Goal: Task Accomplishment & Management: Use online tool/utility

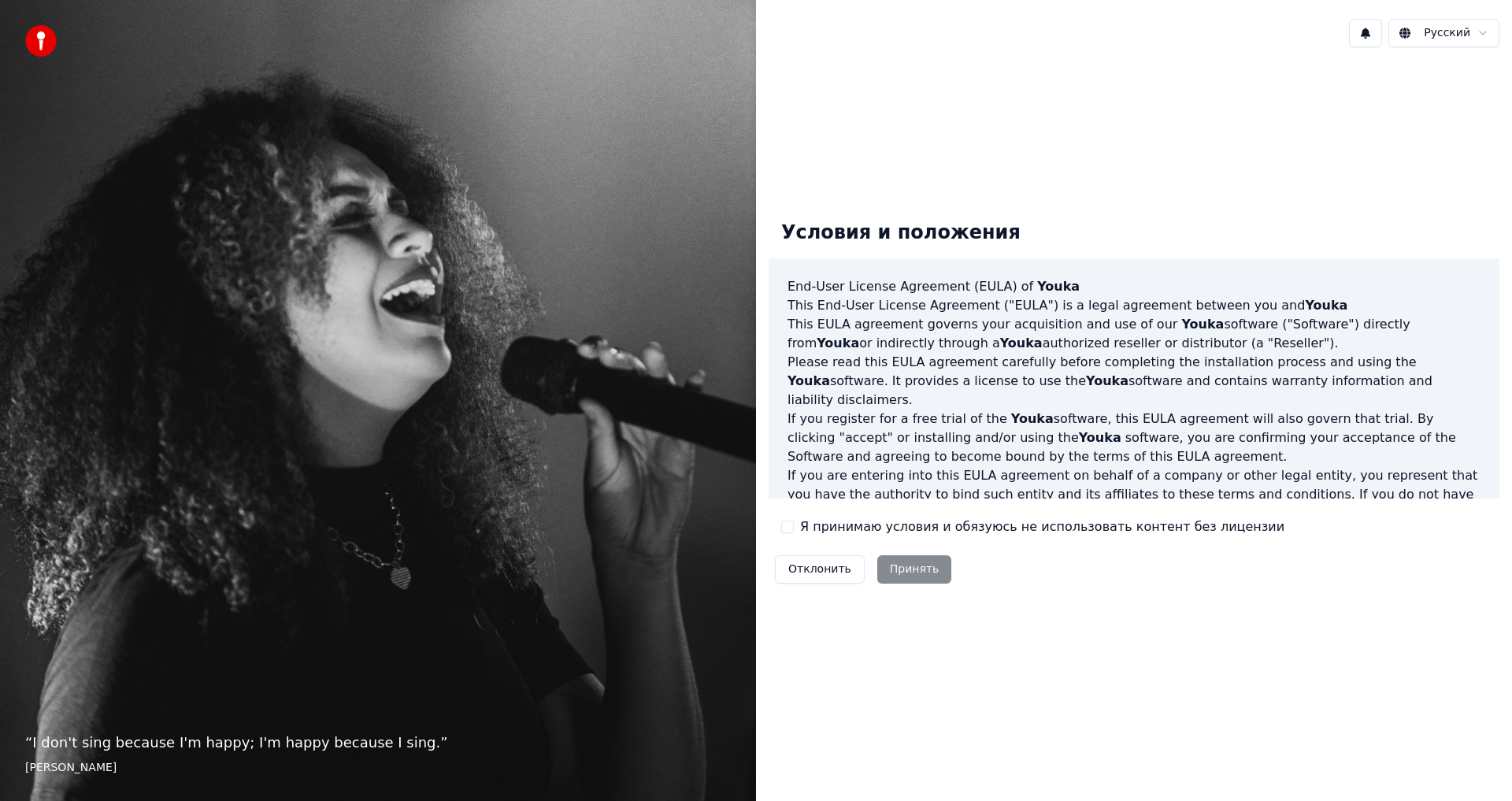
click at [795, 525] on div "Я принимаю условия и обязуюсь не использовать контент без лицензии" at bounding box center [1033, 527] width 503 height 19
drag, startPoint x: 784, startPoint y: 520, endPoint x: 789, endPoint y: 537, distance: 17.7
click at [785, 522] on div "Я принимаю условия и обязуюсь не использовать контент без лицензии" at bounding box center [1033, 527] width 503 height 19
click at [789, 534] on div "Я принимаю условия и обязуюсь не использовать контент без лицензии" at bounding box center [1033, 527] width 503 height 19
click at [789, 530] on button "Я принимаю условия и обязуюсь не использовать контент без лицензии" at bounding box center [788, 527] width 13 height 13
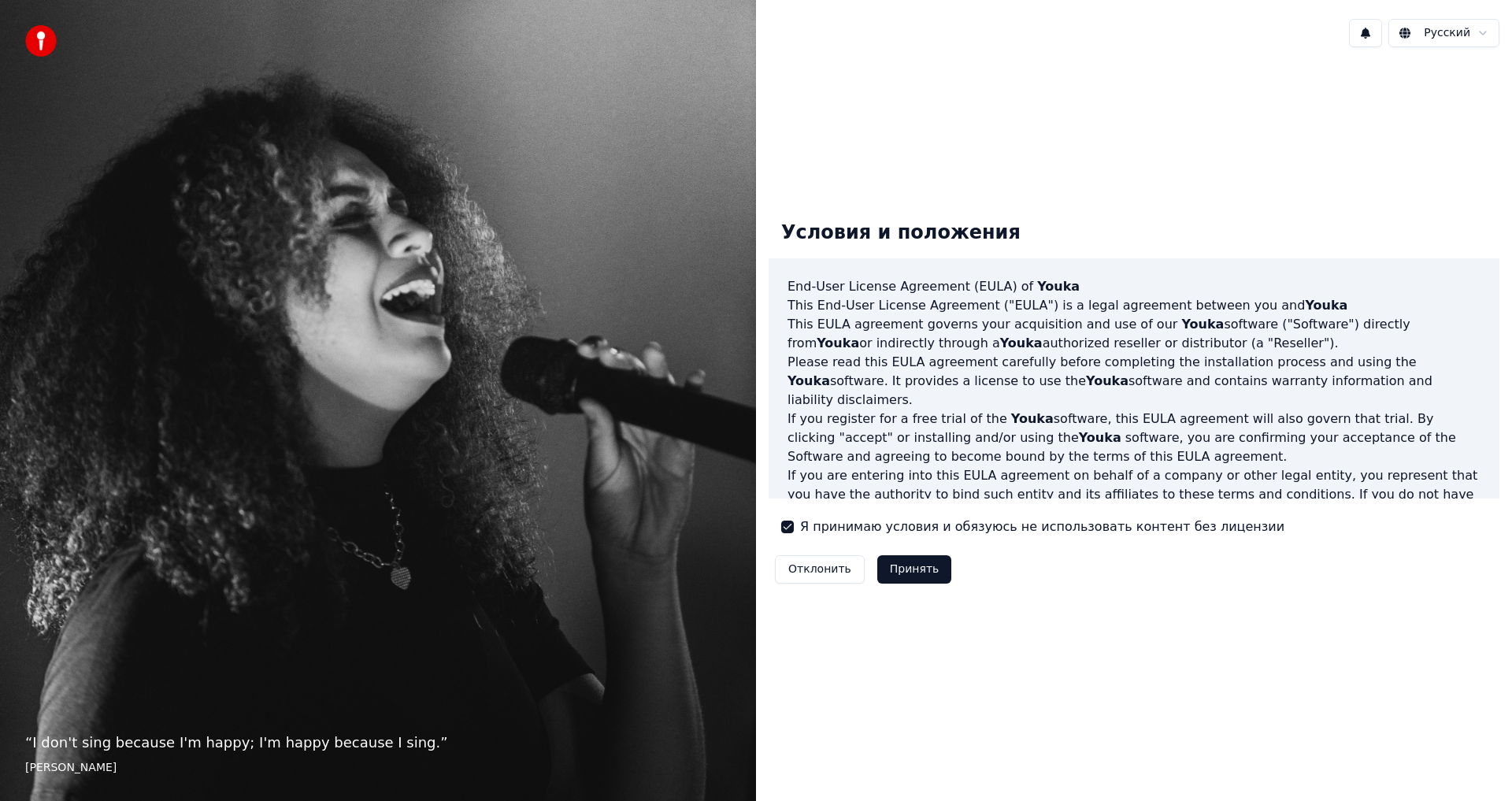
click at [789, 530] on button "Я принимаю условия и обязуюсь не использовать контент без лицензии" at bounding box center [788, 527] width 13 height 13
click at [794, 530] on div "Я принимаю условия и обязуюсь не использовать контент без лицензии" at bounding box center [1033, 527] width 503 height 19
click at [785, 526] on button "Я принимаю условия и обязуюсь не использовать контент без лицензии" at bounding box center [788, 527] width 13 height 13
click at [889, 571] on button "Принять" at bounding box center [915, 569] width 75 height 29
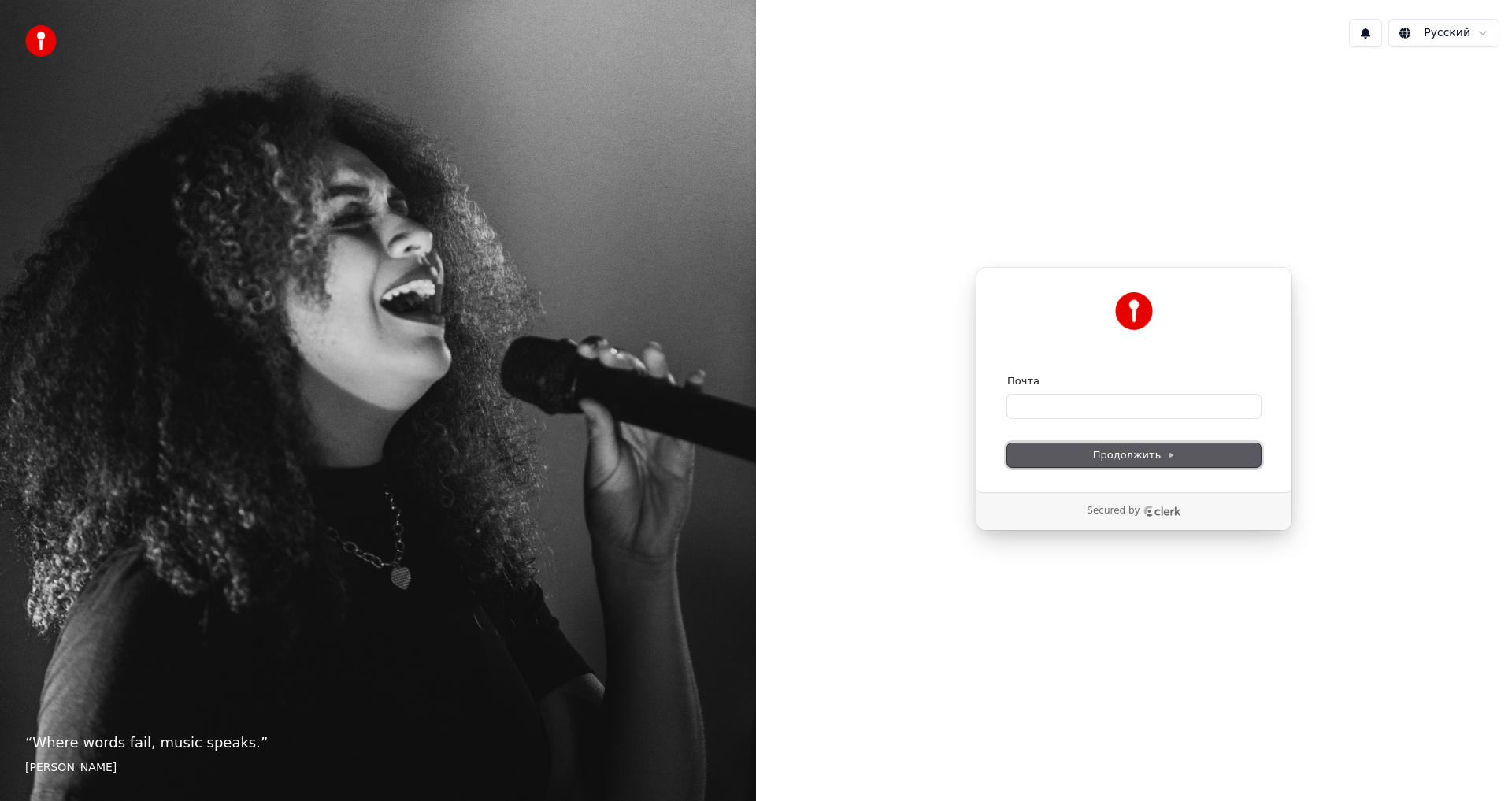
click at [1090, 447] on button "Продолжить" at bounding box center [1134, 455] width 253 height 24
click at [1035, 412] on input "Почта" at bounding box center [1134, 406] width 253 height 24
click at [1114, 408] on input "Почта" at bounding box center [1134, 406] width 253 height 24
type input "*"
click at [1008, 374] on button "submit" at bounding box center [1008, 374] width 0 height 0
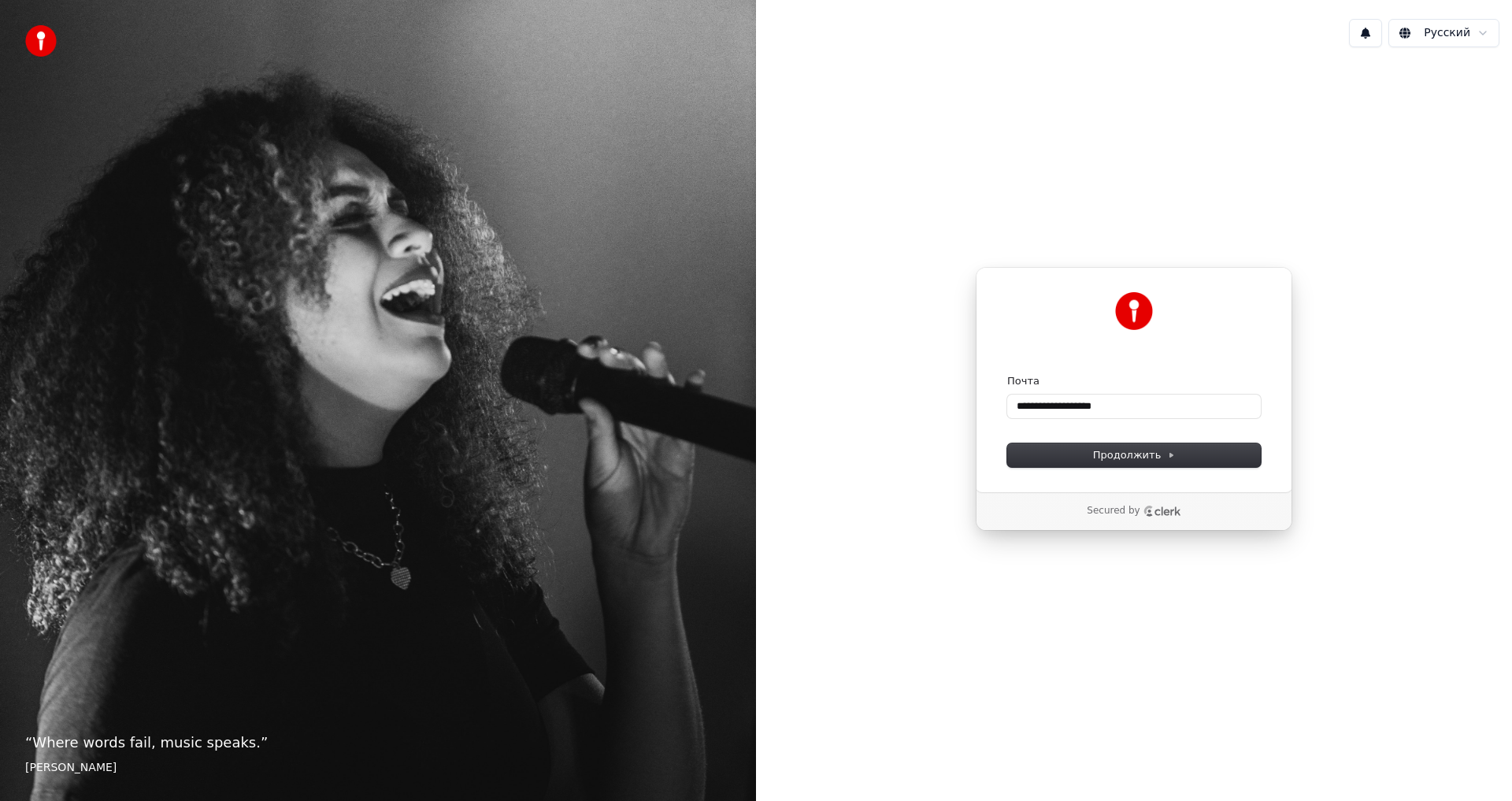
type input "**********"
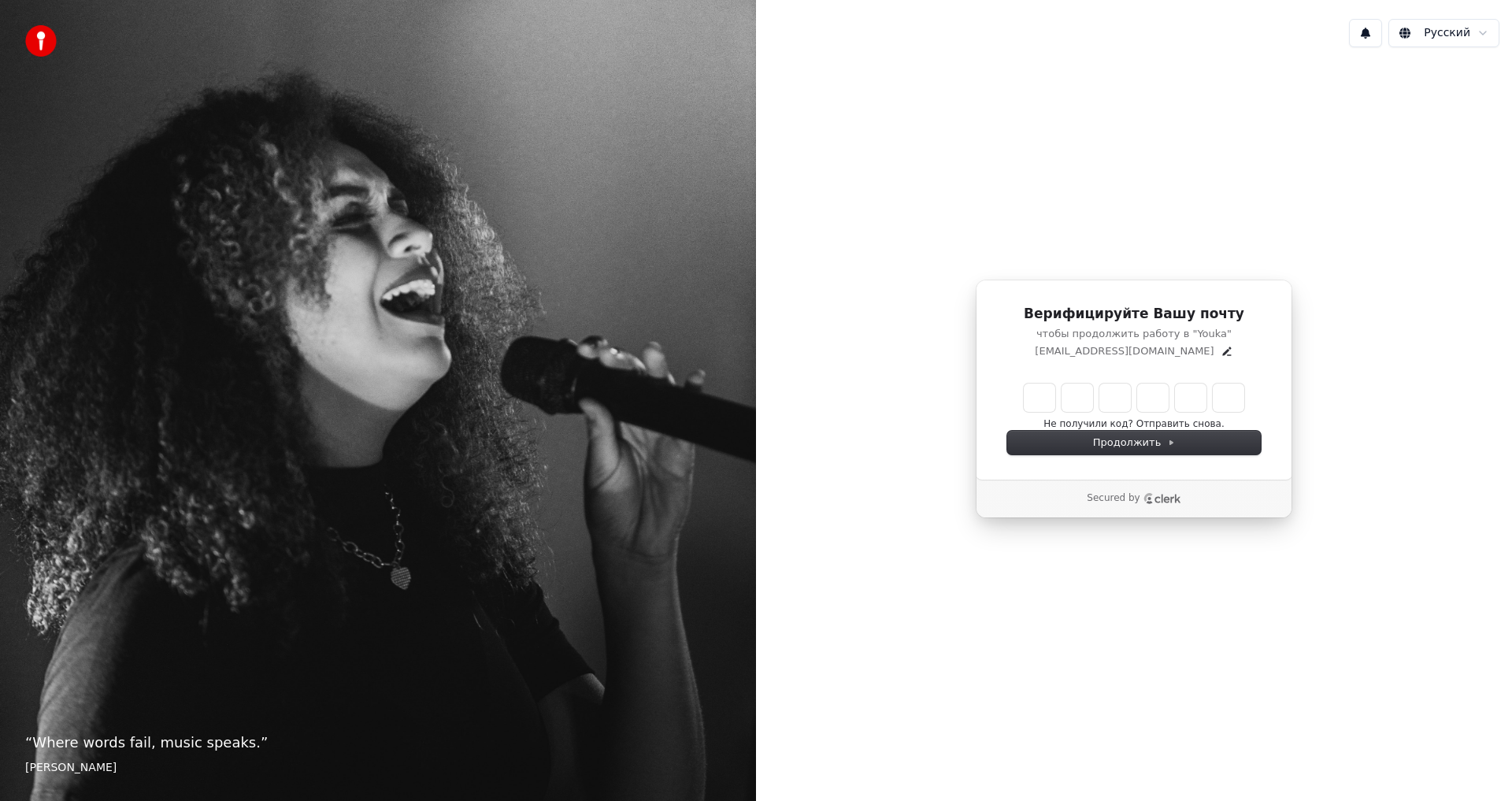
click at [1020, 369] on div "Верифицируйте Вашу почту чтобы продолжить работу в "Youka" duni4ev.artem@ya.ru …" at bounding box center [1134, 379] width 317 height 200
click at [1030, 394] on input "Enter verification code" at bounding box center [1149, 398] width 252 height 29
type input "******"
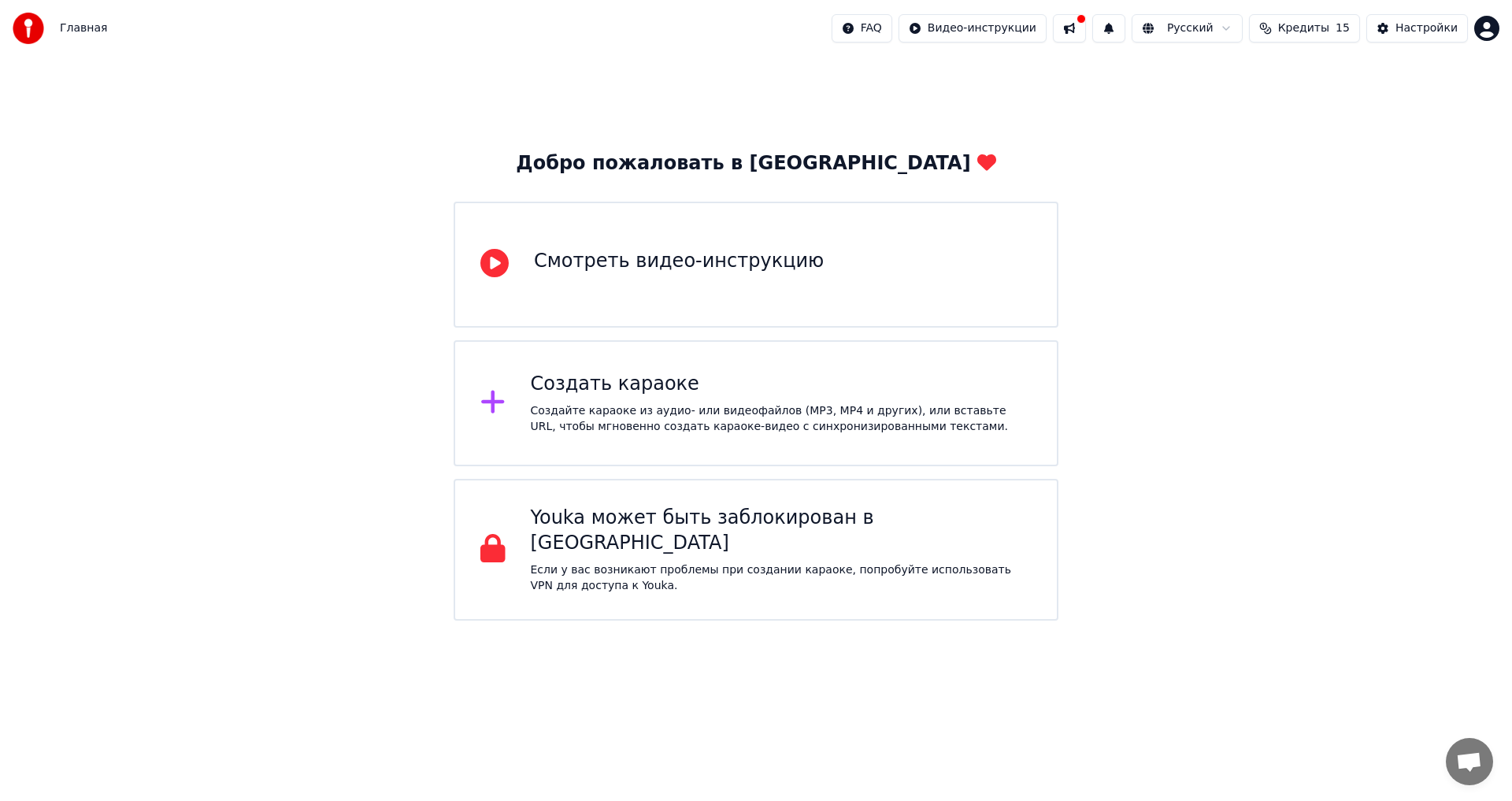
click at [790, 572] on p "Если у вас возникают проблемы при создании караоке, попробуйте использовать VPN…" at bounding box center [782, 578] width 502 height 32
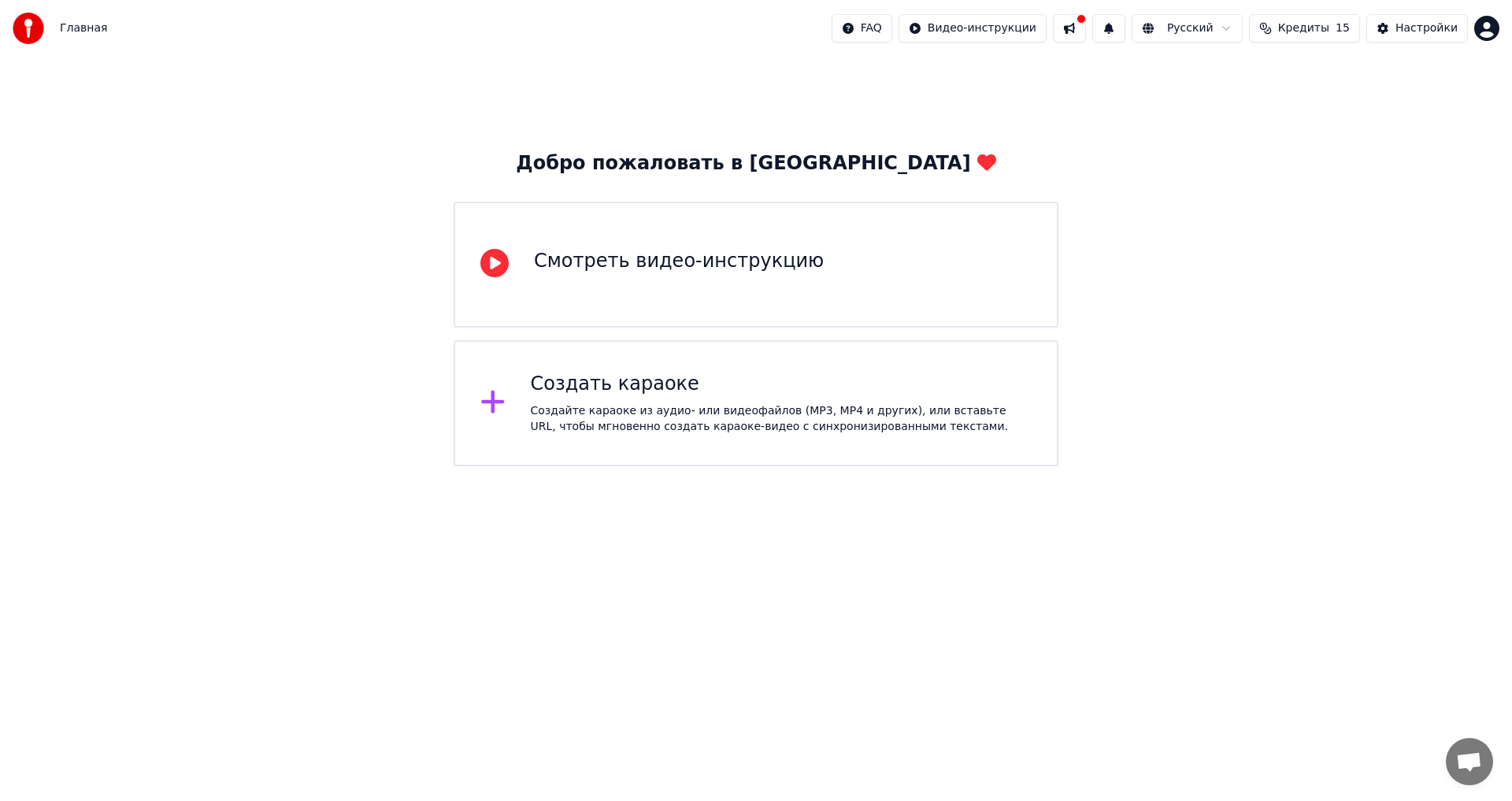
click at [804, 125] on div "Добро пожаловать в Youka Смотреть видео-инструкцию Создать караоке Создайте кар…" at bounding box center [756, 261] width 1512 height 410
click at [623, 404] on div "Создайте караоке из аудио- или видеофайлов (MP3, MP4 и других), или вставьте UR…" at bounding box center [782, 419] width 502 height 32
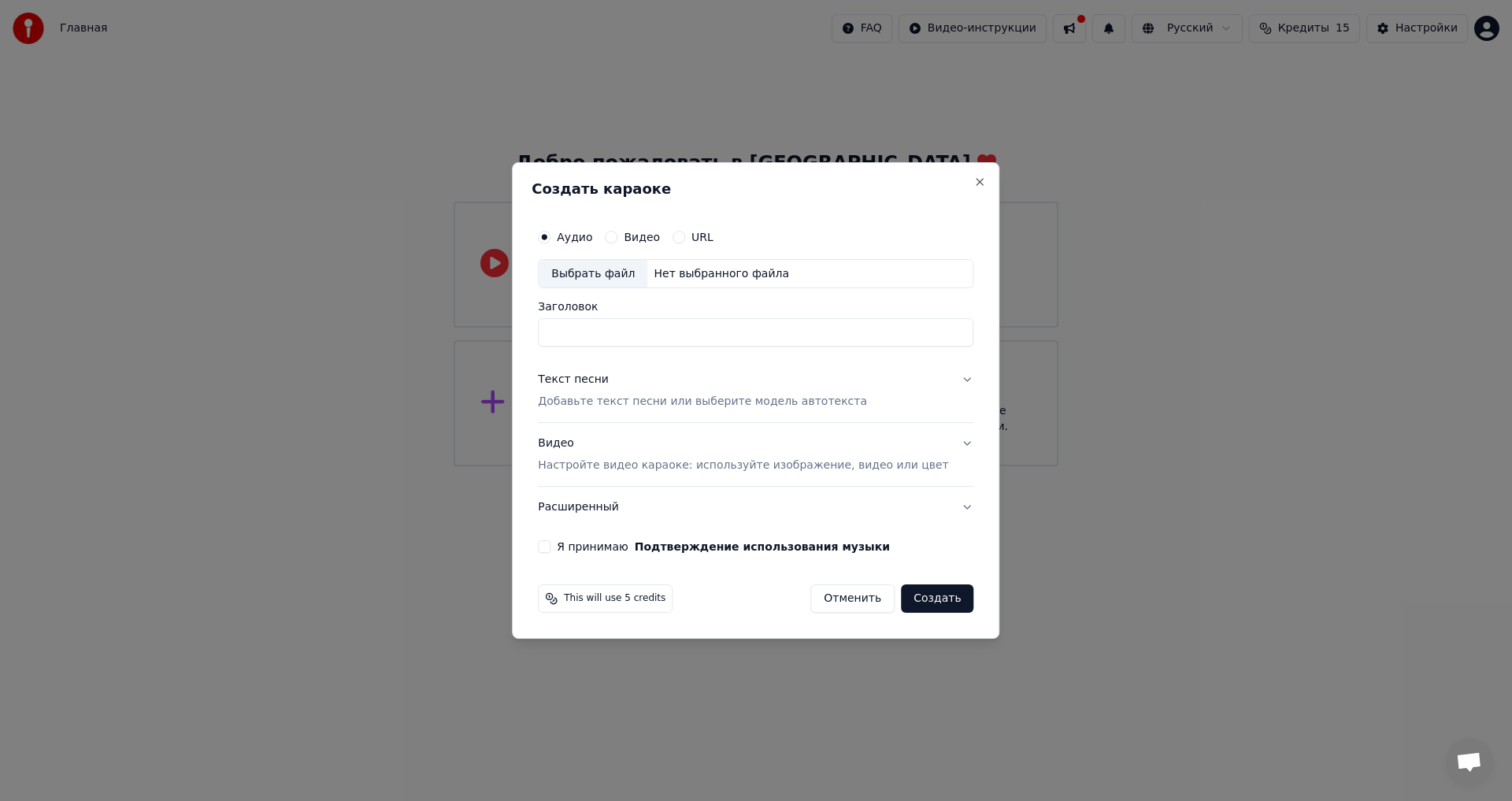
click at [634, 325] on input "Заголовок" at bounding box center [755, 333] width 436 height 29
click at [701, 337] on input "**********" at bounding box center [755, 333] width 436 height 29
click at [755, 336] on input "**********" at bounding box center [755, 333] width 436 height 29
drag, startPoint x: 945, startPoint y: 372, endPoint x: 941, endPoint y: 379, distance: 8.1
click at [946, 373] on button "Текст песни Добавьте текст песни или выберите модель автотекста" at bounding box center [755, 391] width 436 height 63
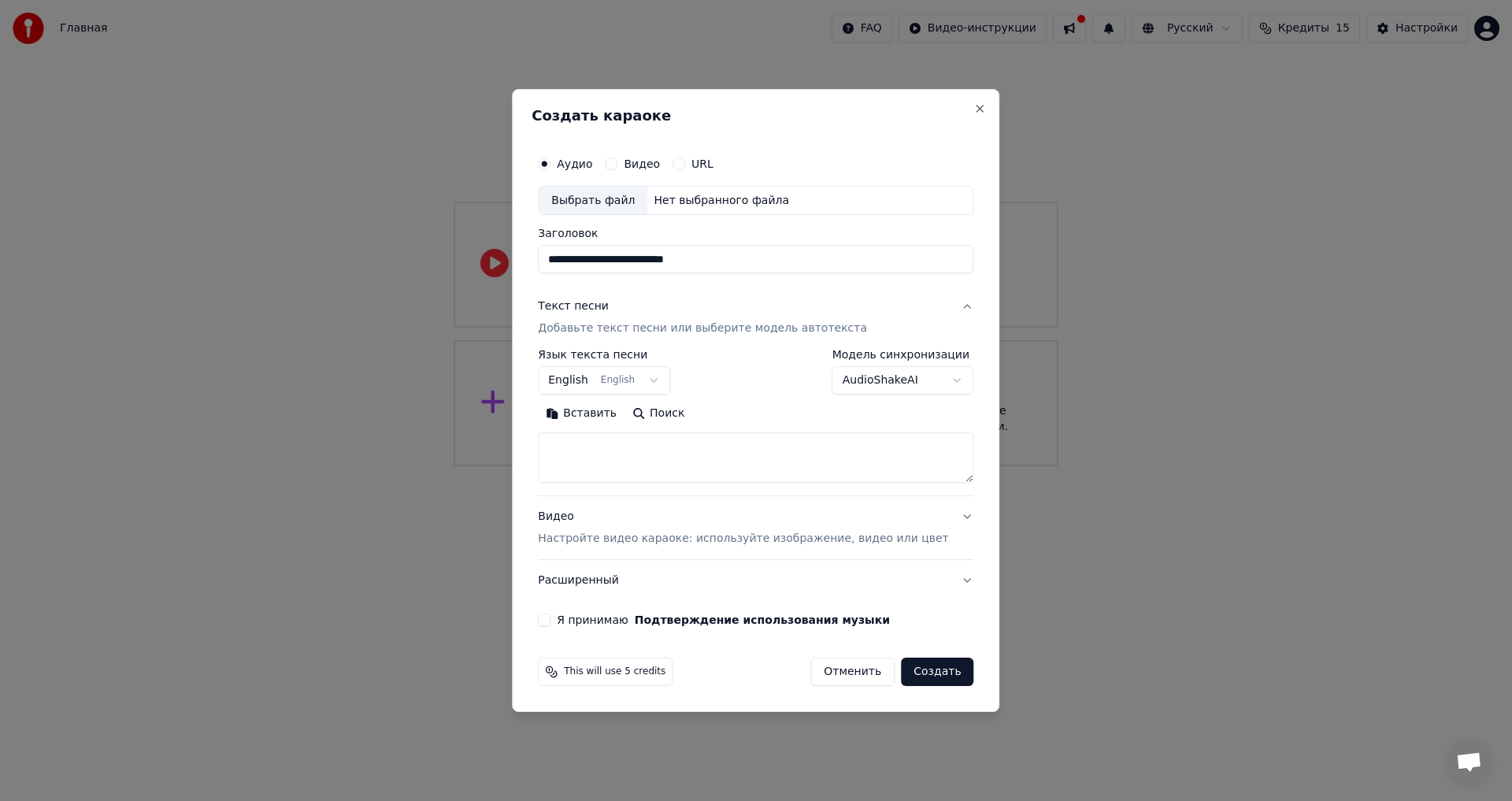
click at [634, 201] on div "Выбрать файл" at bounding box center [592, 201] width 109 height 29
drag, startPoint x: 801, startPoint y: 262, endPoint x: 470, endPoint y: 266, distance: 331.0
click at [470, 266] on body "**********" at bounding box center [756, 233] width 1512 height 466
click at [639, 264] on input "**********" at bounding box center [755, 260] width 436 height 29
click at [644, 266] on input "**********" at bounding box center [755, 260] width 436 height 29
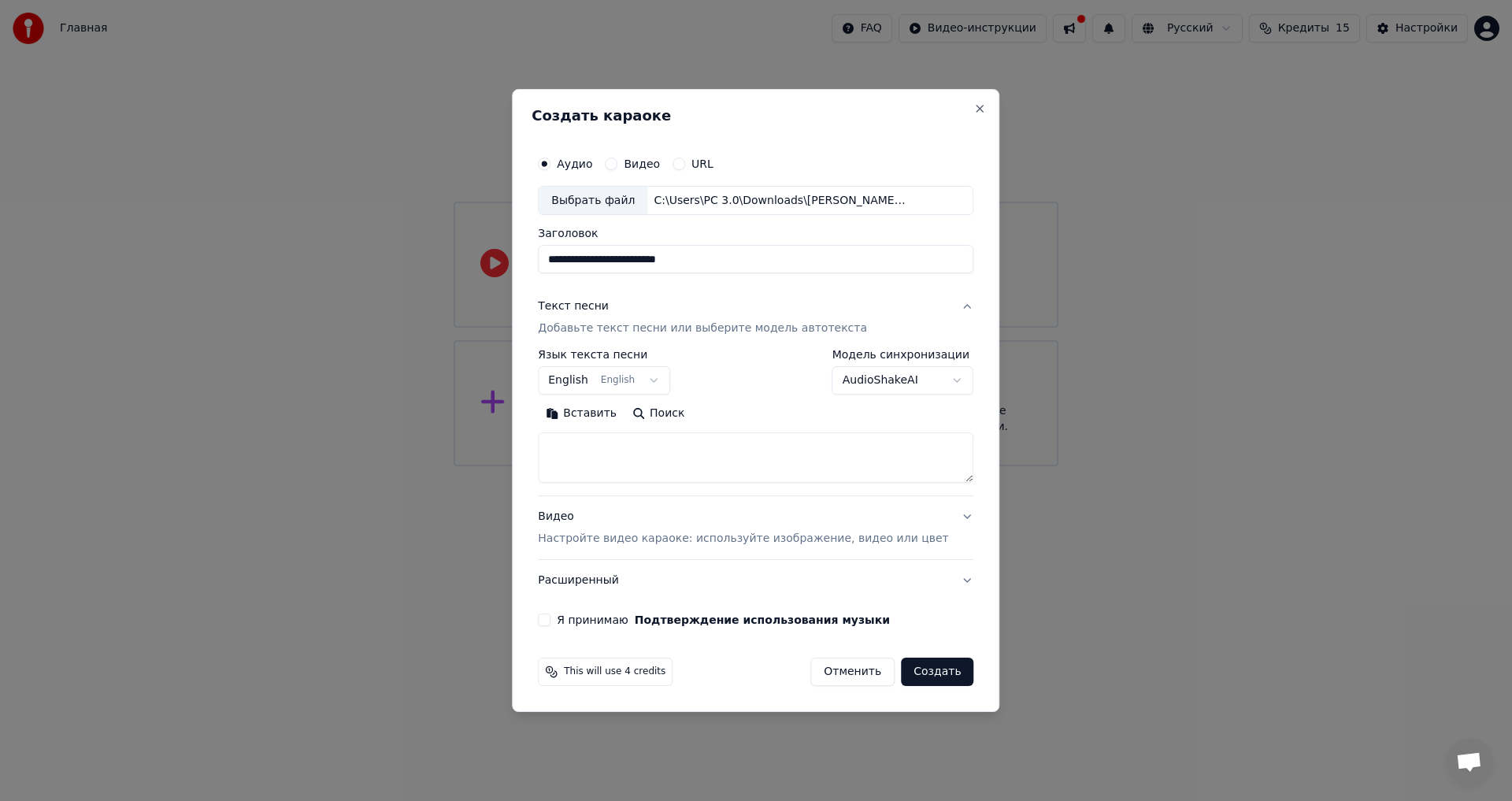
click at [661, 262] on input "**********" at bounding box center [755, 260] width 436 height 29
click at [665, 266] on input "**********" at bounding box center [755, 260] width 436 height 29
click at [614, 263] on input "**********" at bounding box center [755, 260] width 436 height 29
click at [622, 260] on input "**********" at bounding box center [755, 260] width 436 height 29
type input "**********"
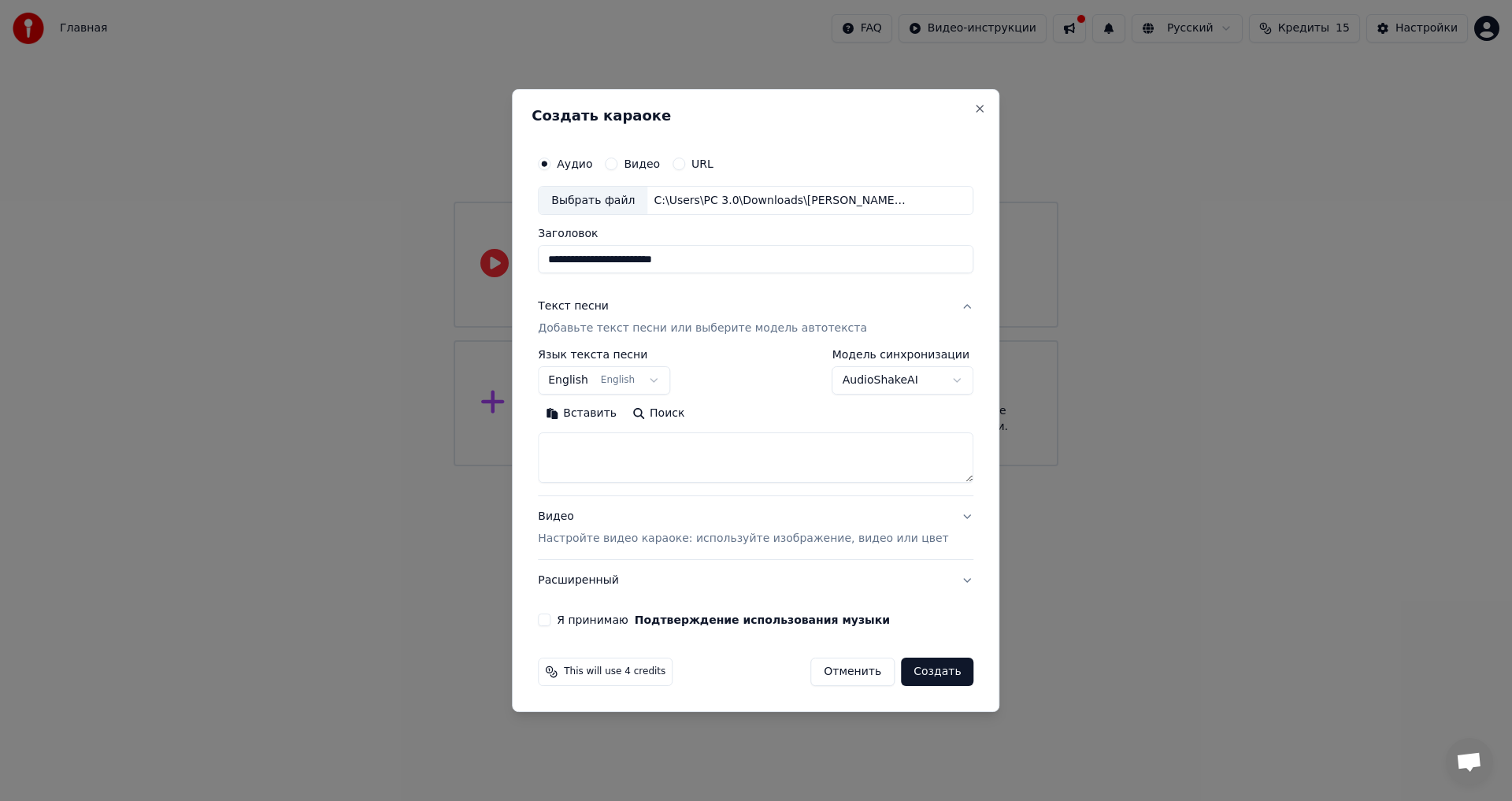
click at [748, 275] on div "**********" at bounding box center [756, 387] width 448 height 491
click at [665, 384] on button "English English" at bounding box center [604, 381] width 133 height 29
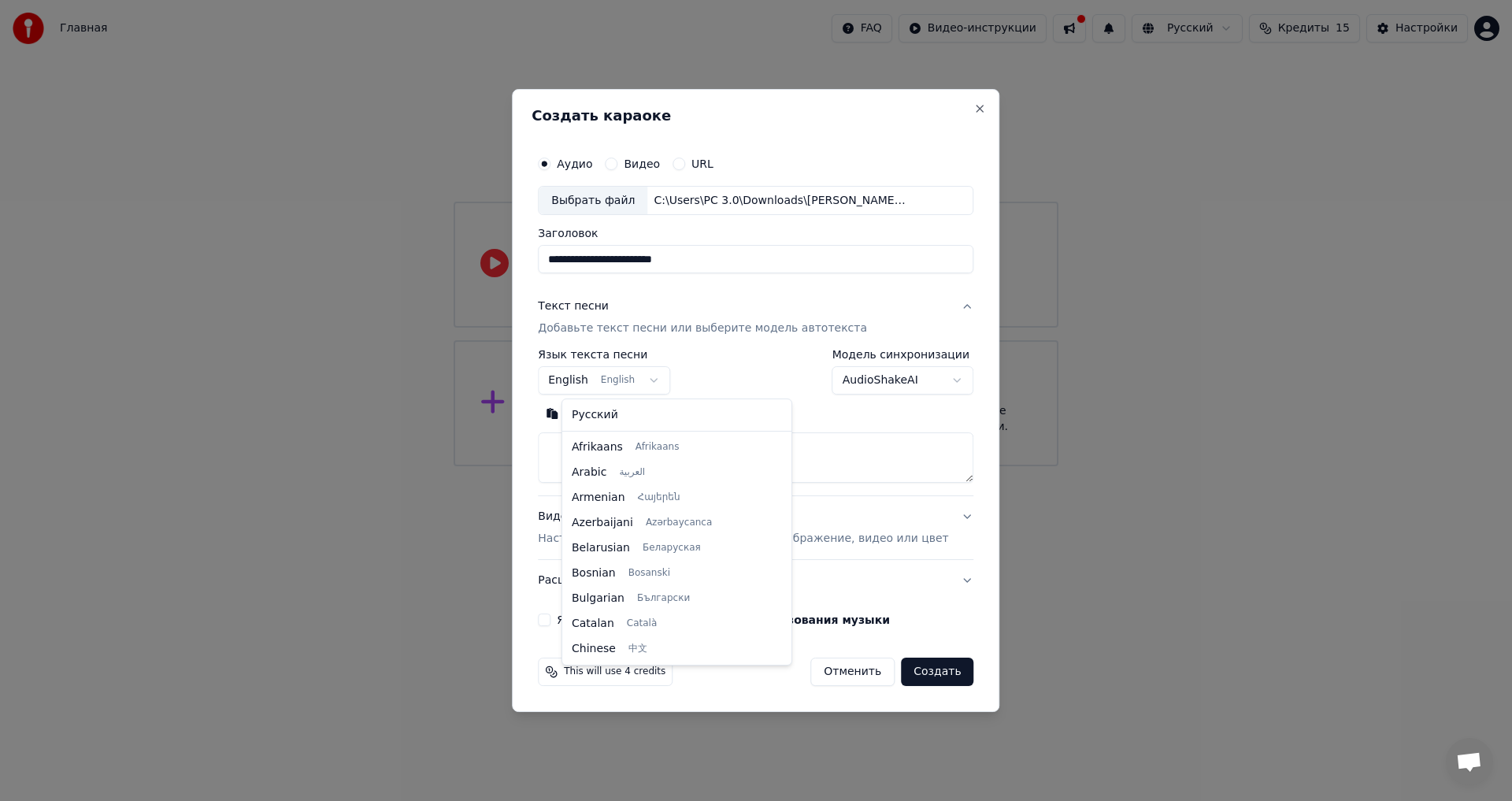
scroll to position [126, 0]
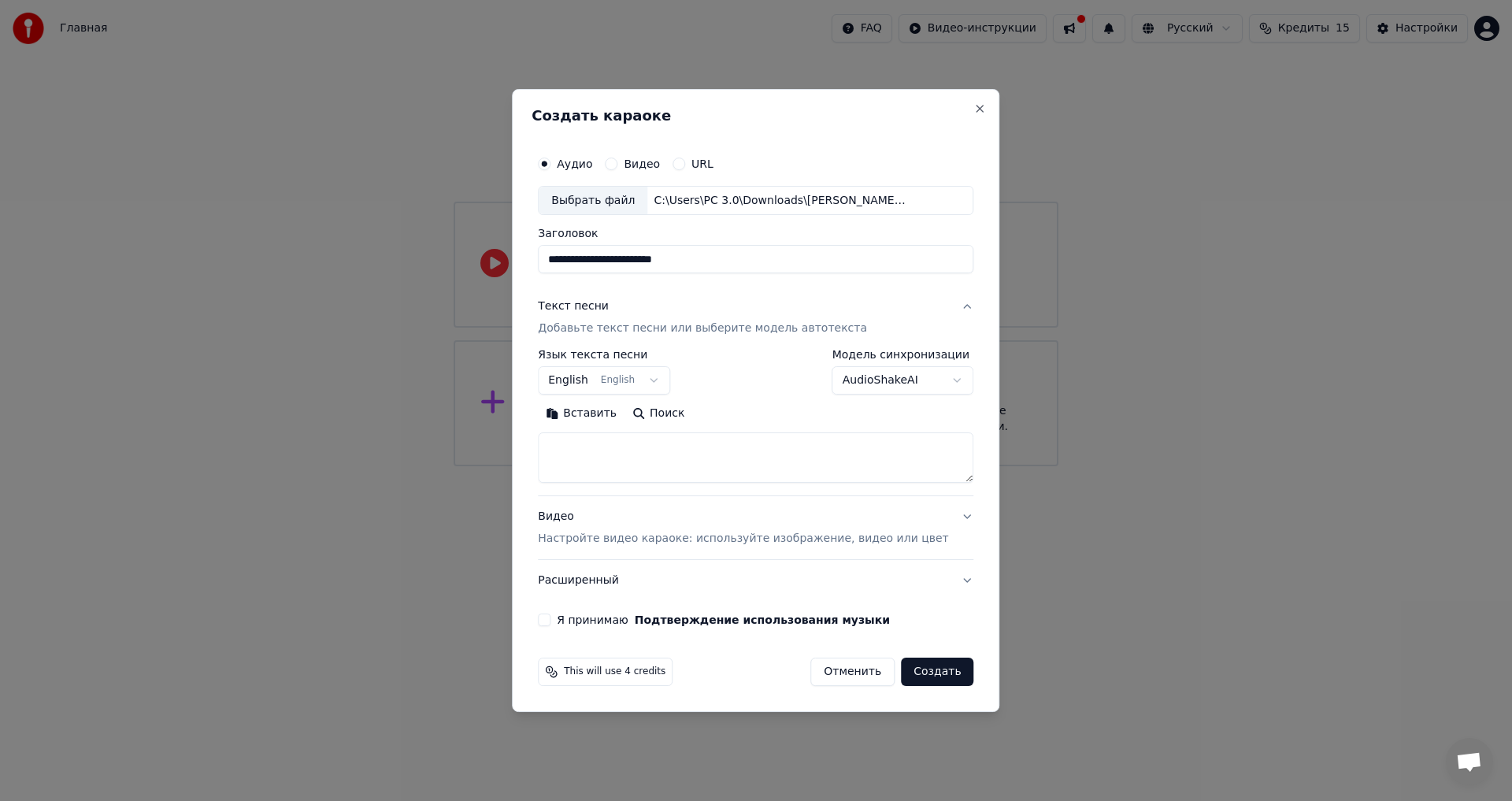
click at [669, 373] on body "**********" at bounding box center [756, 233] width 1512 height 466
click at [669, 380] on body "**********" at bounding box center [756, 233] width 1512 height 466
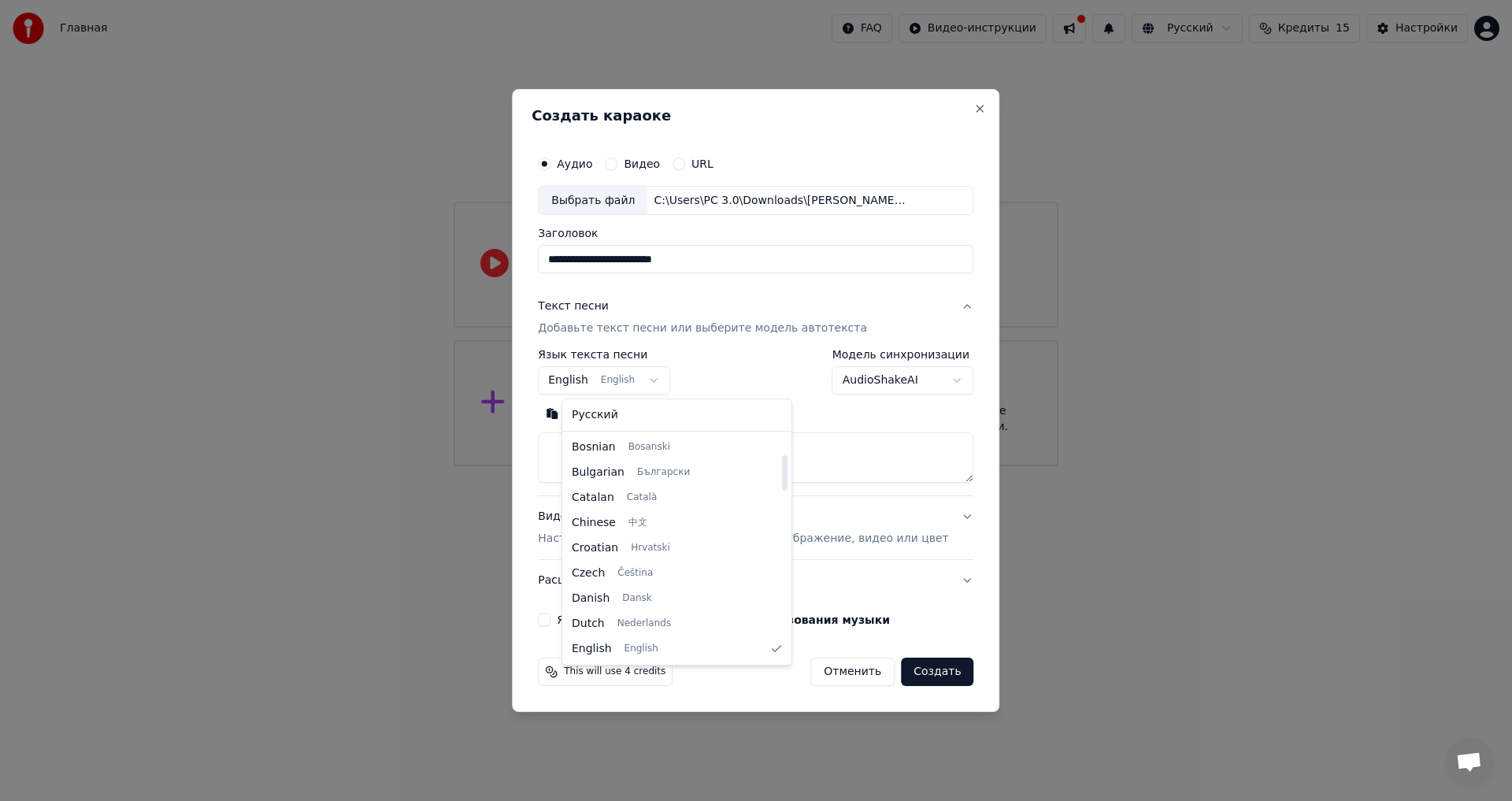
select select "**"
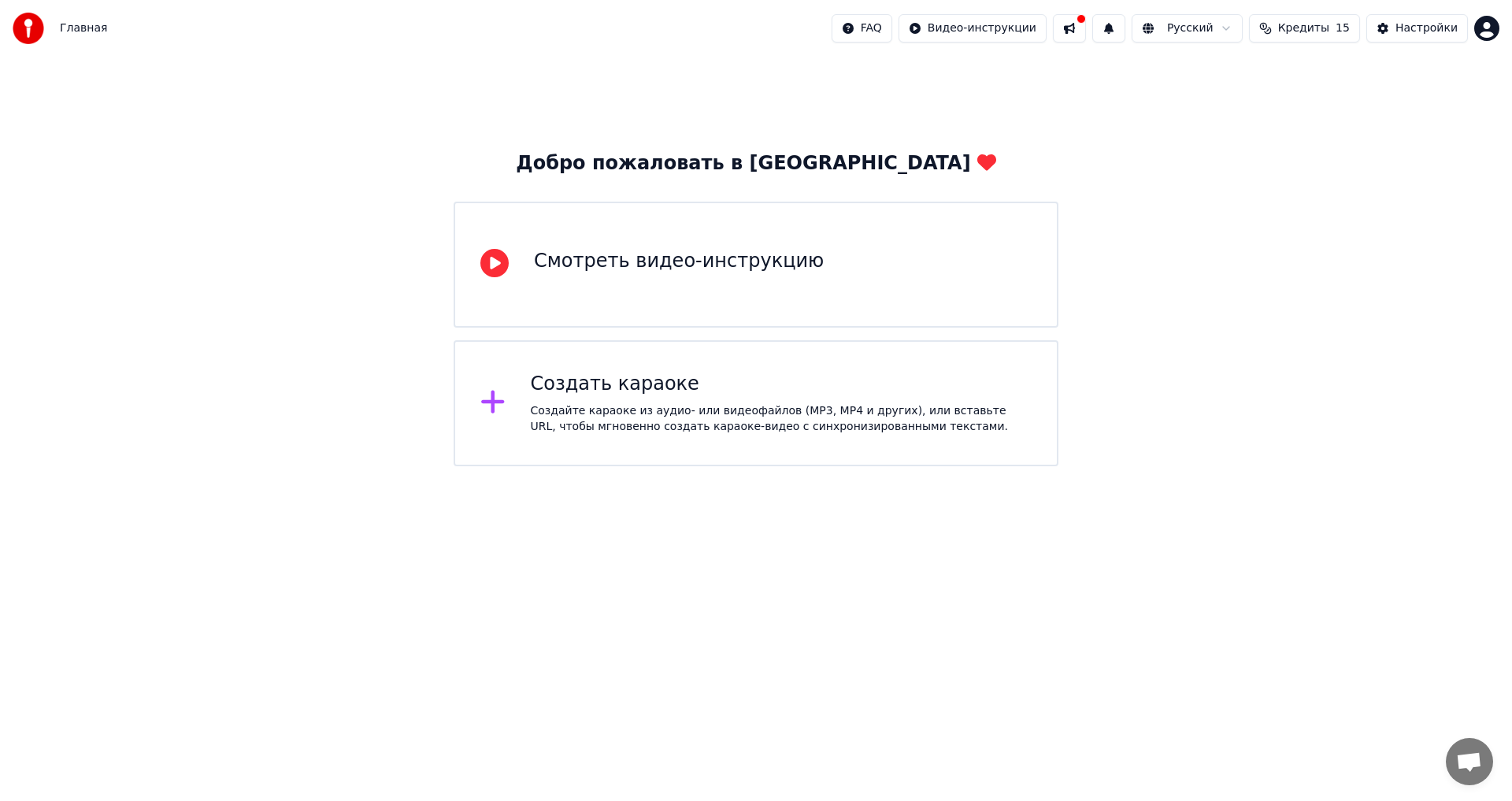
click at [880, 391] on div "Создать караоке" at bounding box center [782, 384] width 502 height 25
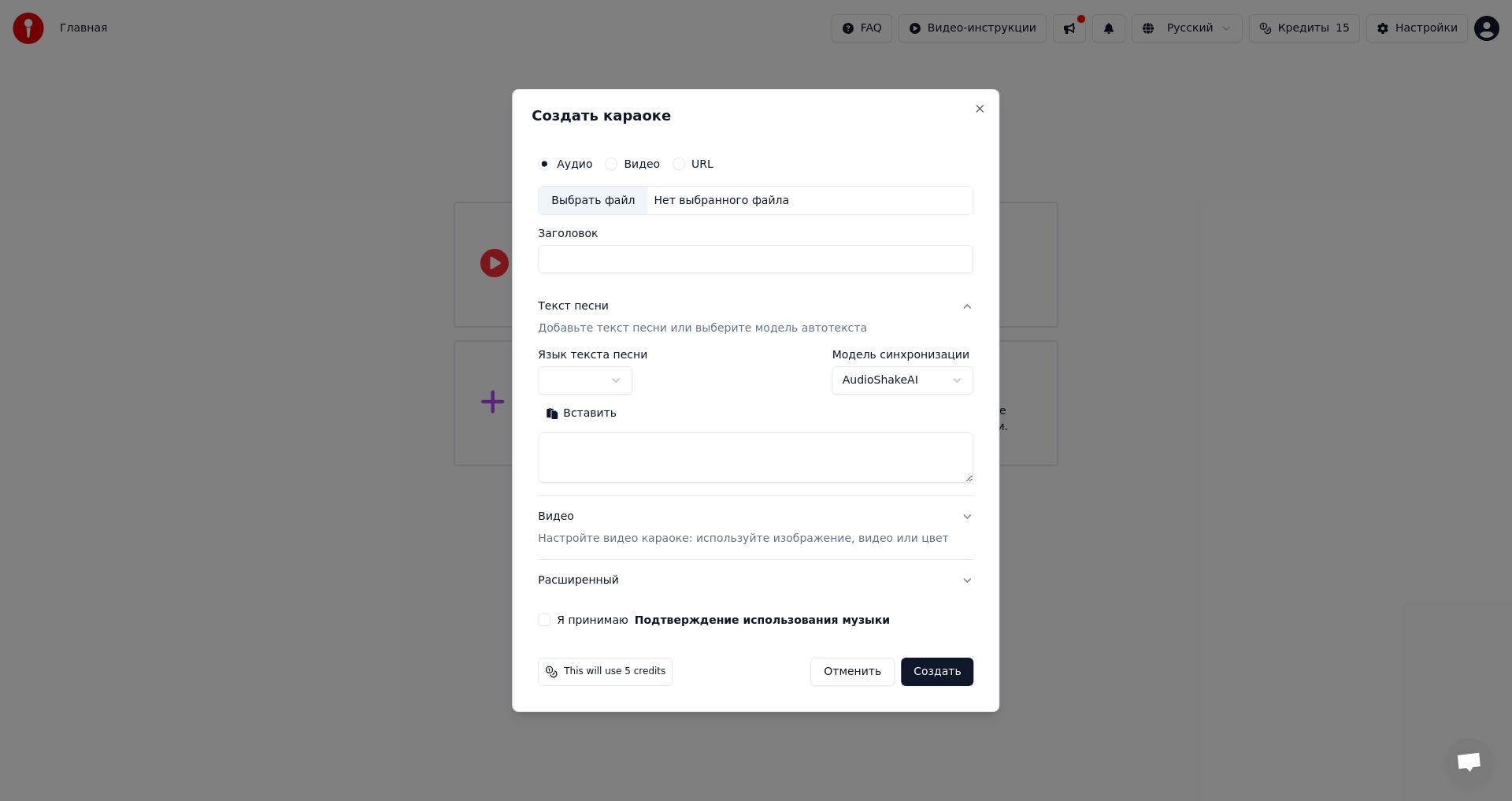
click at [708, 195] on div "Нет выбранного файла" at bounding box center [721, 201] width 148 height 16
type input "**********"
click at [629, 464] on textarea at bounding box center [755, 458] width 436 height 50
click at [591, 409] on button "Вставить" at bounding box center [580, 414] width 87 height 25
drag, startPoint x: 621, startPoint y: 444, endPoint x: 501, endPoint y: 444, distance: 120.0
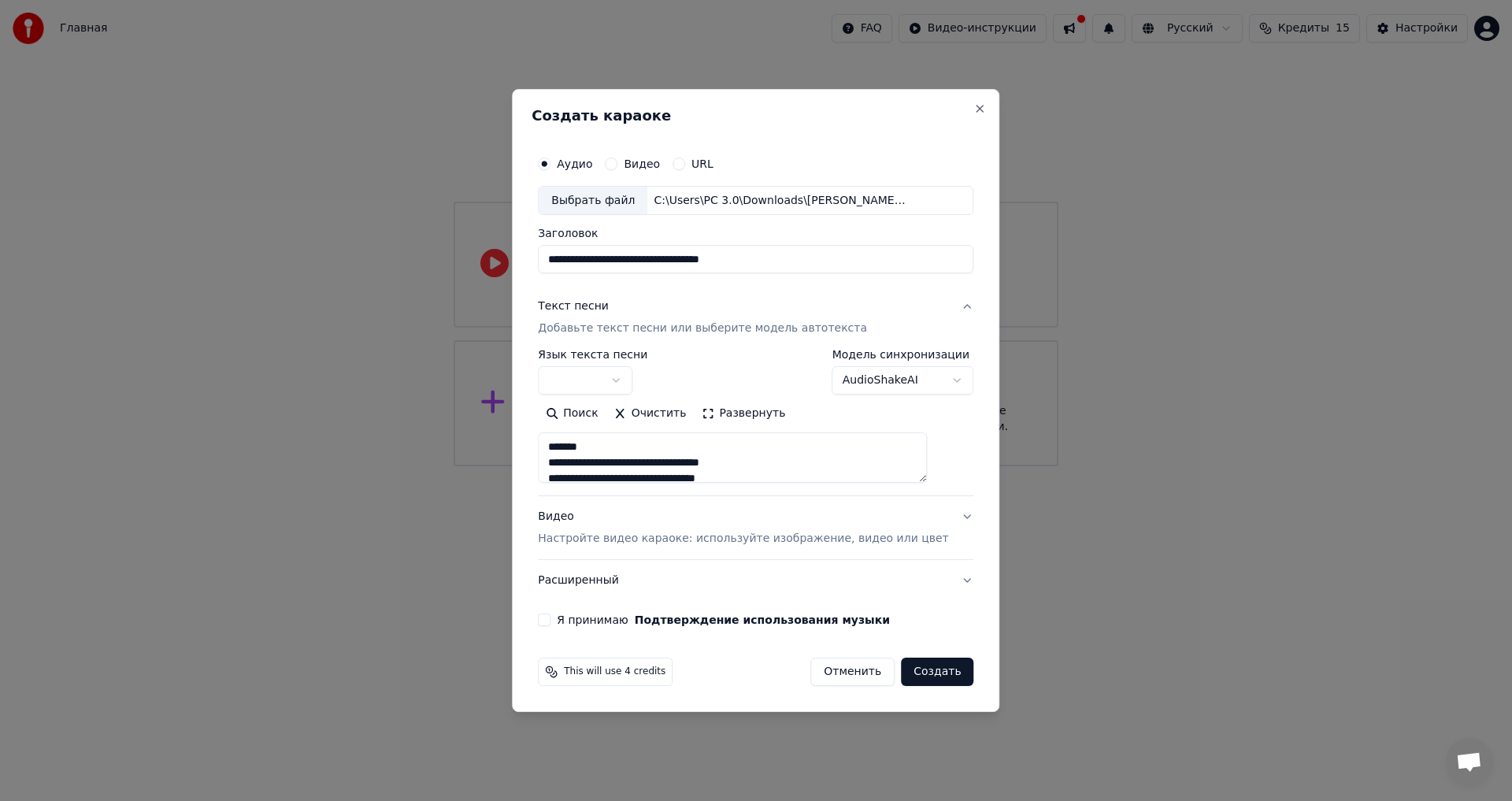
click at [501, 444] on body "**********" at bounding box center [756, 233] width 1512 height 466
drag, startPoint x: 621, startPoint y: 462, endPoint x: 360, endPoint y: 452, distance: 261.2
click at [361, 452] on body "**********" at bounding box center [756, 233] width 1512 height 466
click at [664, 466] on textarea at bounding box center [732, 458] width 389 height 50
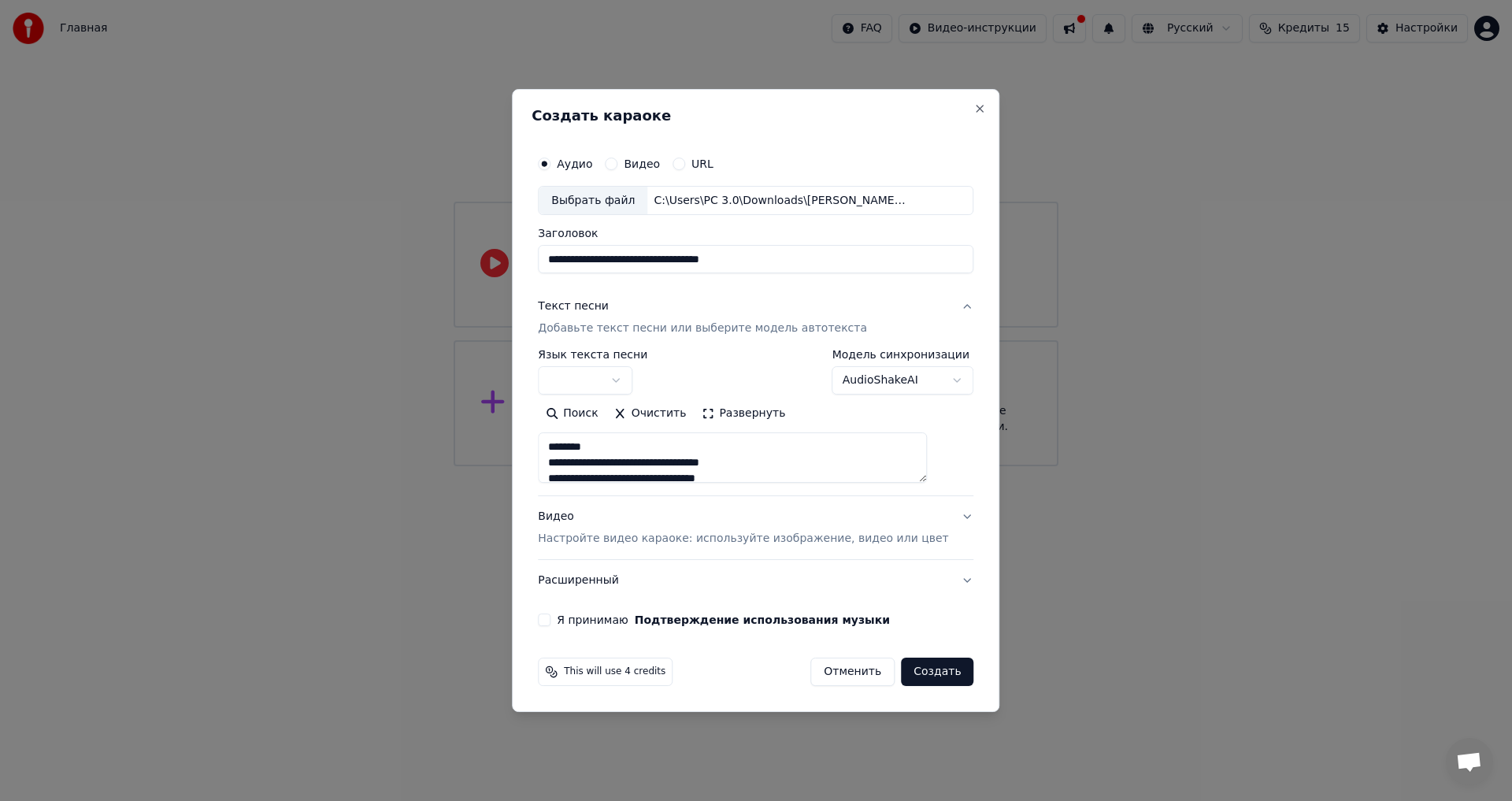
scroll to position [91, 0]
drag, startPoint x: 627, startPoint y: 466, endPoint x: 544, endPoint y: 452, distance: 84.2
click at [544, 452] on div "**********" at bounding box center [756, 401] width 488 height 624
drag, startPoint x: 636, startPoint y: 478, endPoint x: 610, endPoint y: 445, distance: 42.0
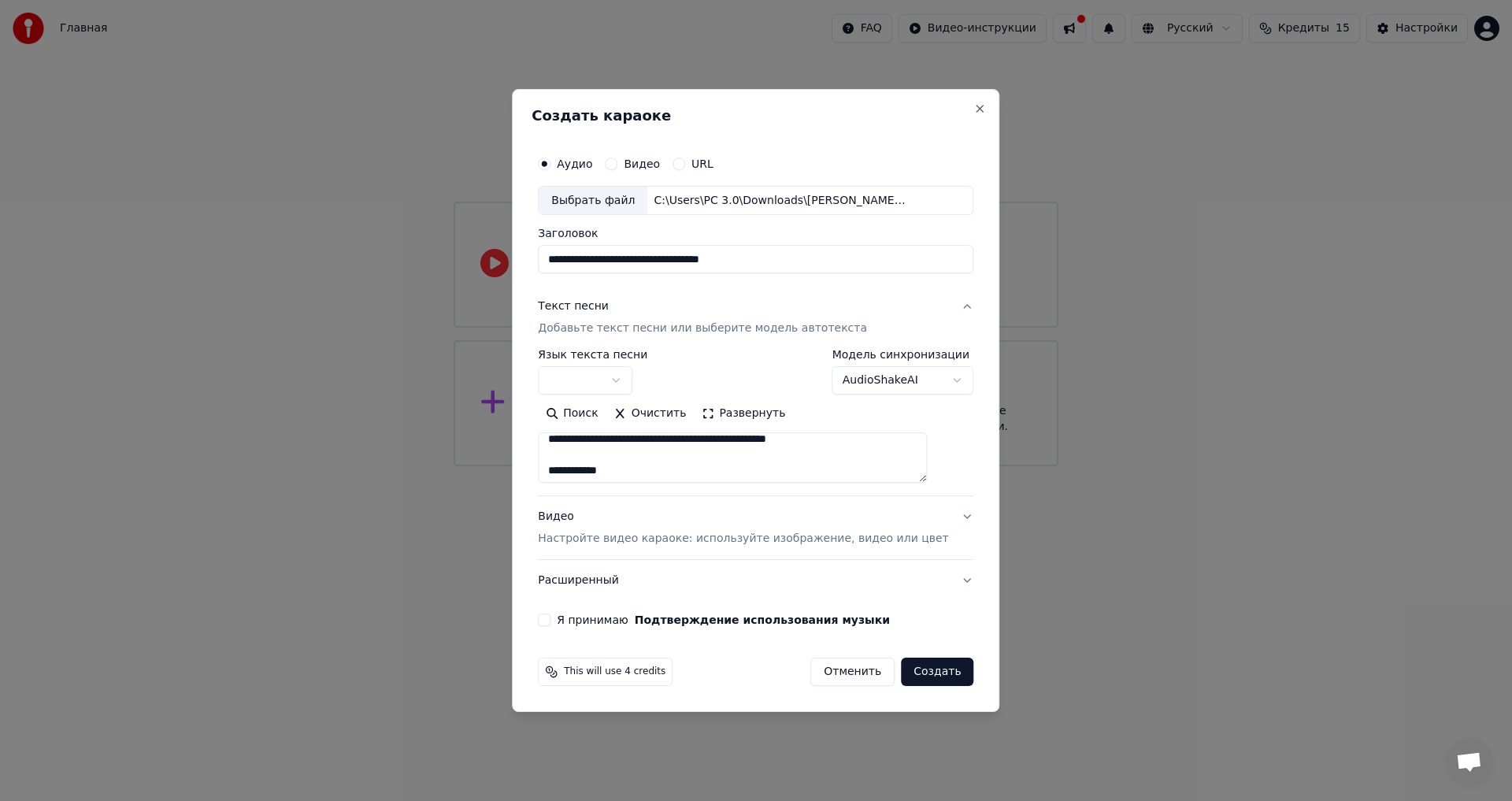
click at [610, 445] on textarea at bounding box center [732, 458] width 389 height 50
click at [662, 450] on textarea at bounding box center [732, 458] width 389 height 50
click at [612, 456] on textarea at bounding box center [732, 458] width 389 height 50
drag, startPoint x: 632, startPoint y: 454, endPoint x: 568, endPoint y: 457, distance: 64.1
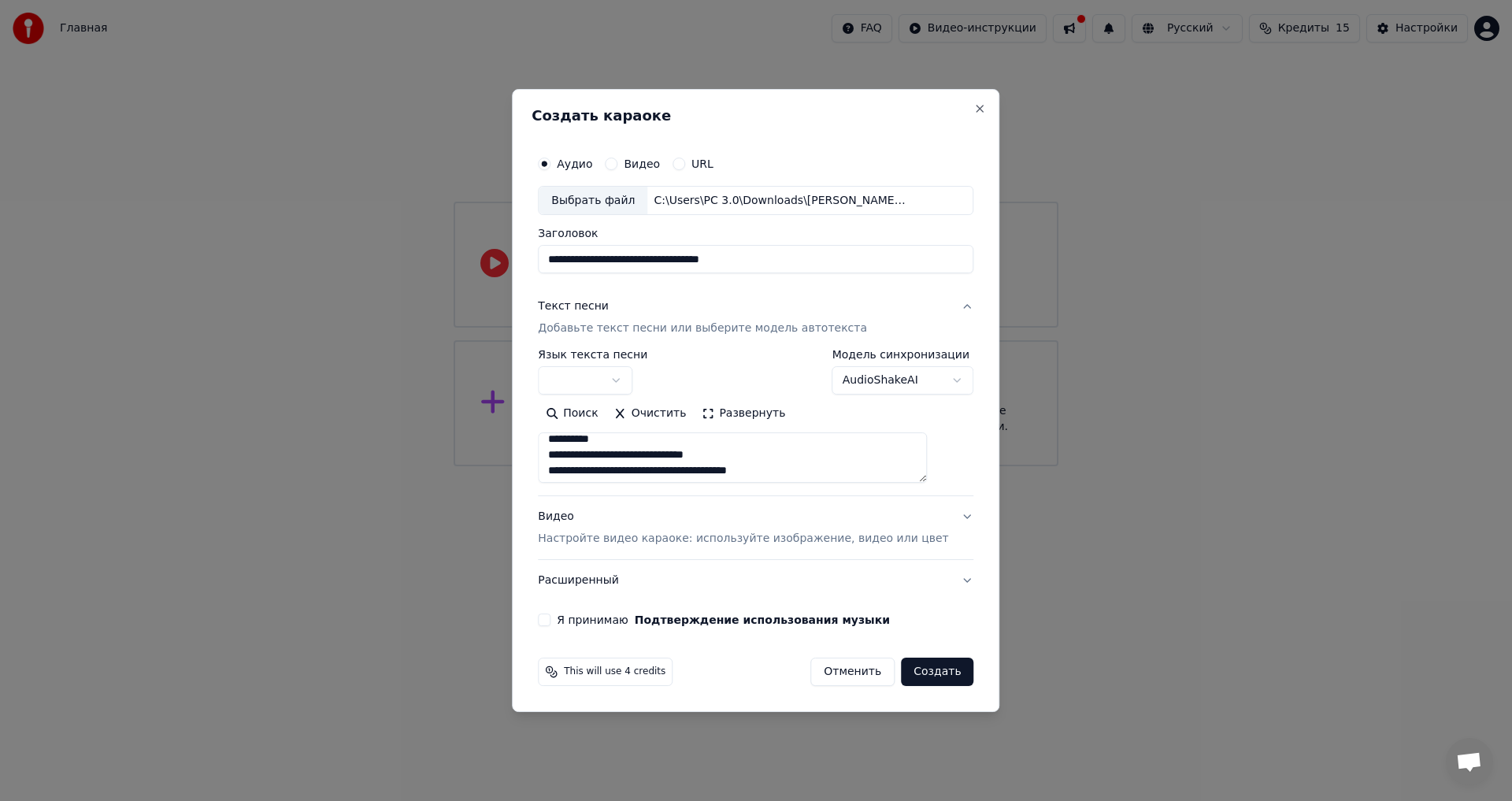
click at [568, 457] on textarea at bounding box center [732, 458] width 389 height 50
click at [672, 477] on textarea at bounding box center [732, 458] width 389 height 50
drag, startPoint x: 642, startPoint y: 471, endPoint x: 630, endPoint y: 436, distance: 37.0
click at [630, 436] on textarea at bounding box center [732, 458] width 389 height 50
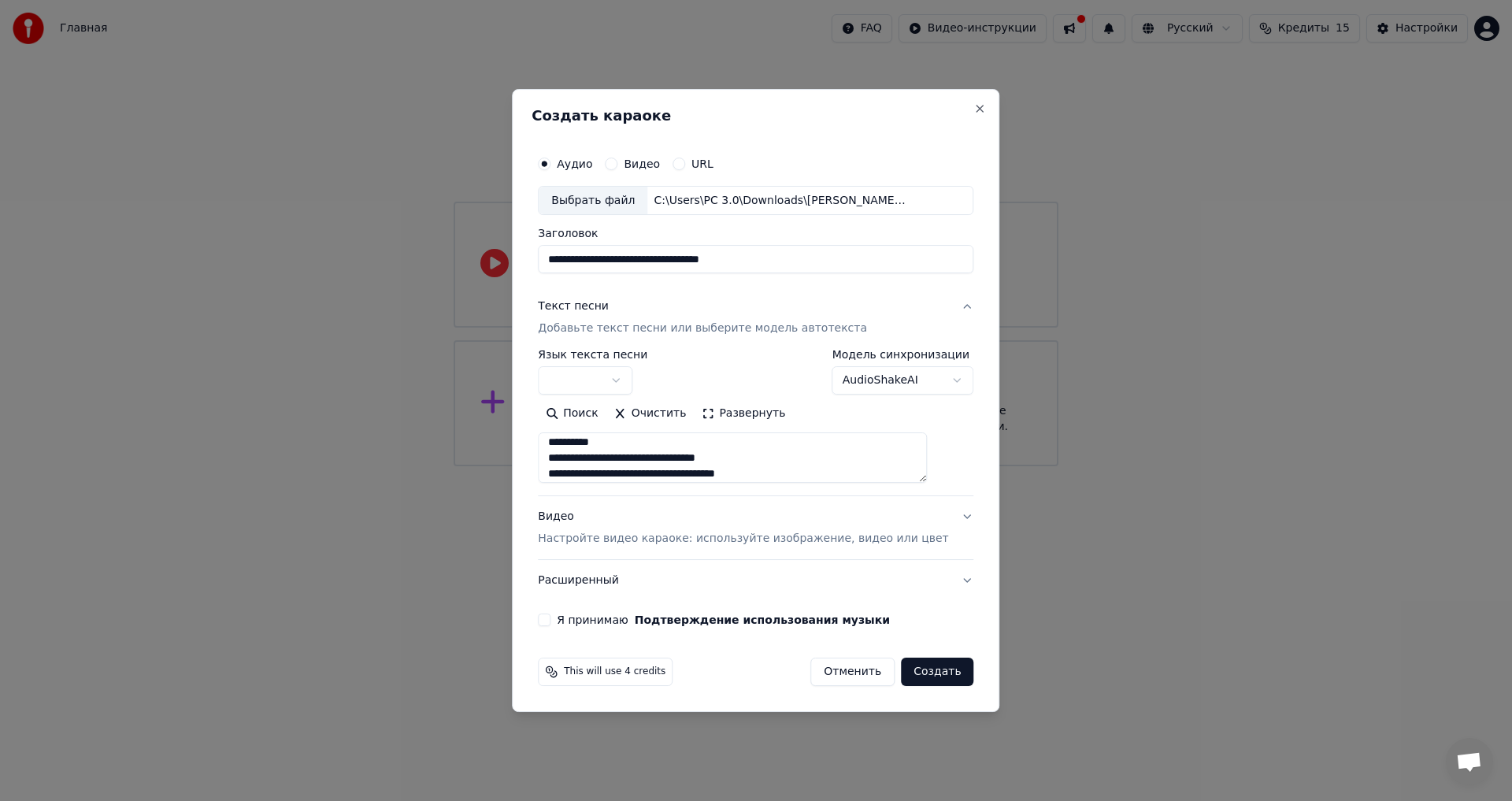
scroll to position [608, 0]
click at [916, 449] on textarea at bounding box center [732, 458] width 389 height 50
drag, startPoint x: 641, startPoint y: 448, endPoint x: 563, endPoint y: 460, distance: 78.9
click at [563, 460] on textarea at bounding box center [732, 458] width 389 height 50
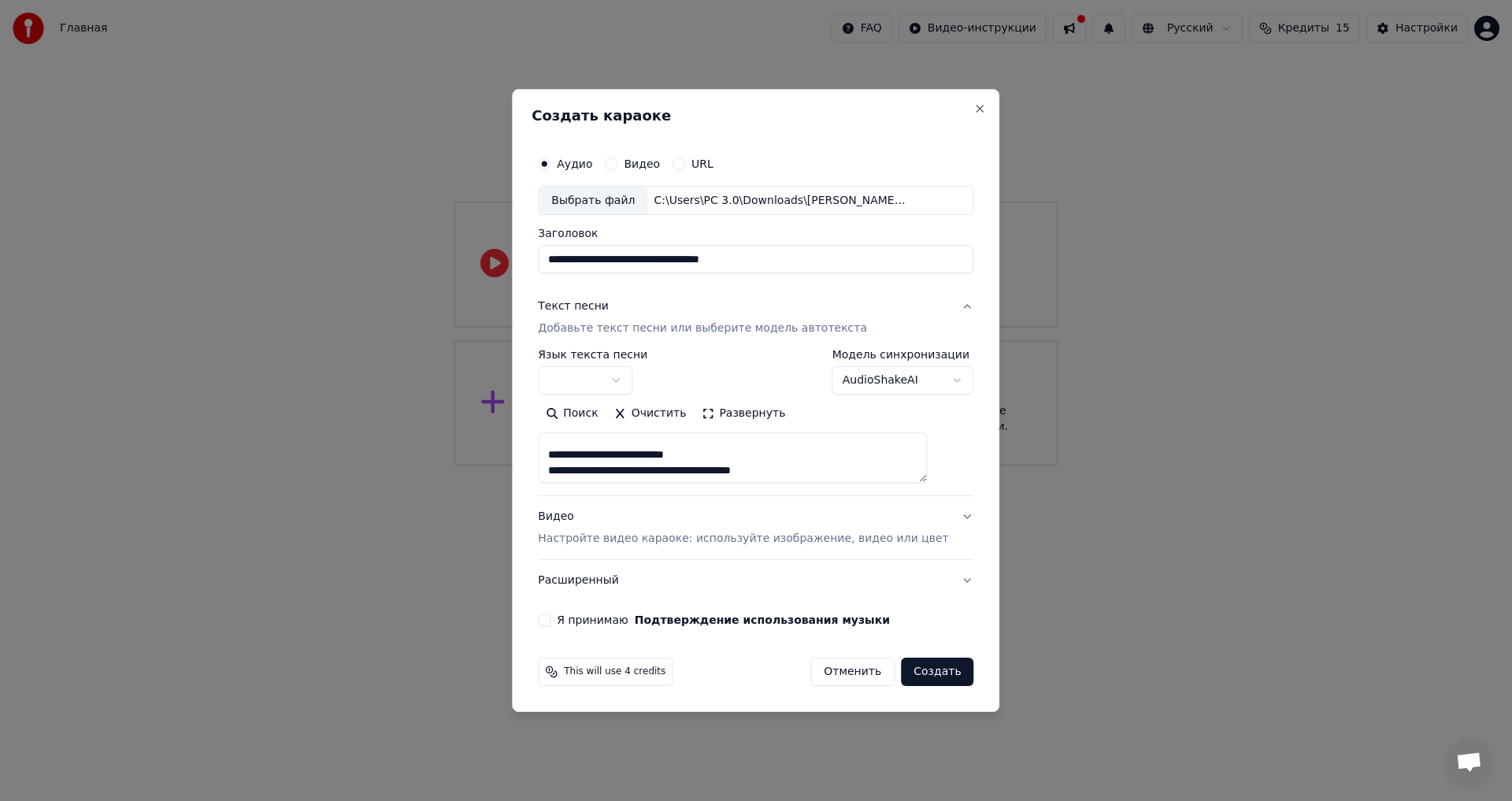
scroll to position [354, 0]
drag, startPoint x: 618, startPoint y: 458, endPoint x: 573, endPoint y: 457, distance: 45.0
click at [573, 457] on textarea at bounding box center [732, 458] width 389 height 50
drag, startPoint x: 644, startPoint y: 454, endPoint x: 569, endPoint y: 449, distance: 75.2
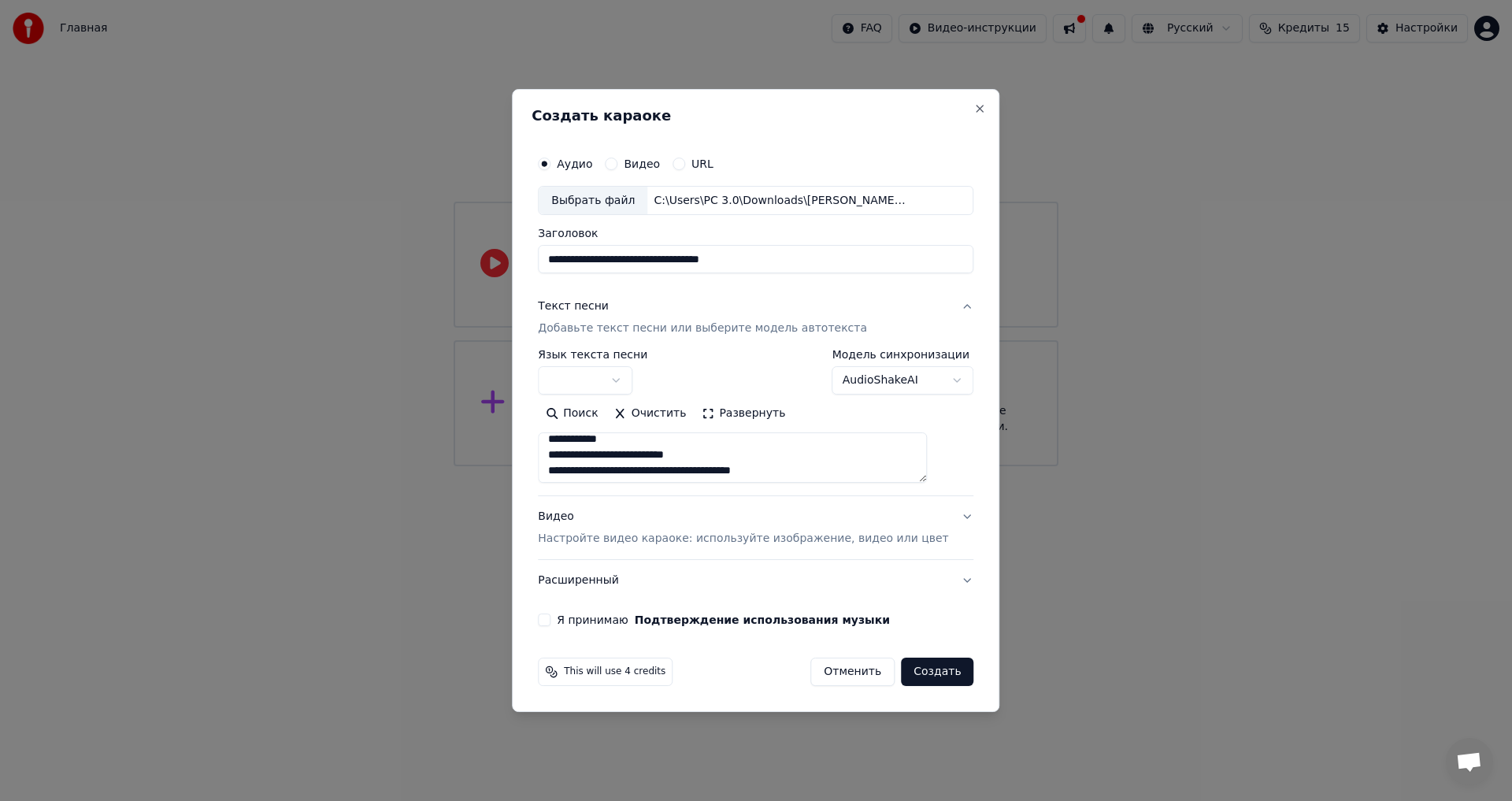
click at [569, 449] on textarea at bounding box center [732, 458] width 389 height 50
drag, startPoint x: 611, startPoint y: 454, endPoint x: 570, endPoint y: 453, distance: 41.0
click at [570, 453] on textarea at bounding box center [732, 458] width 389 height 50
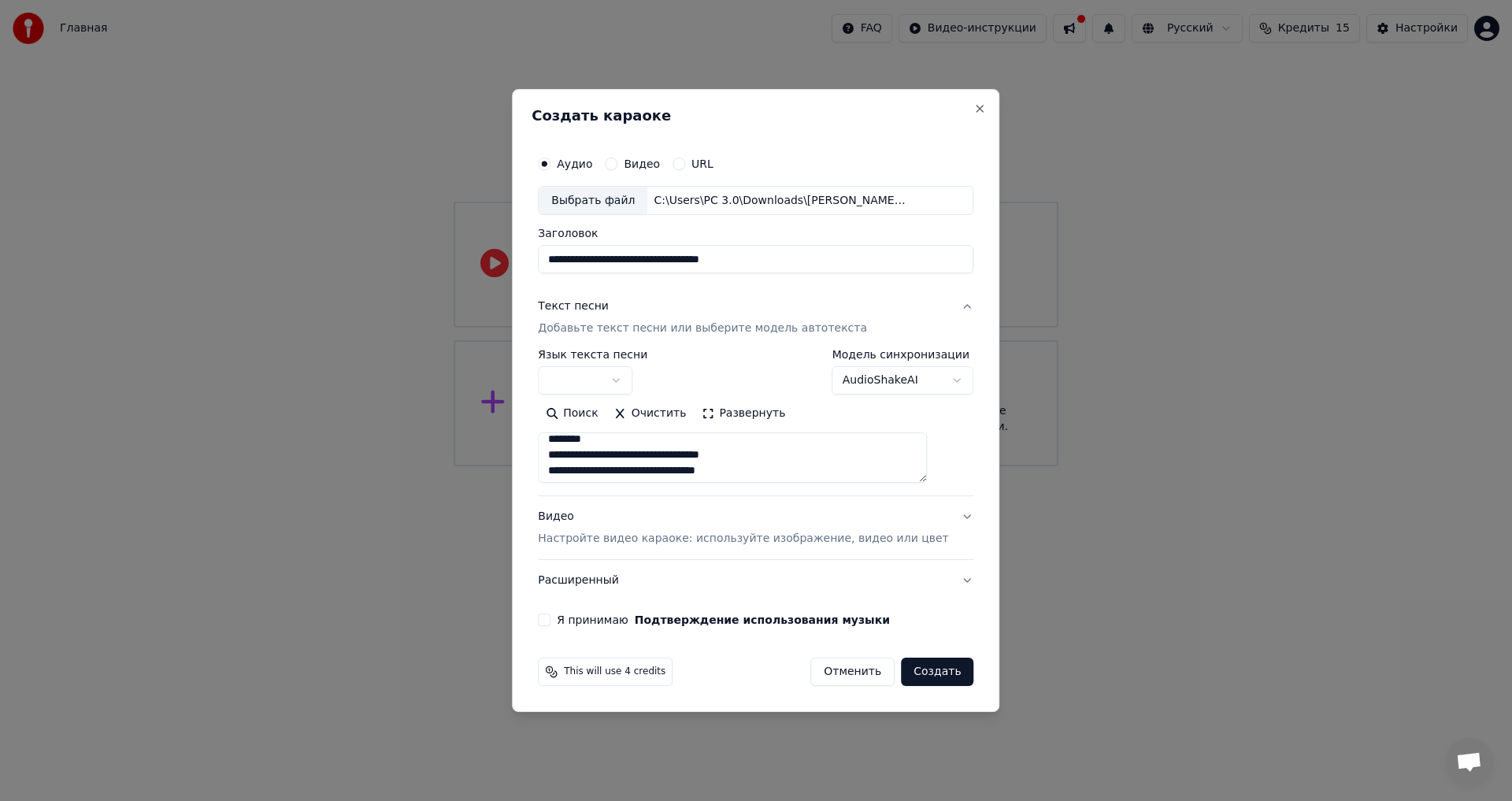
drag, startPoint x: 616, startPoint y: 453, endPoint x: 571, endPoint y: 452, distance: 45.0
click at [571, 452] on textarea at bounding box center [732, 458] width 389 height 50
type textarea "**********"
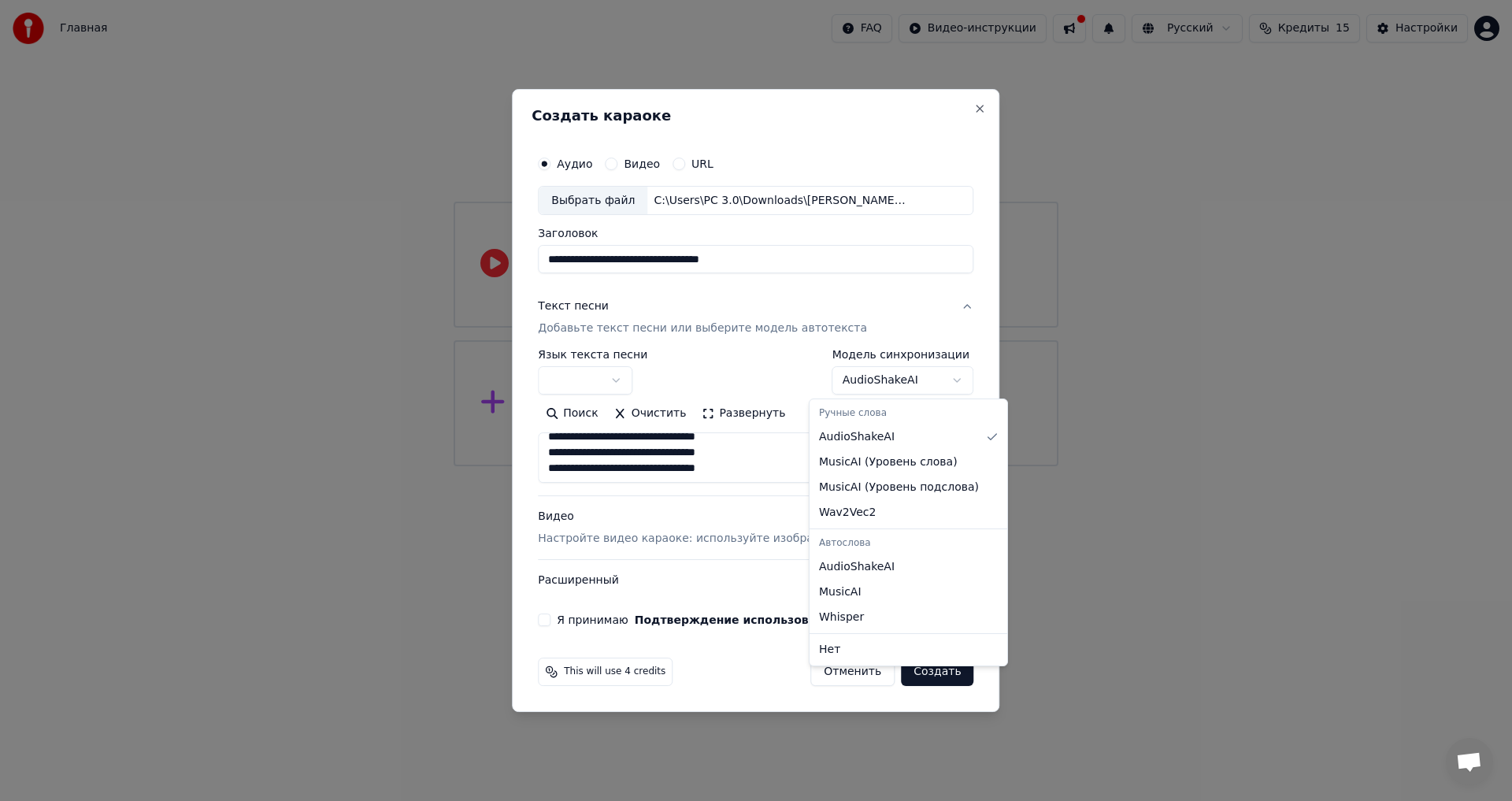
click at [893, 389] on body "**********" at bounding box center [756, 233] width 1512 height 466
select select "**********"
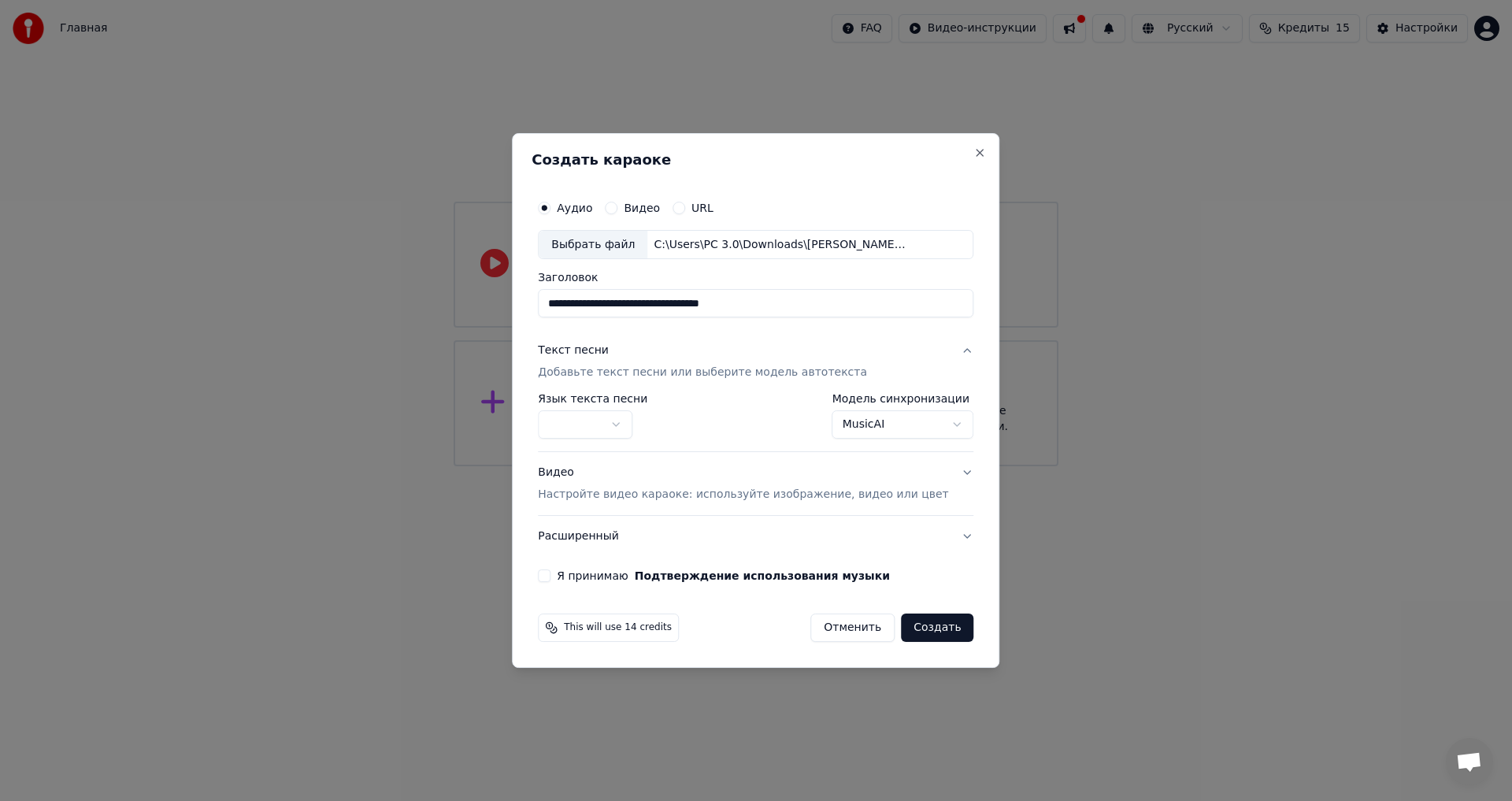
click at [641, 427] on body "**********" at bounding box center [756, 233] width 1512 height 466
drag, startPoint x: 793, startPoint y: 306, endPoint x: 204, endPoint y: 277, distance: 589.7
click at [206, 279] on body "**********" at bounding box center [756, 233] width 1512 height 466
type input "**********"
click at [550, 572] on button "Я принимаю Подтверждение использования музыки" at bounding box center [544, 576] width 13 height 13
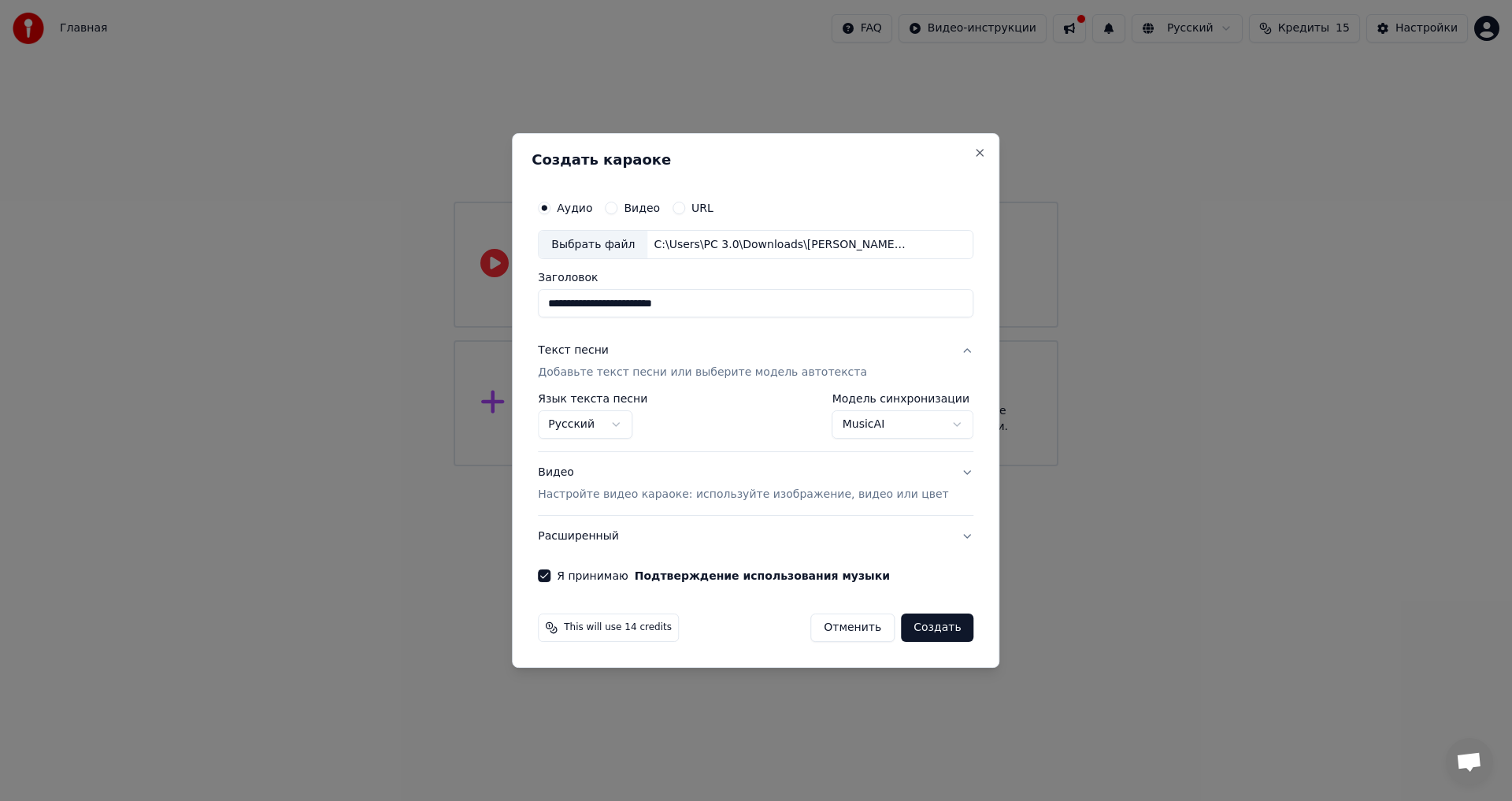
click at [936, 479] on button "Видео Настройте видео караоке: используйте изображение, видео или цвет" at bounding box center [755, 483] width 436 height 63
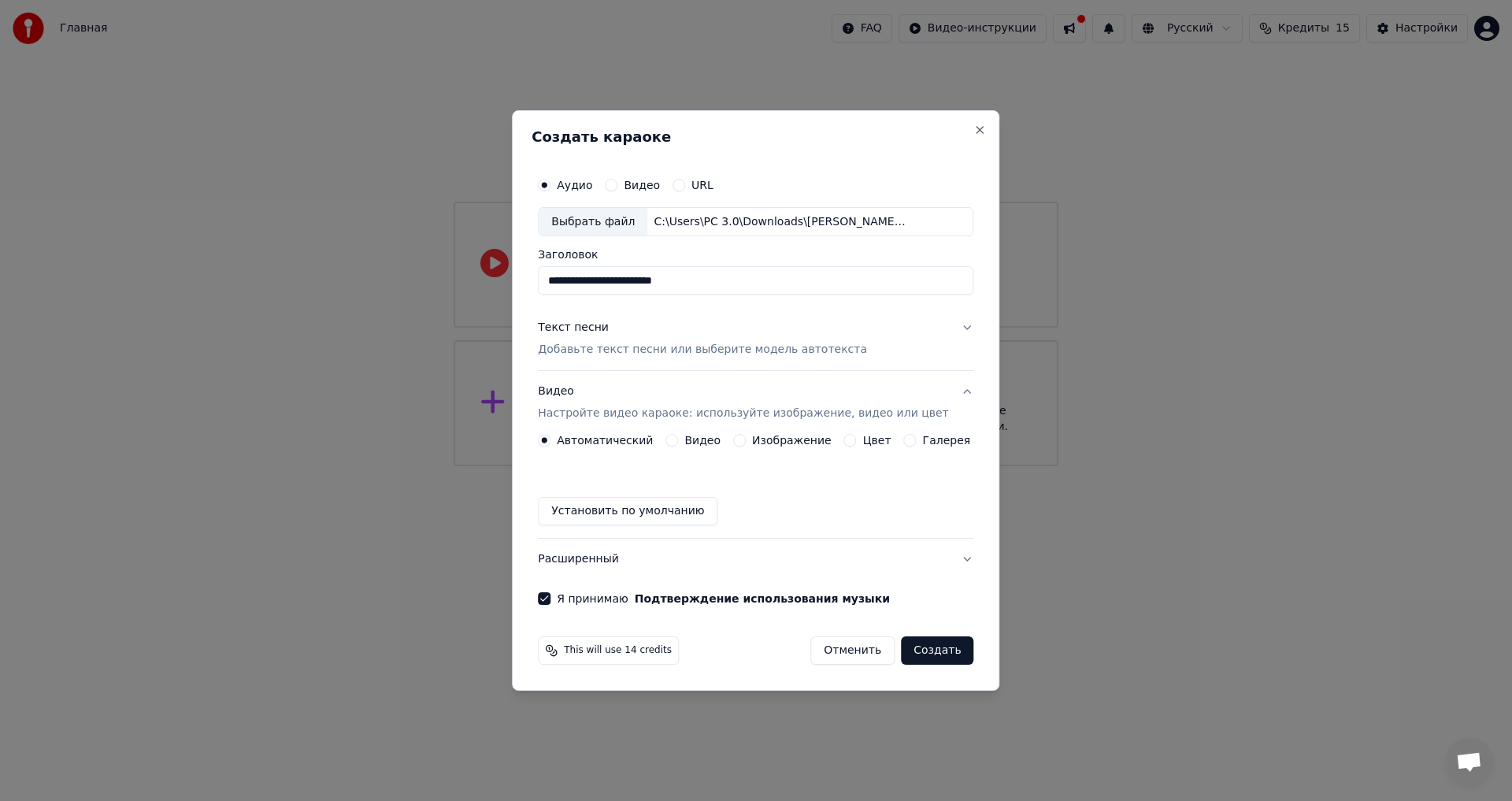
click at [746, 441] on button "Изображение" at bounding box center [739, 441] width 13 height 13
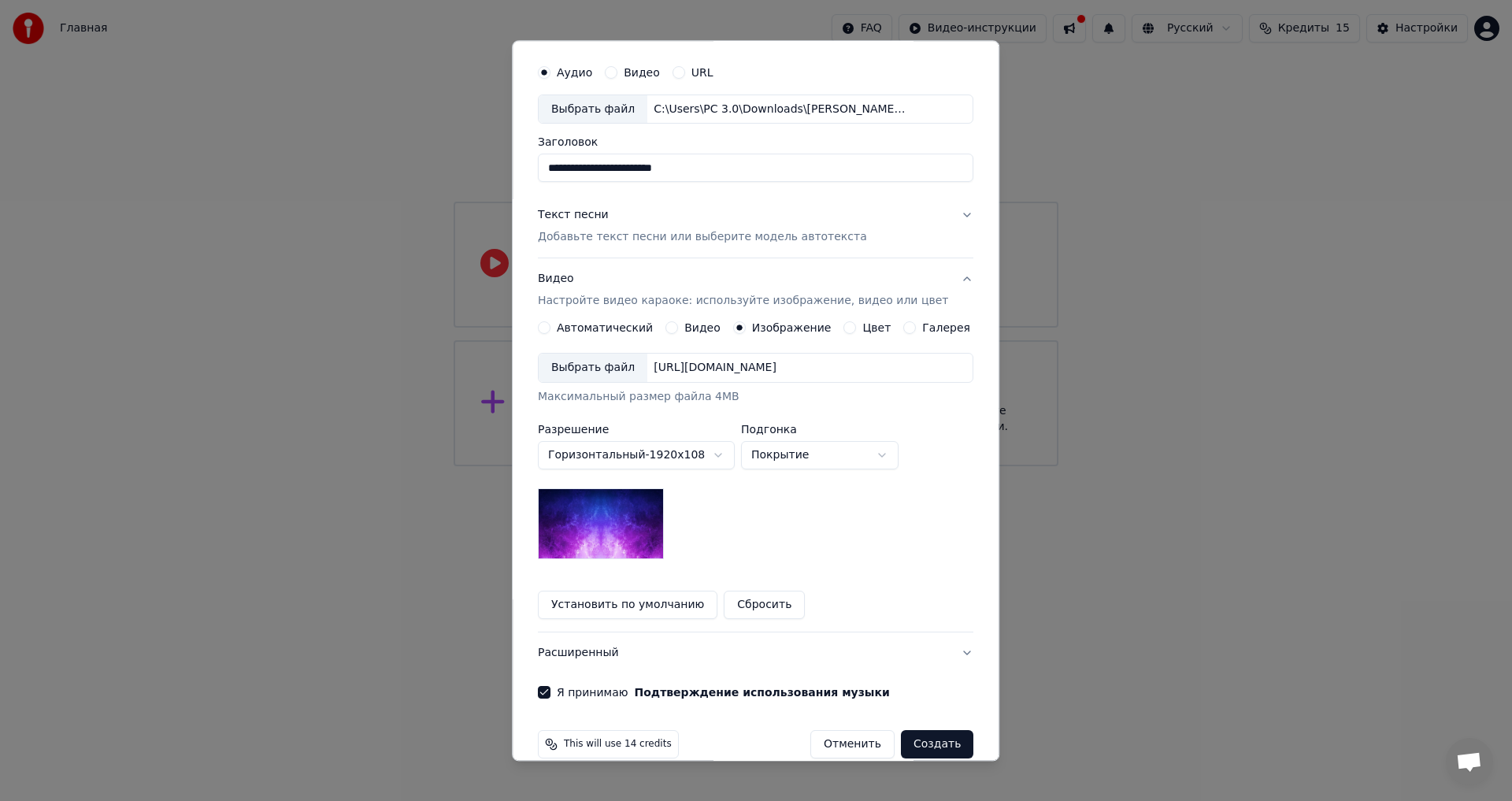
scroll to position [66, 0]
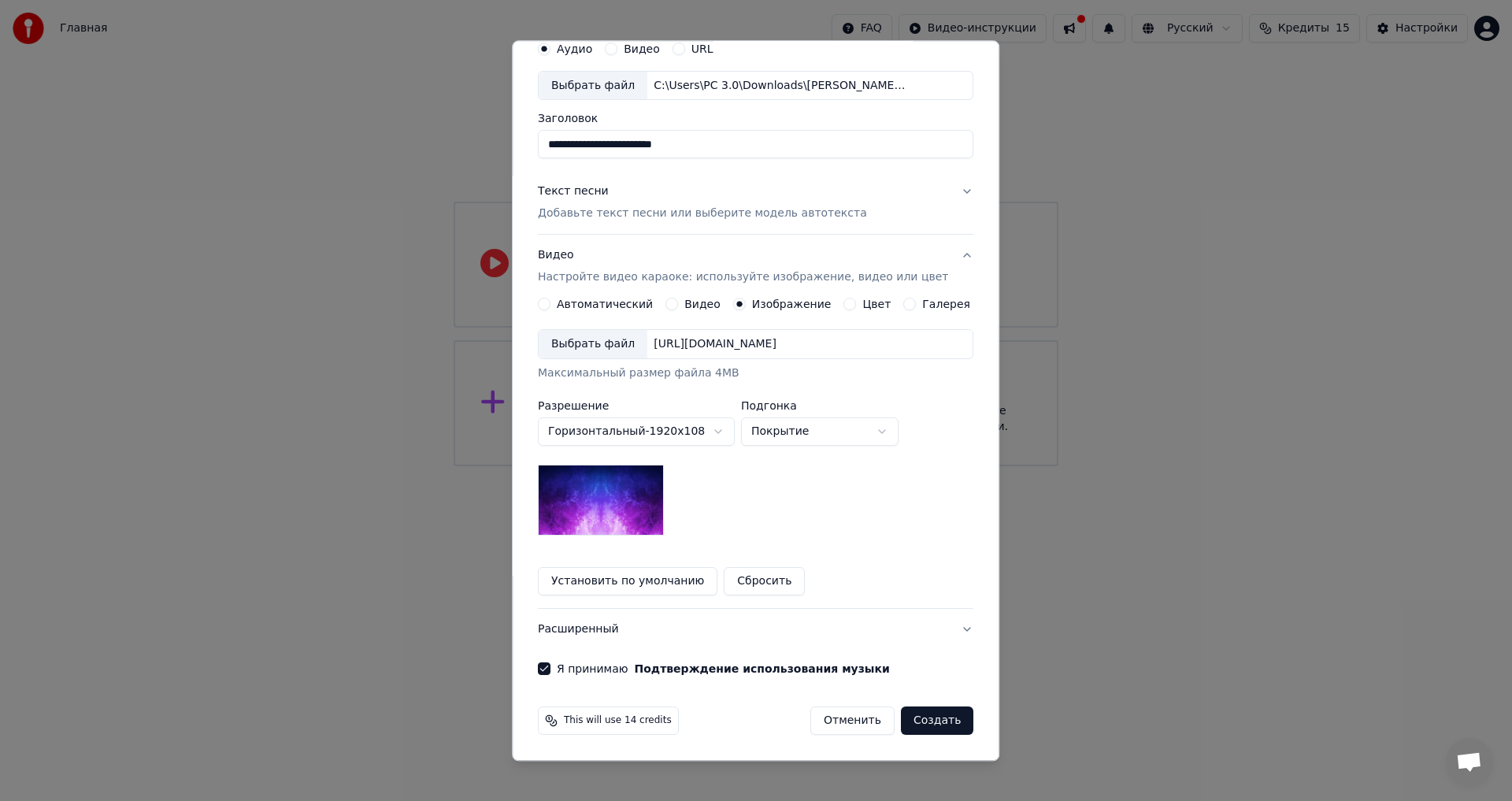
click at [603, 304] on label "Автоматический" at bounding box center [604, 305] width 96 height 11
click at [550, 304] on button "Автоматический" at bounding box center [544, 305] width 13 height 13
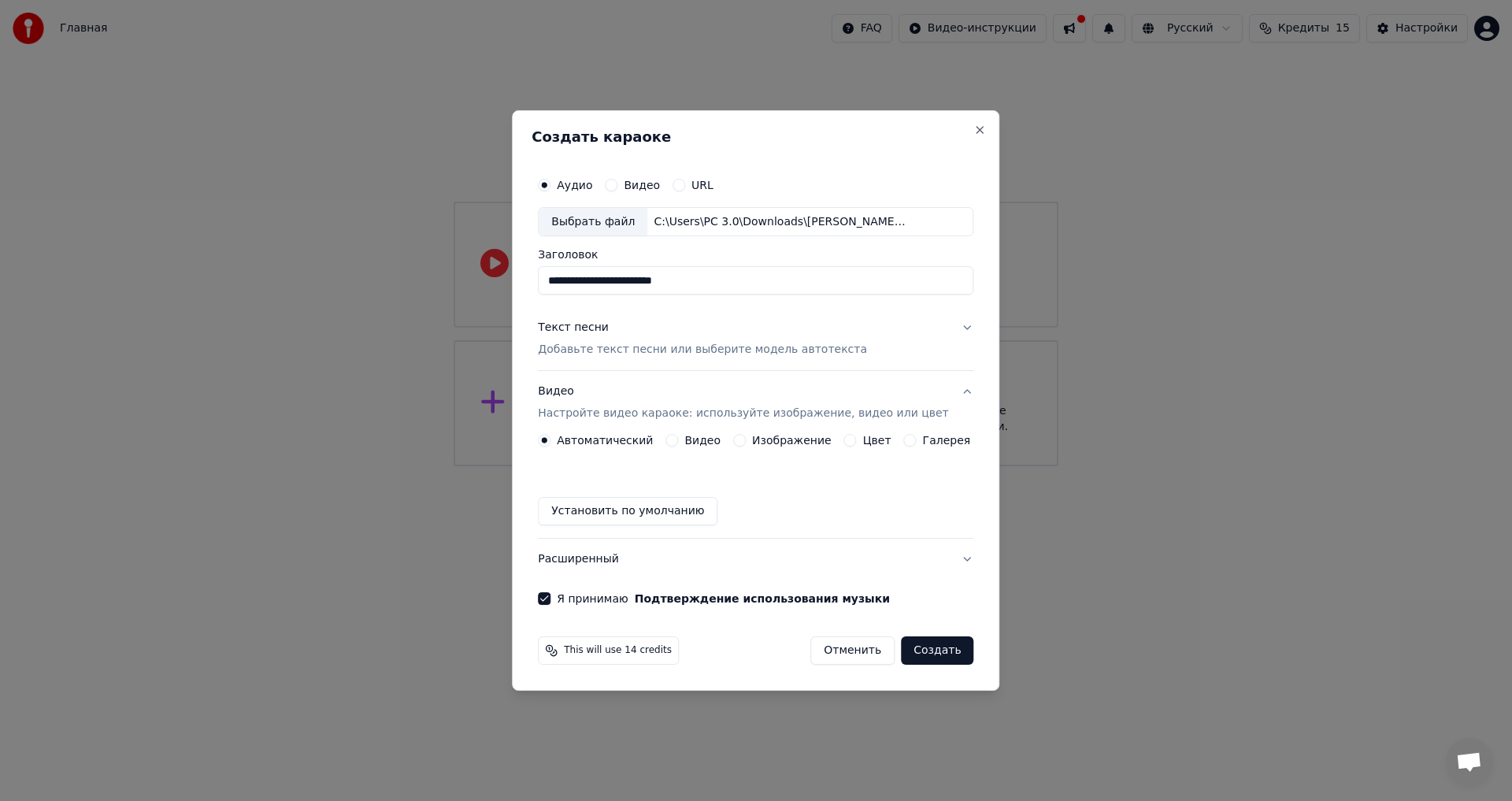
click at [916, 641] on button "Создать" at bounding box center [937, 650] width 72 height 29
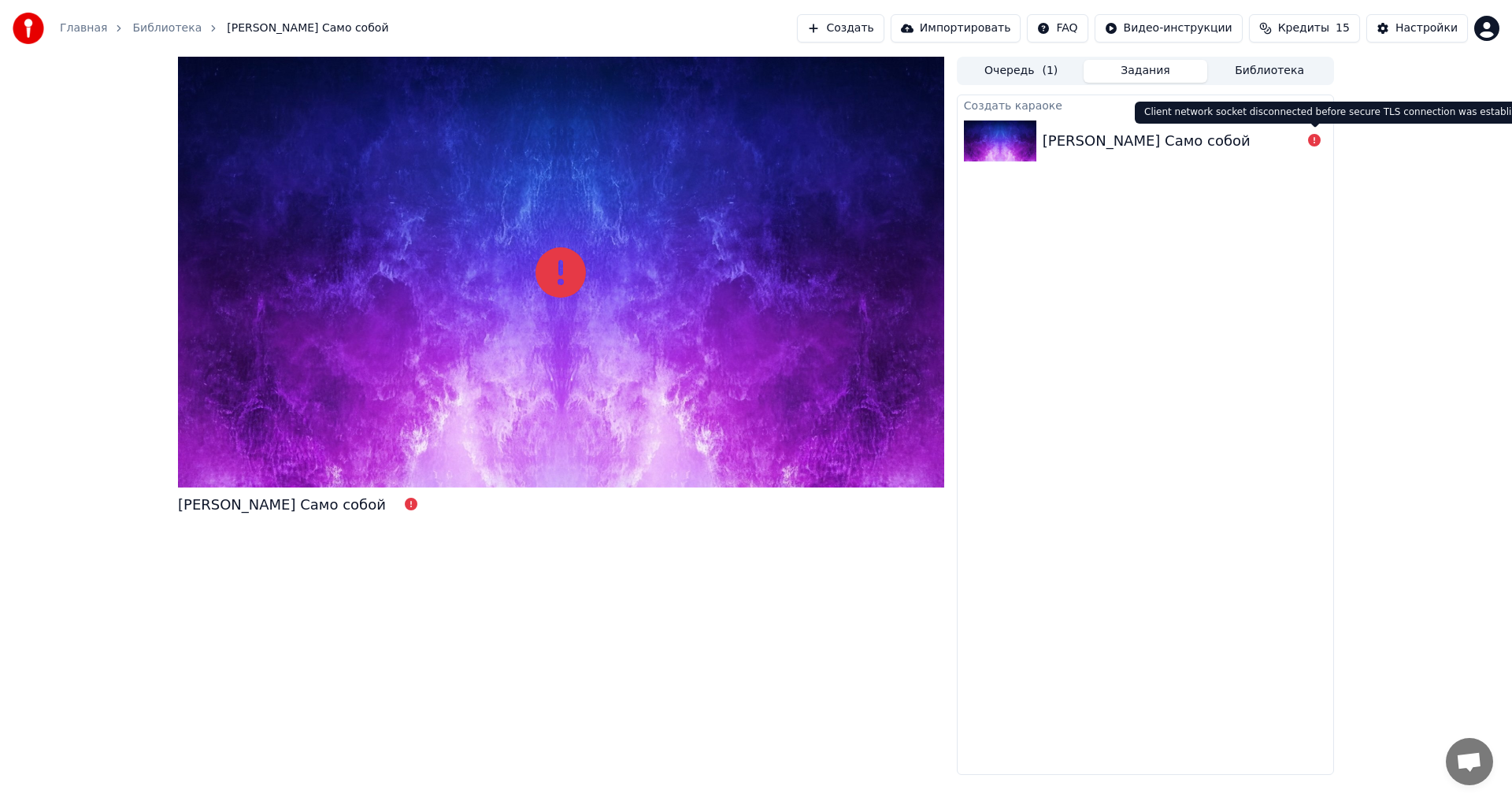
click at [1255, 369] on div "Создать караоке Артур Пирожков Само собой" at bounding box center [1145, 434] width 377 height 680
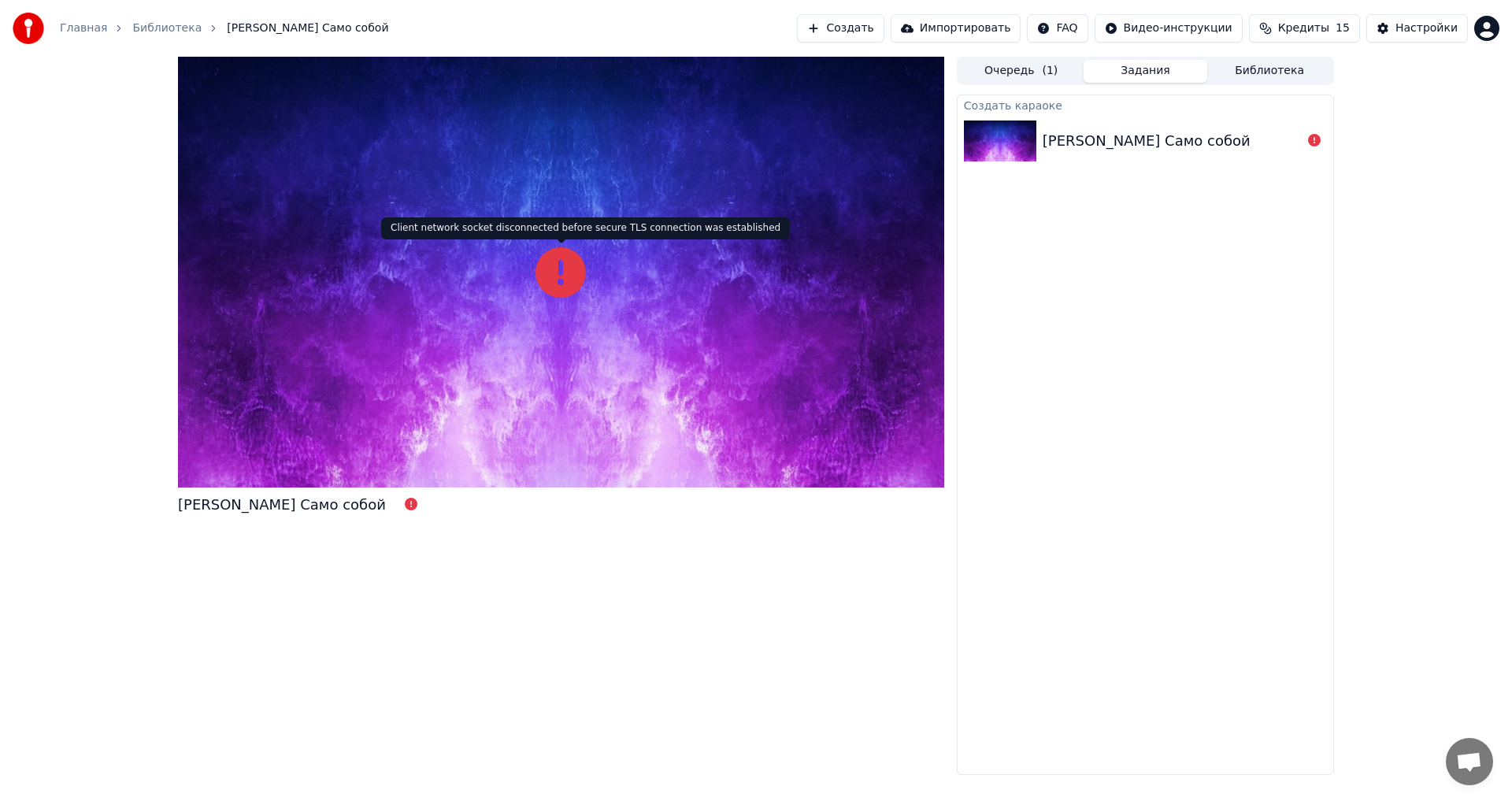
click at [554, 288] on icon at bounding box center [560, 271] width 50 height 50
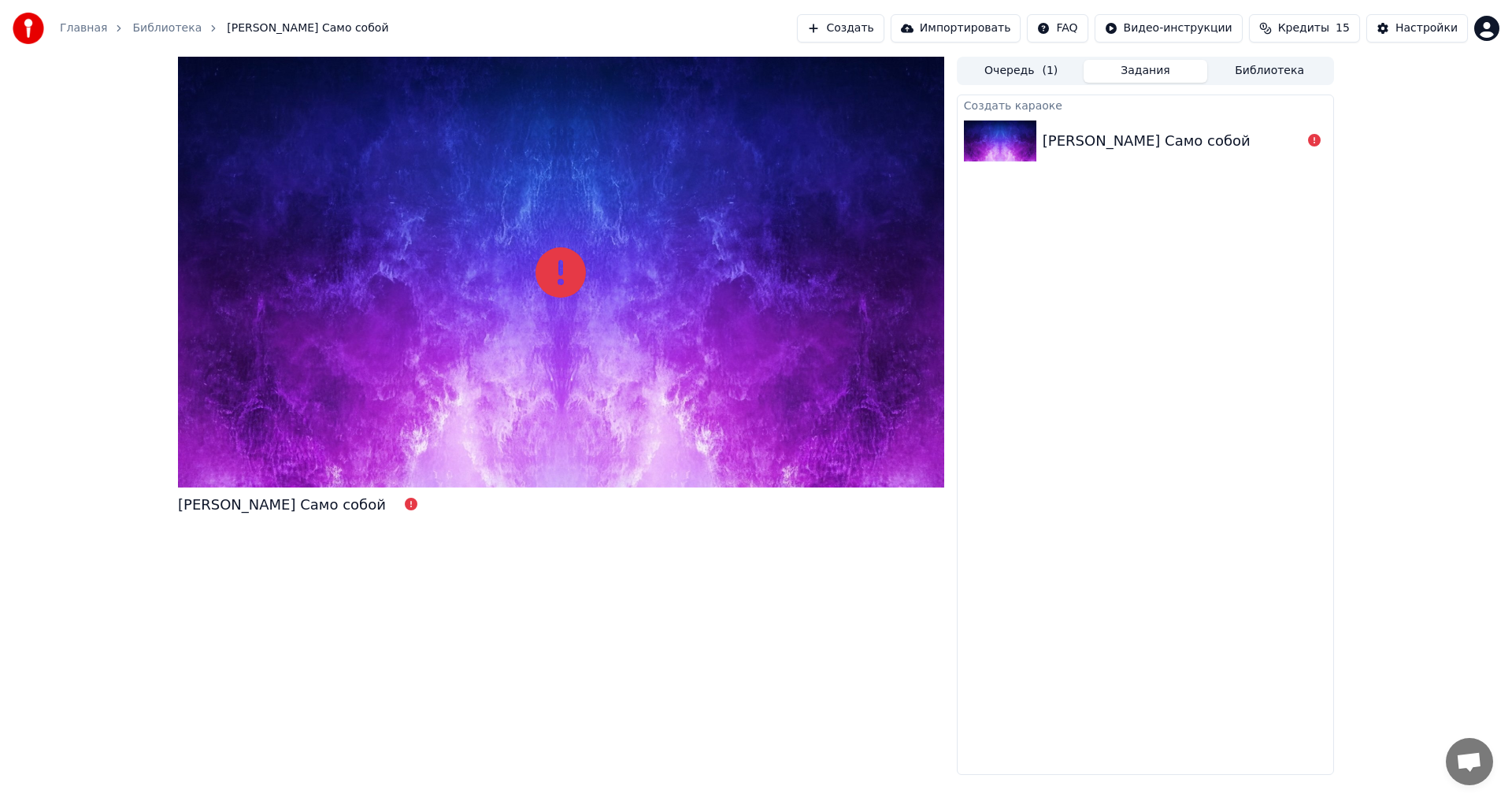
click at [554, 288] on icon at bounding box center [560, 271] width 50 height 50
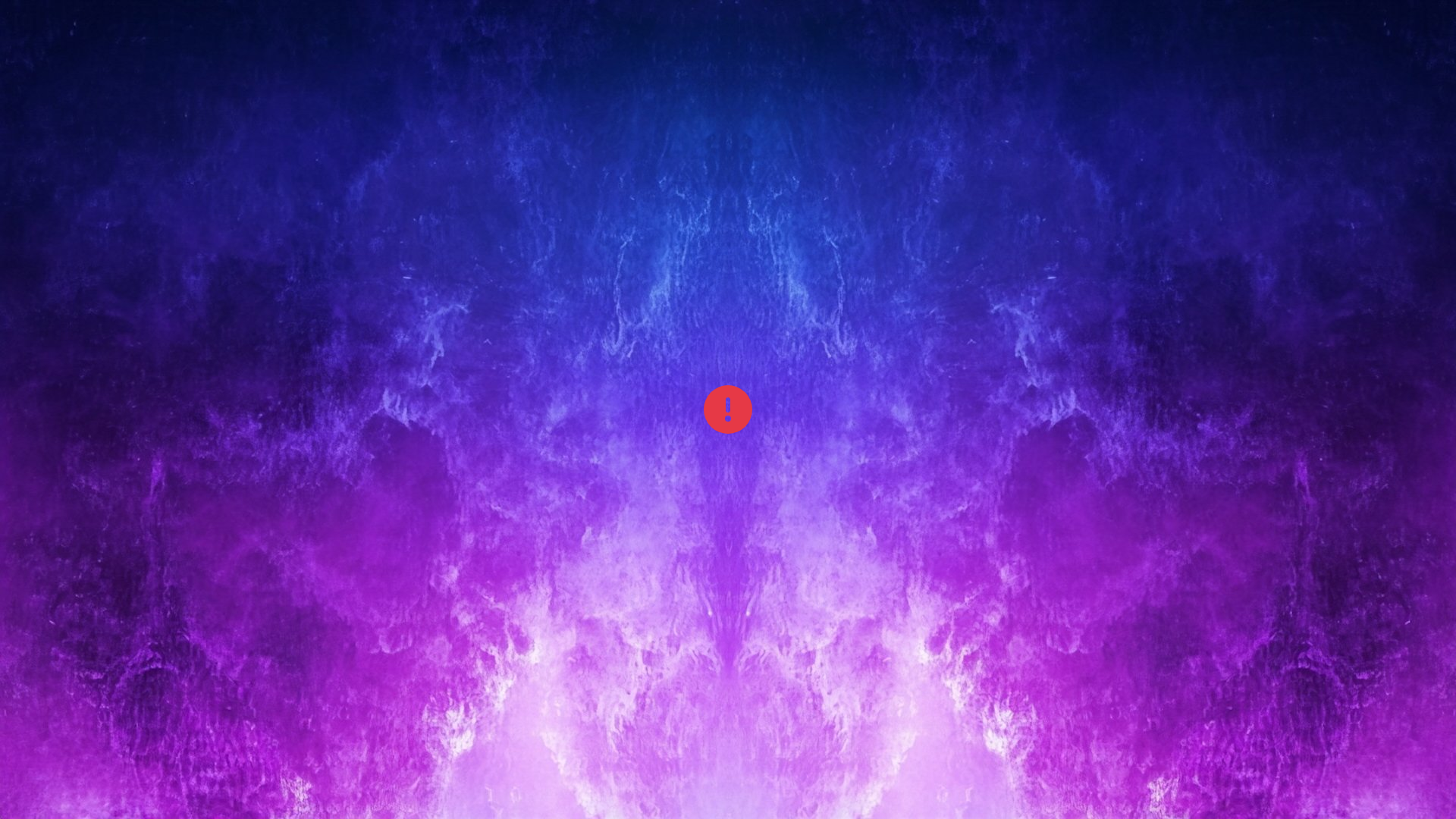
click at [1058, 487] on div at bounding box center [728, 409] width 1456 height 819
click at [1057, 487] on div at bounding box center [728, 409] width 1456 height 819
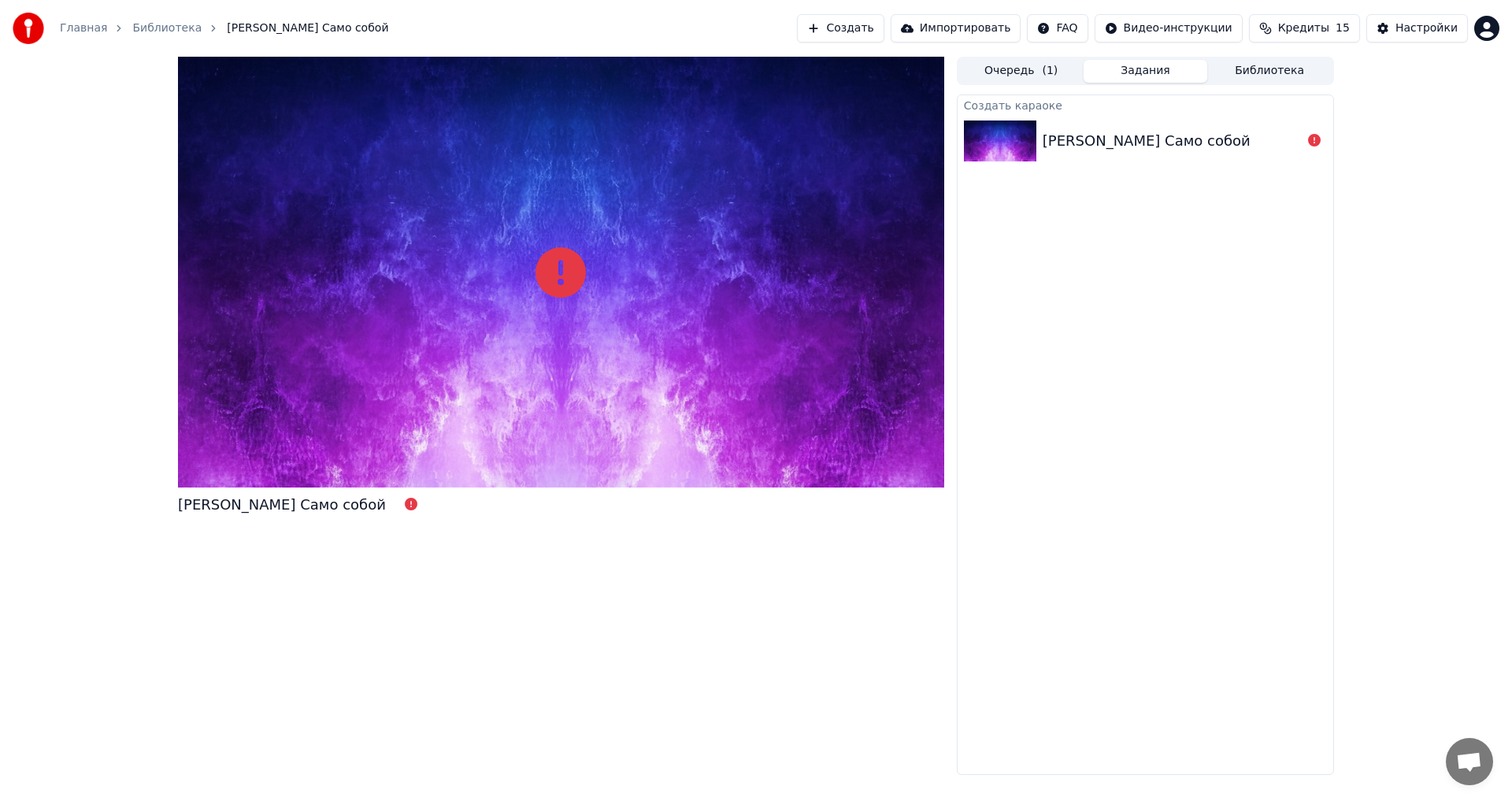
drag, startPoint x: 1069, startPoint y: 144, endPoint x: 1060, endPoint y: 145, distance: 9.1
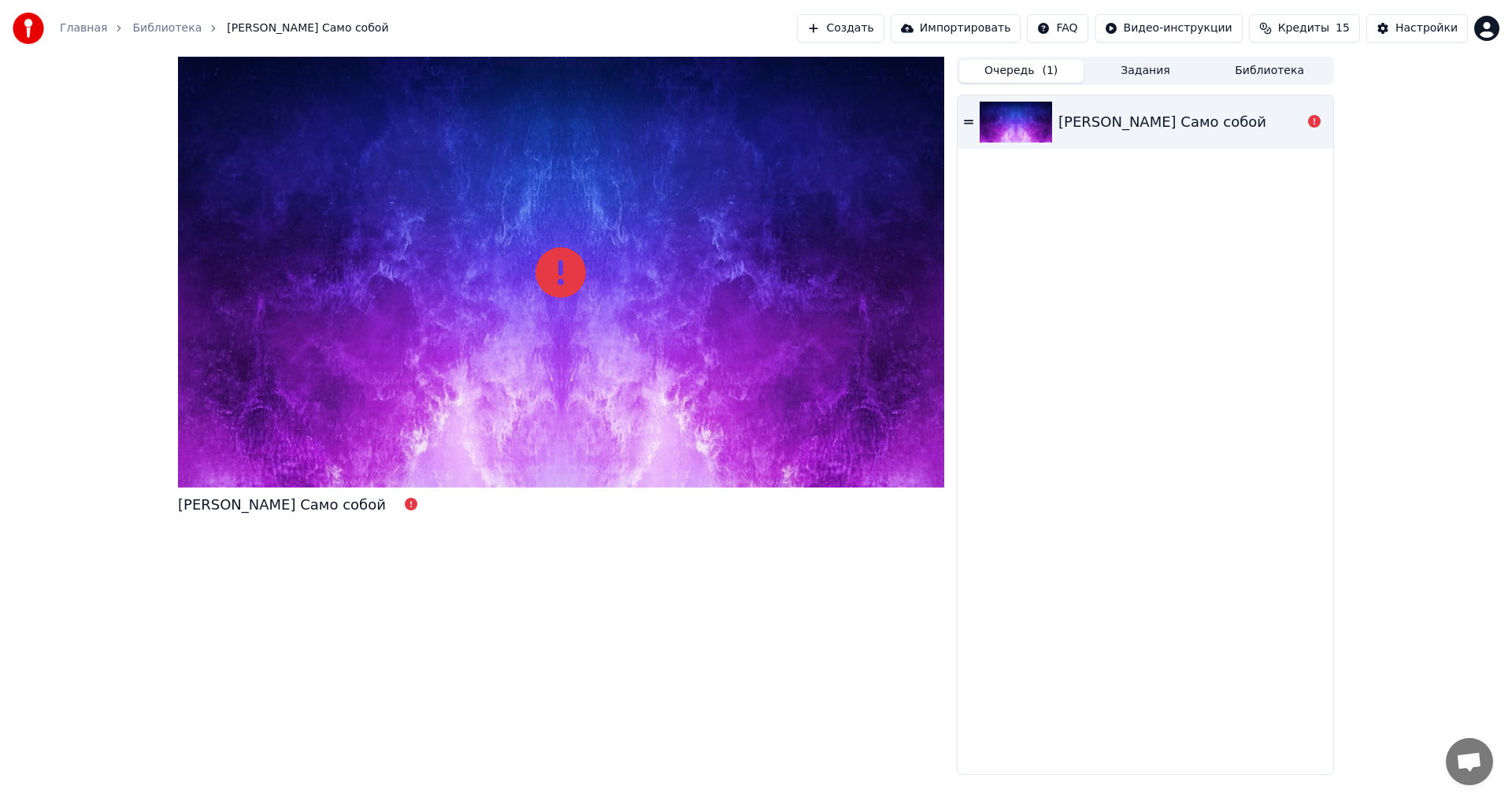
click at [1028, 70] on button "Очередь ( 1 )" at bounding box center [1021, 71] width 125 height 23
click at [1157, 107] on div "[PERSON_NAME] Само собой" at bounding box center [1145, 121] width 376 height 53
click at [1311, 121] on icon at bounding box center [1315, 121] width 13 height 13
click at [1312, 121] on icon at bounding box center [1315, 121] width 13 height 13
click at [1312, 122] on icon at bounding box center [1315, 121] width 13 height 13
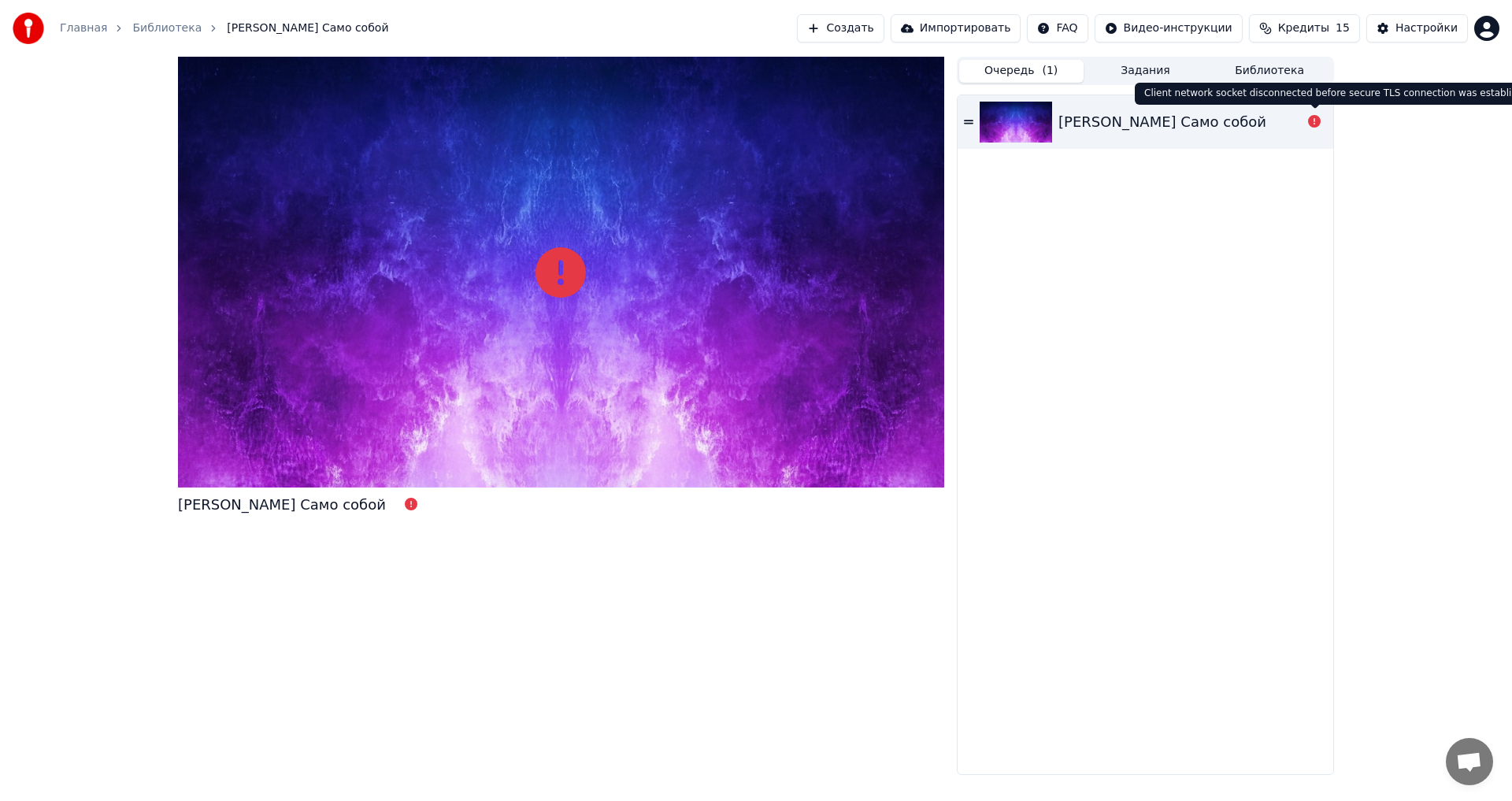
click at [1275, 127] on div "[PERSON_NAME] Само собой" at bounding box center [1180, 122] width 243 height 22
click at [1269, 131] on div "[PERSON_NAME] Само собой" at bounding box center [1180, 122] width 243 height 22
click at [986, 117] on img at bounding box center [1016, 122] width 72 height 41
click at [1012, 127] on img at bounding box center [1016, 122] width 72 height 41
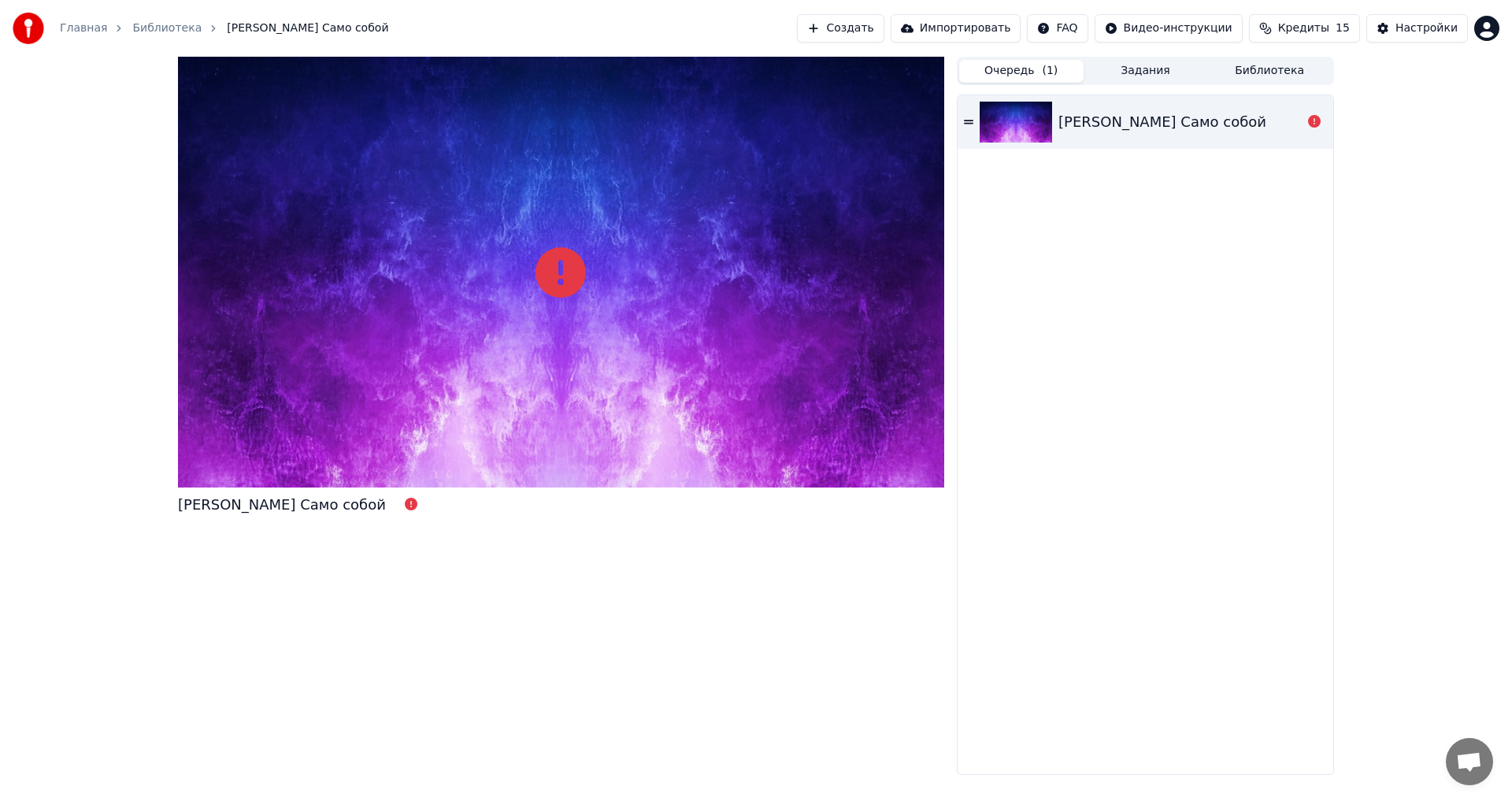
click at [1157, 137] on div "[PERSON_NAME] Само собой" at bounding box center [1145, 121] width 376 height 53
click at [1155, 137] on div "[PERSON_NAME] Само собой" at bounding box center [1145, 121] width 376 height 53
click at [1144, 126] on div "[PERSON_NAME] Само собой" at bounding box center [1163, 122] width 208 height 22
click at [1245, 117] on div "[PERSON_NAME] Само собой" at bounding box center [1163, 122] width 208 height 22
click at [1309, 120] on icon at bounding box center [1315, 121] width 13 height 13
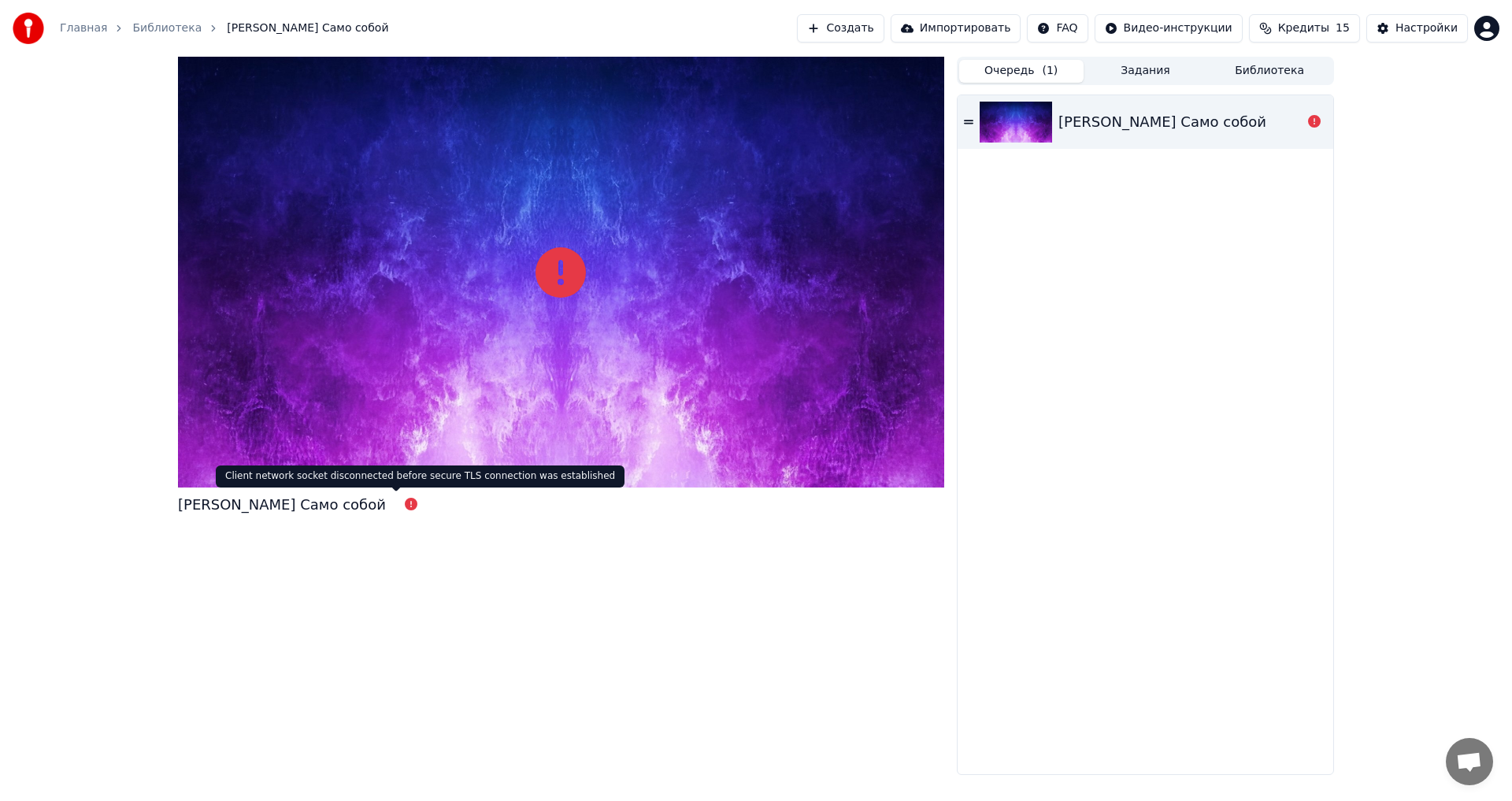
click at [405, 506] on icon at bounding box center [411, 504] width 13 height 13
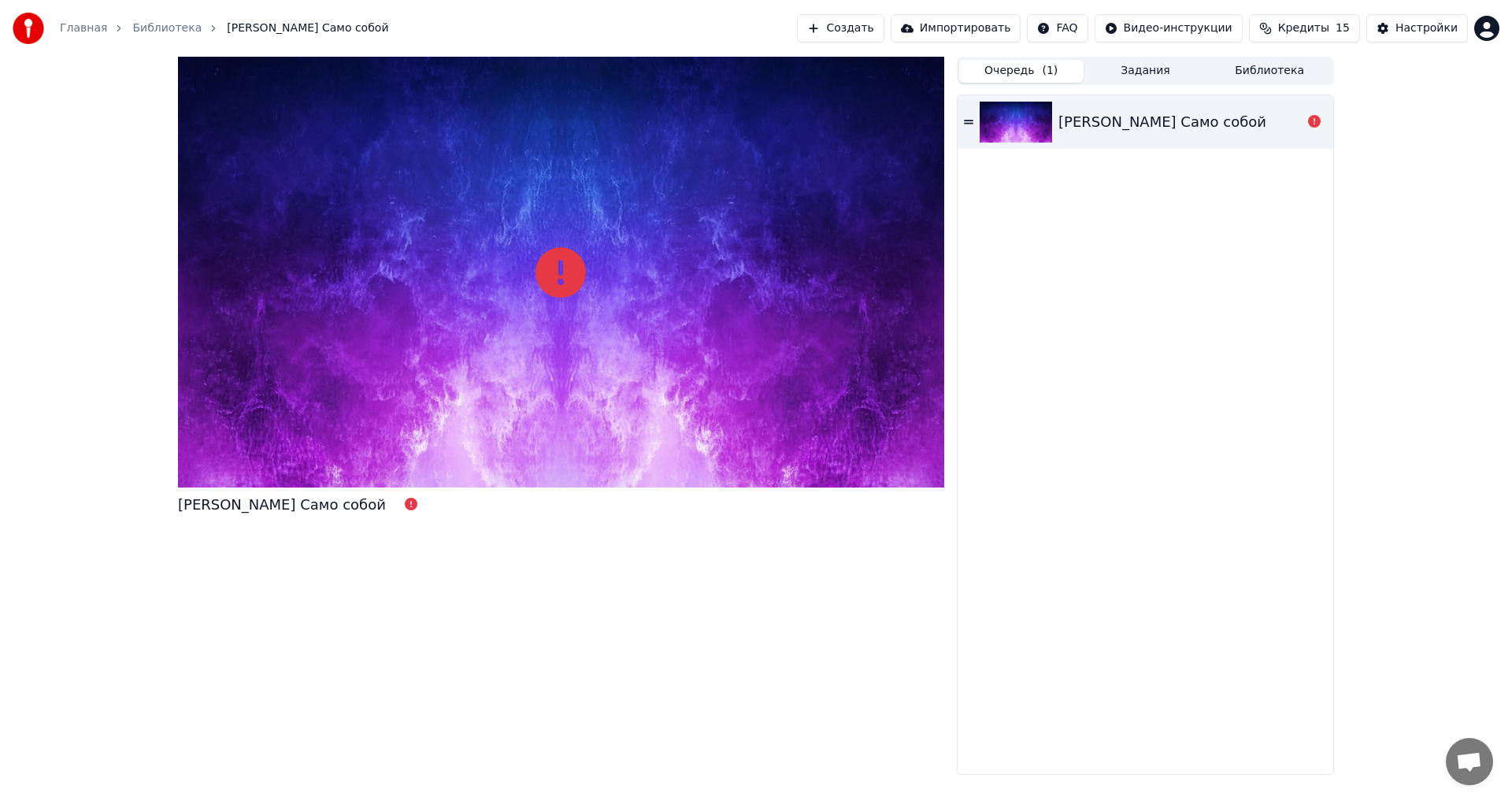
click at [384, 512] on div "[PERSON_NAME] Само собой" at bounding box center [303, 505] width 252 height 22
click at [405, 508] on icon at bounding box center [411, 504] width 13 height 13
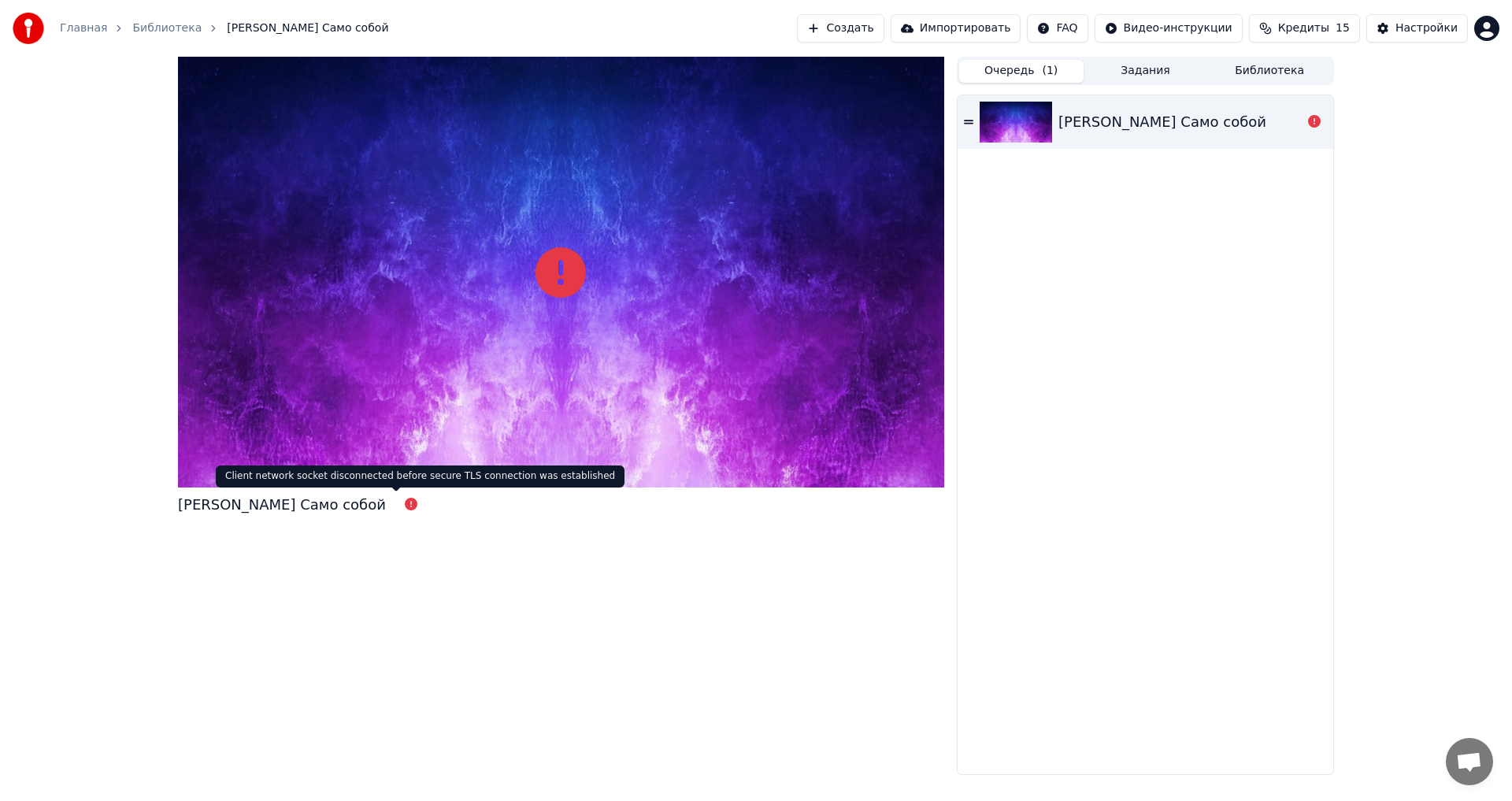
drag, startPoint x: 393, startPoint y: 508, endPoint x: 457, endPoint y: 436, distance: 96.3
click at [405, 508] on icon at bounding box center [411, 504] width 13 height 13
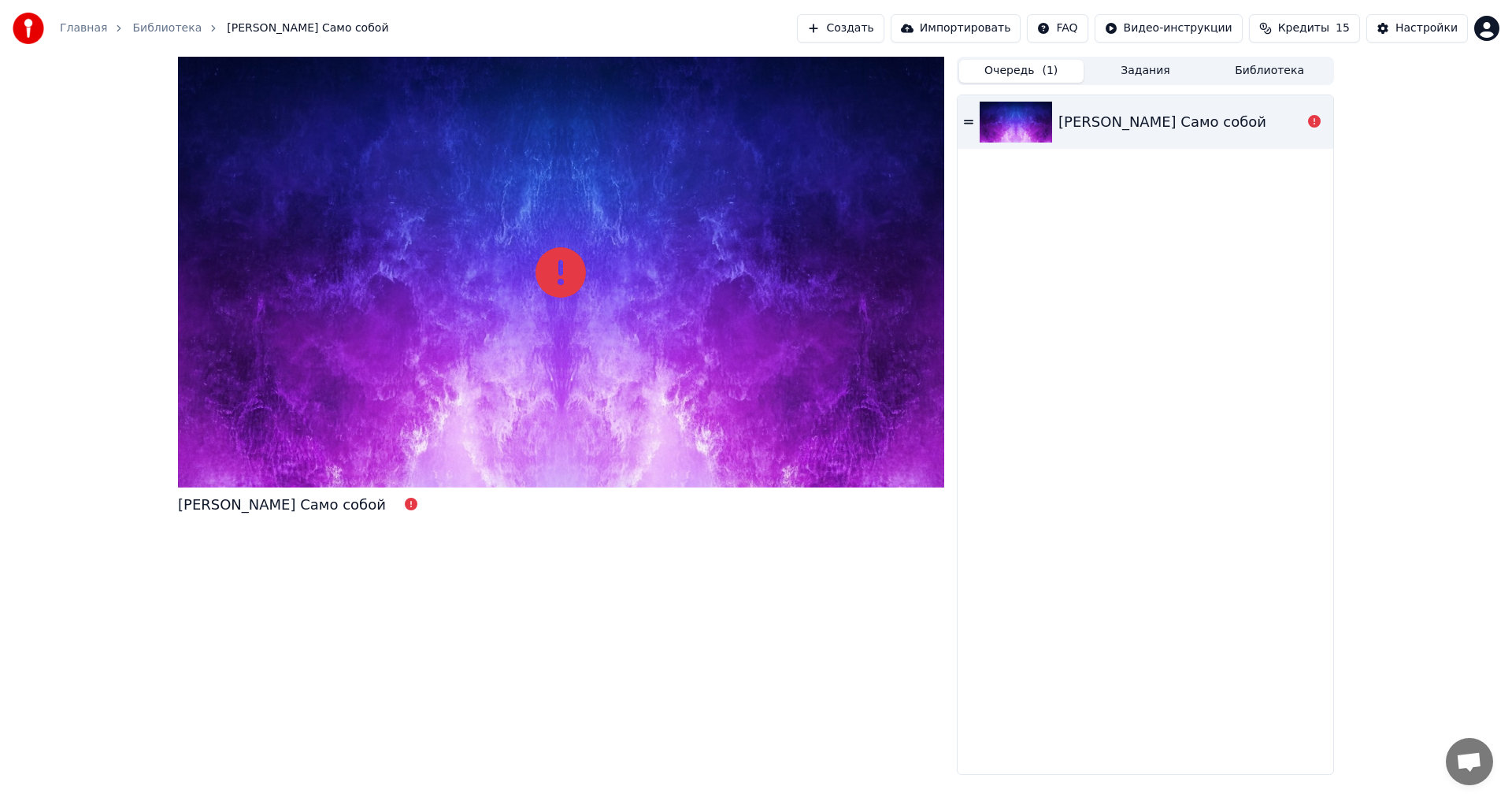
click at [152, 23] on link "Библиотека" at bounding box center [167, 29] width 69 height 16
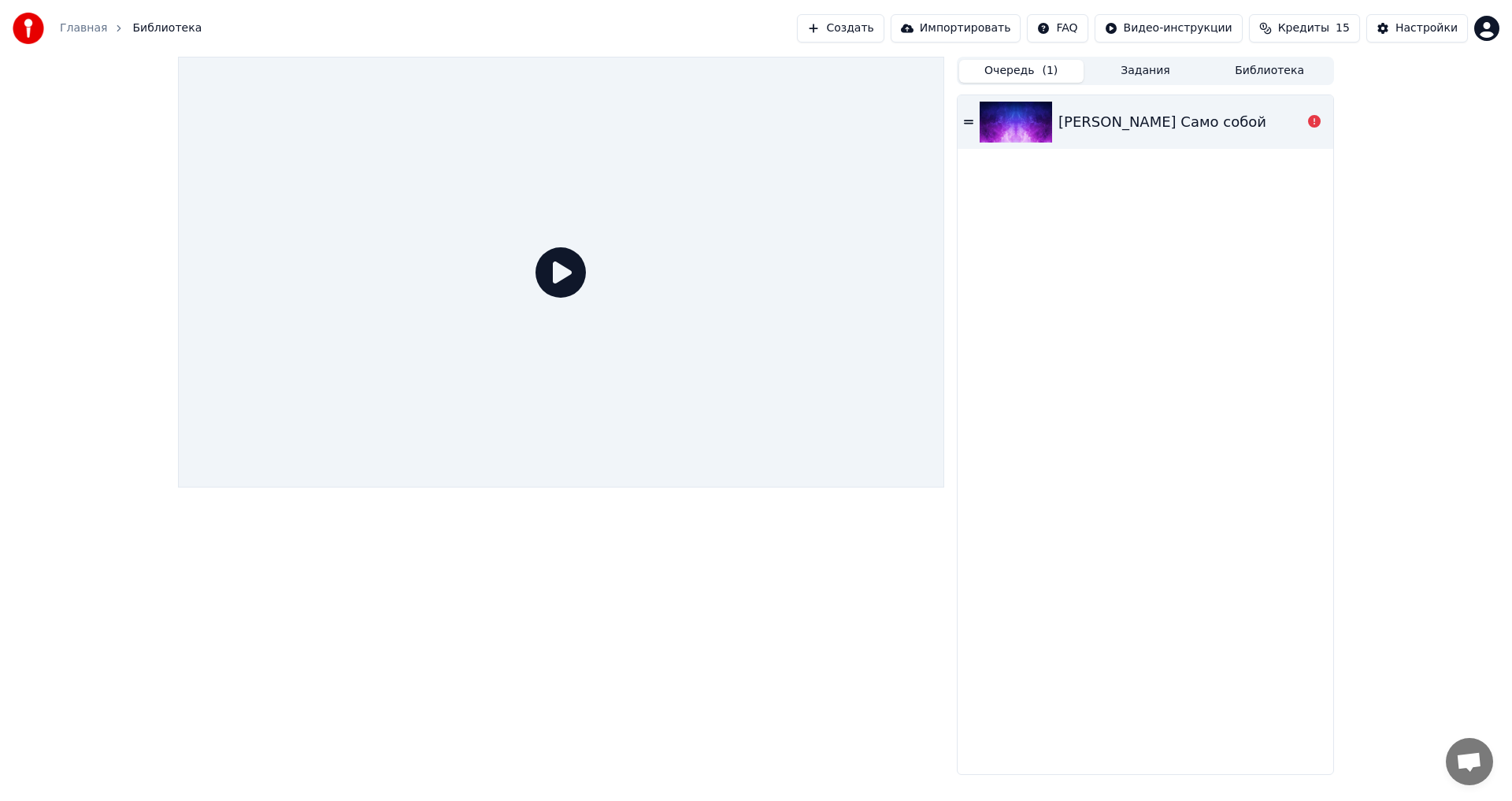
click at [1124, 63] on button "Задания" at bounding box center [1146, 71] width 125 height 23
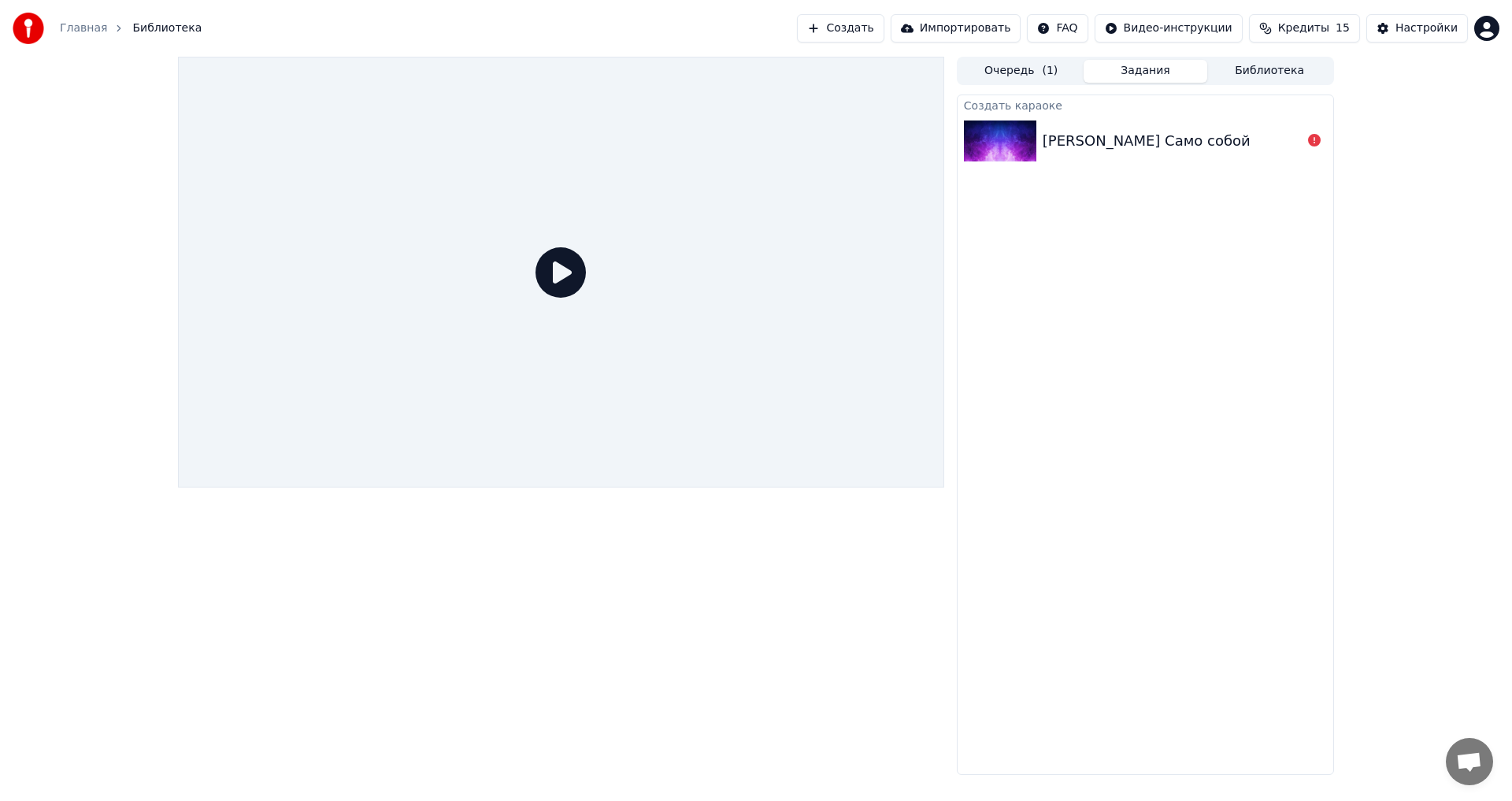
click at [1216, 66] on button "Библиотека" at bounding box center [1270, 71] width 125 height 23
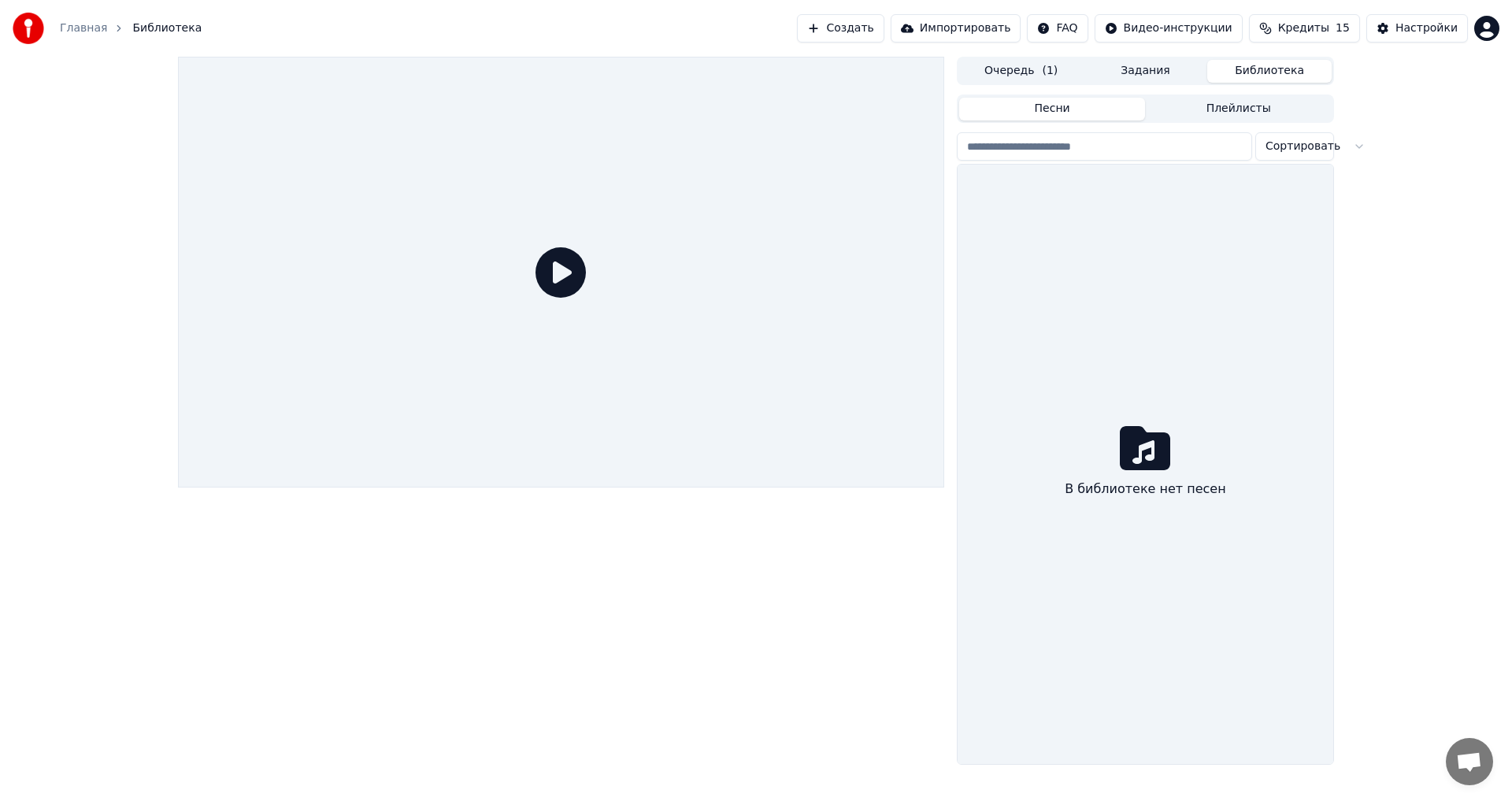
drag, startPoint x: 1007, startPoint y: 59, endPoint x: 1015, endPoint y: 85, distance: 27.2
click at [1008, 60] on button "Очередь ( 1 )" at bounding box center [1021, 71] width 125 height 23
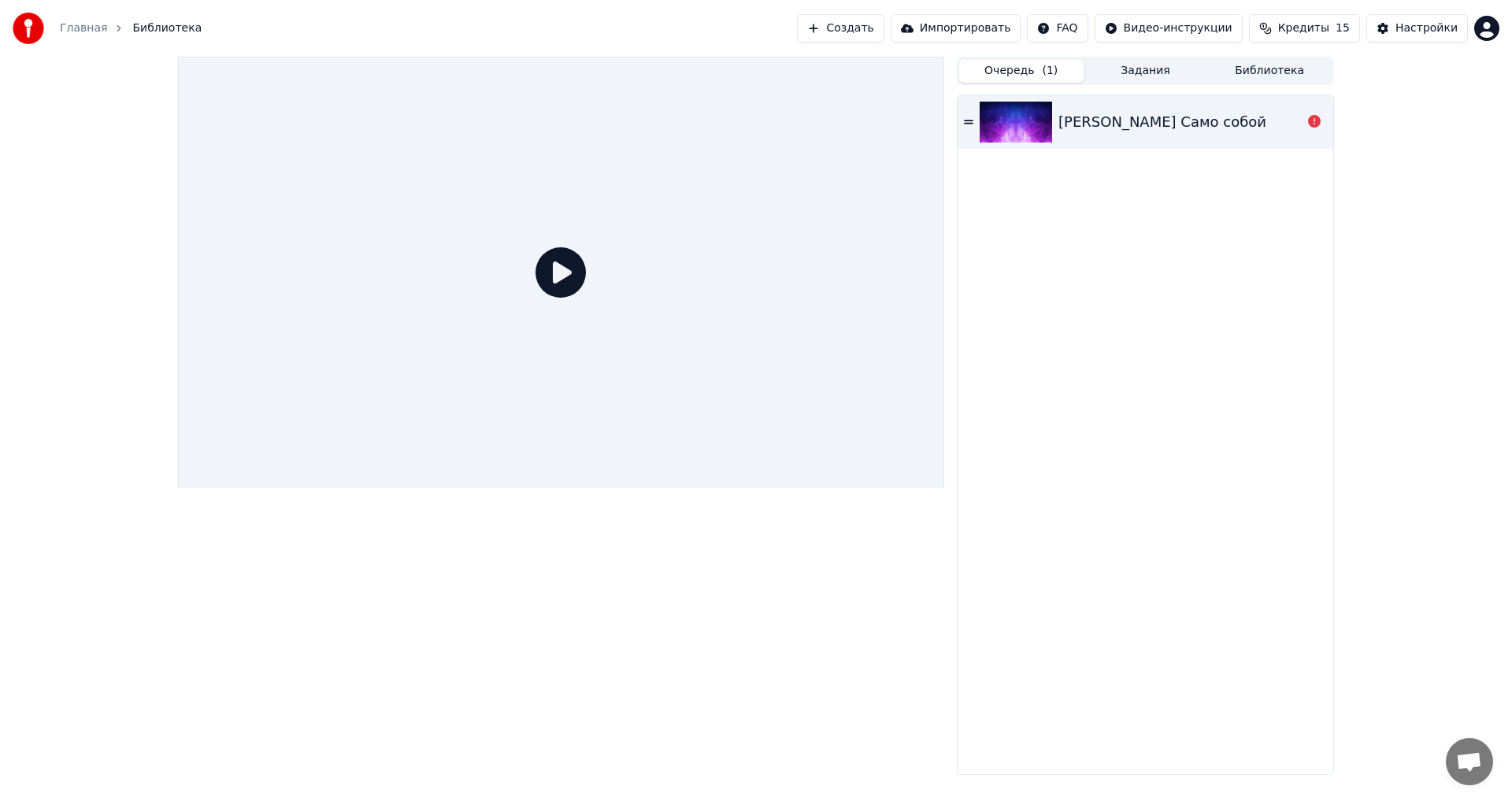
click at [1087, 107] on div "[PERSON_NAME] Само собой" at bounding box center [1145, 121] width 376 height 53
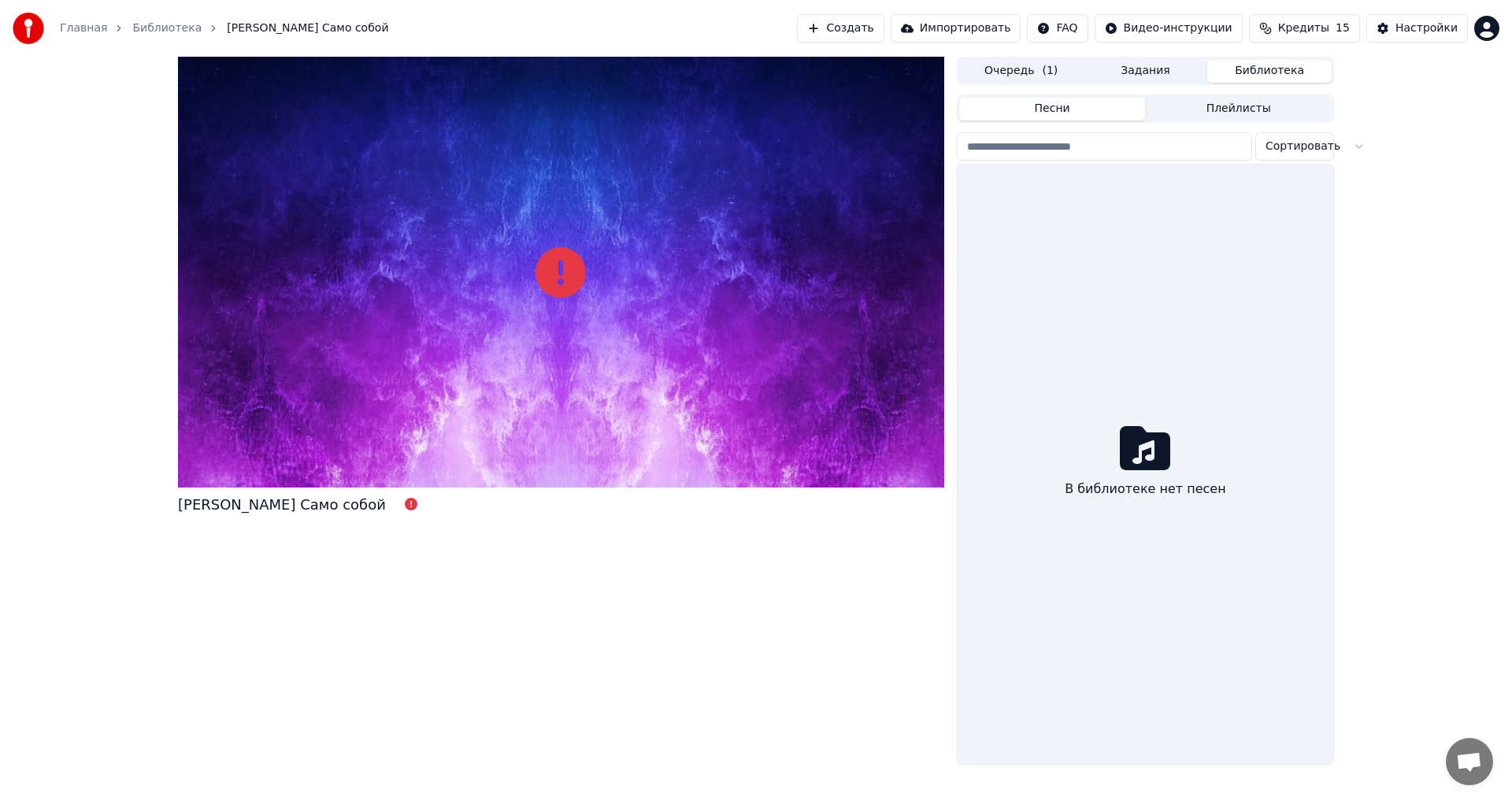
click at [1235, 64] on button "Библиотека" at bounding box center [1270, 71] width 125 height 23
click at [1199, 143] on input "search" at bounding box center [1105, 147] width 295 height 29
type input "**********"
click at [1217, 145] on input "**********" at bounding box center [1105, 147] width 295 height 29
click at [1225, 144] on input "**********" at bounding box center [1105, 147] width 295 height 29
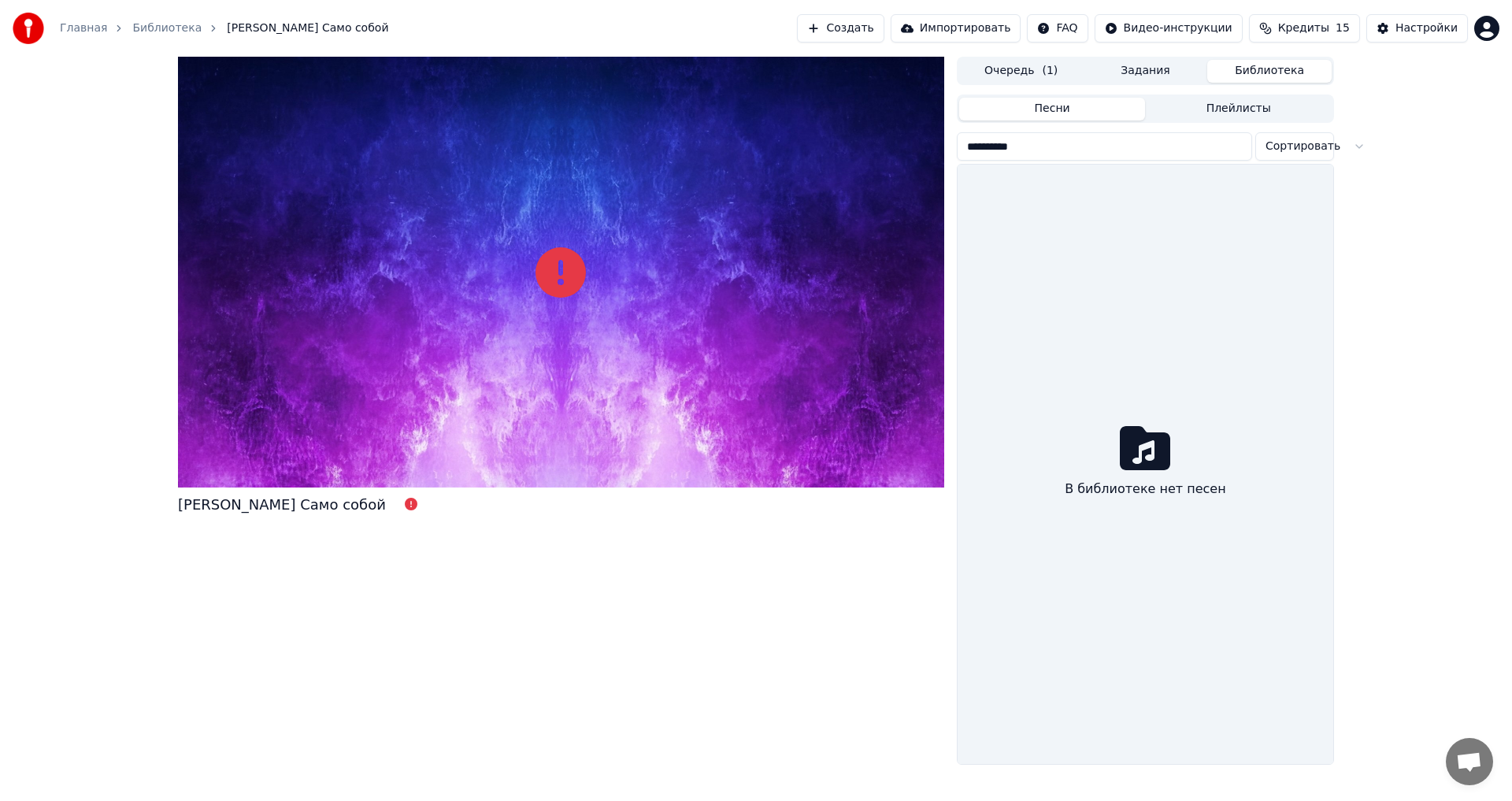
click at [1231, 150] on input "**********" at bounding box center [1105, 147] width 295 height 29
click at [1240, 151] on input "**********" at bounding box center [1105, 147] width 295 height 29
click at [1232, 147] on input "**********" at bounding box center [1105, 147] width 295 height 29
click at [1233, 146] on input "search" at bounding box center [1105, 147] width 295 height 29
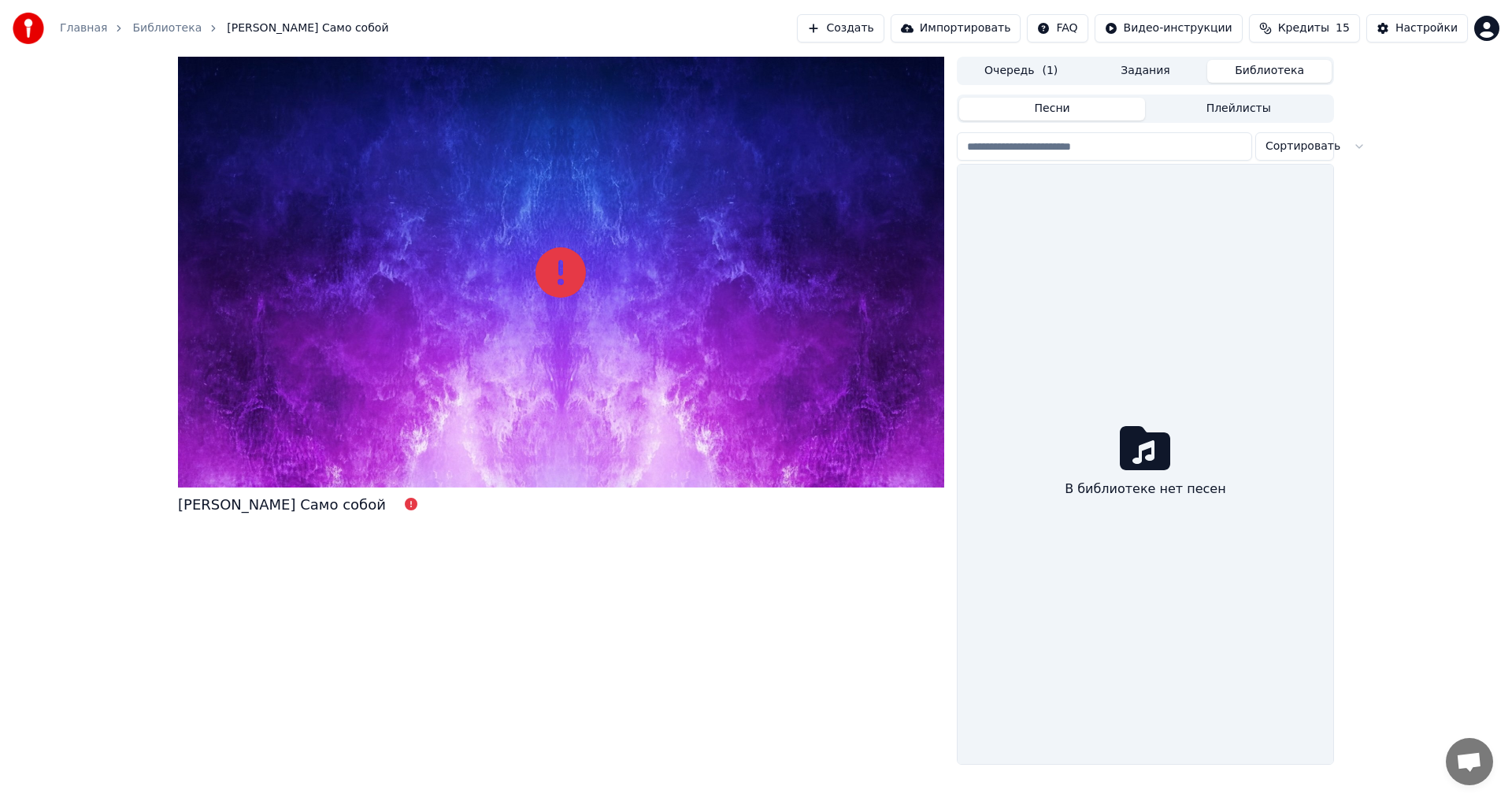
click at [1233, 146] on input "search" at bounding box center [1105, 147] width 295 height 29
click at [1026, 64] on button "Очередь ( 1 )" at bounding box center [1021, 71] width 125 height 23
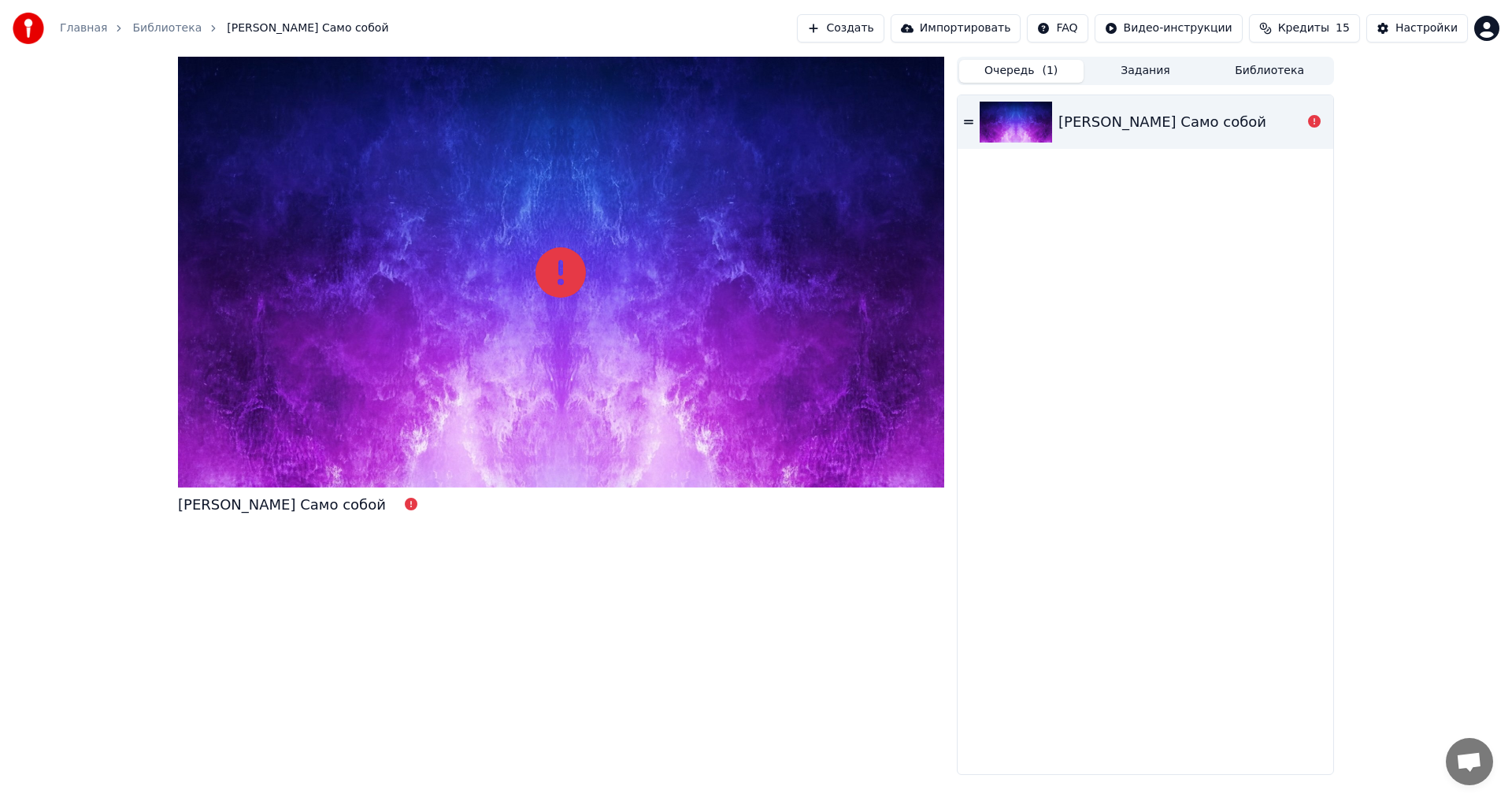
click at [1026, 71] on button "Очередь ( 1 )" at bounding box center [1021, 71] width 125 height 23
click at [1097, 103] on div "[PERSON_NAME] Само собой" at bounding box center [1145, 121] width 376 height 53
click at [1099, 117] on div "[PERSON_NAME] Само собой" at bounding box center [1163, 122] width 208 height 22
click at [1091, 105] on div "[PERSON_NAME] Само собой" at bounding box center [1145, 121] width 376 height 53
click at [1090, 117] on div "[PERSON_NAME] Само собой" at bounding box center [1163, 122] width 208 height 22
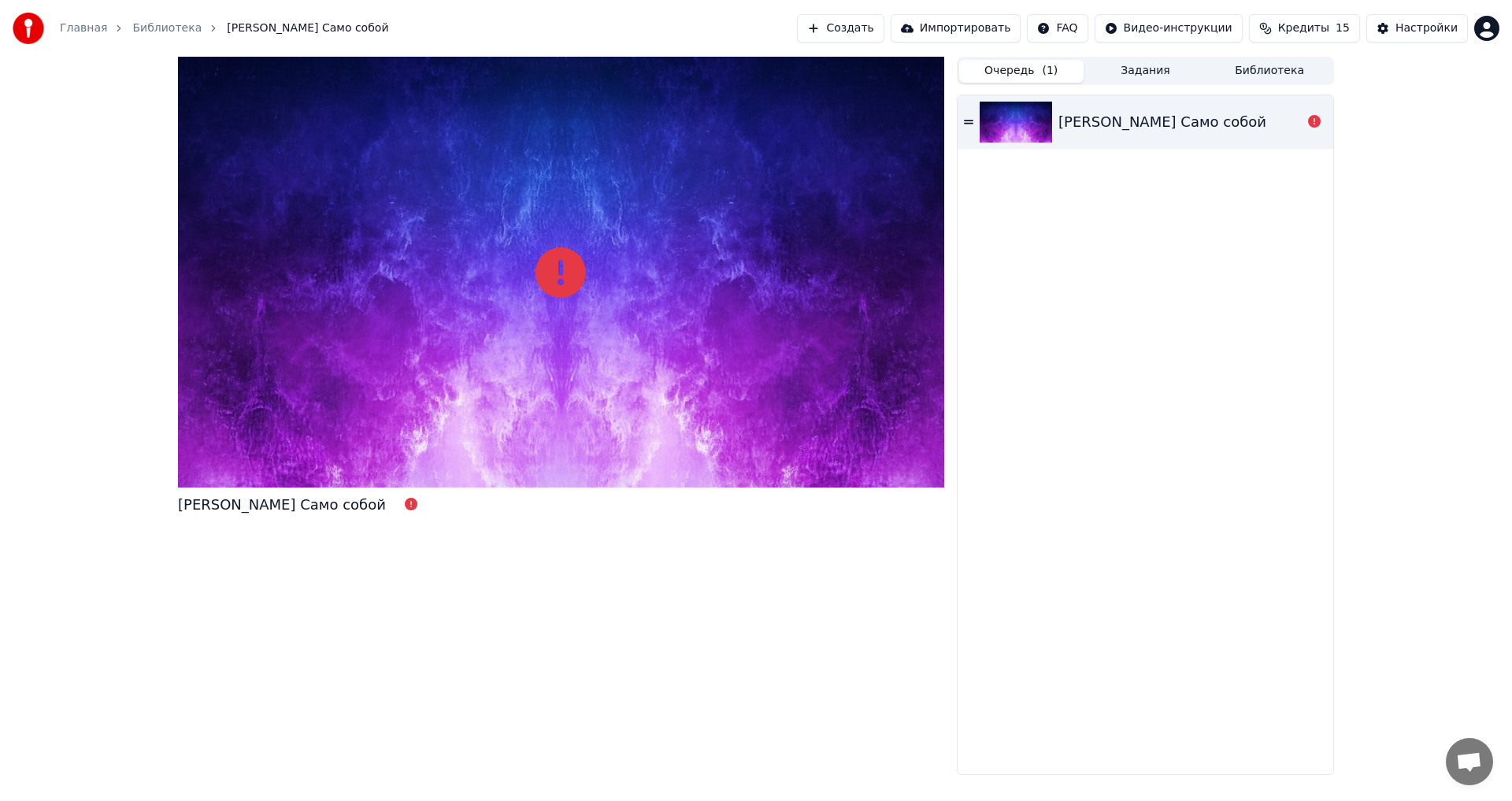
click at [67, 31] on link "Главная" at bounding box center [83, 29] width 48 height 16
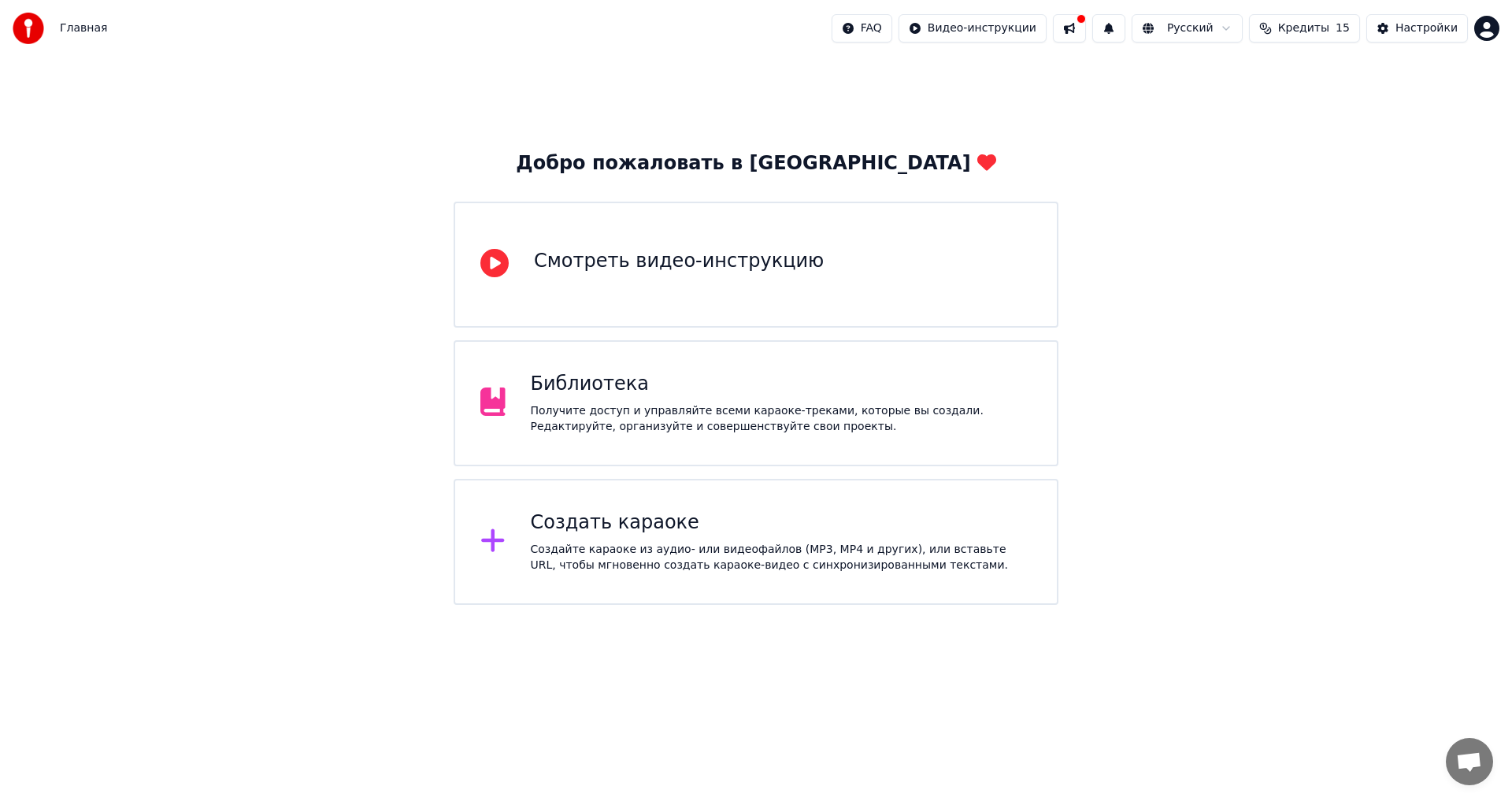
click at [688, 397] on div "Библиотека Получите доступ и управляйте всеми караоке-треками, которые вы созда…" at bounding box center [782, 402] width 502 height 63
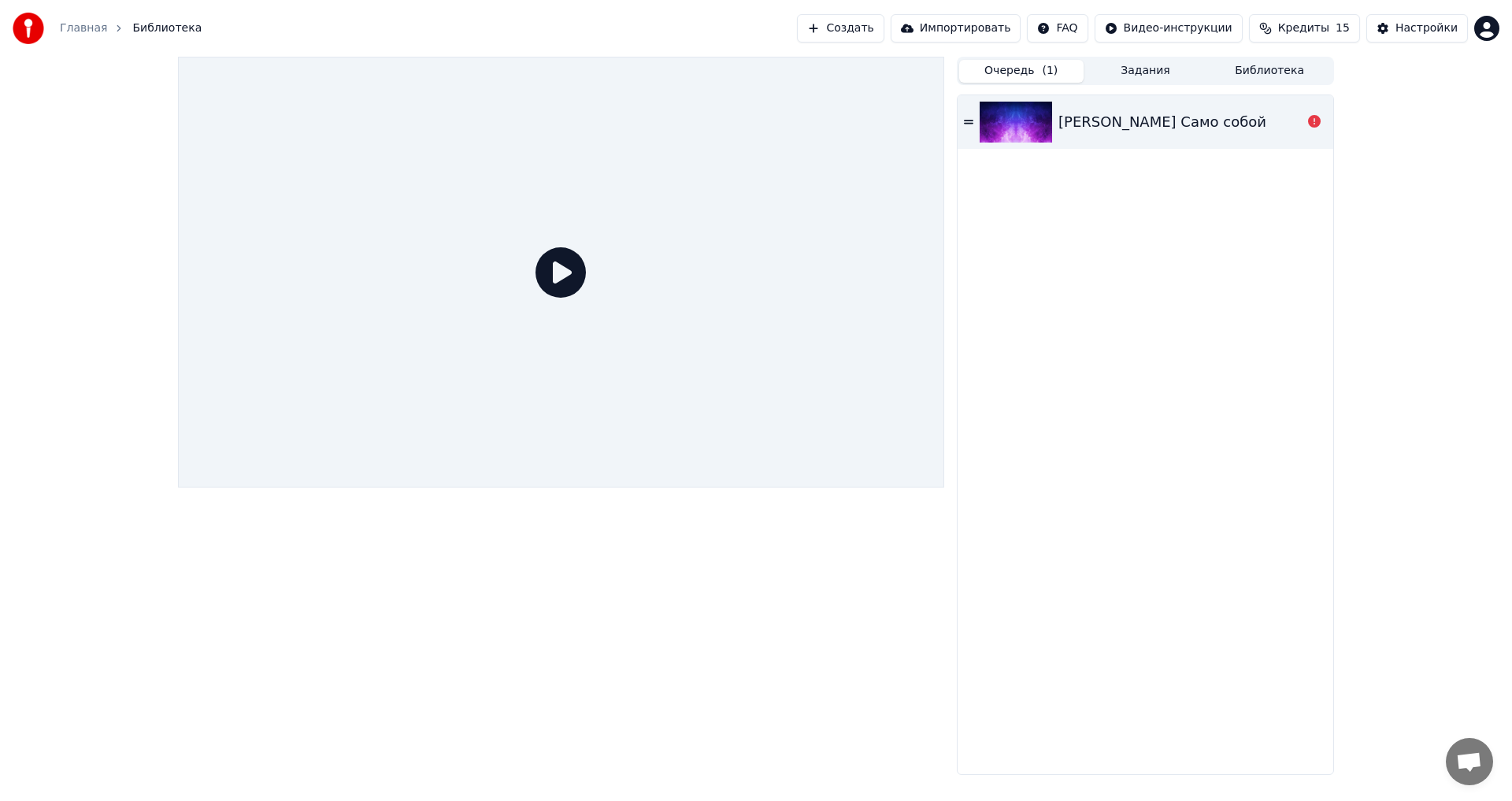
click at [1307, 118] on div at bounding box center [1315, 122] width 25 height 19
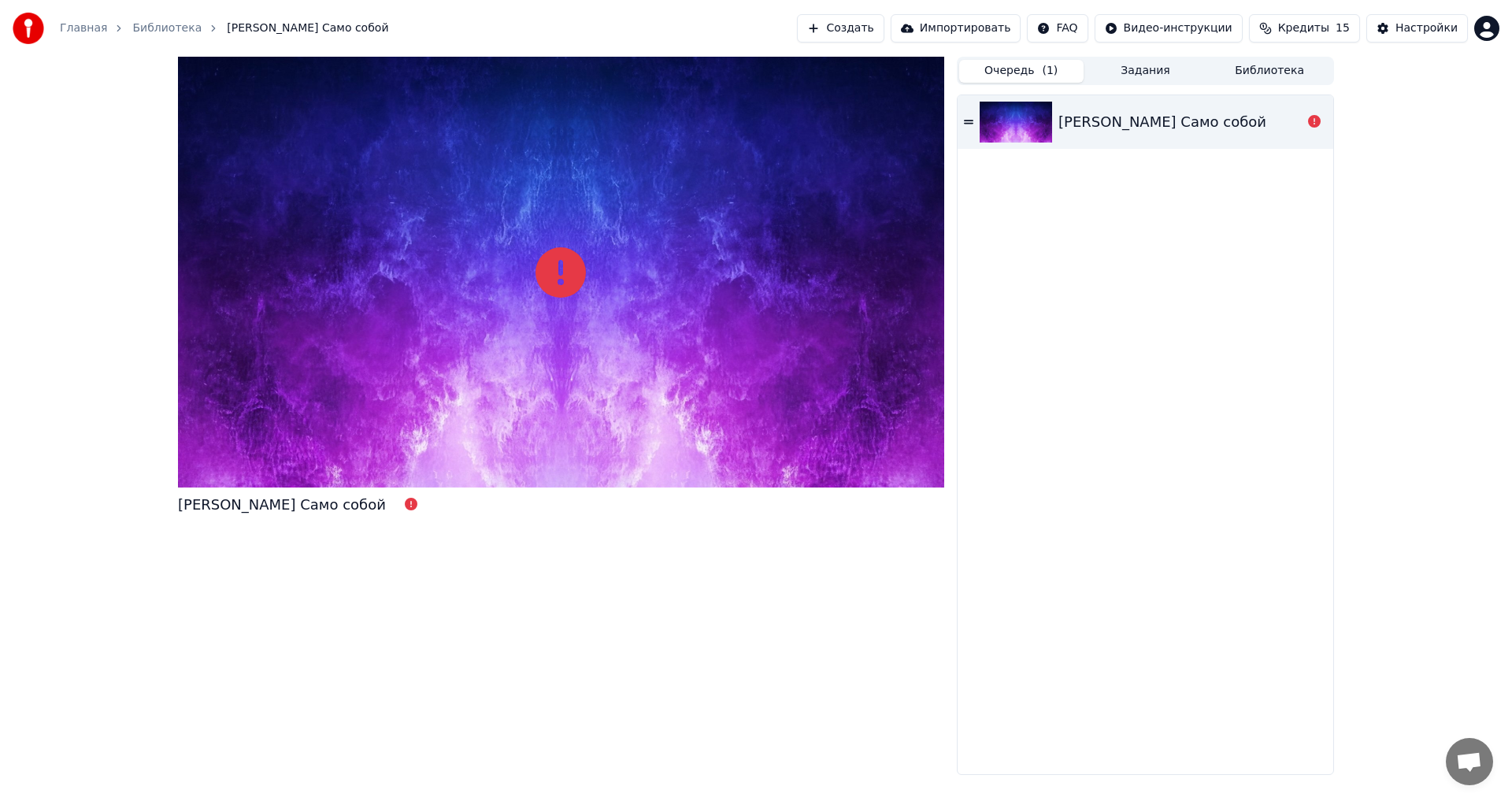
click at [1307, 118] on div at bounding box center [1315, 122] width 25 height 19
click at [567, 219] on div at bounding box center [561, 271] width 766 height 431
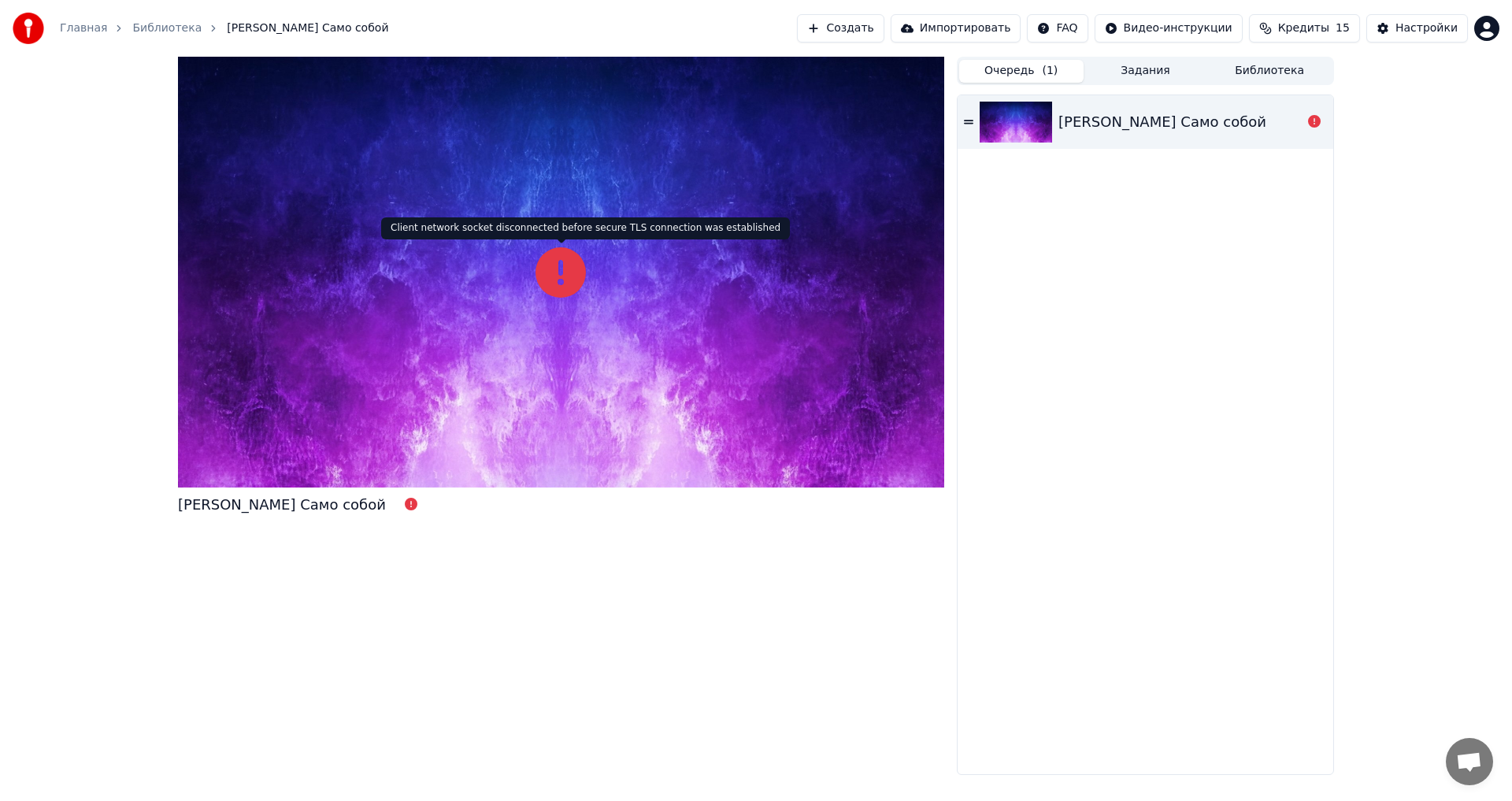
click at [566, 279] on icon at bounding box center [560, 271] width 50 height 50
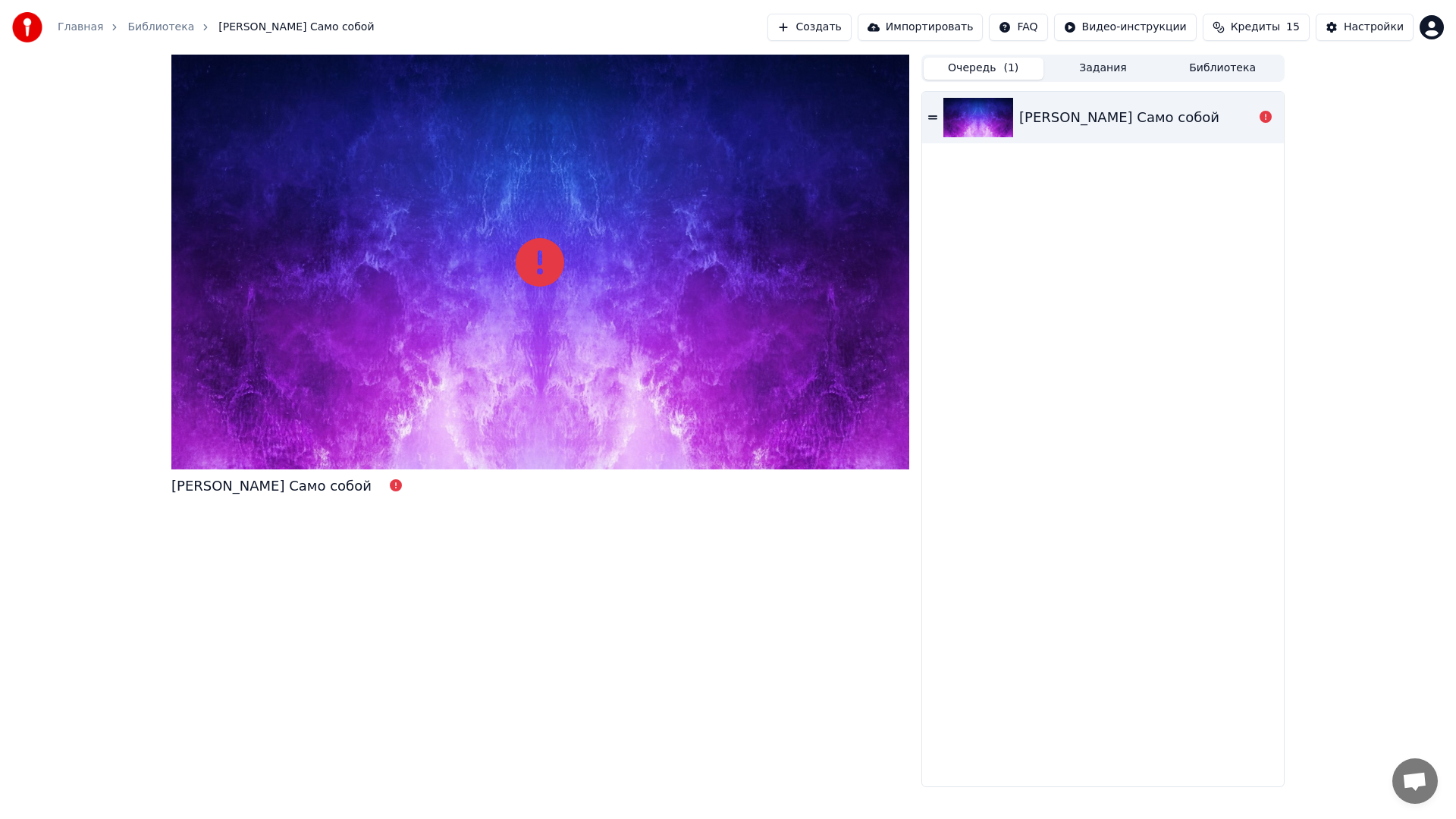
click at [748, 371] on div at bounding box center [540, 262] width 738 height 415
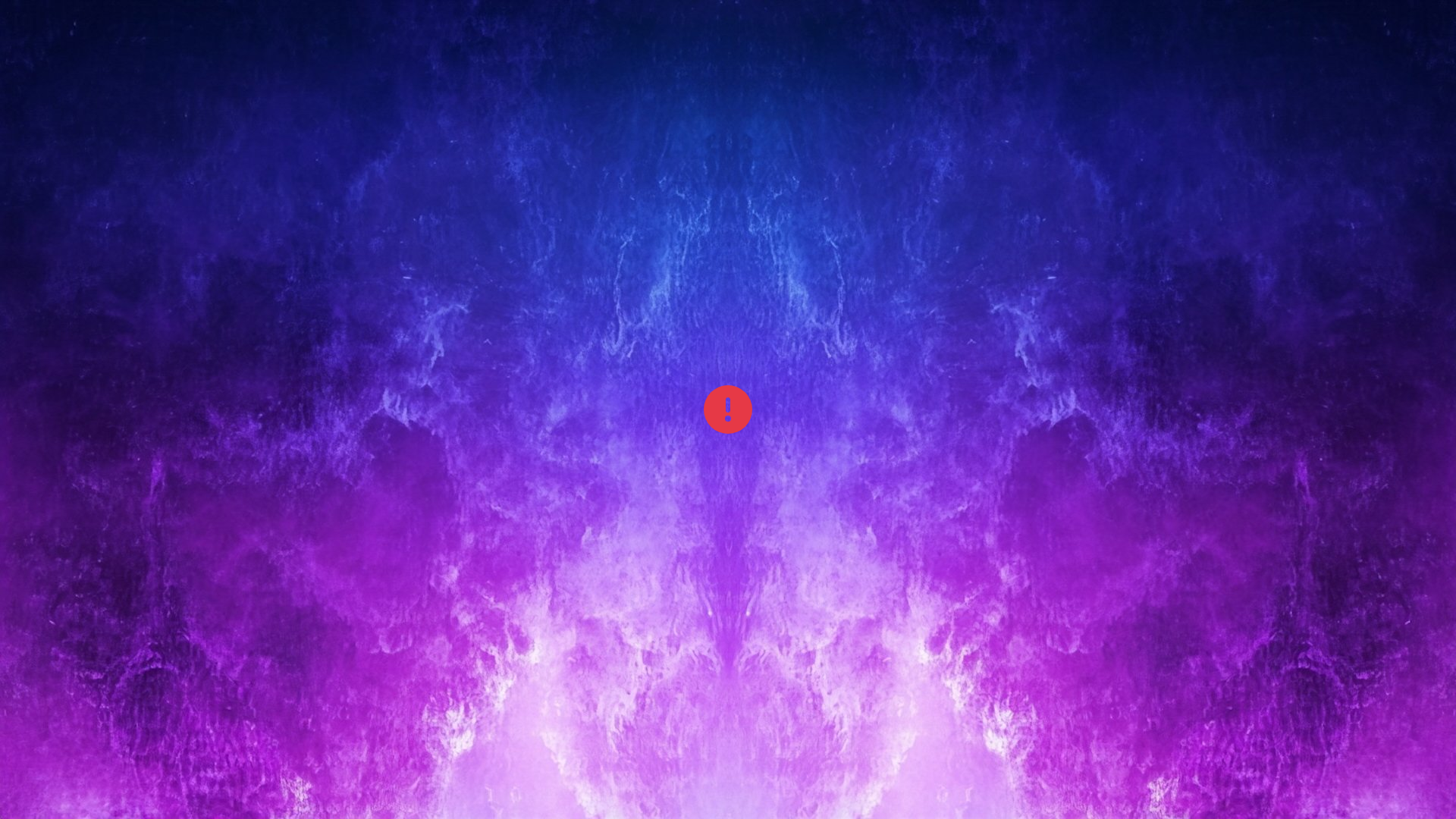
click at [773, 375] on div at bounding box center [728, 409] width 1456 height 819
click at [793, 377] on div at bounding box center [728, 409] width 1456 height 819
click at [725, 416] on icon at bounding box center [727, 409] width 48 height 48
click at [700, 416] on div at bounding box center [728, 409] width 1456 height 819
click at [705, 417] on icon at bounding box center [727, 409] width 48 height 48
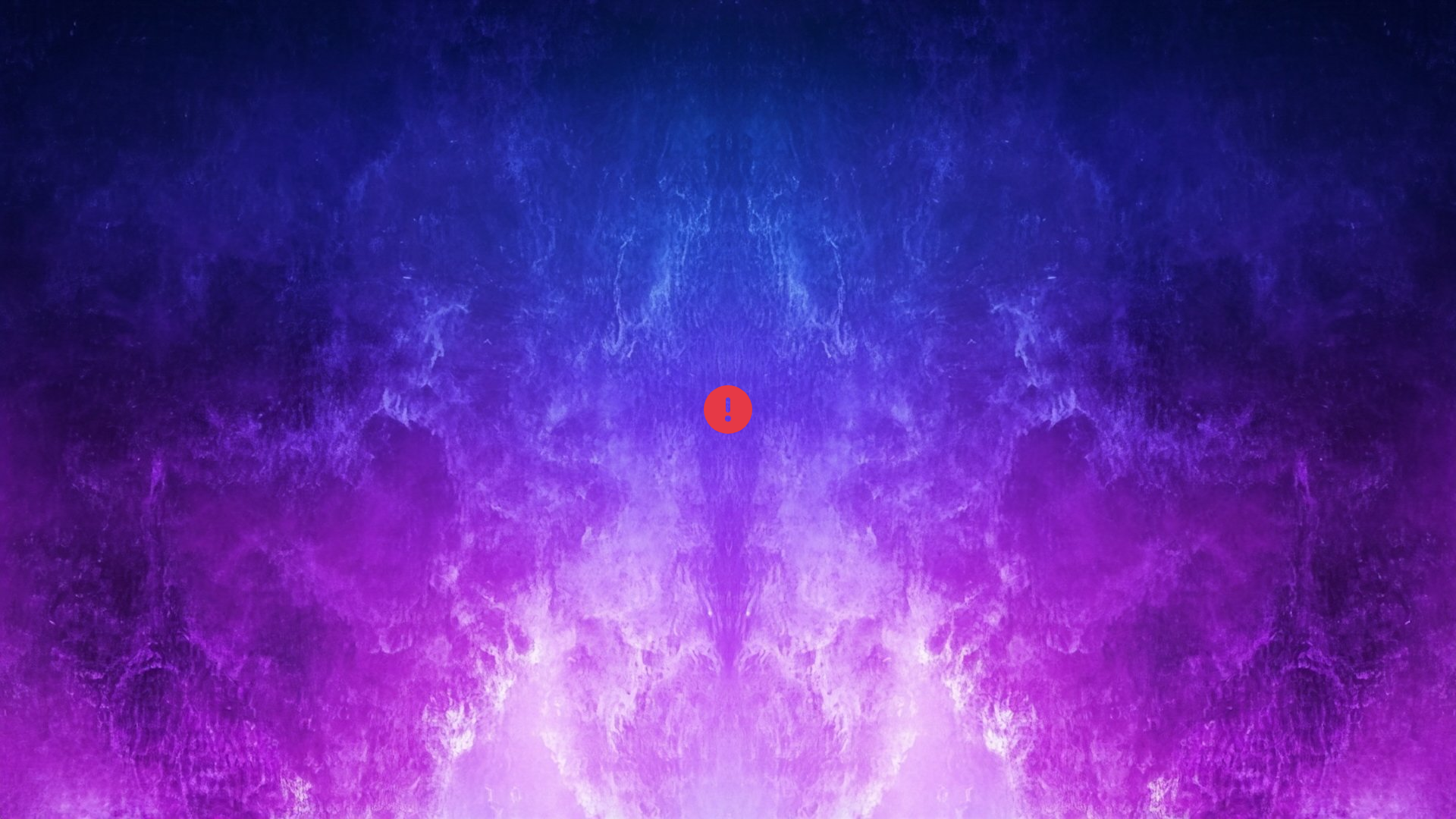
click at [722, 417] on icon at bounding box center [727, 409] width 48 height 48
click at [768, 405] on div at bounding box center [728, 409] width 1456 height 819
click at [767, 408] on div at bounding box center [728, 409] width 1456 height 819
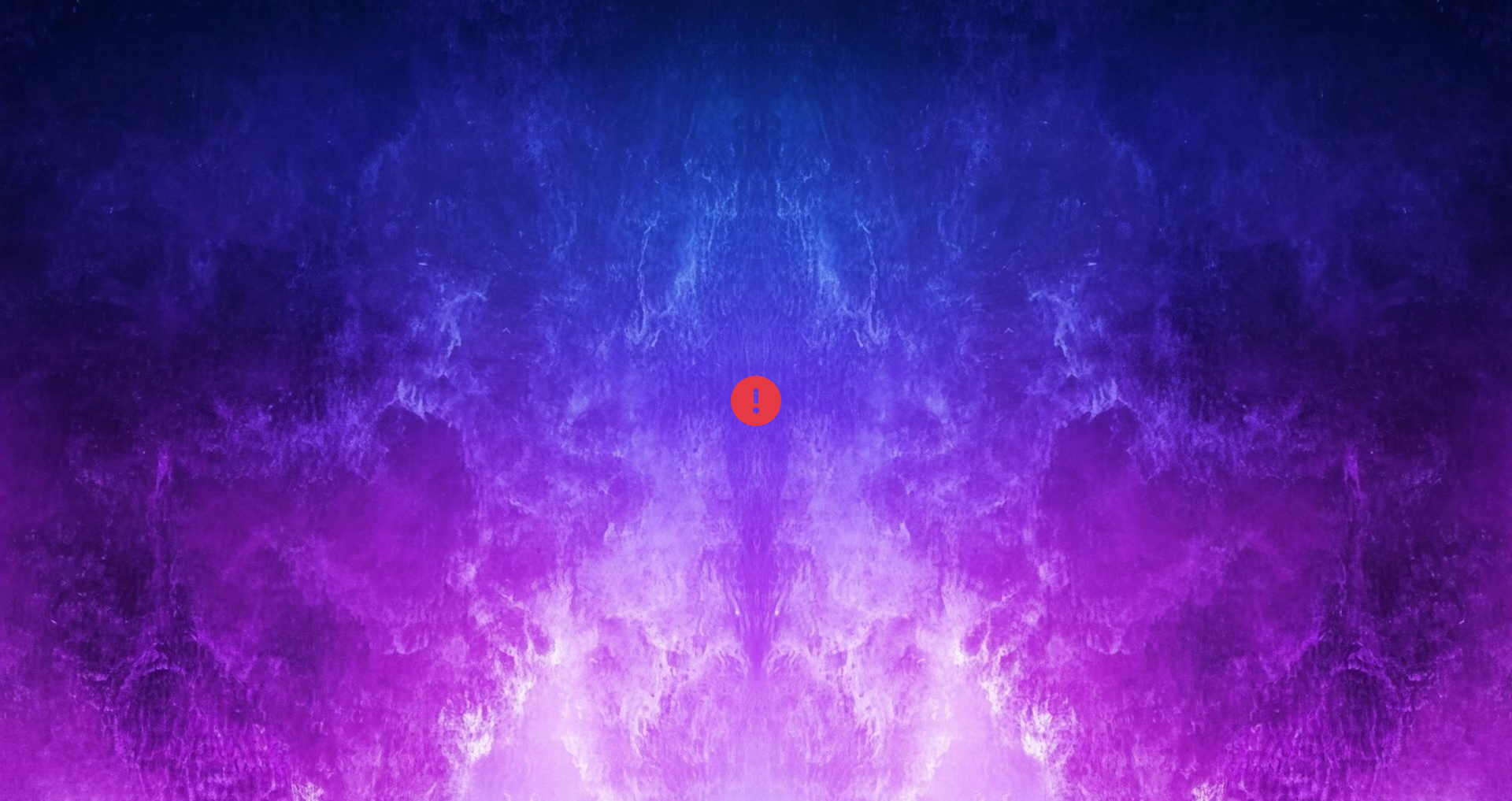
drag, startPoint x: 539, startPoint y: 318, endPoint x: 537, endPoint y: 343, distance: 25.1
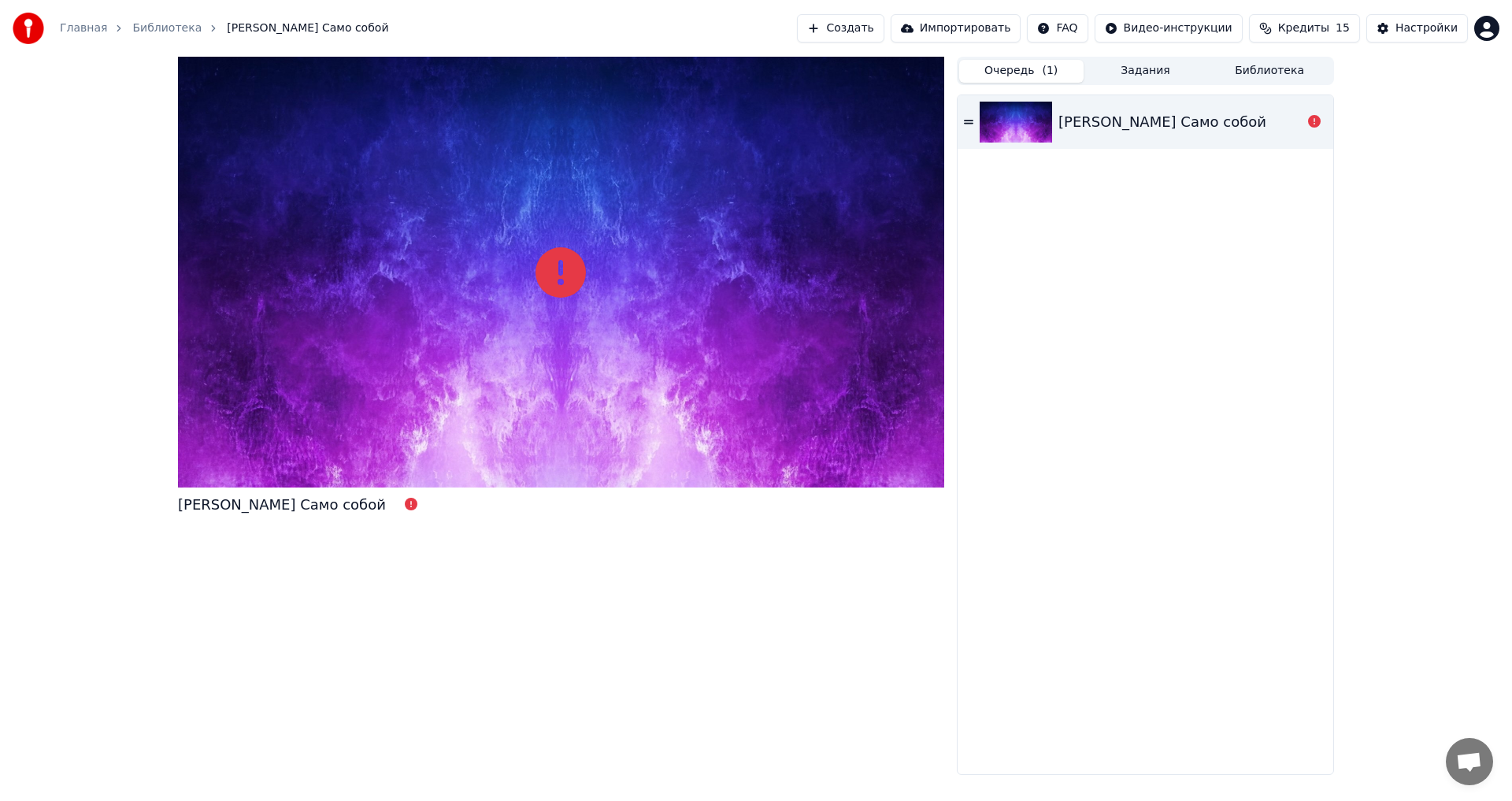
click at [851, 304] on div at bounding box center [561, 271] width 766 height 431
drag, startPoint x: 874, startPoint y: 296, endPoint x: 653, endPoint y: 337, distance: 224.8
click at [687, 335] on div at bounding box center [561, 271] width 766 height 431
drag, startPoint x: 653, startPoint y: 329, endPoint x: 565, endPoint y: 375, distance: 99.3
click at [516, 382] on div at bounding box center [561, 271] width 766 height 431
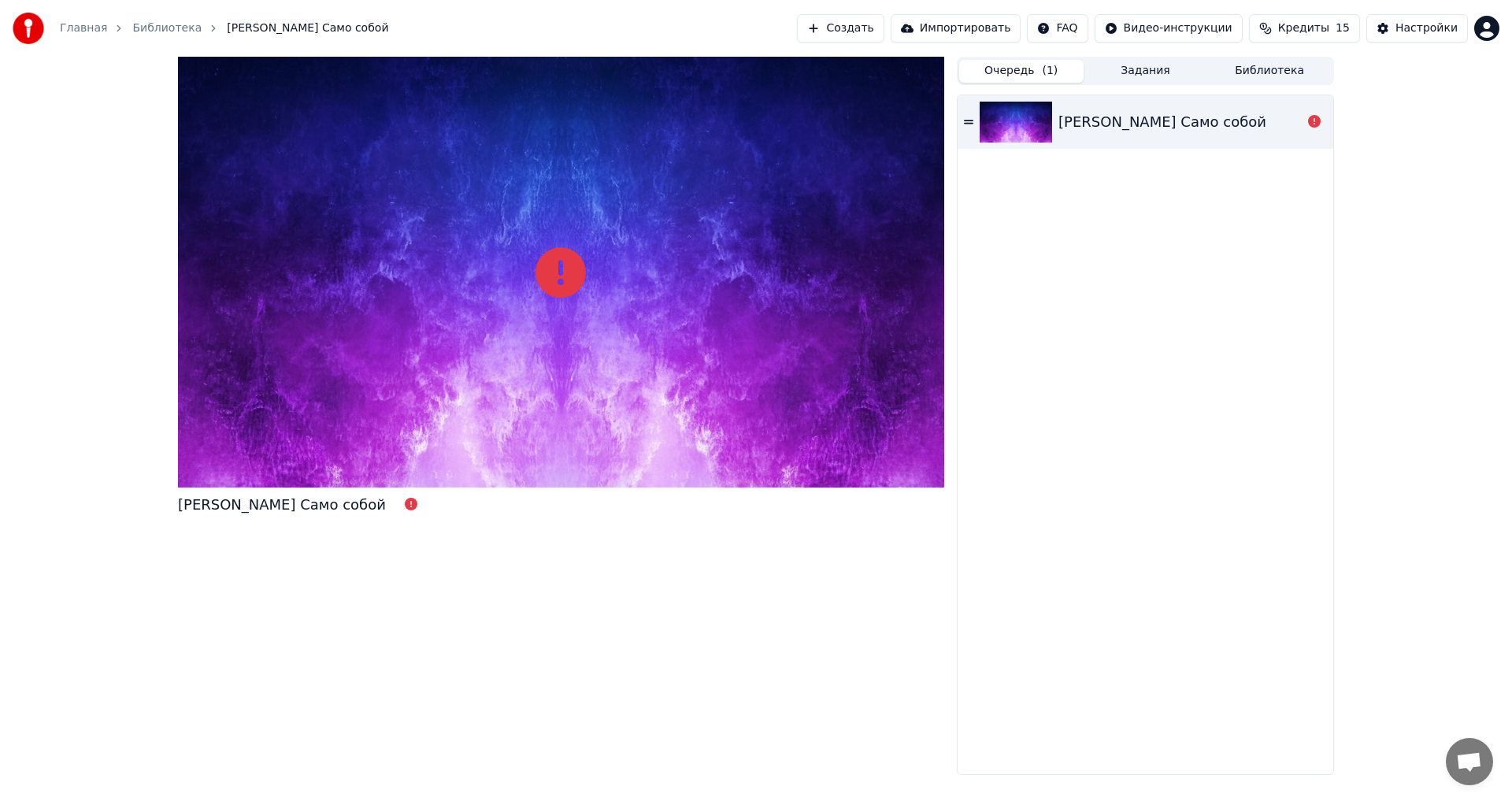
click at [510, 385] on div at bounding box center [561, 271] width 766 height 431
drag, startPoint x: 175, startPoint y: 393, endPoint x: 408, endPoint y: 421, distance: 234.7
click at [408, 421] on div "Артур Пирожков Само собой Очередь ( 1 ) Задания Библиотека Артур Пирожков Само …" at bounding box center [756, 415] width 1182 height 718
click at [286, 500] on div "[PERSON_NAME] Само собой" at bounding box center [282, 505] width 208 height 22
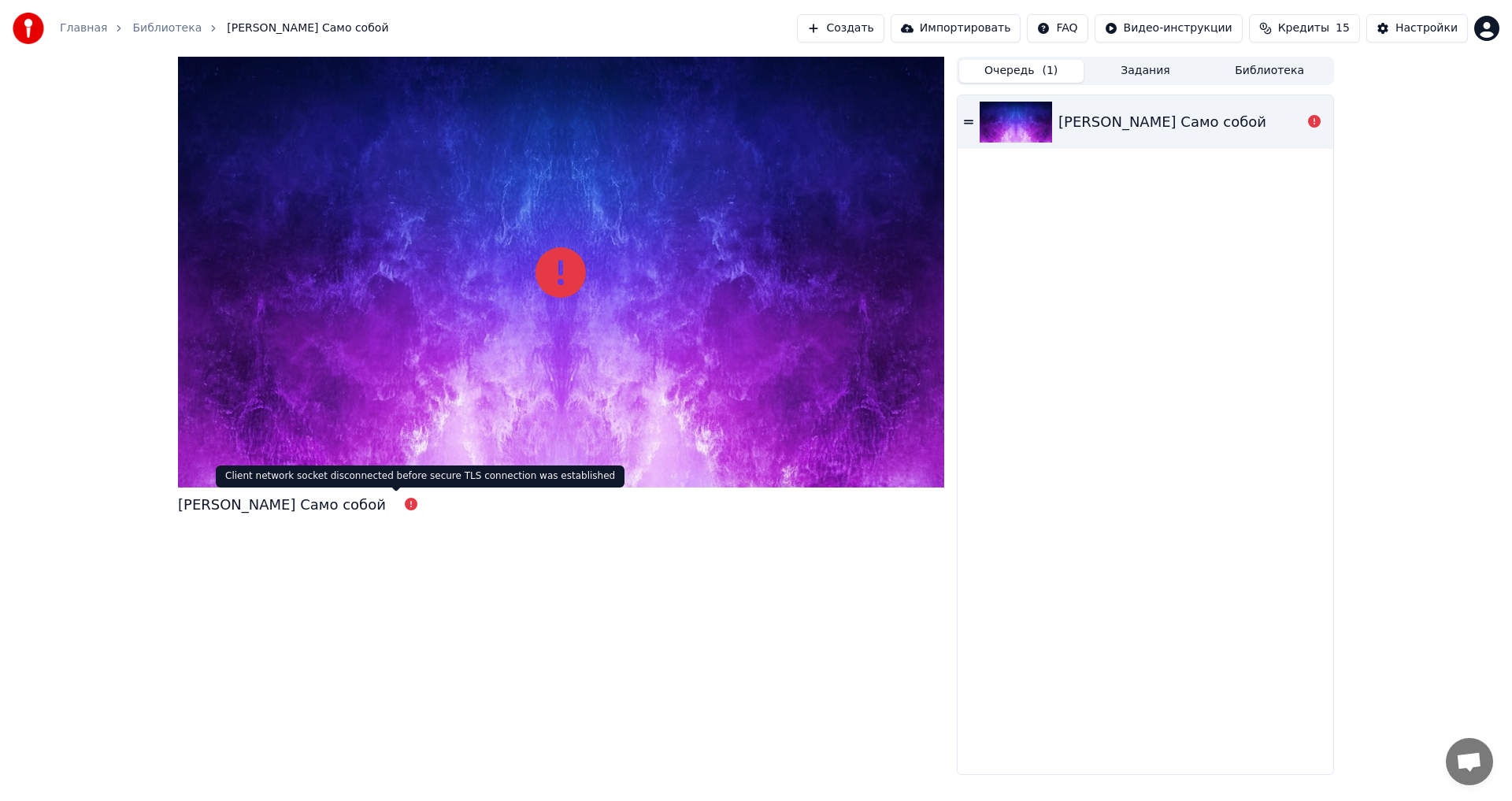
click at [508, 481] on div "Client network socket disconnected before secure TLS connection was established…" at bounding box center [420, 476] width 409 height 22
click at [508, 476] on div at bounding box center [561, 271] width 766 height 431
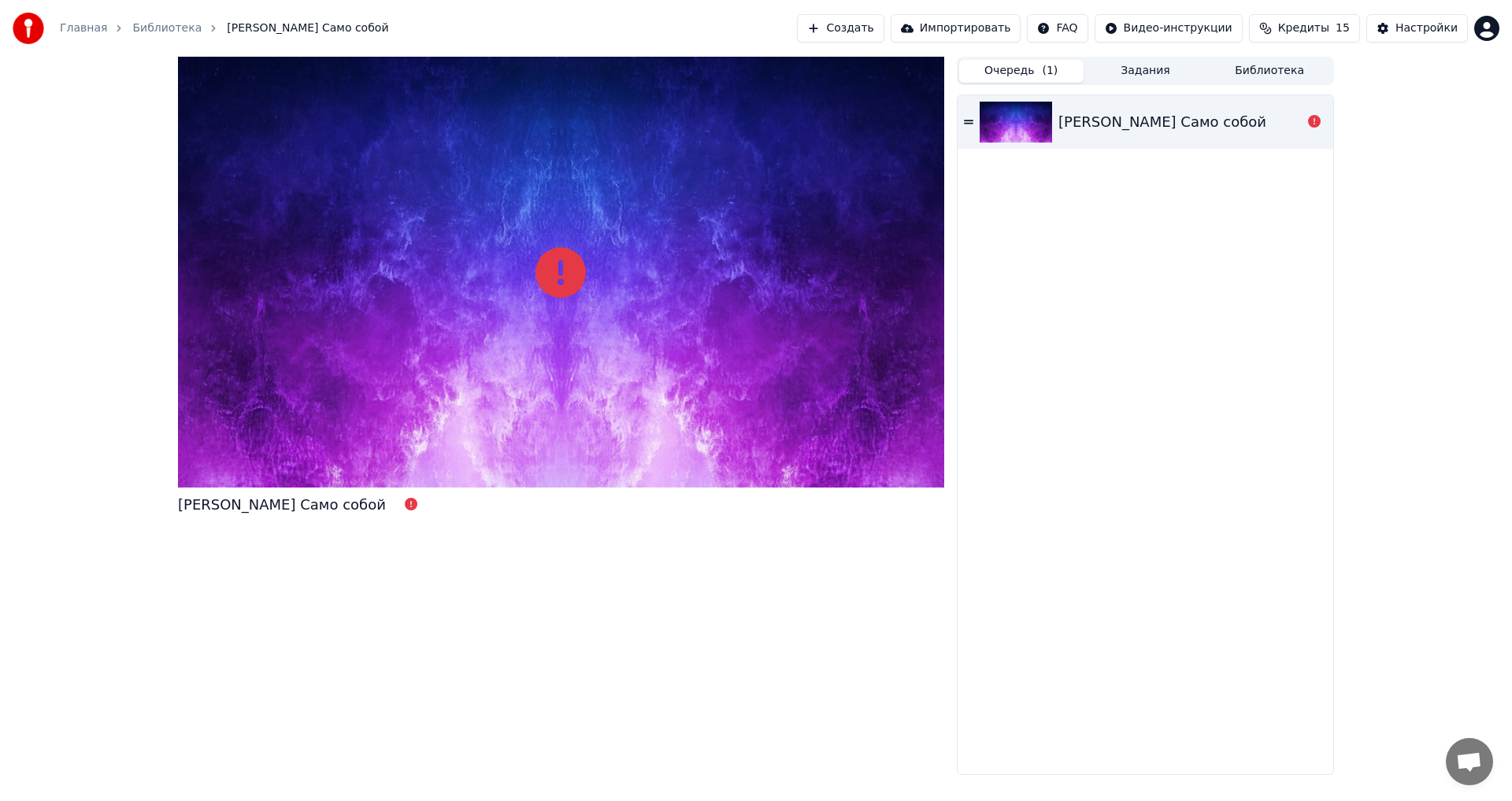
click at [1490, 102] on div "Артур Пирожков Само собой Очередь ( 1 ) Задания Библиотека Артур Пирожков Само …" at bounding box center [756, 415] width 1512 height 718
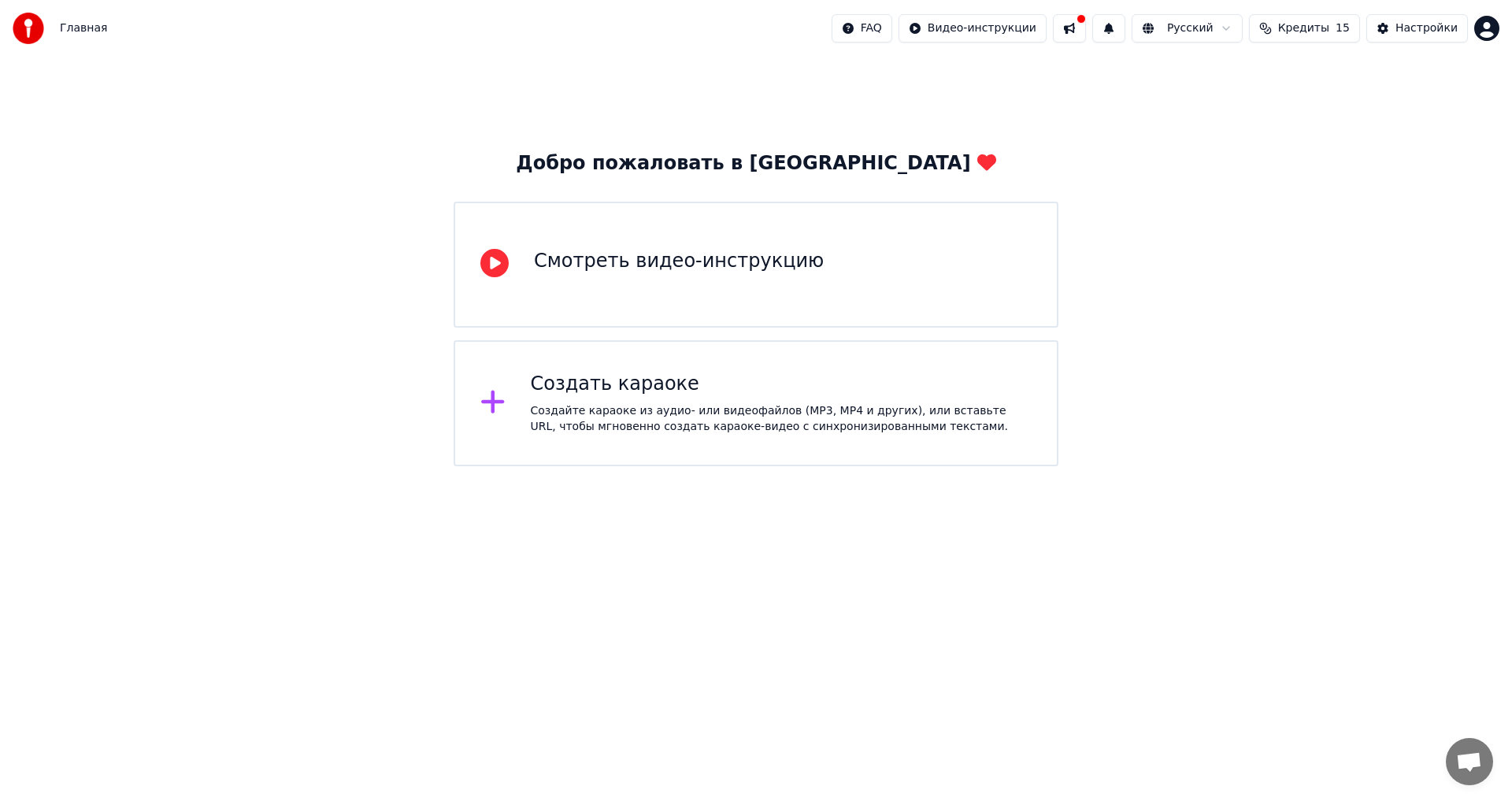
click at [1086, 33] on button at bounding box center [1070, 29] width 33 height 29
click at [1004, 113] on div "Добро пожаловать в Youka Смотреть видео-инструкцию Создать караоке Создайте кар…" at bounding box center [756, 261] width 1512 height 410
click at [717, 395] on div "Создать караоке" at bounding box center [782, 384] width 502 height 25
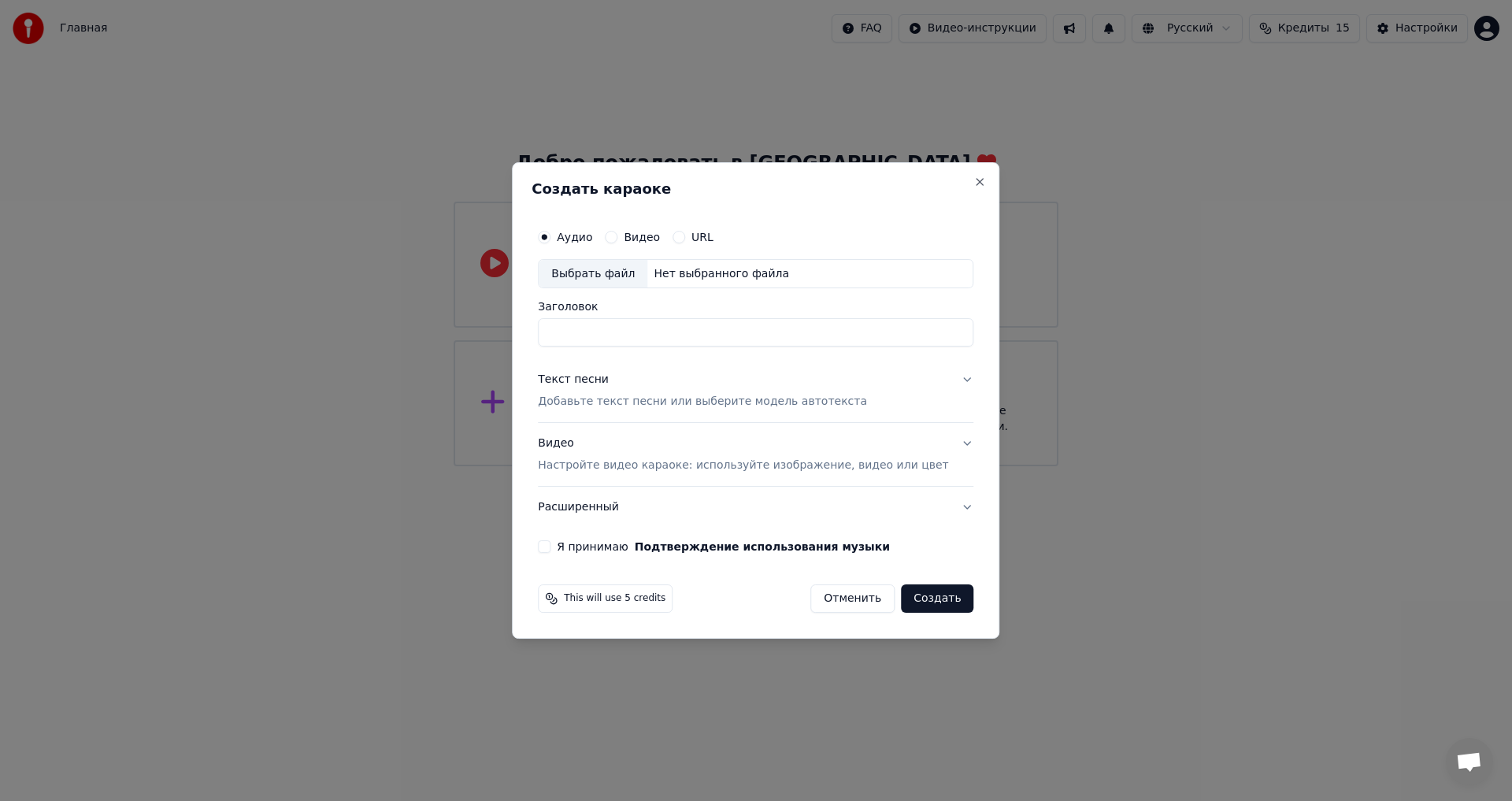
click at [729, 279] on div "Нет выбранного файла" at bounding box center [721, 274] width 148 height 16
click at [640, 282] on div "Выбрать файл" at bounding box center [592, 274] width 109 height 29
drag, startPoint x: 808, startPoint y: 341, endPoint x: 414, endPoint y: 340, distance: 394.0
click at [414, 340] on body "**********" at bounding box center [756, 233] width 1512 height 466
type input "*"
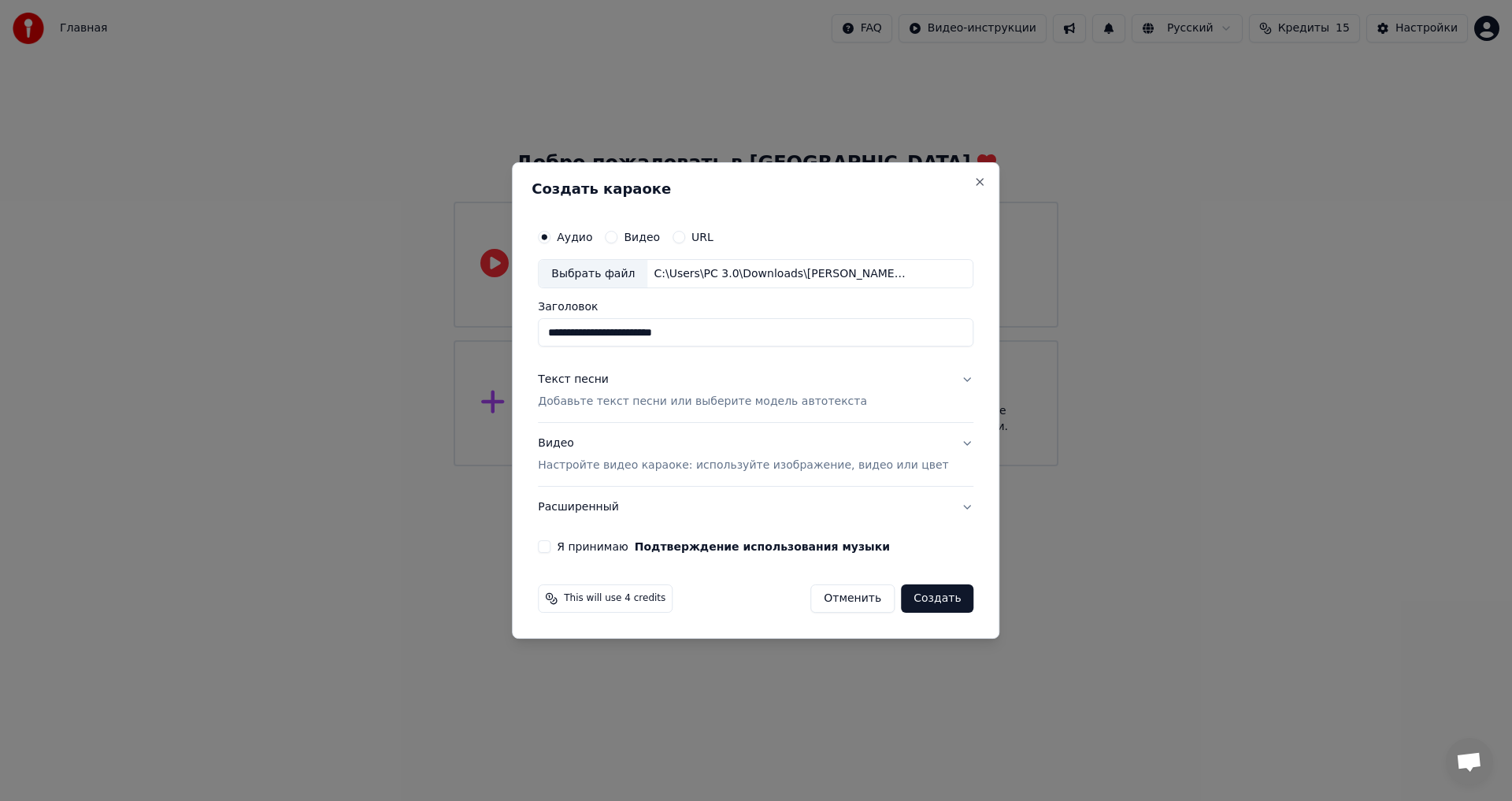
type input "**********"
click at [727, 412] on button "Текст песни Добавьте текст песни или выберите модель автотекста" at bounding box center [755, 391] width 436 height 63
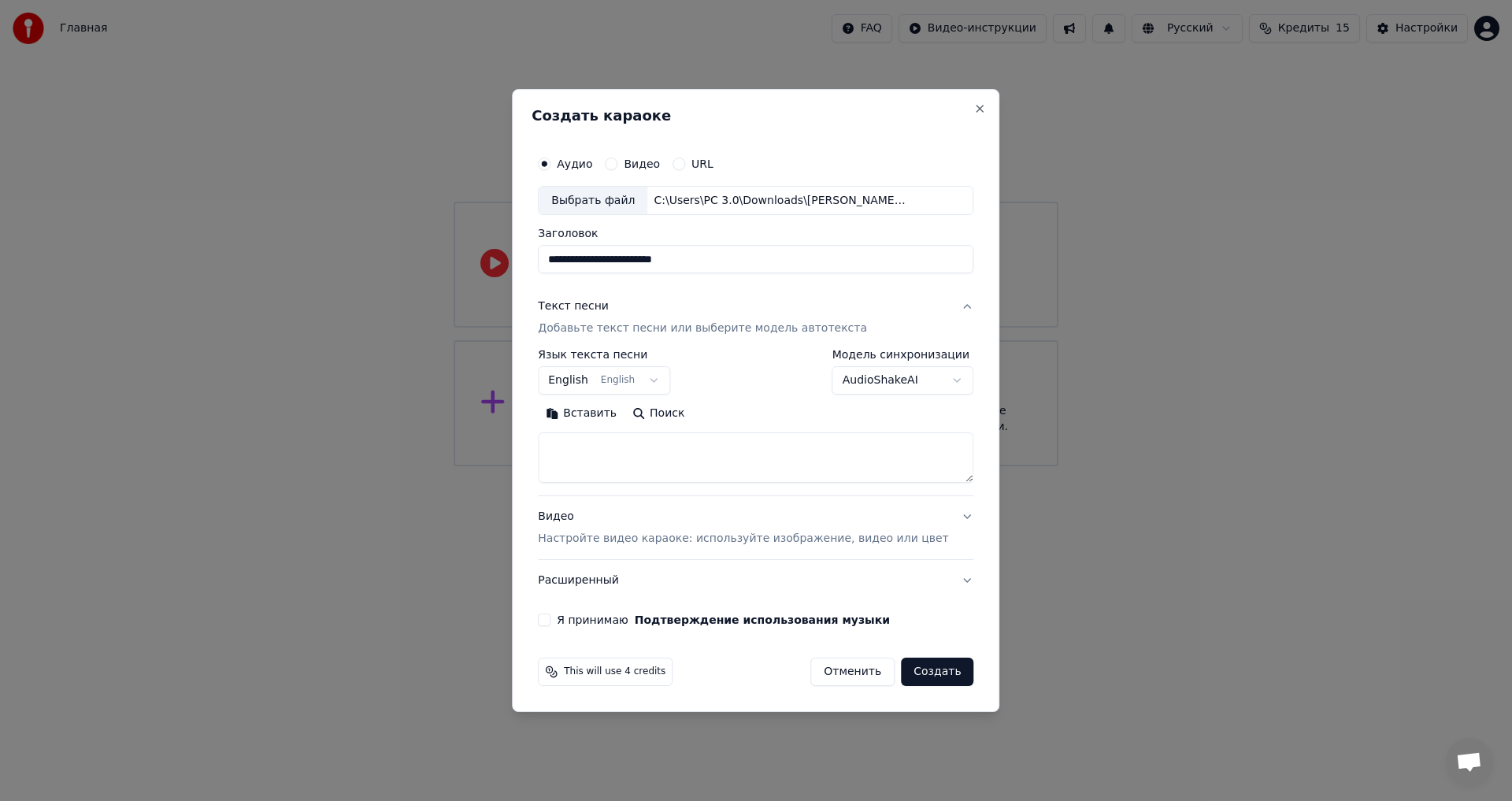
click at [642, 375] on body "**********" at bounding box center [756, 233] width 1512 height 466
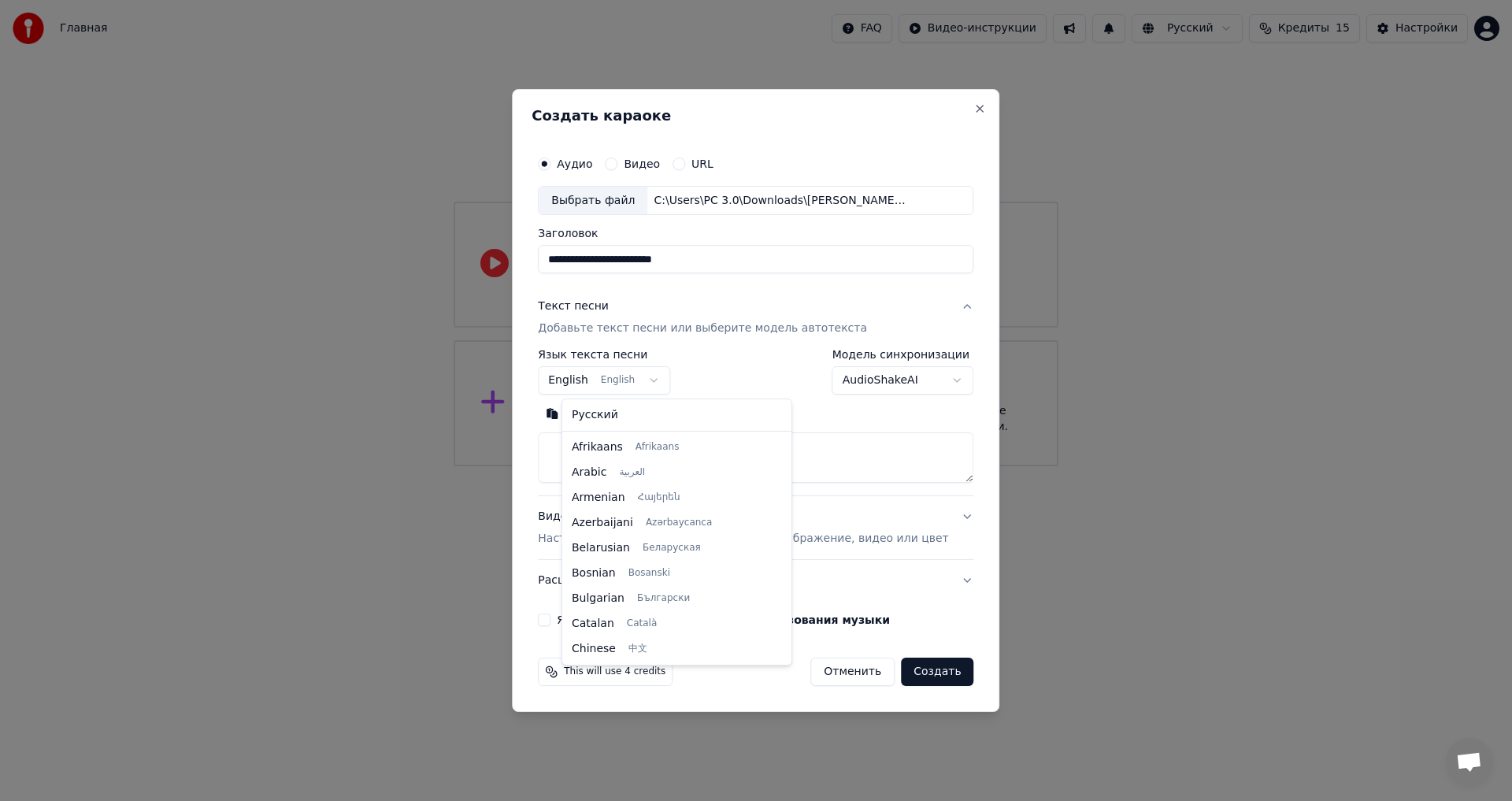
scroll to position [126, 0]
select select "**"
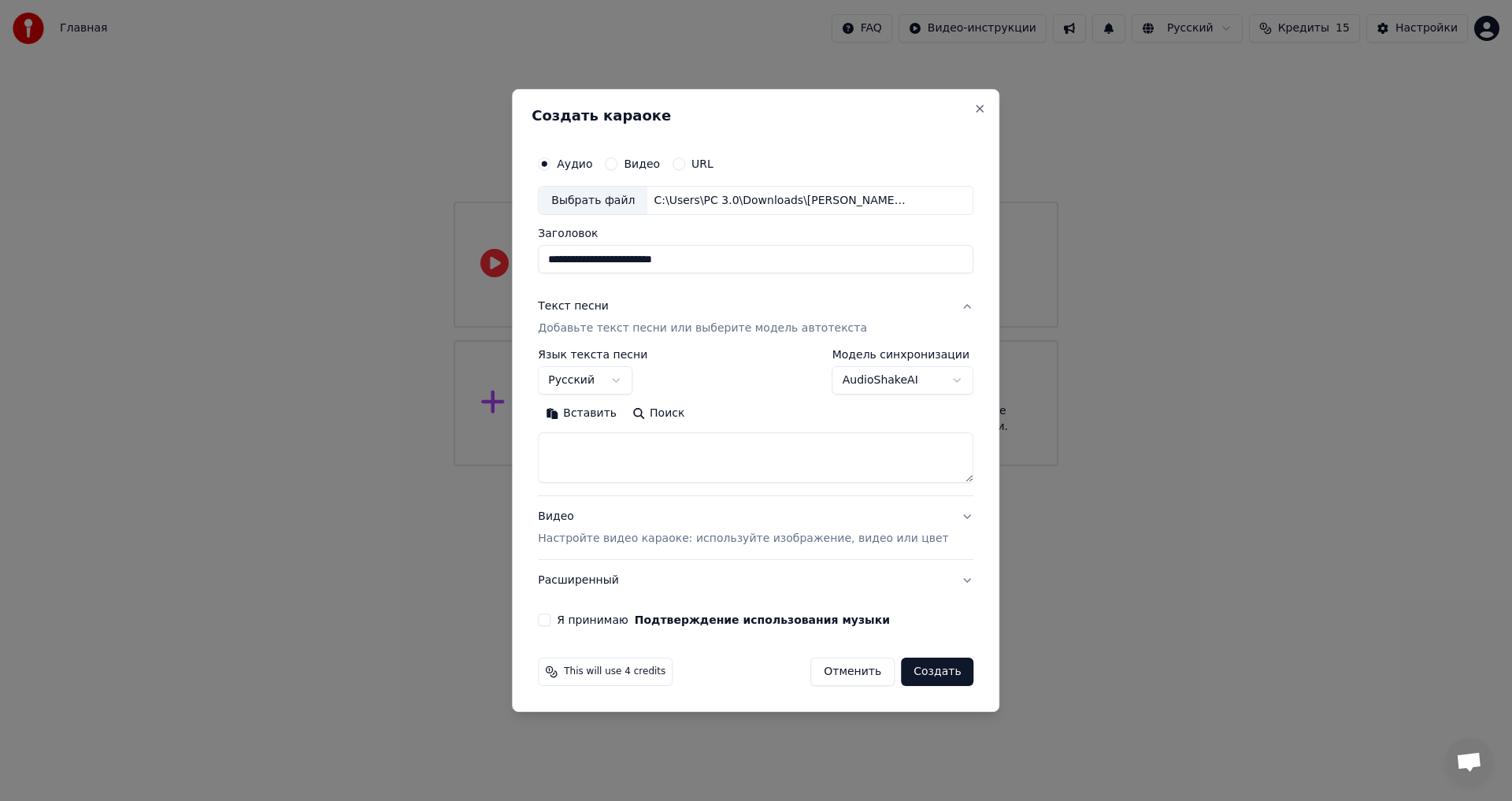
click at [923, 388] on body "**********" at bounding box center [756, 233] width 1512 height 466
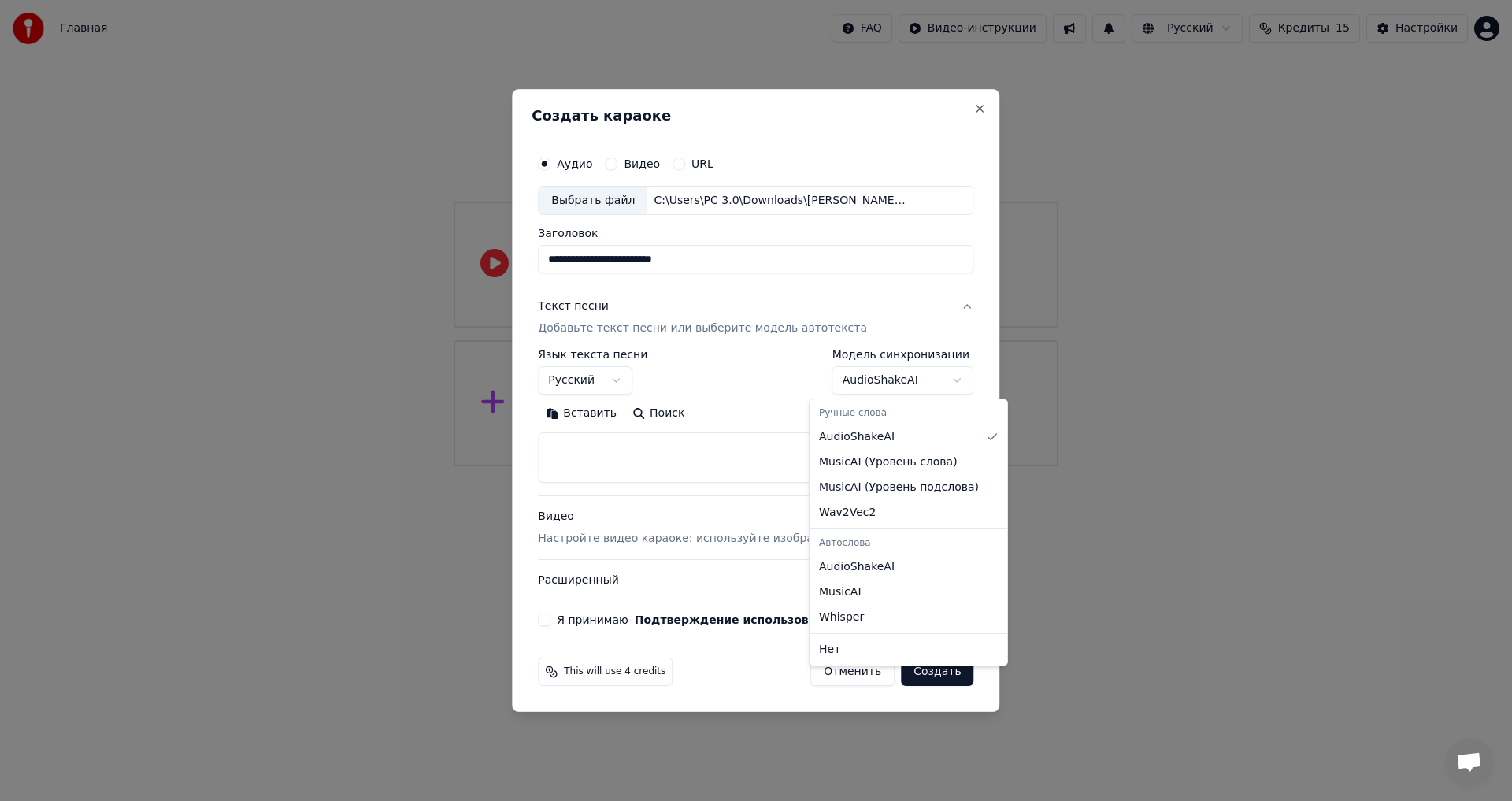
select select "**********"
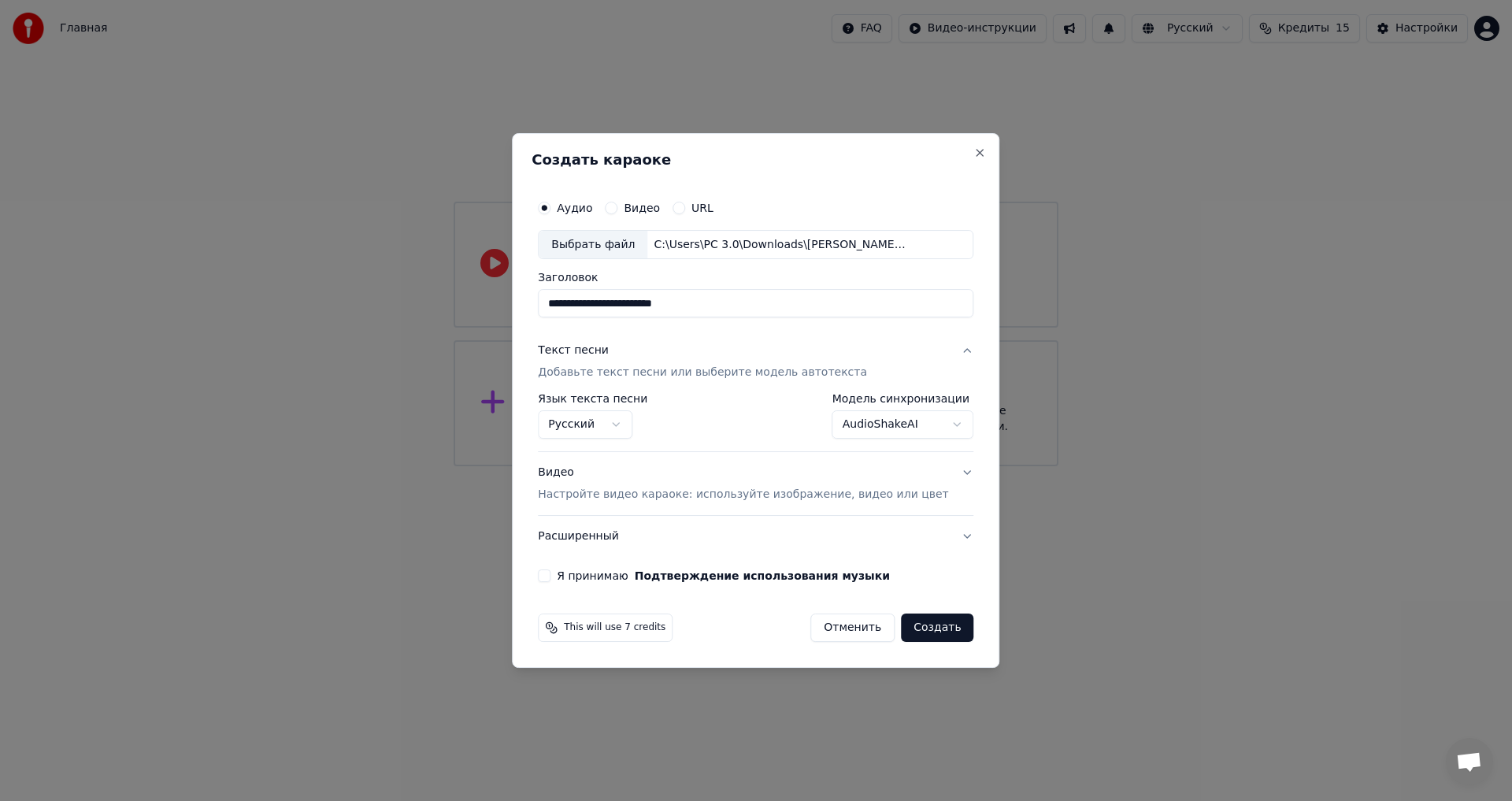
click at [933, 496] on button "Видео Настройте видео караоке: используйте изображение, видео или цвет" at bounding box center [755, 483] width 436 height 63
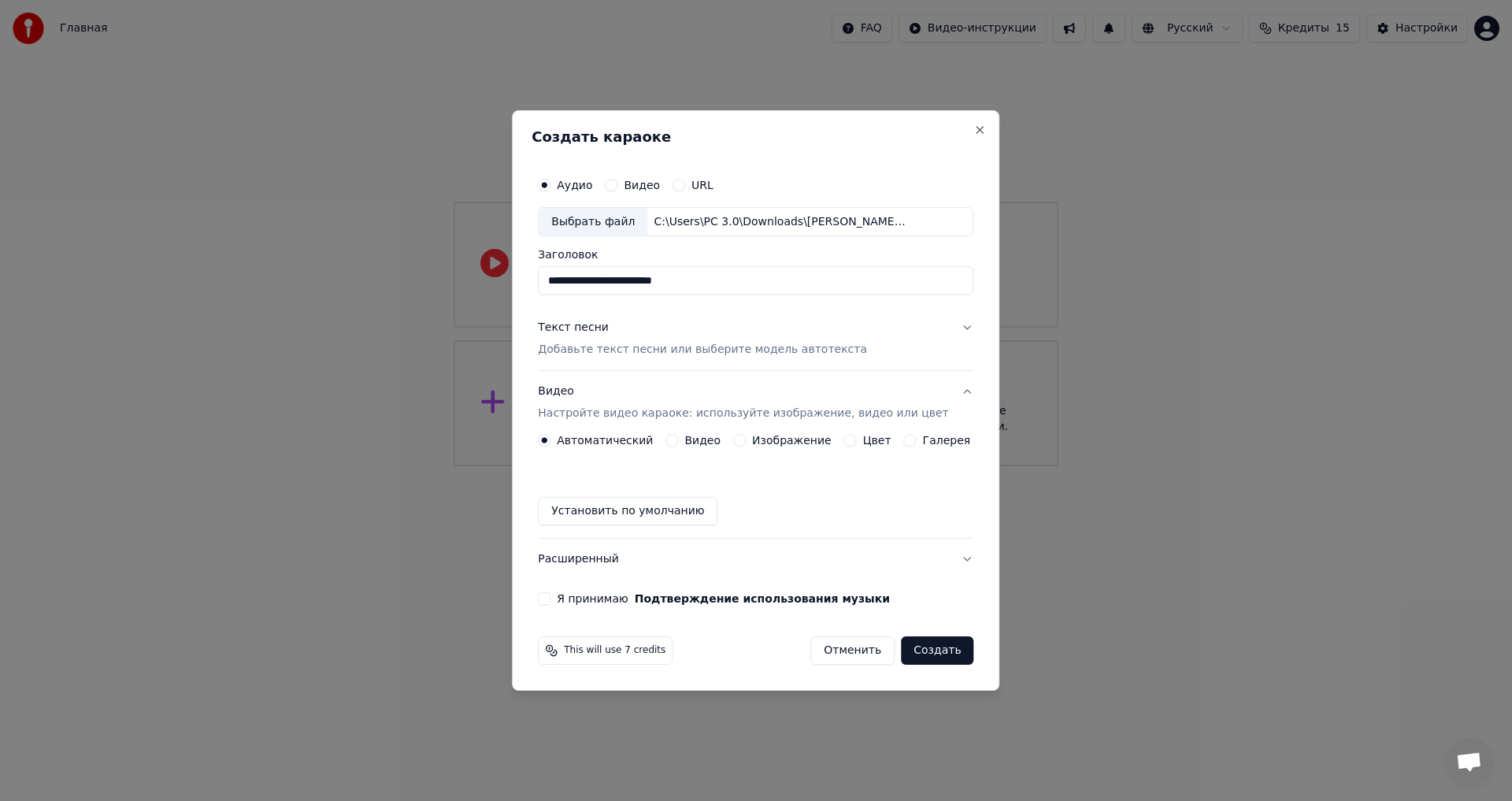
click at [633, 511] on button "Установить по умолчанию" at bounding box center [627, 511] width 179 height 29
click at [569, 593] on div "Я принимаю Подтверждение использования музыки" at bounding box center [755, 599] width 436 height 13
click at [550, 598] on button "Я принимаю Подтверждение использования музыки" at bounding box center [544, 599] width 13 height 13
click at [932, 652] on button "Создать" at bounding box center [937, 650] width 72 height 29
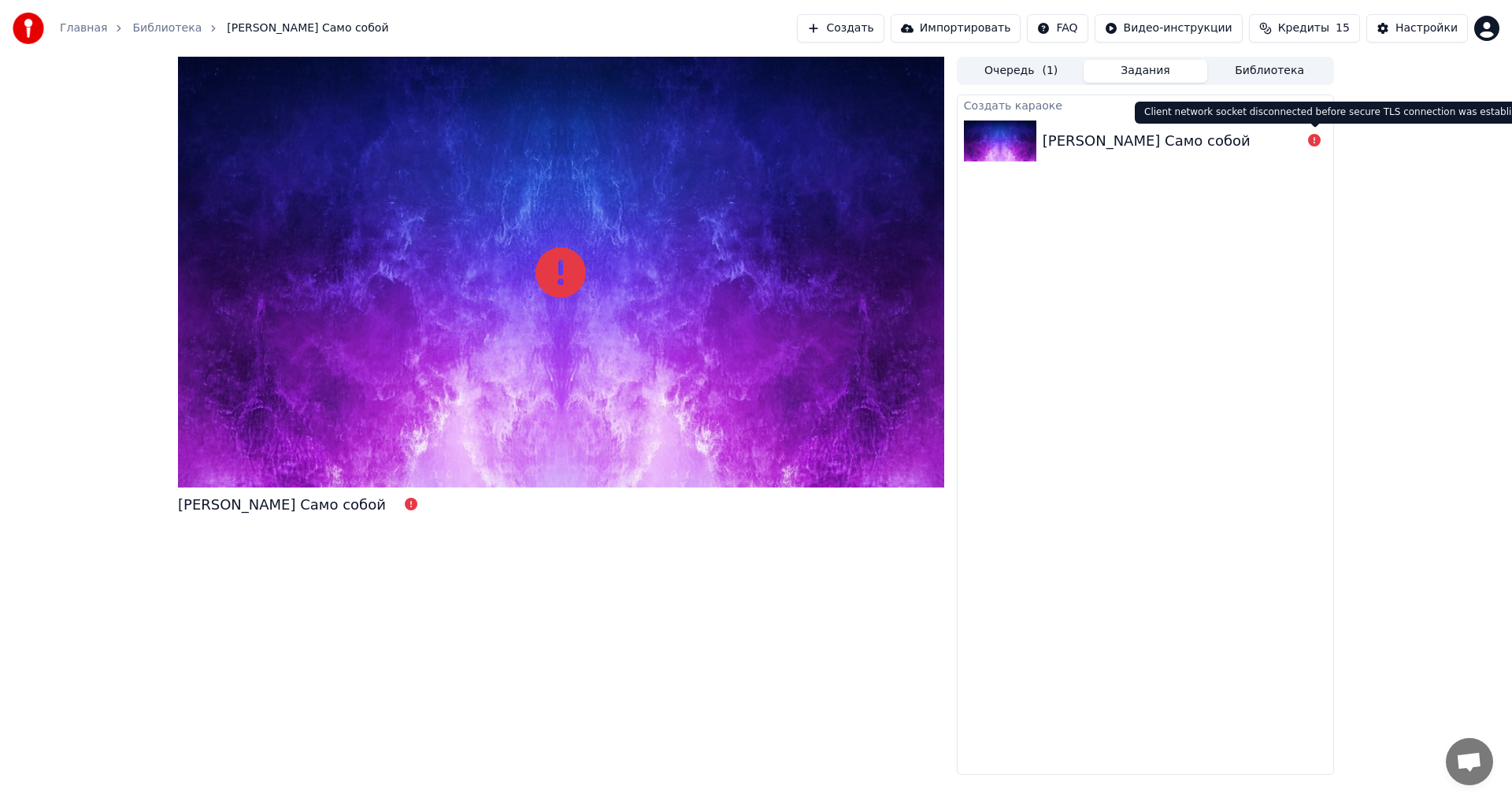
click at [1324, 140] on div "Артур Пирожков Само собой Очередь ( 1 ) Задания Библиотека Создать караоке Арту…" at bounding box center [756, 415] width 1182 height 718
click at [1320, 141] on div at bounding box center [1315, 141] width 25 height 19
click at [1319, 141] on icon at bounding box center [1315, 141] width 13 height 13
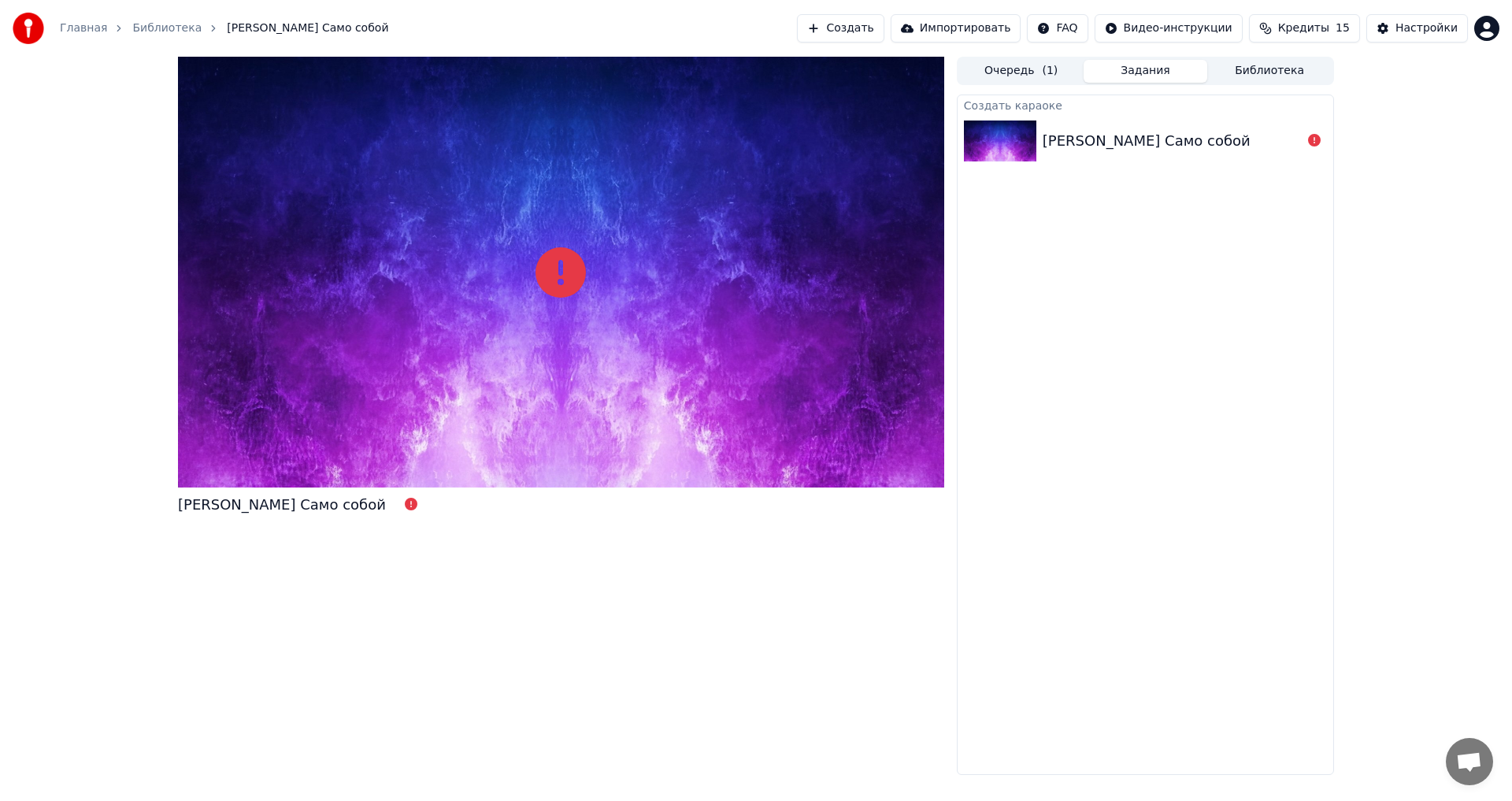
click at [1317, 141] on icon at bounding box center [1315, 141] width 13 height 13
click at [1303, 141] on div at bounding box center [1315, 141] width 25 height 19
click at [1191, 144] on div "Артур Пирожков Само собой" at bounding box center [1147, 141] width 208 height 22
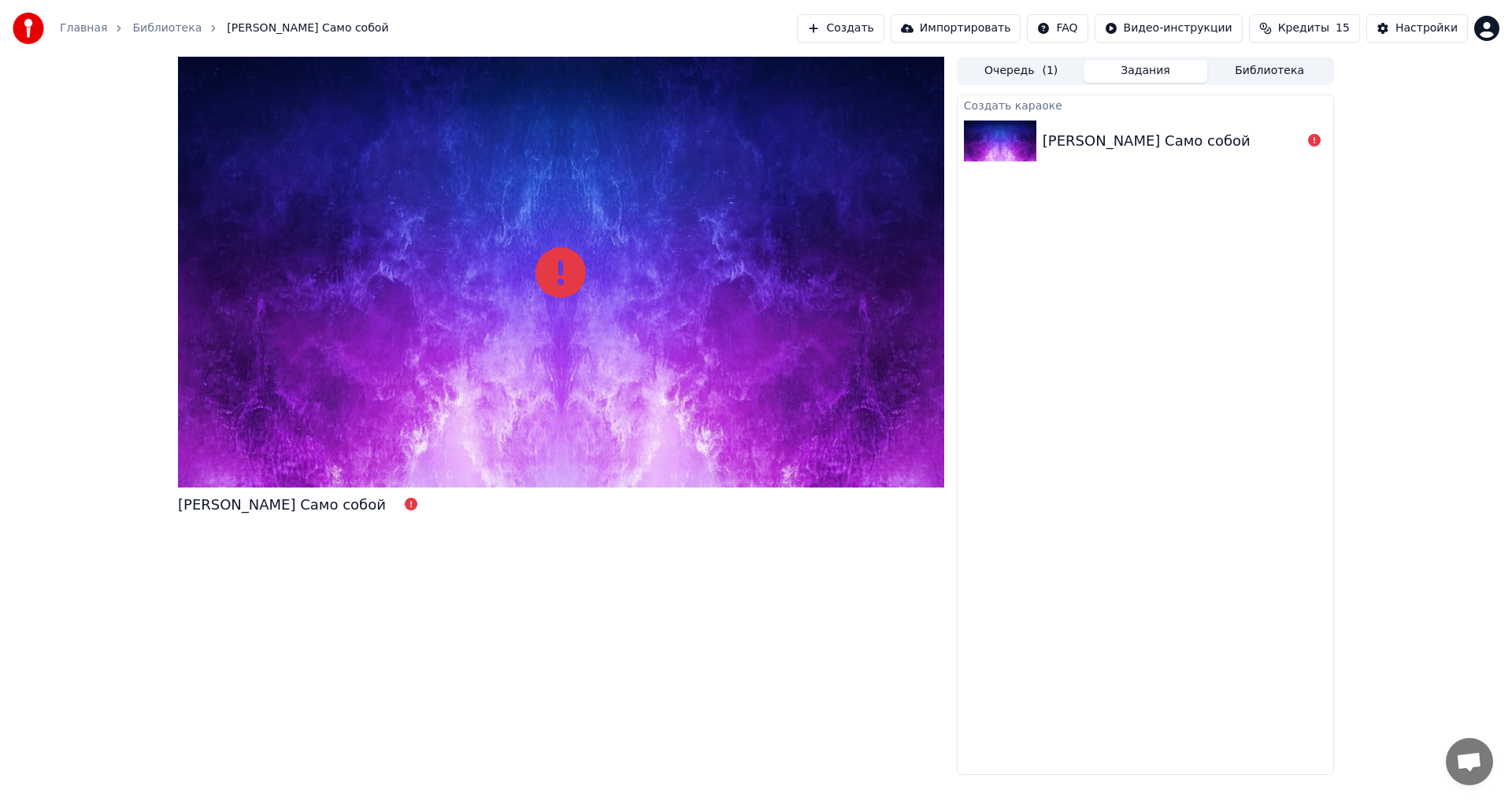
click at [884, 29] on button "Создать" at bounding box center [840, 29] width 87 height 29
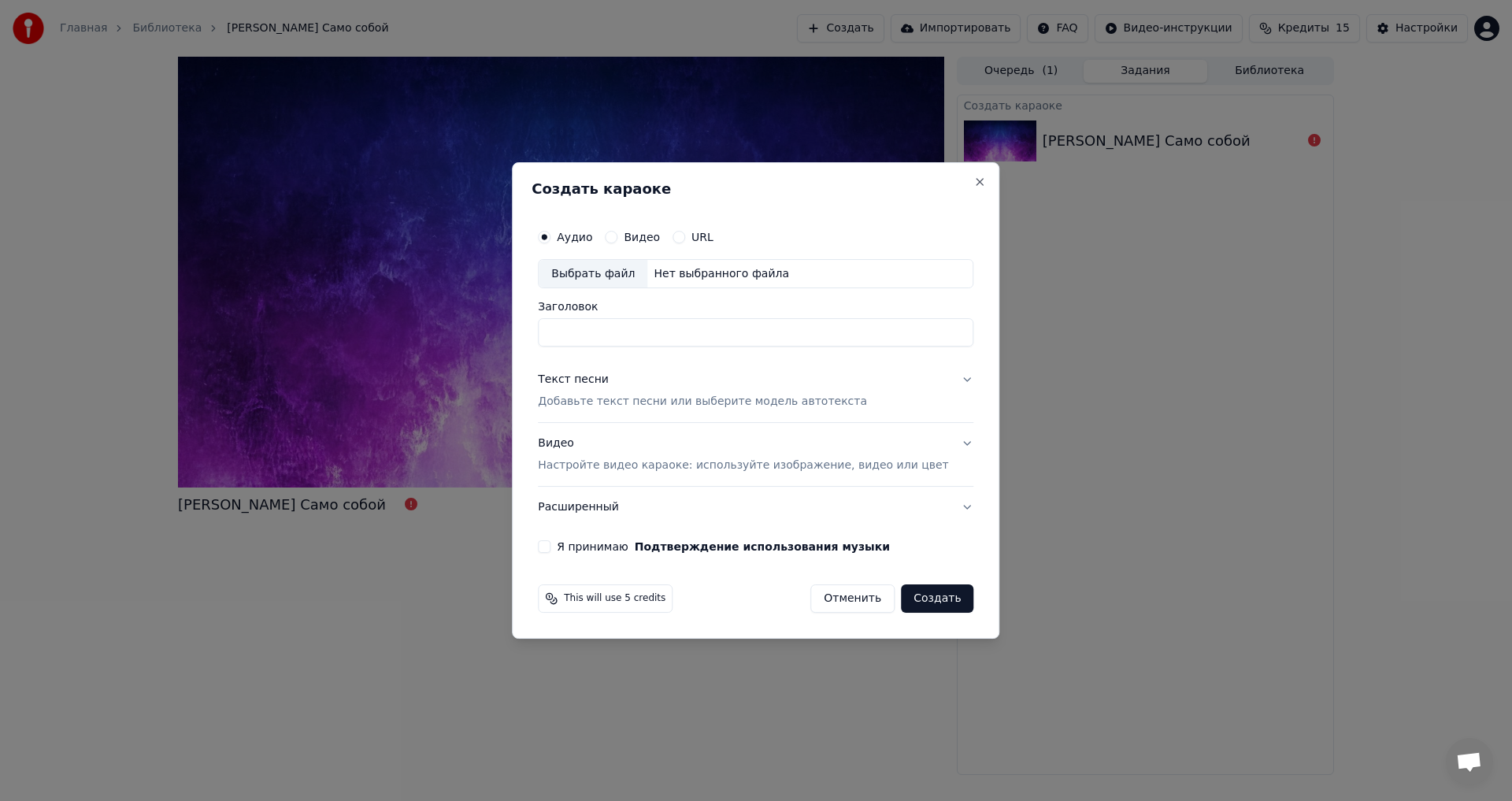
click at [605, 279] on div "Выбрать файл" at bounding box center [592, 274] width 109 height 29
drag, startPoint x: 827, startPoint y: 325, endPoint x: 465, endPoint y: 293, distance: 363.4
click at [465, 293] on body "**********" at bounding box center [756, 400] width 1512 height 801
click at [660, 339] on input "**********" at bounding box center [755, 333] width 436 height 29
type input "**********"
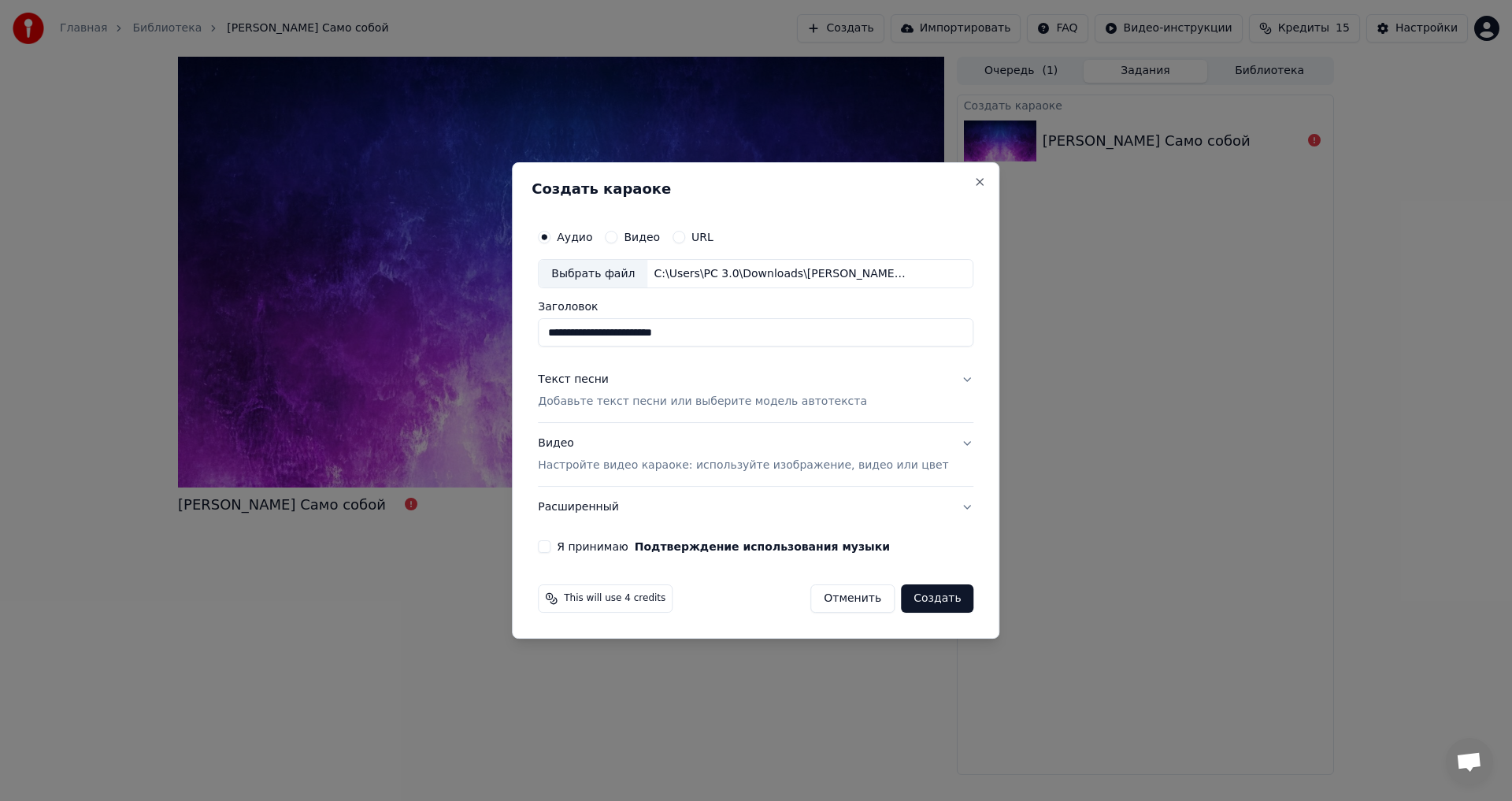
click at [634, 541] on button "Подтверждение использования музыки" at bounding box center [762, 546] width 255 height 11
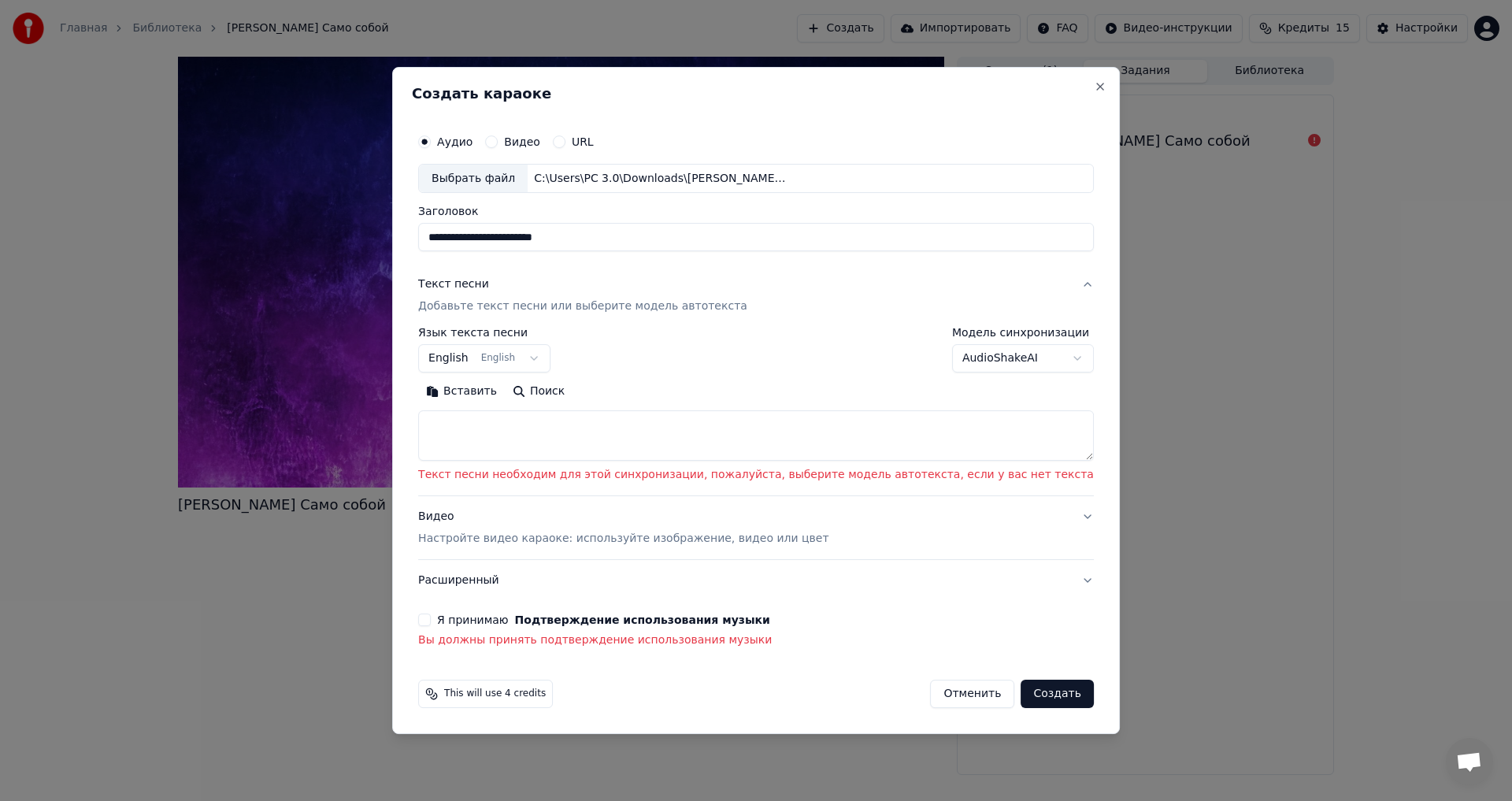
click at [996, 348] on body "**********" at bounding box center [756, 400] width 1512 height 801
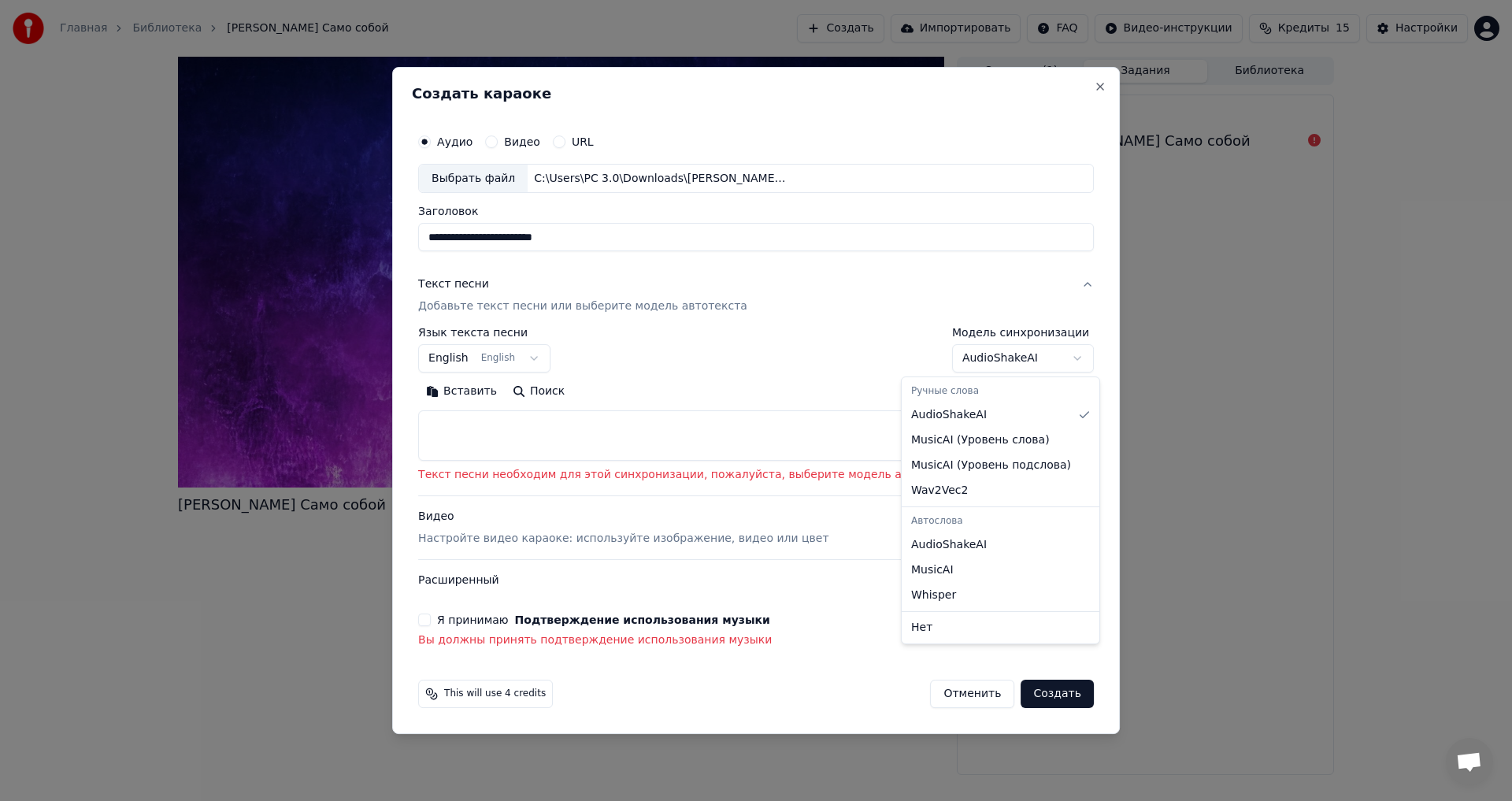
select select "**********"
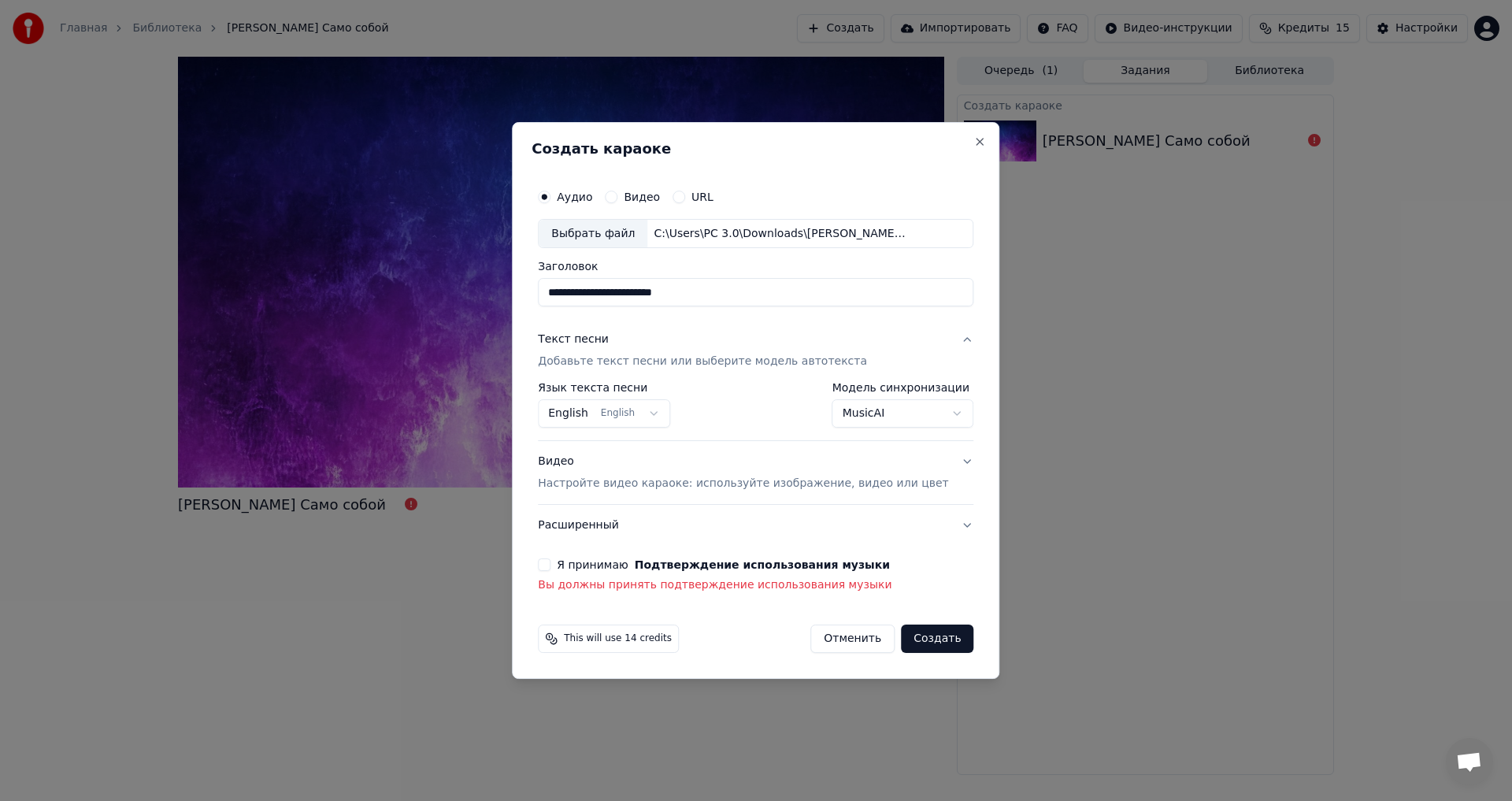
click at [618, 405] on body "**********" at bounding box center [756, 400] width 1512 height 801
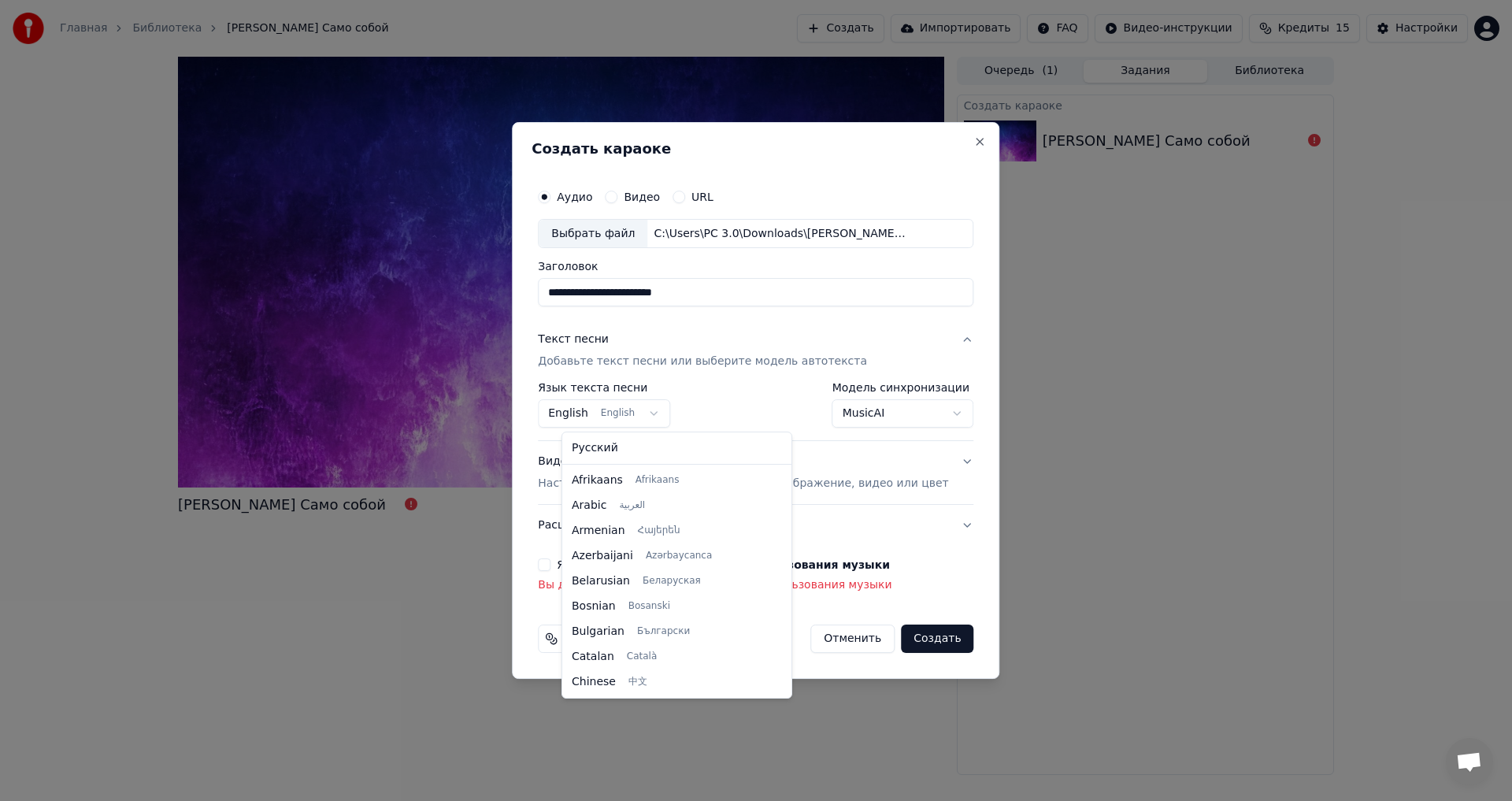
scroll to position [126, 0]
select select "**"
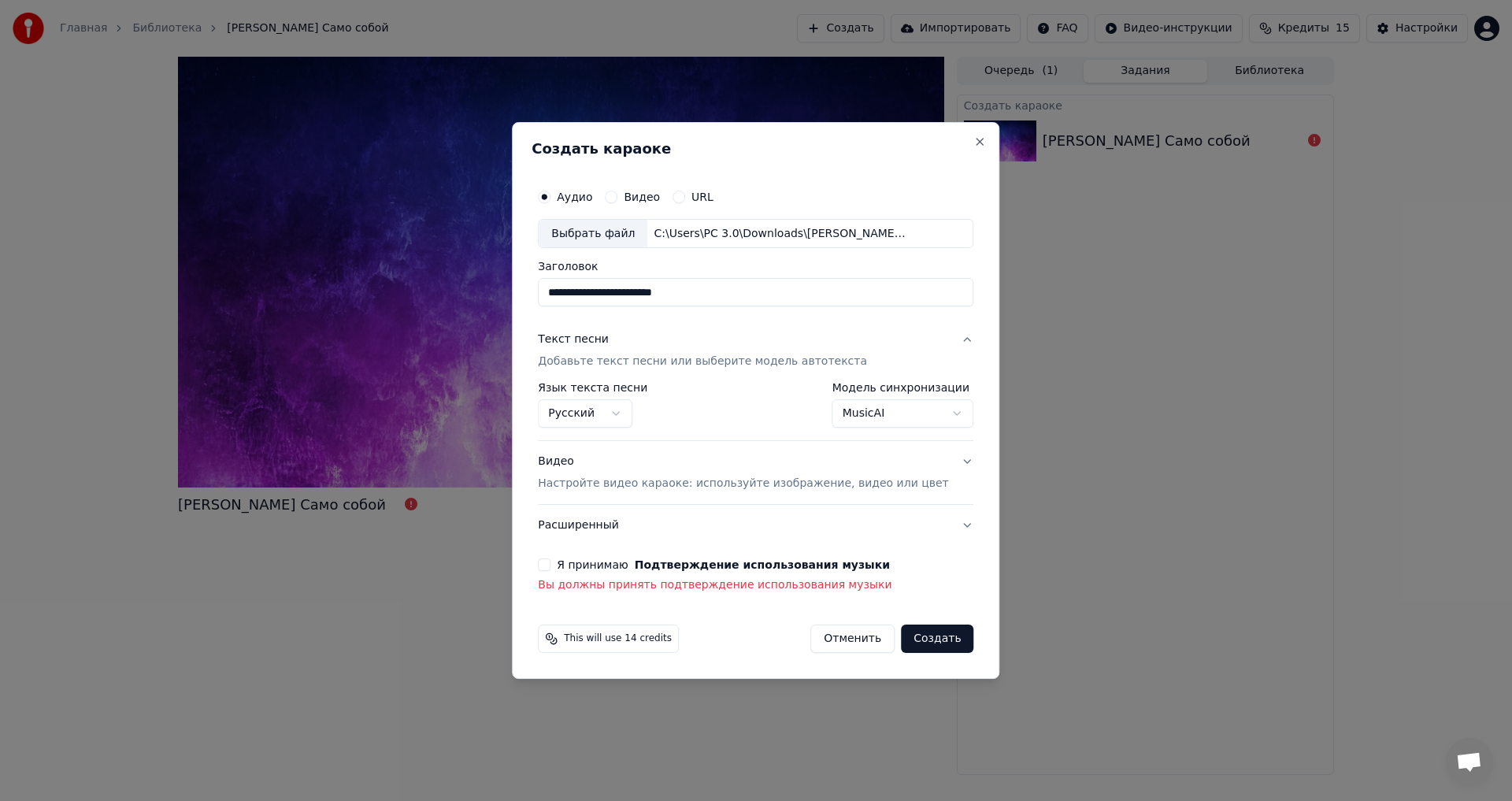
click at [550, 568] on button "Я принимаю Подтверждение использования музыки" at bounding box center [544, 564] width 13 height 13
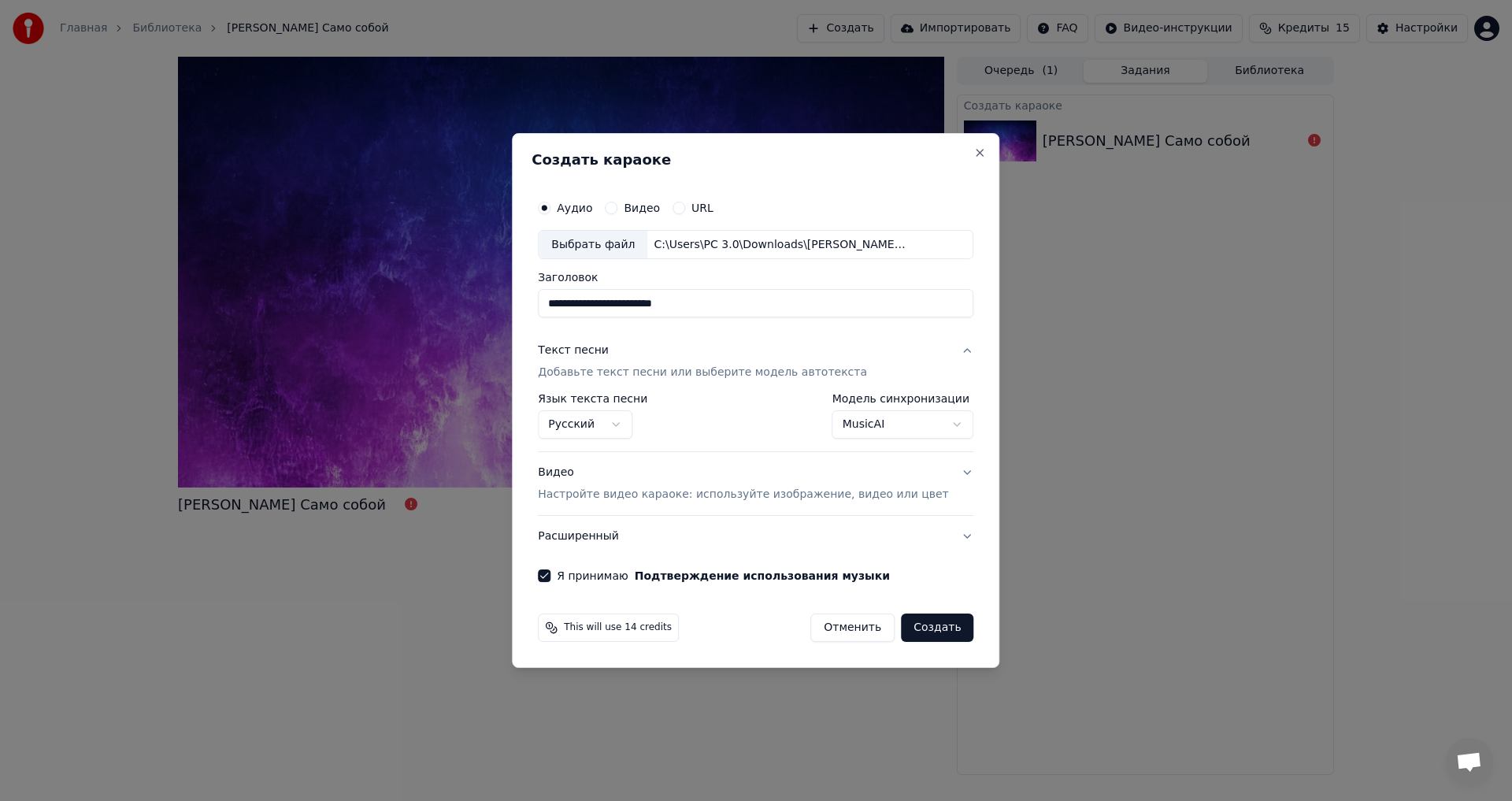
click at [939, 461] on button "Видео Настройте видео караоке: используйте изображение, видео или цвет" at bounding box center [755, 483] width 436 height 63
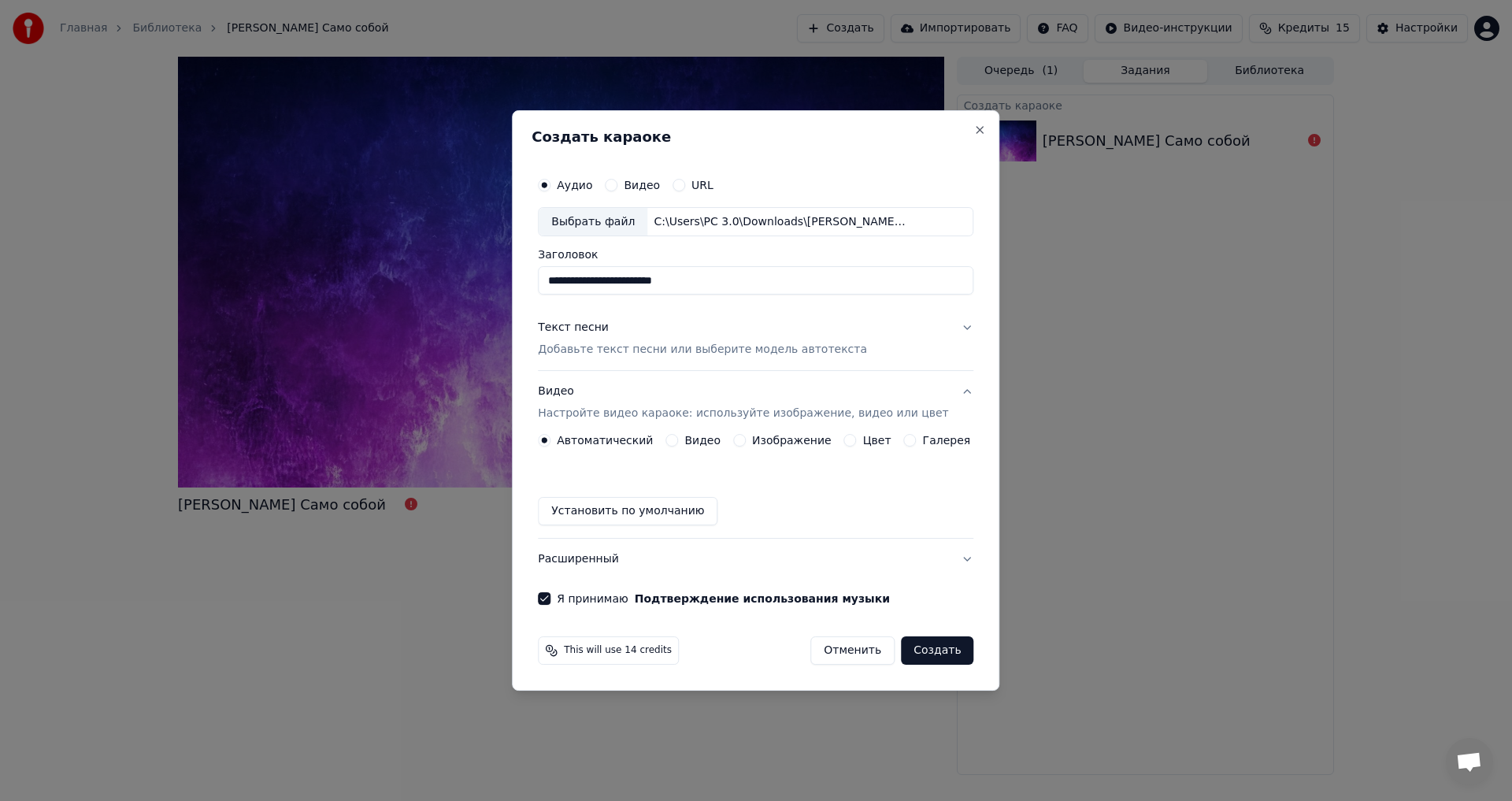
click at [760, 441] on label "Изображение" at bounding box center [792, 441] width 79 height 11
click at [746, 441] on button "Изображение" at bounding box center [739, 441] width 13 height 13
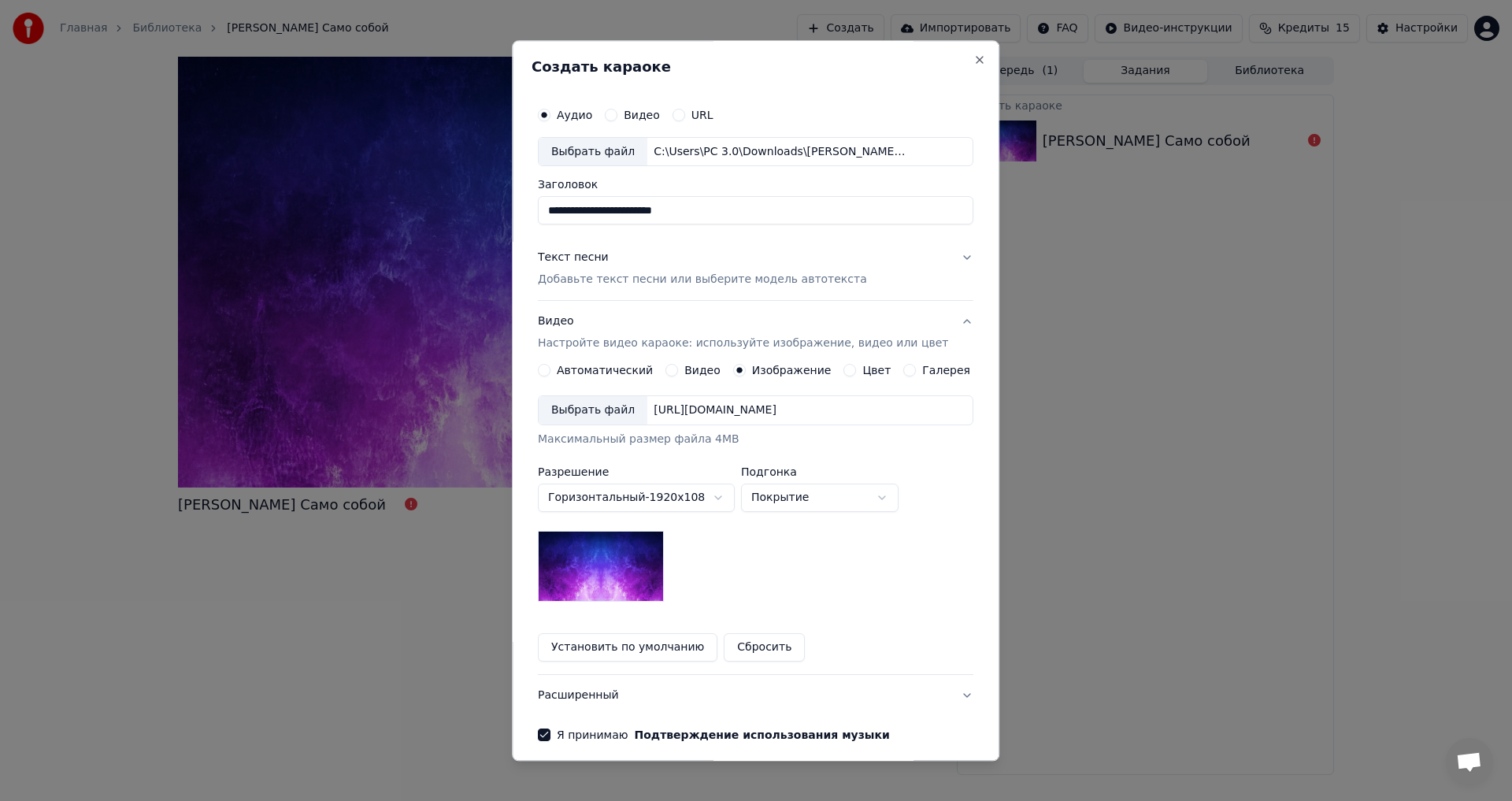
click at [614, 356] on button "Видео Настройте видео караоке: используйте изображение, видео или цвет" at bounding box center [755, 333] width 436 height 63
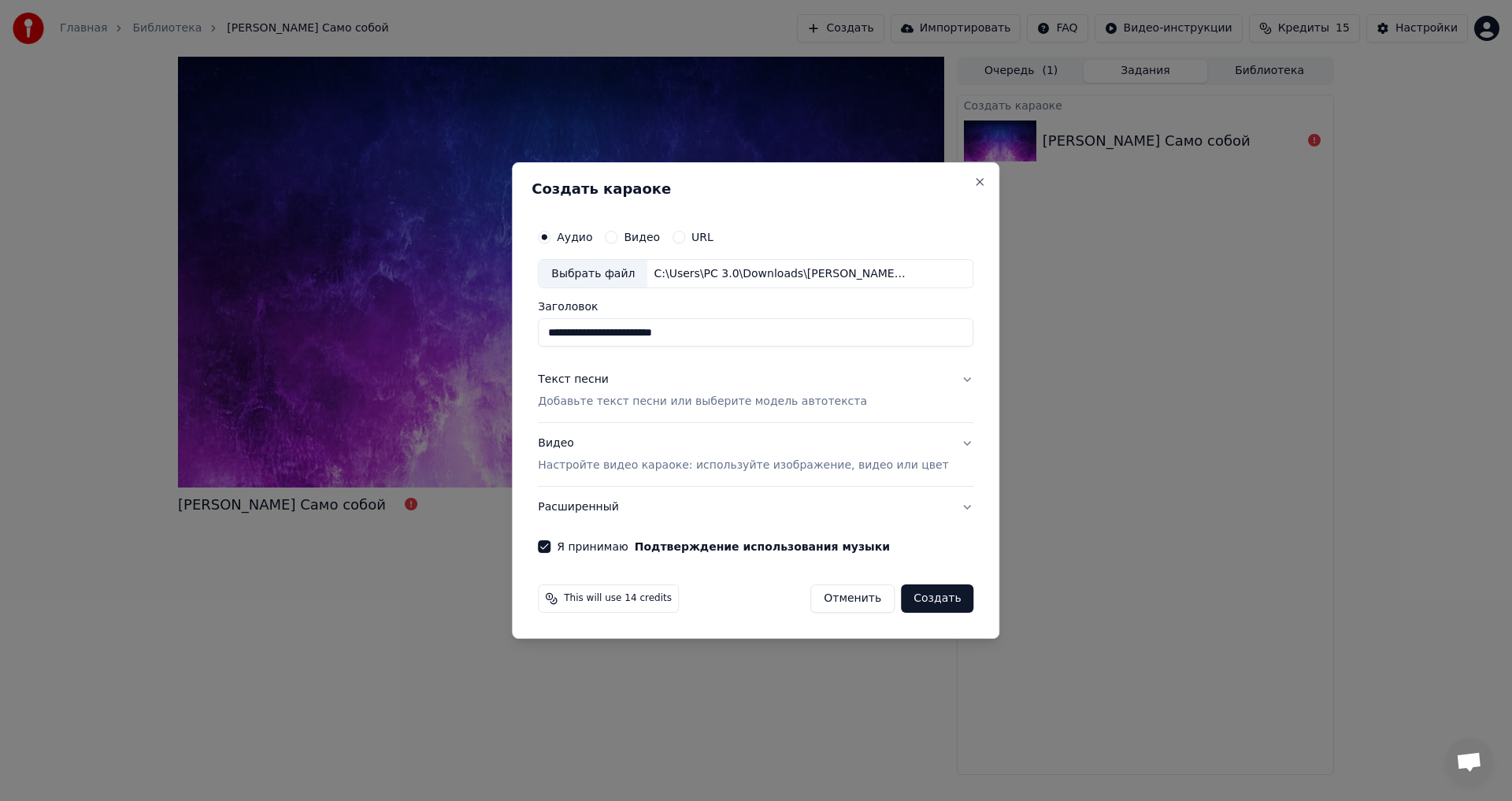
click at [592, 446] on div "Видео Настройте видео караоке: используйте изображение, видео или цвет" at bounding box center [742, 456] width 411 height 38
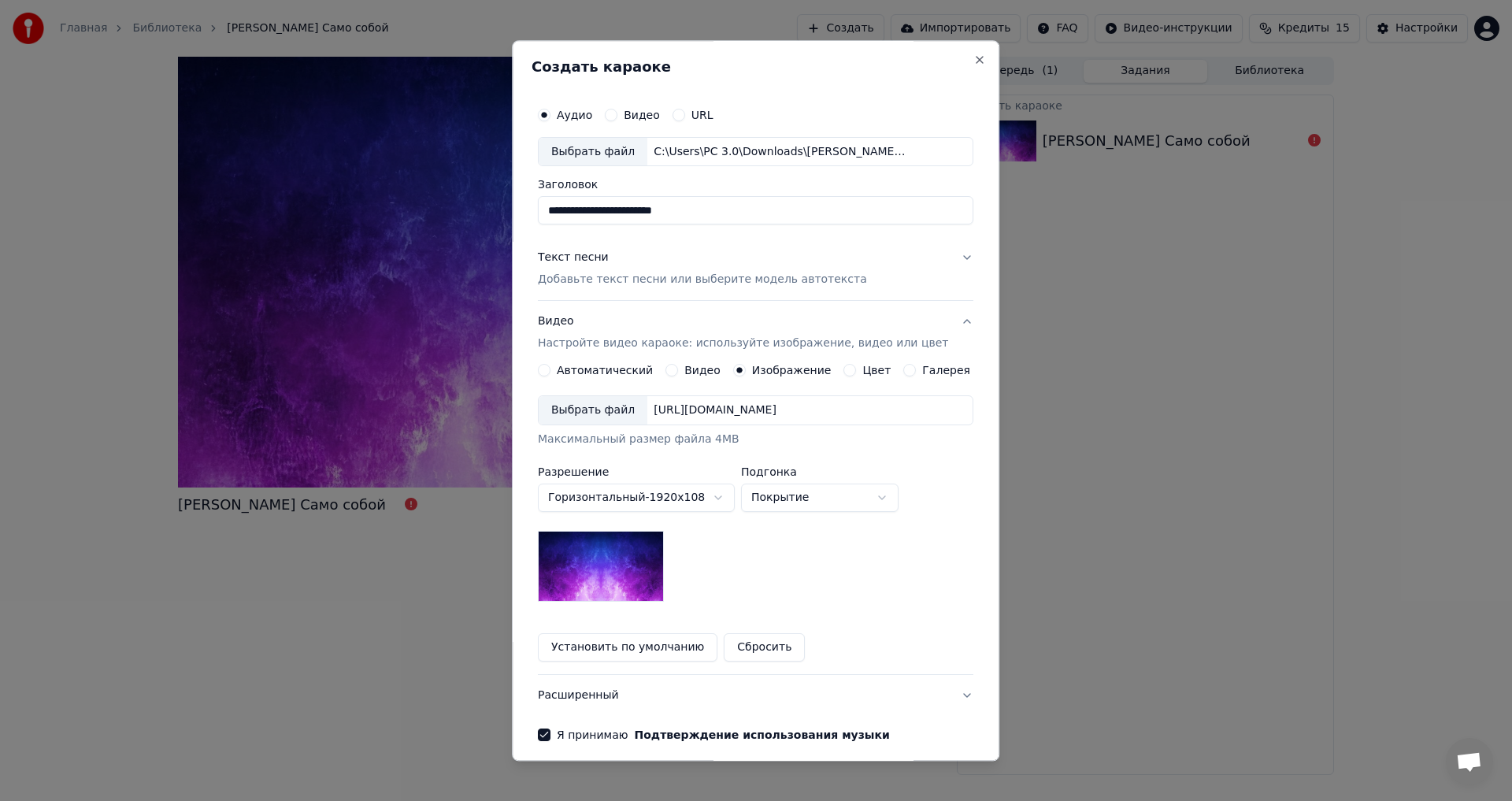
click at [622, 365] on label "Автоматический" at bounding box center [604, 371] width 96 height 11
click at [550, 364] on button "Автоматический" at bounding box center [544, 371] width 13 height 13
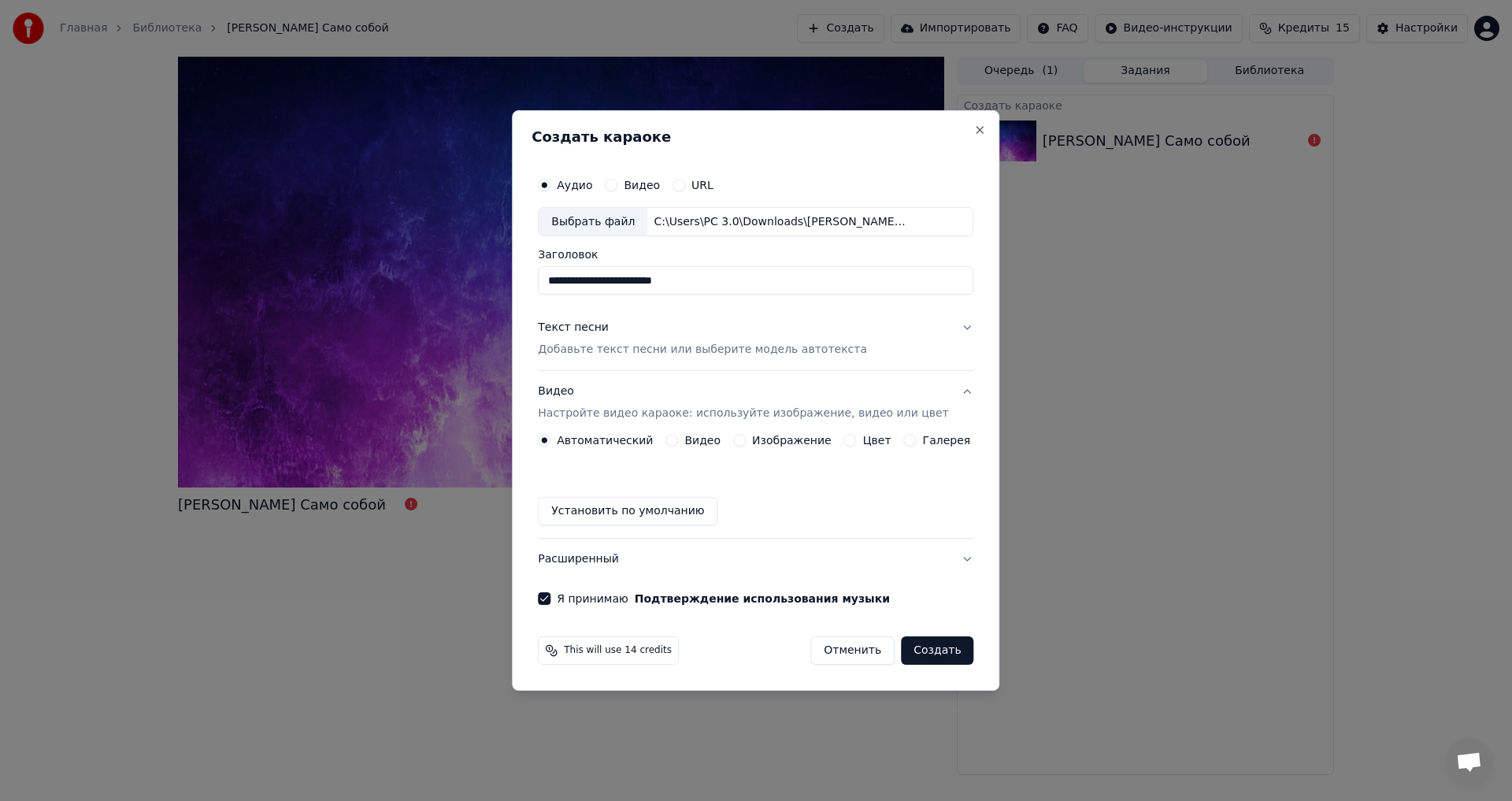
click at [794, 315] on button "Текст песни Добавьте текст песни или выберите модель автотекста" at bounding box center [755, 339] width 436 height 63
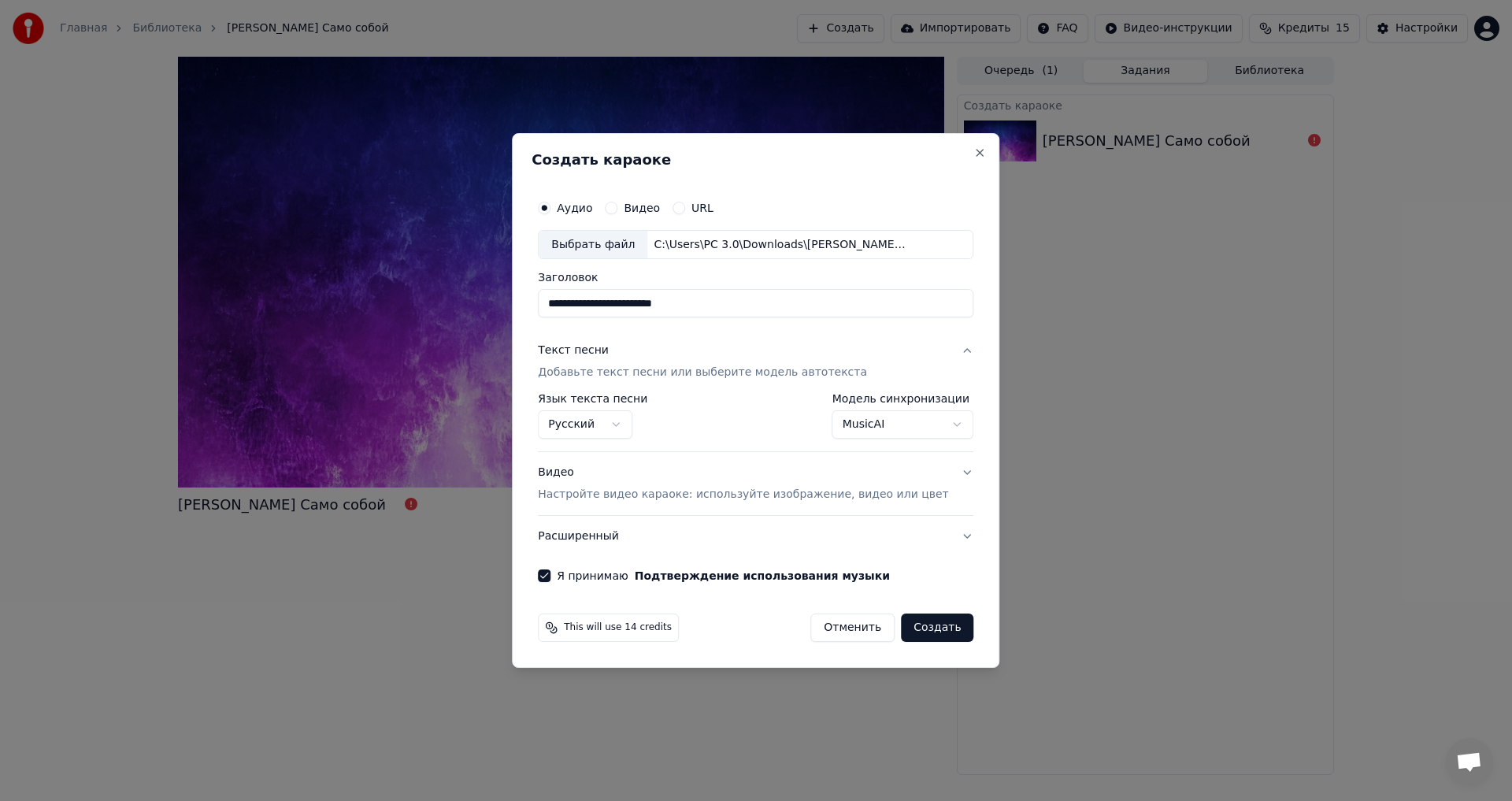
click at [910, 624] on button "Создать" at bounding box center [937, 628] width 72 height 29
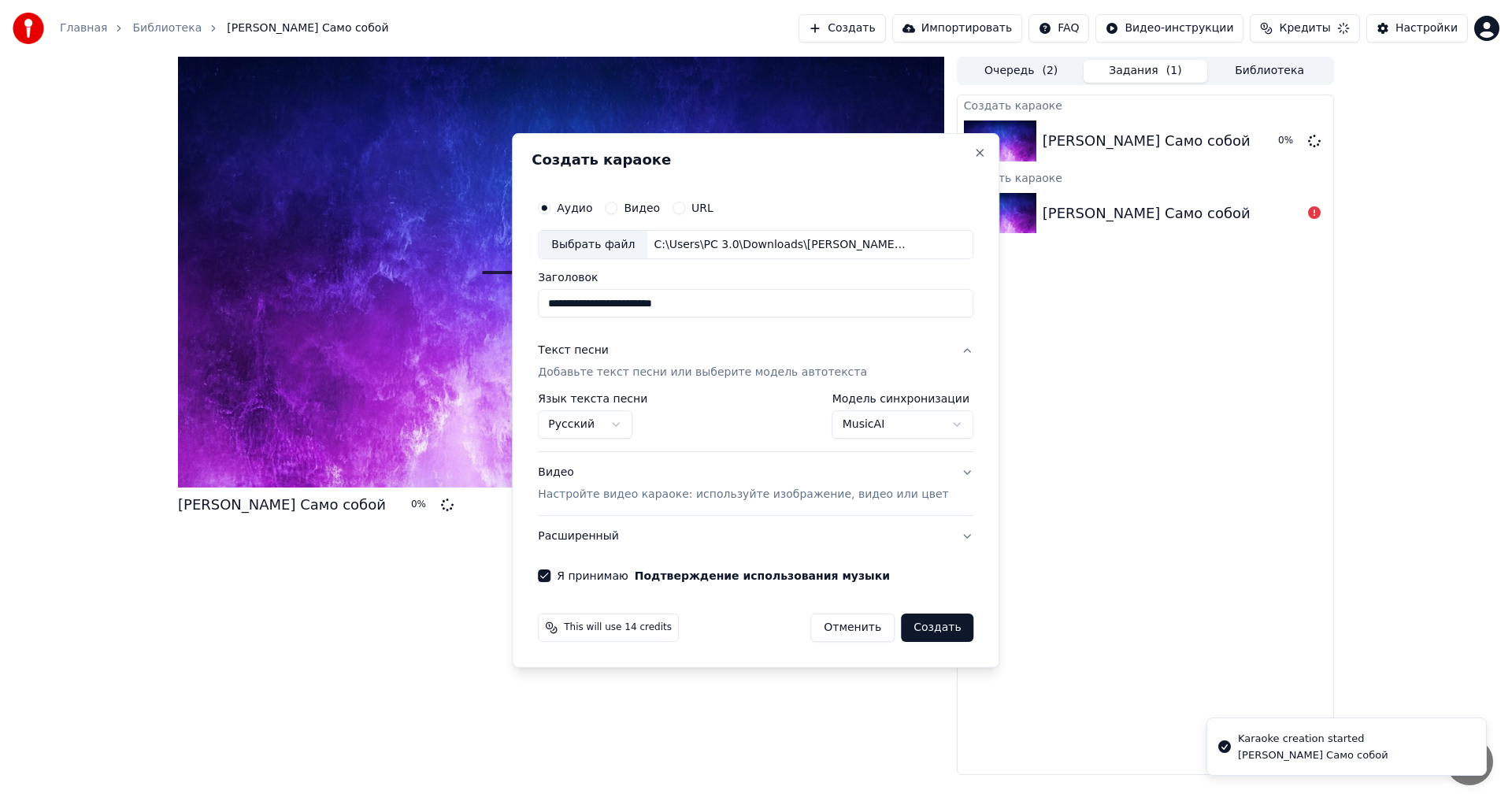
select select "**********"
select select
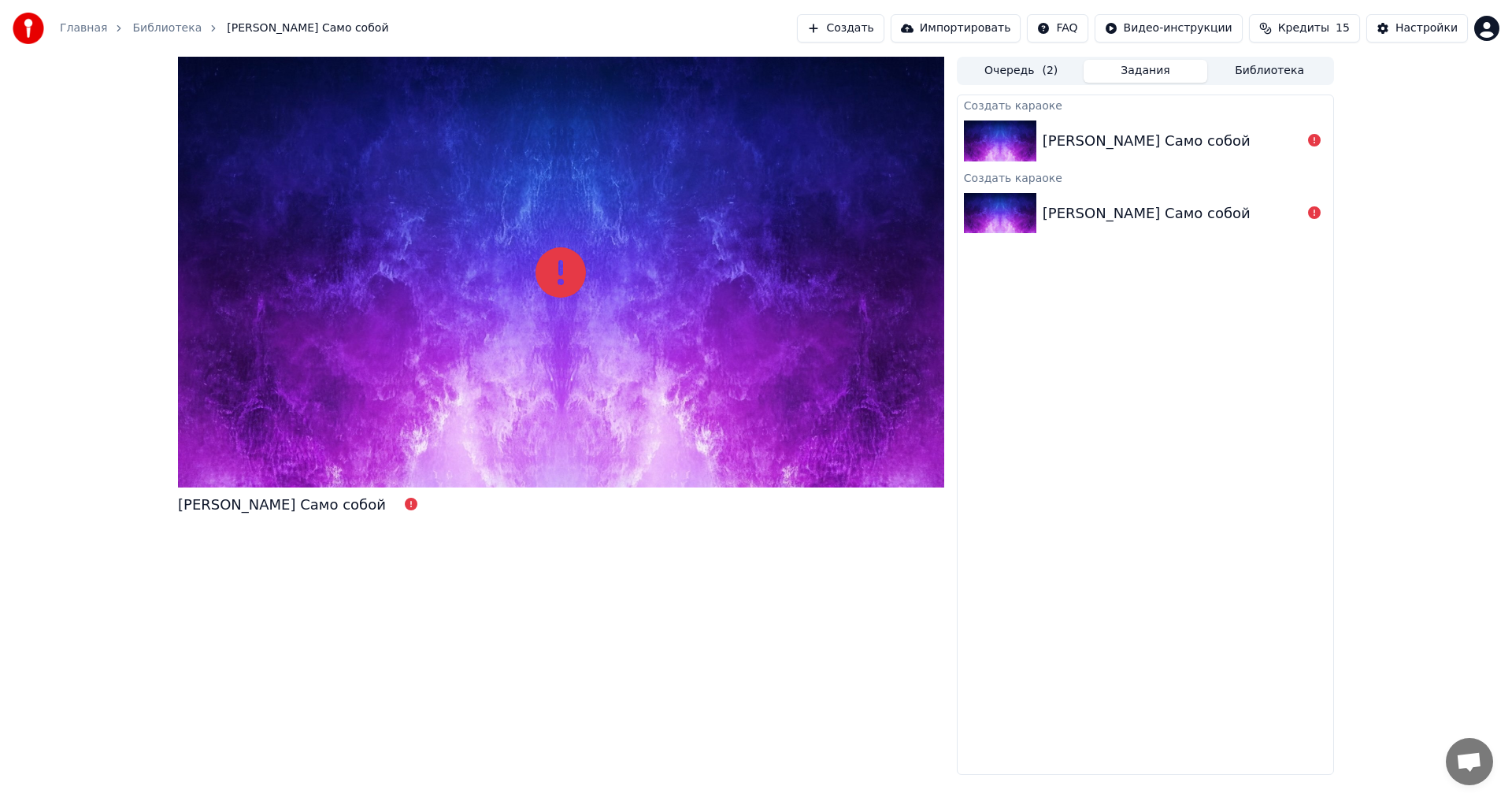
click at [1205, 145] on div "[PERSON_NAME] Само собой" at bounding box center [1147, 141] width 208 height 22
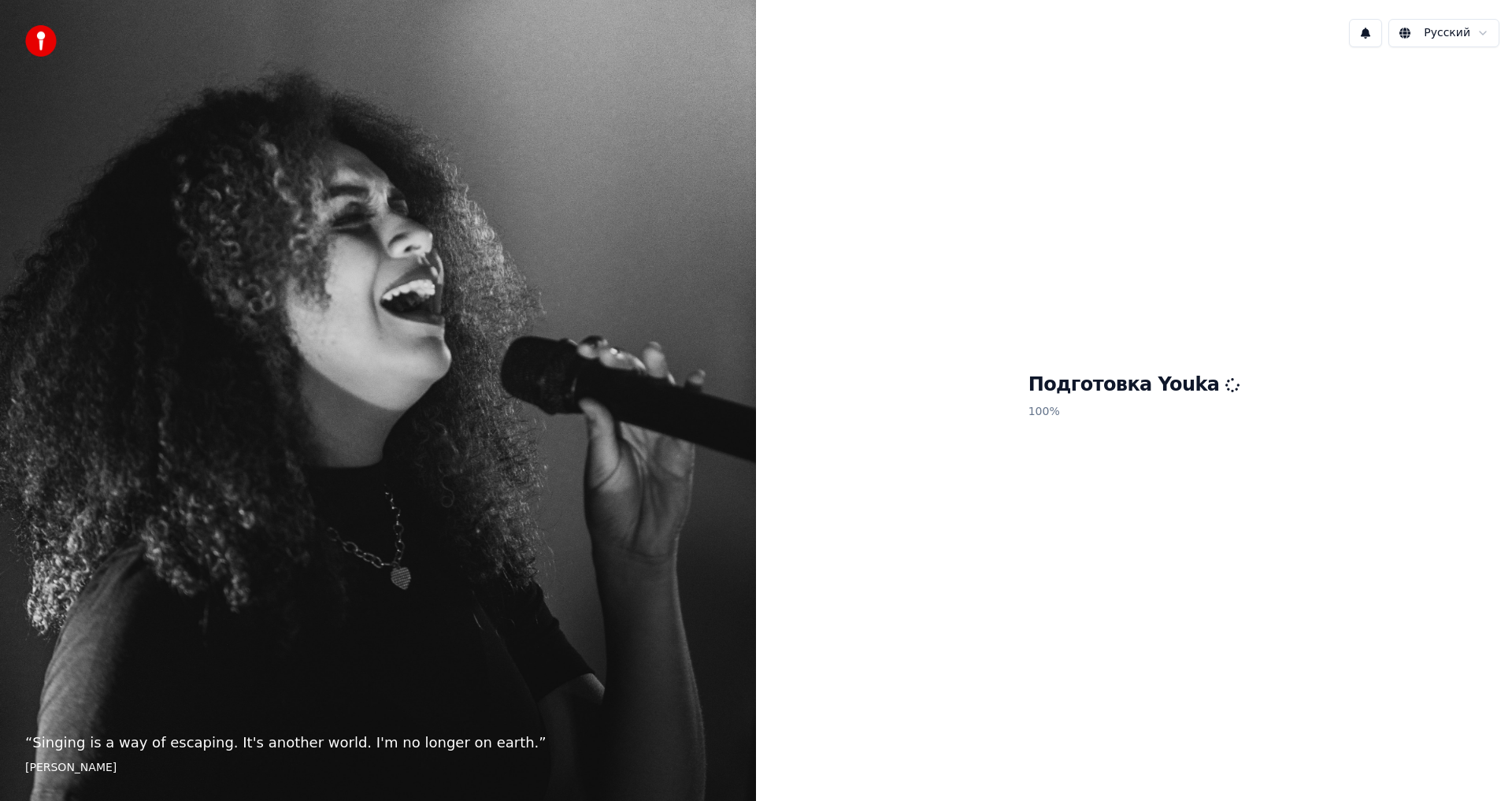
click at [1129, 418] on p "100 %" at bounding box center [1134, 412] width 212 height 29
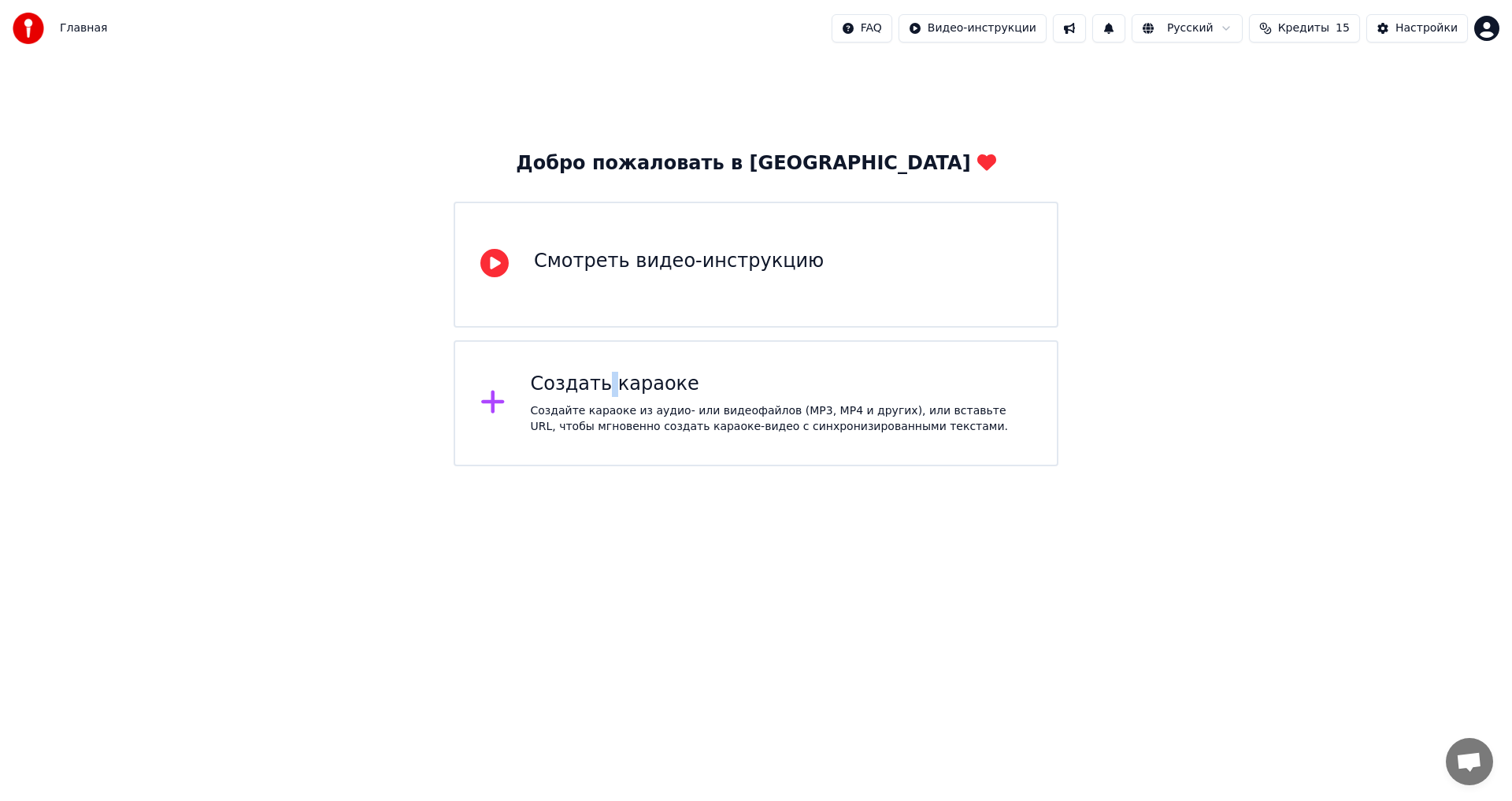
click at [606, 386] on div "Создать караоке" at bounding box center [782, 384] width 502 height 25
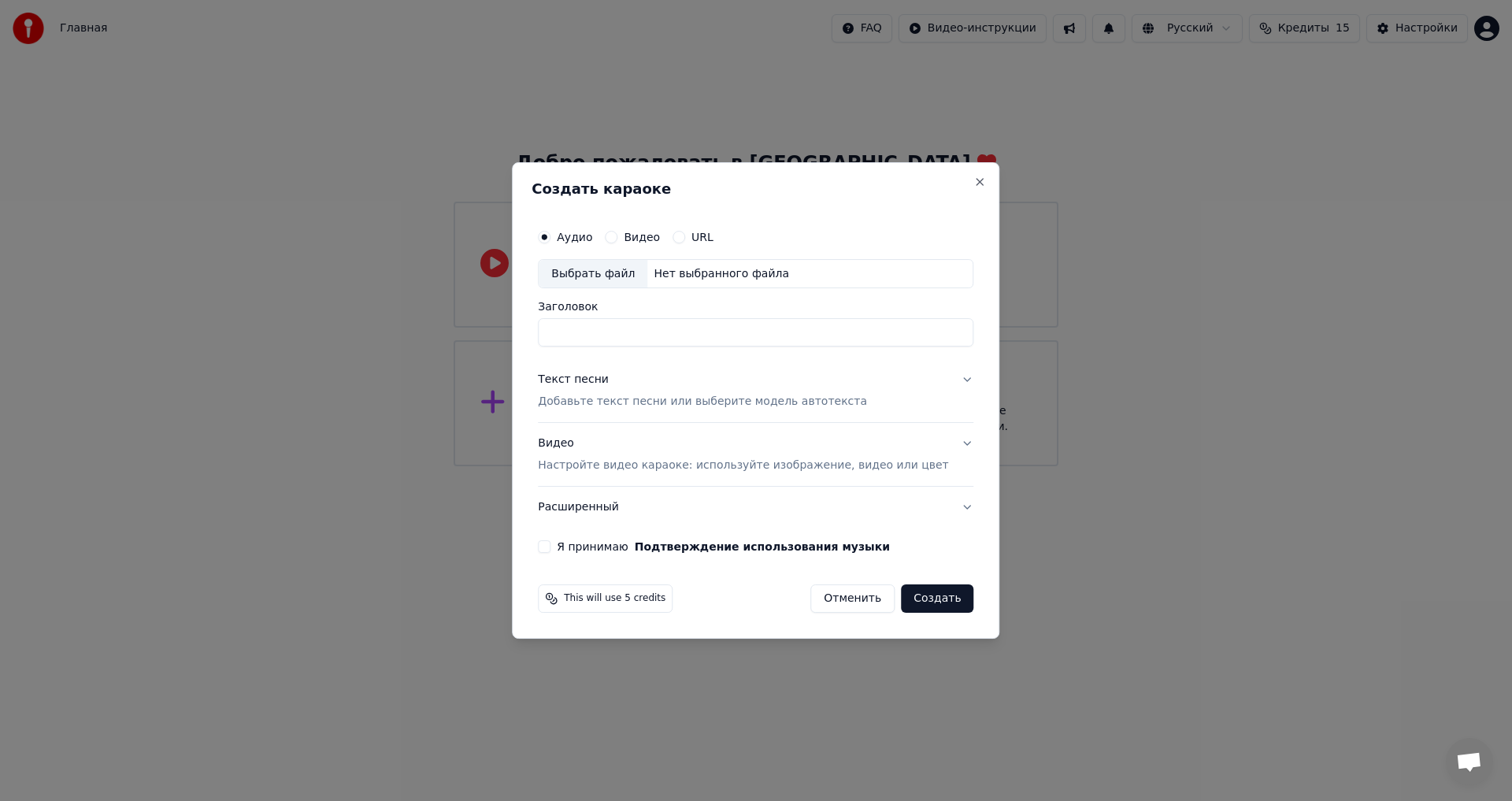
click at [625, 270] on div "Выбрать файл" at bounding box center [592, 274] width 109 height 29
drag, startPoint x: 801, startPoint y: 333, endPoint x: 465, endPoint y: 324, distance: 336.1
click at [465, 324] on body "**********" at bounding box center [756, 233] width 1512 height 466
type input "**********"
click at [937, 383] on button "Текст песни Добавьте текст песни или выберите модель автотекста" at bounding box center [755, 391] width 436 height 63
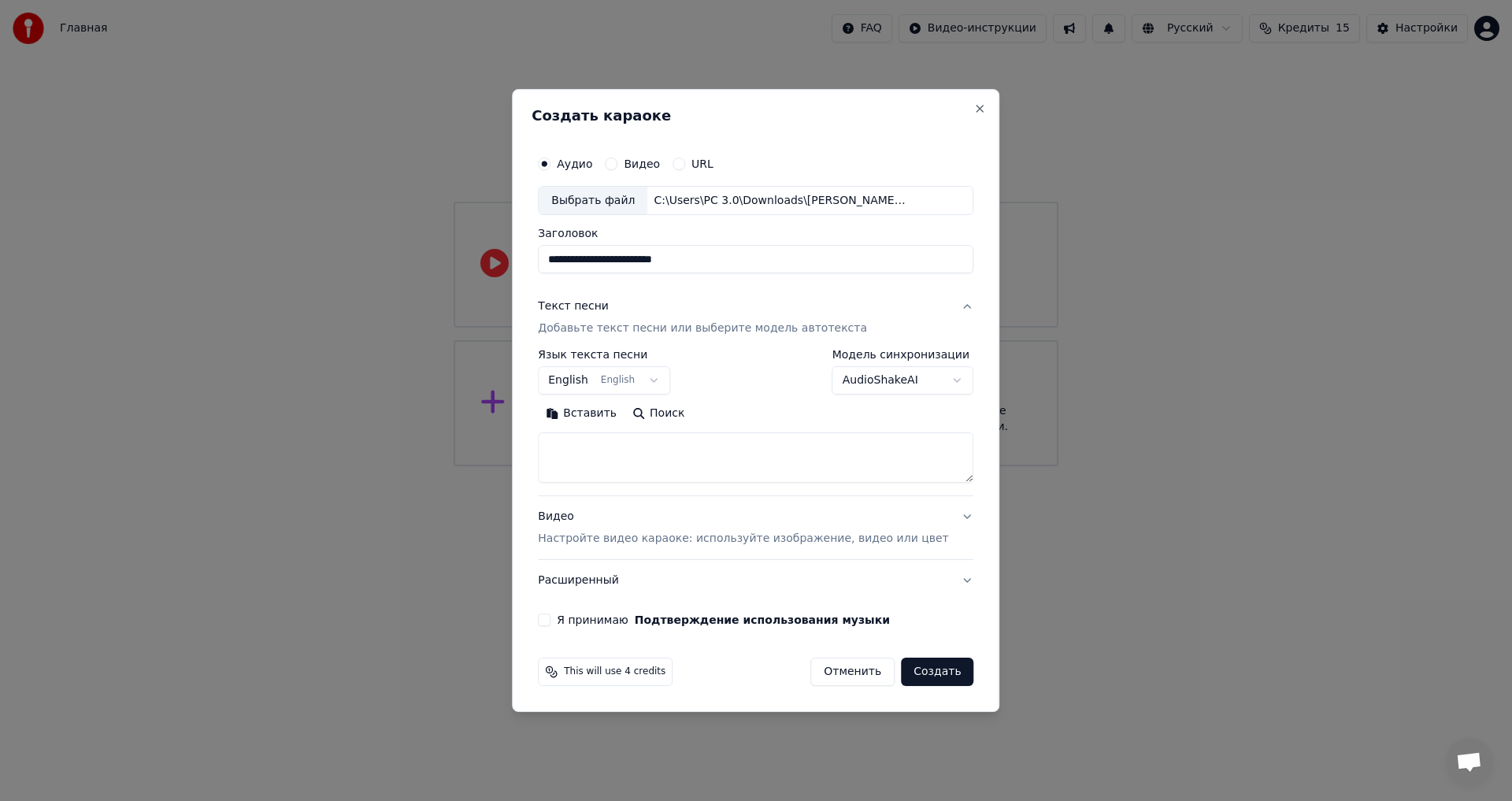
click at [656, 384] on button "English English" at bounding box center [604, 381] width 133 height 29
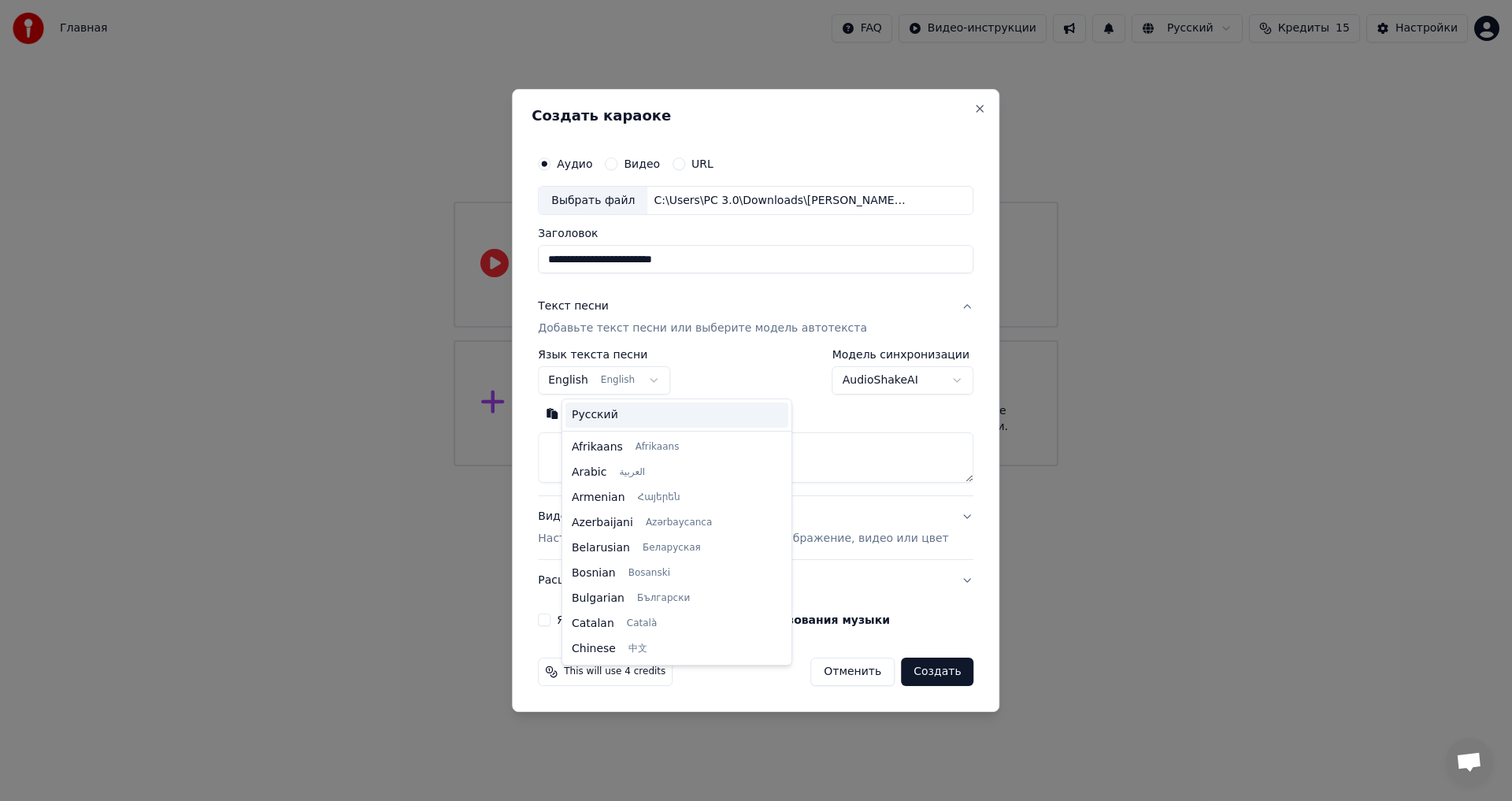
scroll to position [126, 0]
select select "**"
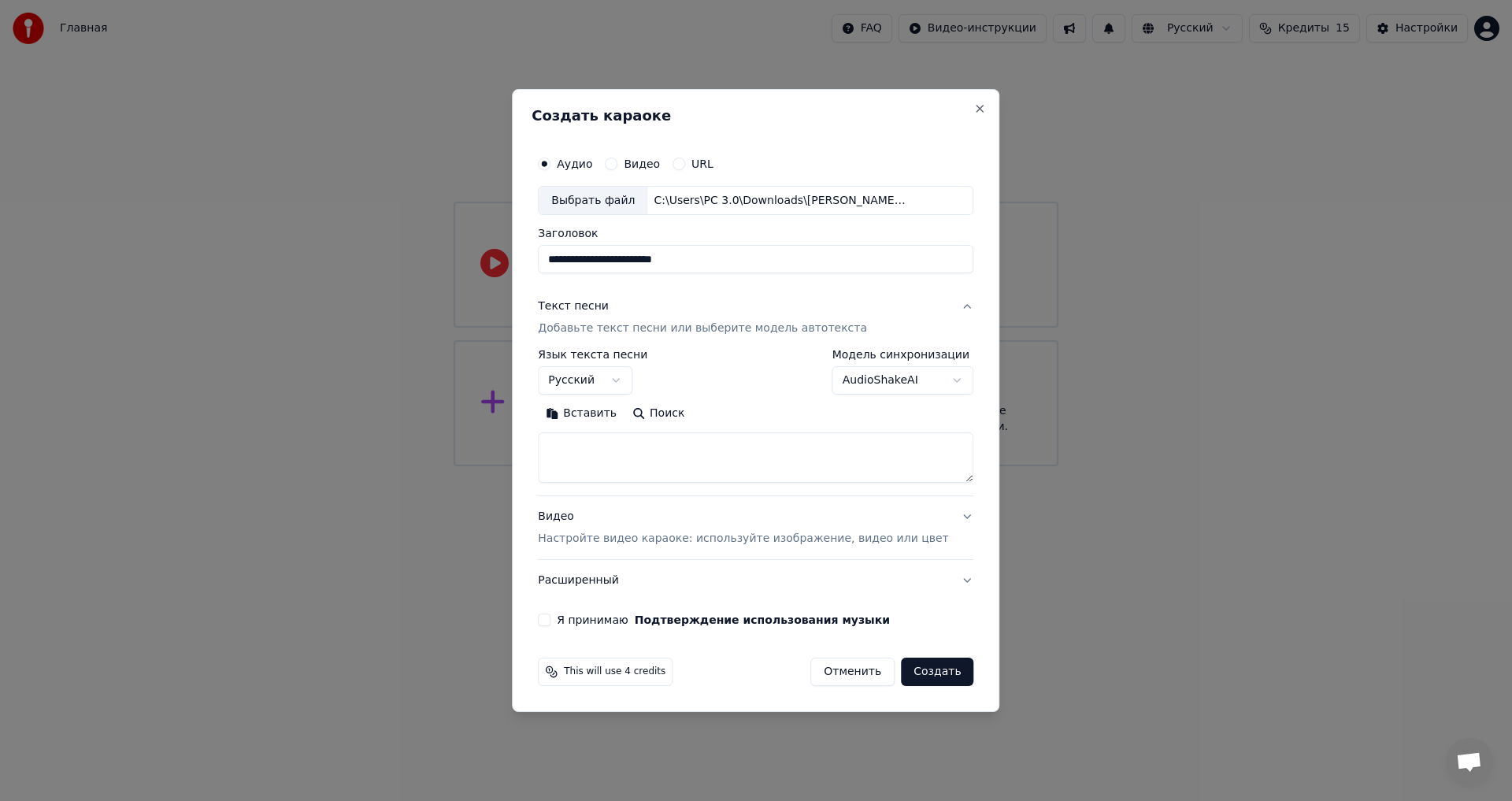
click at [658, 472] on textarea at bounding box center [755, 458] width 436 height 50
click at [590, 448] on textarea at bounding box center [755, 458] width 436 height 50
click at [573, 449] on textarea at bounding box center [755, 458] width 436 height 50
click at [596, 416] on button "Вставить" at bounding box center [580, 414] width 87 height 25
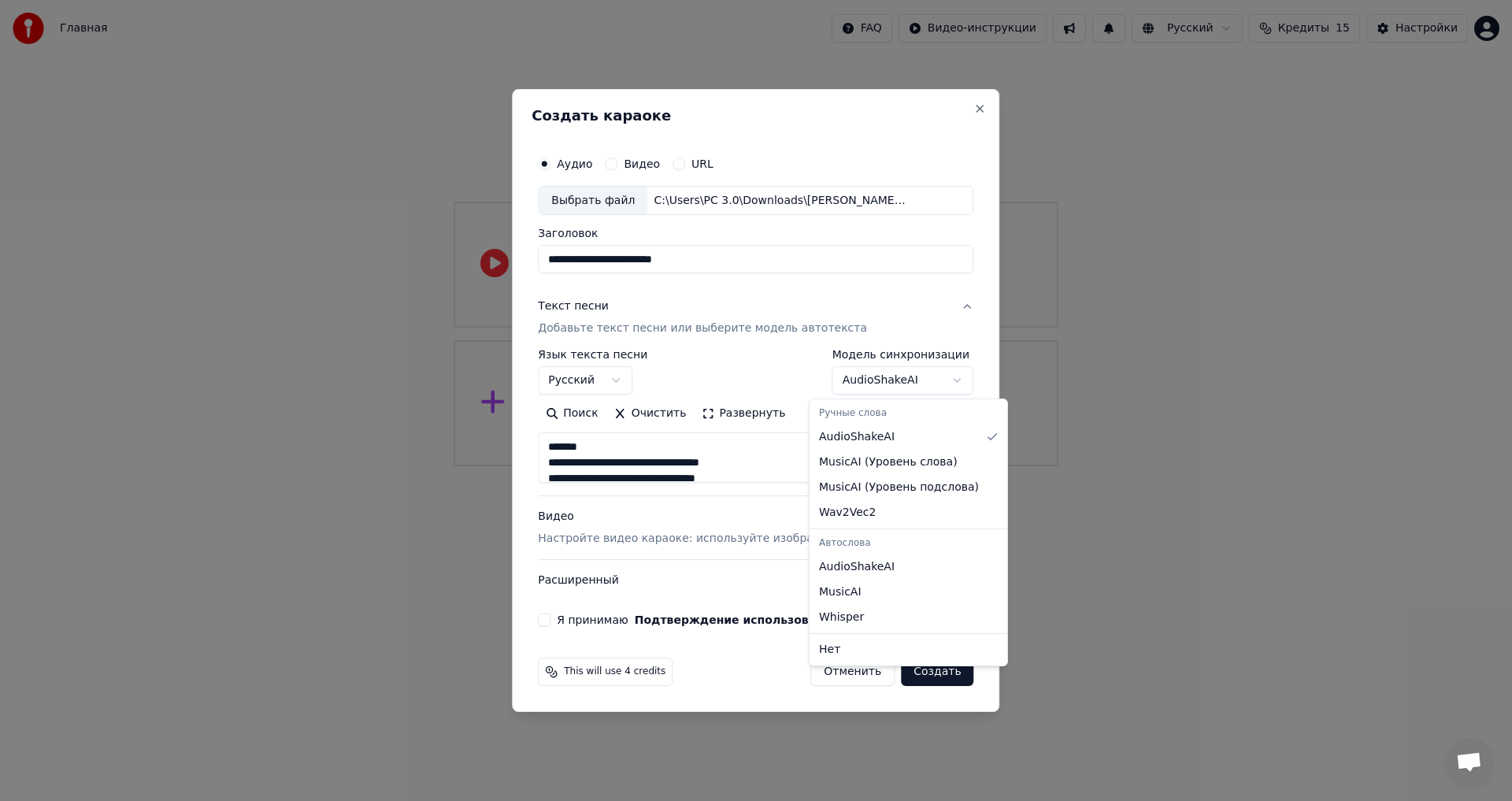
click at [892, 374] on body "**********" at bounding box center [756, 233] width 1512 height 466
type textarea "**********"
select select "********"
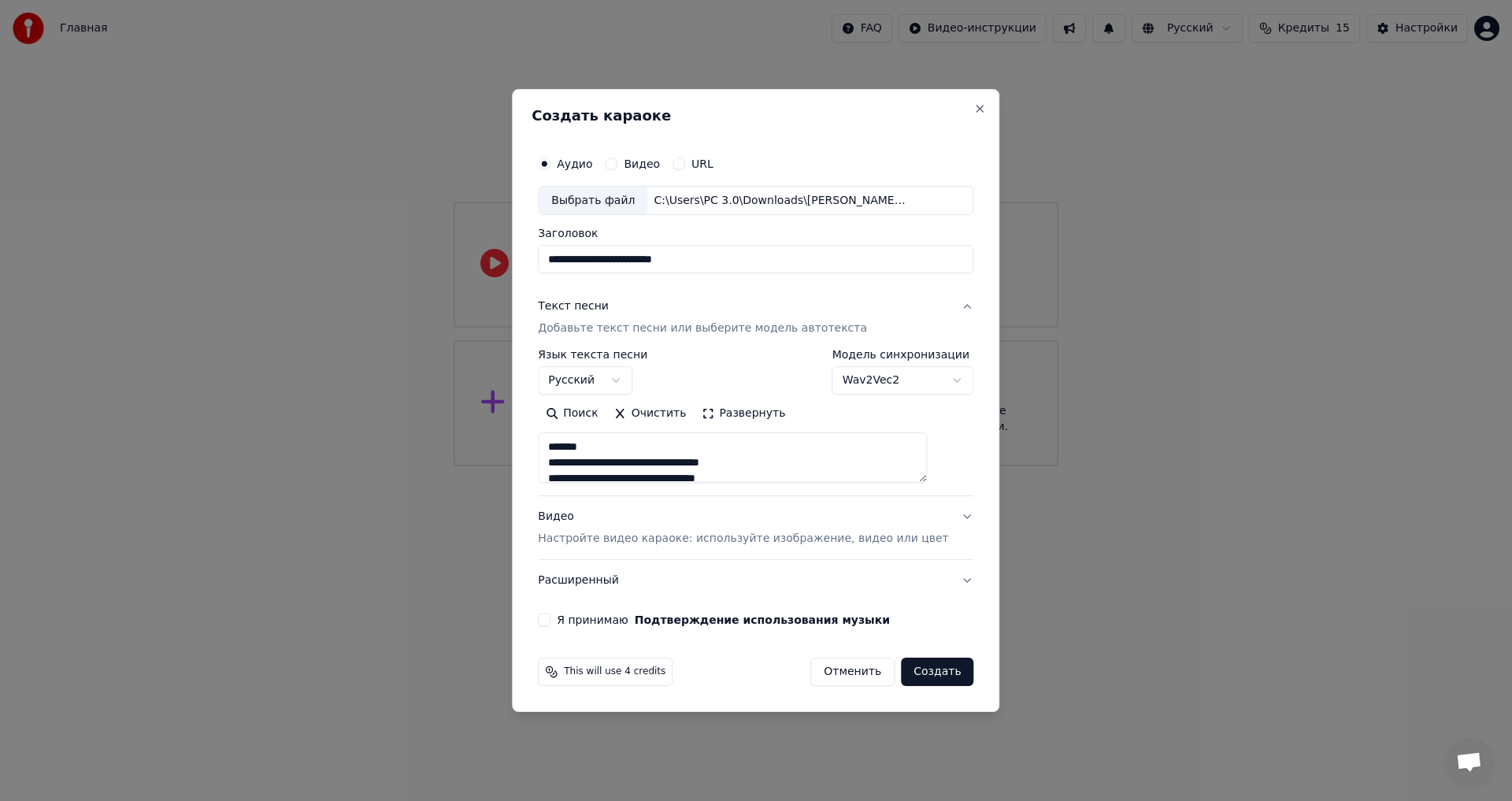
drag, startPoint x: 611, startPoint y: 446, endPoint x: 556, endPoint y: 449, distance: 55.1
click at [556, 449] on div "**********" at bounding box center [756, 387] width 448 height 491
click at [626, 462] on textarea at bounding box center [732, 458] width 389 height 50
drag, startPoint x: 626, startPoint y: 461, endPoint x: 573, endPoint y: 457, distance: 53.2
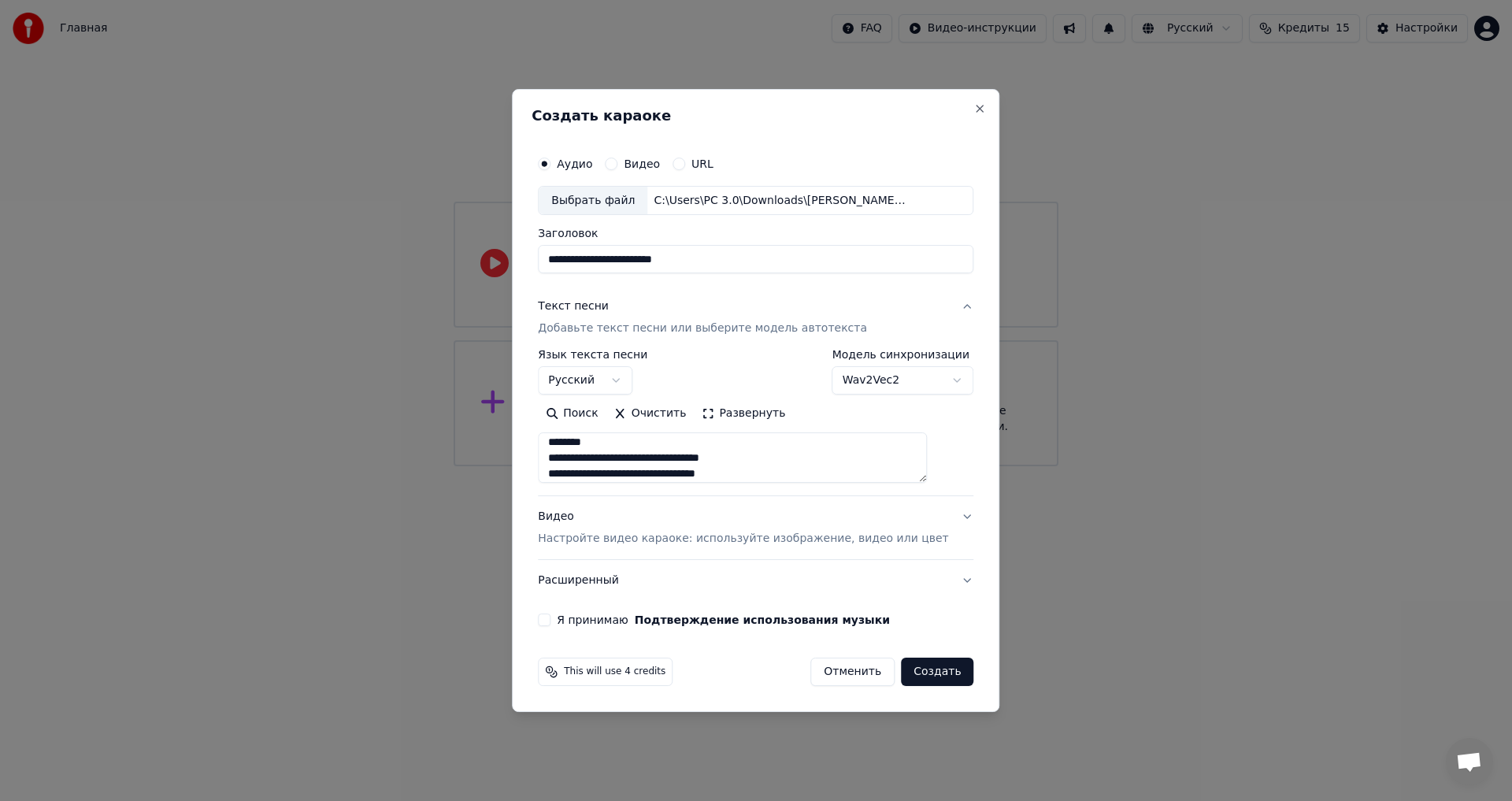
click at [573, 457] on textarea at bounding box center [732, 458] width 389 height 50
drag, startPoint x: 631, startPoint y: 456, endPoint x: 571, endPoint y: 459, distance: 60.1
click at [571, 459] on textarea at bounding box center [732, 458] width 389 height 50
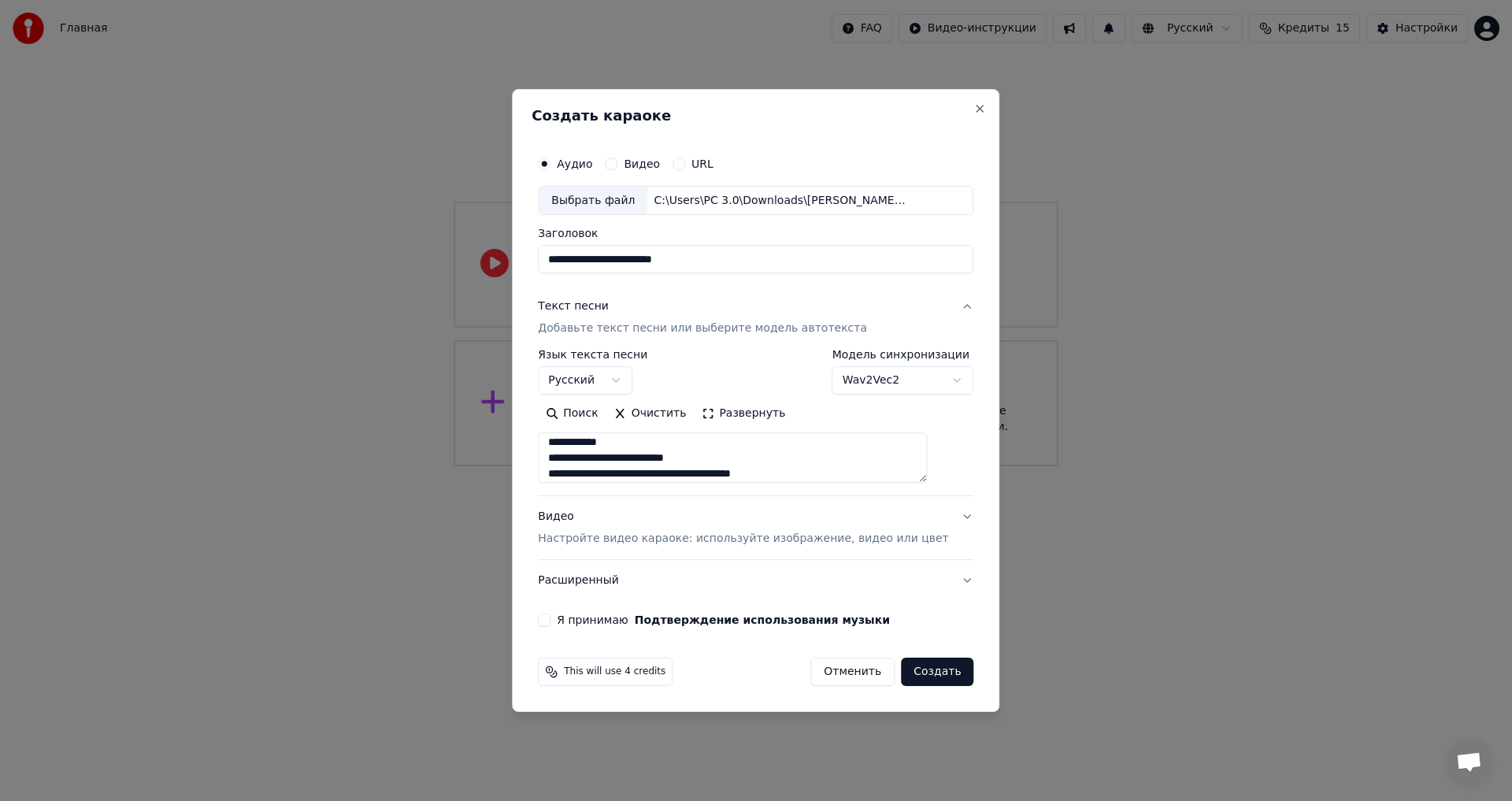
drag, startPoint x: 651, startPoint y: 454, endPoint x: 571, endPoint y: 456, distance: 80.0
click at [571, 456] on textarea at bounding box center [732, 458] width 389 height 50
click at [618, 452] on textarea at bounding box center [732, 458] width 389 height 50
drag, startPoint x: 618, startPoint y: 452, endPoint x: 573, endPoint y: 454, distance: 45.0
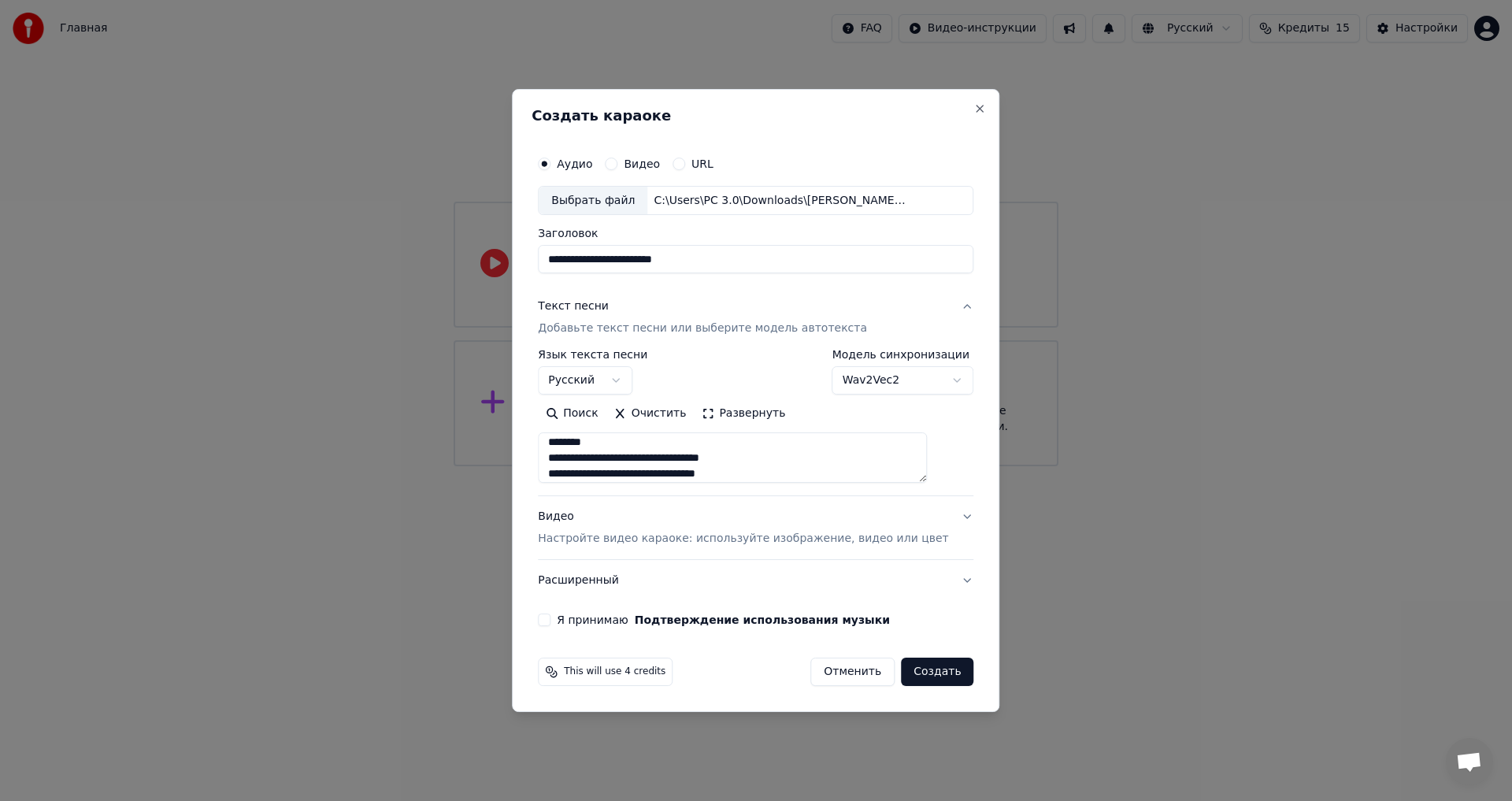
click at [573, 454] on textarea at bounding box center [732, 458] width 389 height 50
drag, startPoint x: 623, startPoint y: 460, endPoint x: 568, endPoint y: 460, distance: 55.0
click at [568, 460] on textarea at bounding box center [732, 458] width 389 height 50
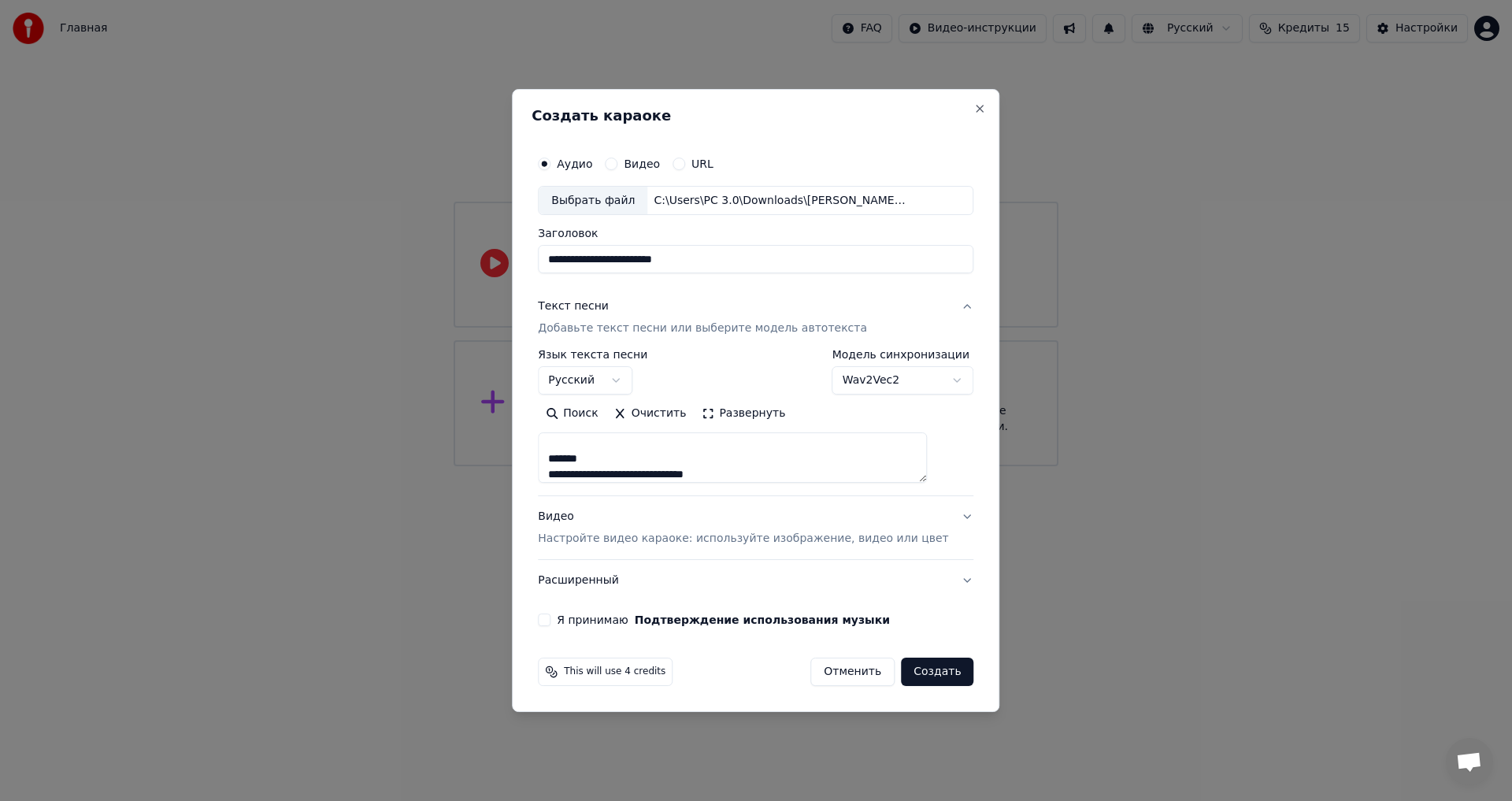
click at [614, 470] on textarea at bounding box center [732, 458] width 389 height 50
click at [614, 471] on textarea at bounding box center [732, 458] width 389 height 50
drag, startPoint x: 642, startPoint y: 456, endPoint x: 572, endPoint y: 456, distance: 70.0
click at [572, 456] on textarea at bounding box center [732, 458] width 389 height 50
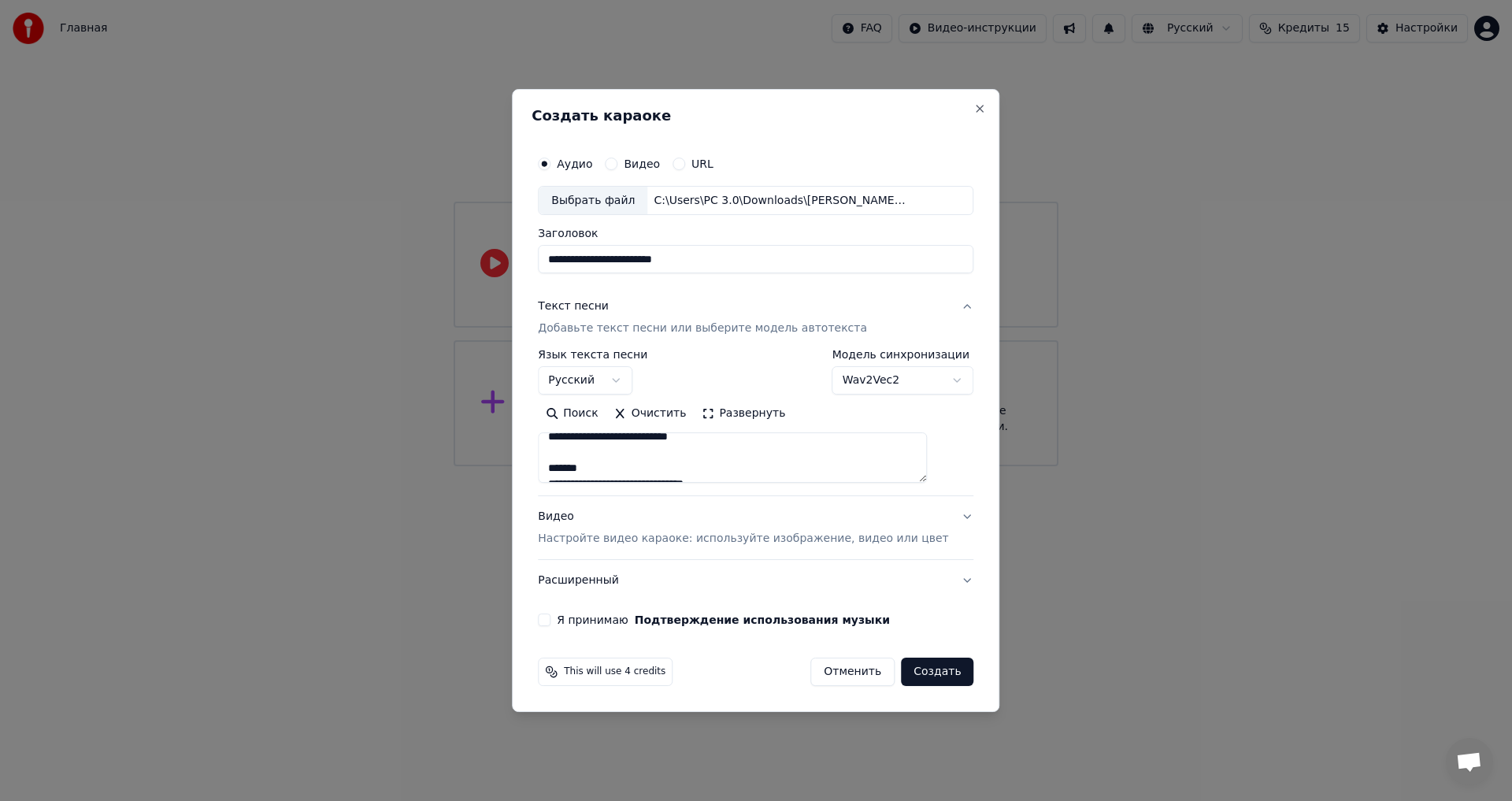
scroll to position [794, 0]
drag, startPoint x: 621, startPoint y: 456, endPoint x: 570, endPoint y: 456, distance: 51.0
click at [570, 456] on textarea at bounding box center [732, 458] width 389 height 50
drag, startPoint x: 619, startPoint y: 454, endPoint x: 572, endPoint y: 457, distance: 47.1
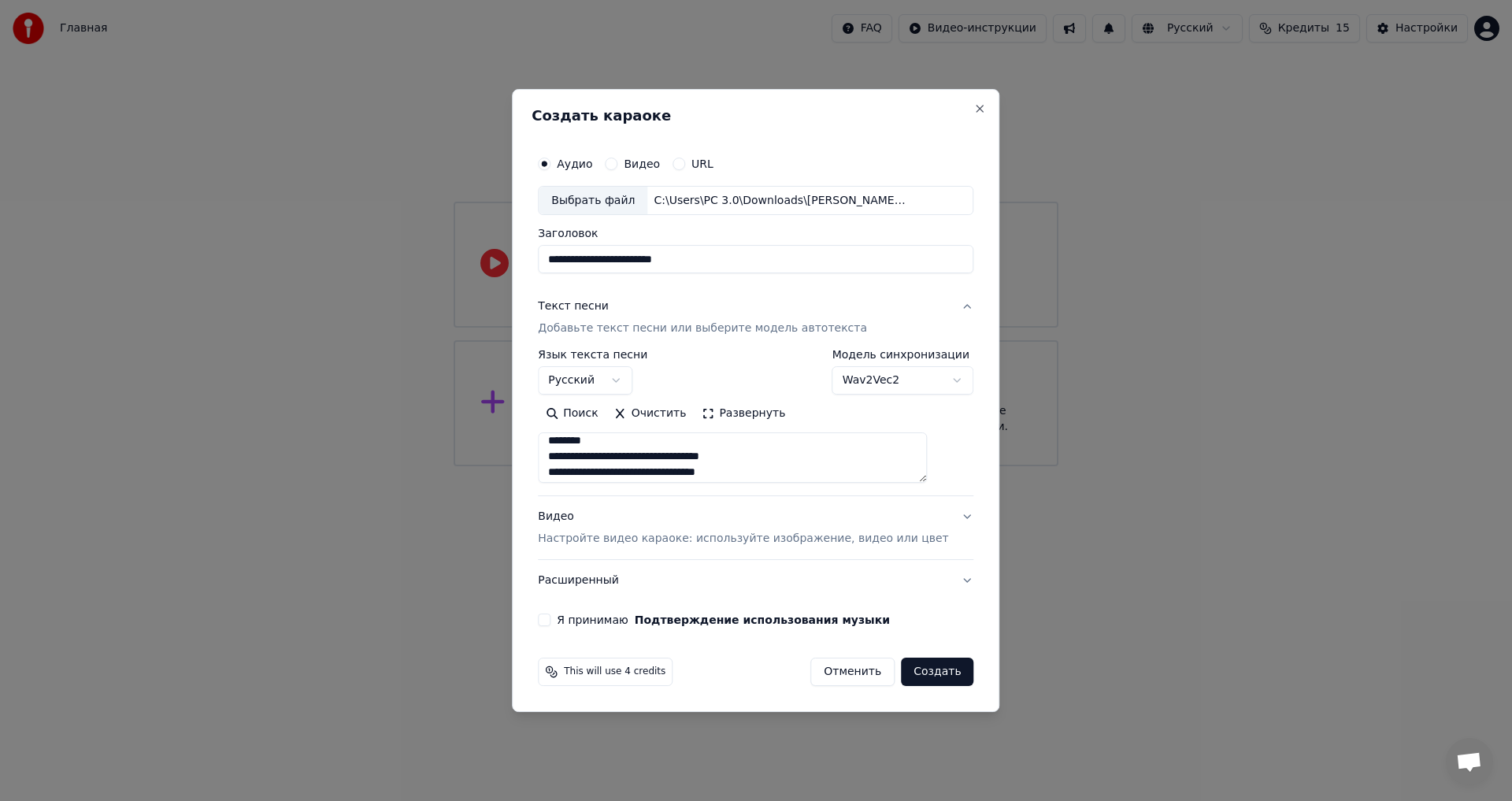
click at [572, 457] on textarea at bounding box center [732, 458] width 389 height 50
type textarea "**********"
click at [550, 618] on button "Я принимаю Подтверждение использования музыки" at bounding box center [544, 620] width 13 height 13
click at [901, 671] on button "Создать" at bounding box center [937, 672] width 72 height 29
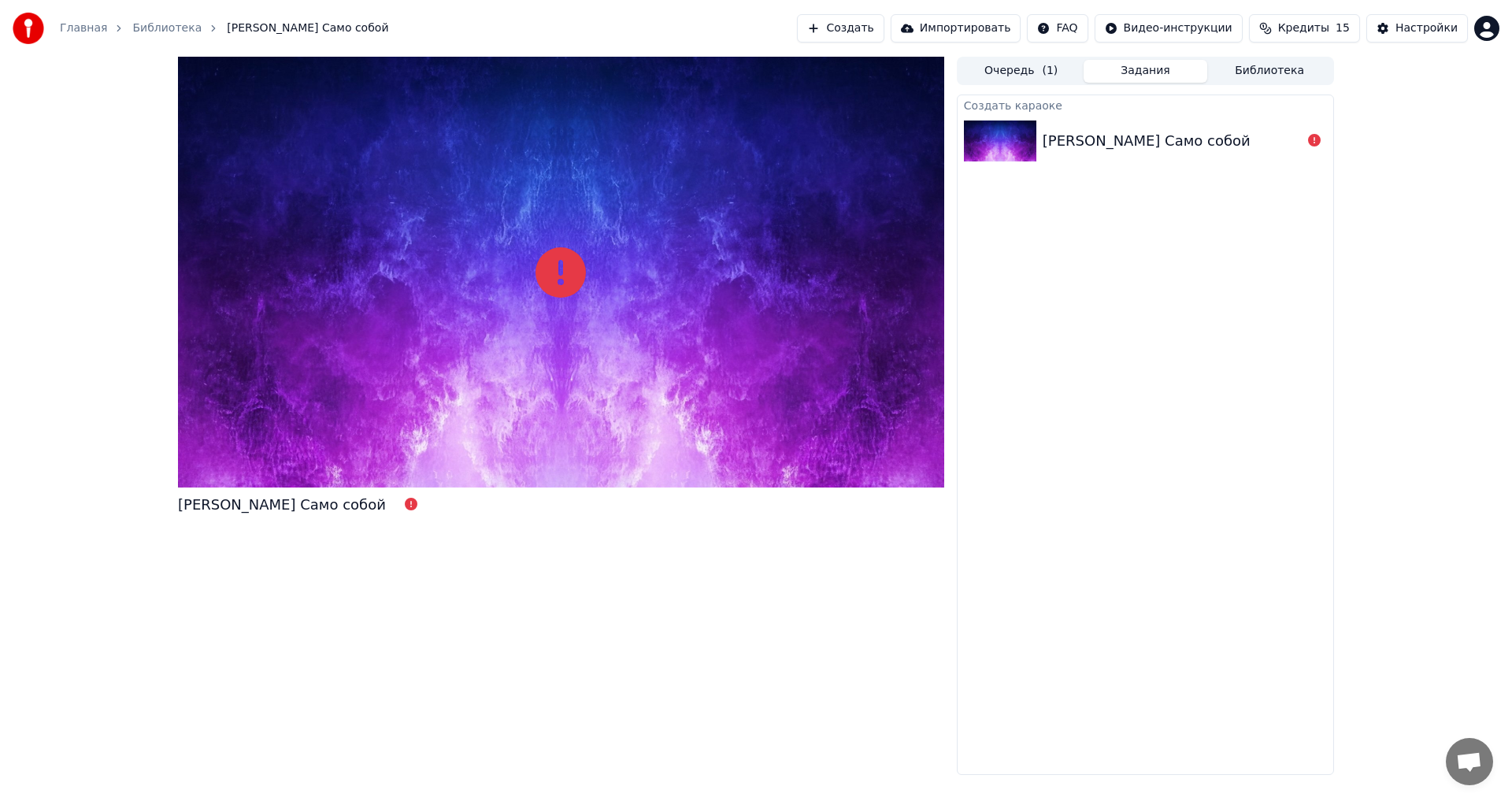
click at [843, 568] on div "[PERSON_NAME] Само собой" at bounding box center [561, 415] width 766 height 718
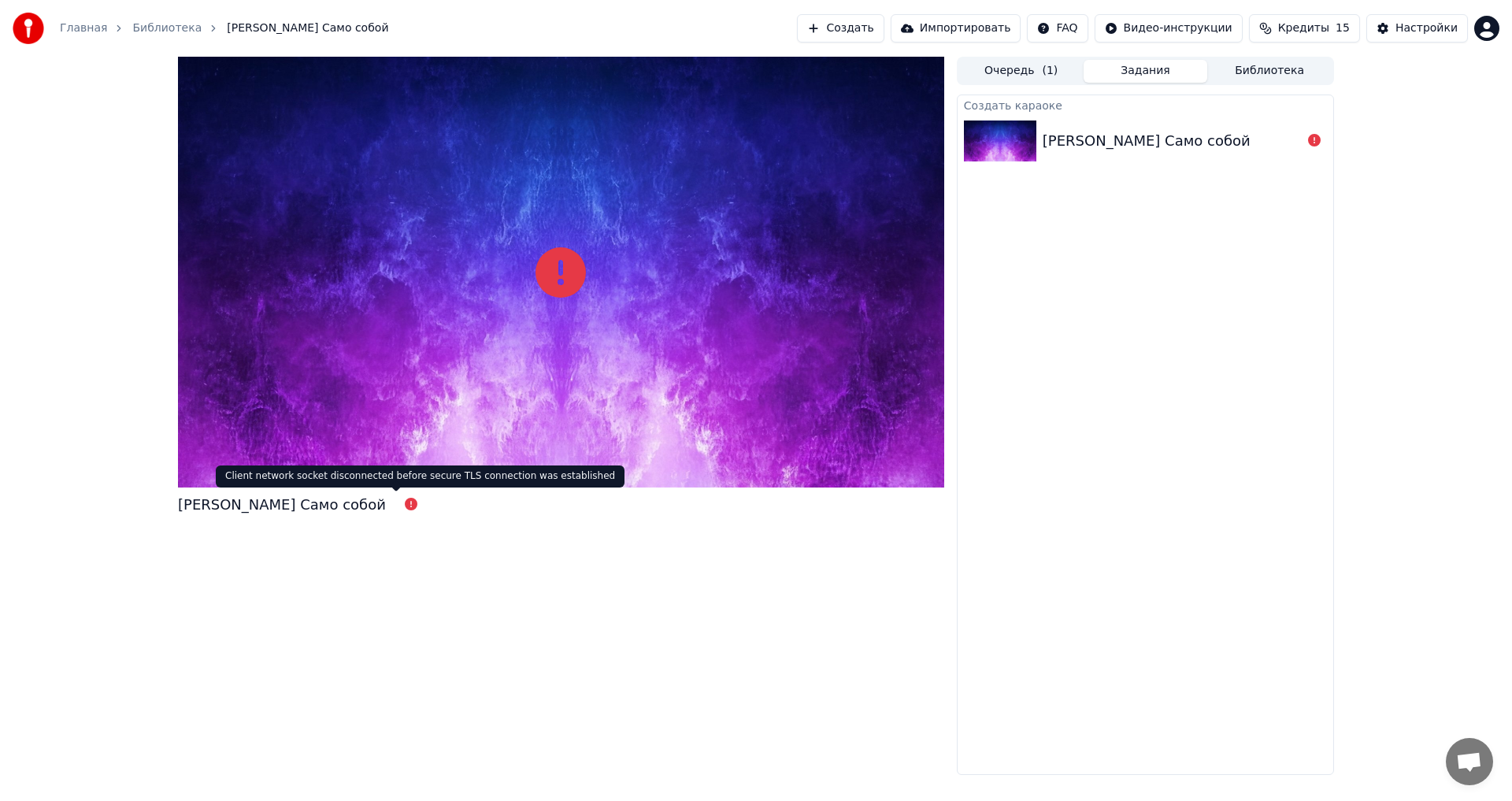
click at [380, 501] on div "[PERSON_NAME] Само собой" at bounding box center [303, 505] width 252 height 22
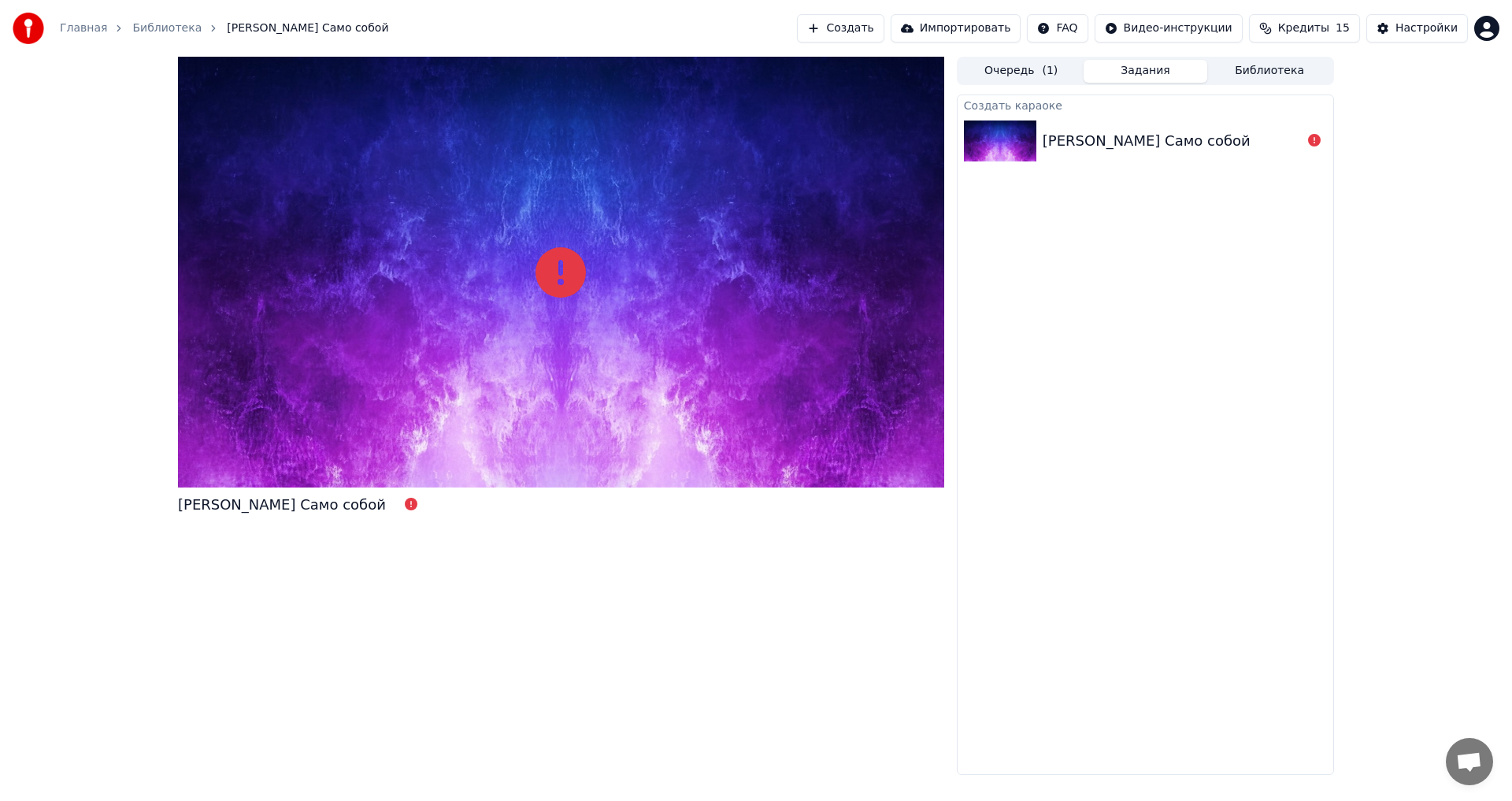
click at [388, 502] on div "[PERSON_NAME] Само собой" at bounding box center [303, 505] width 252 height 22
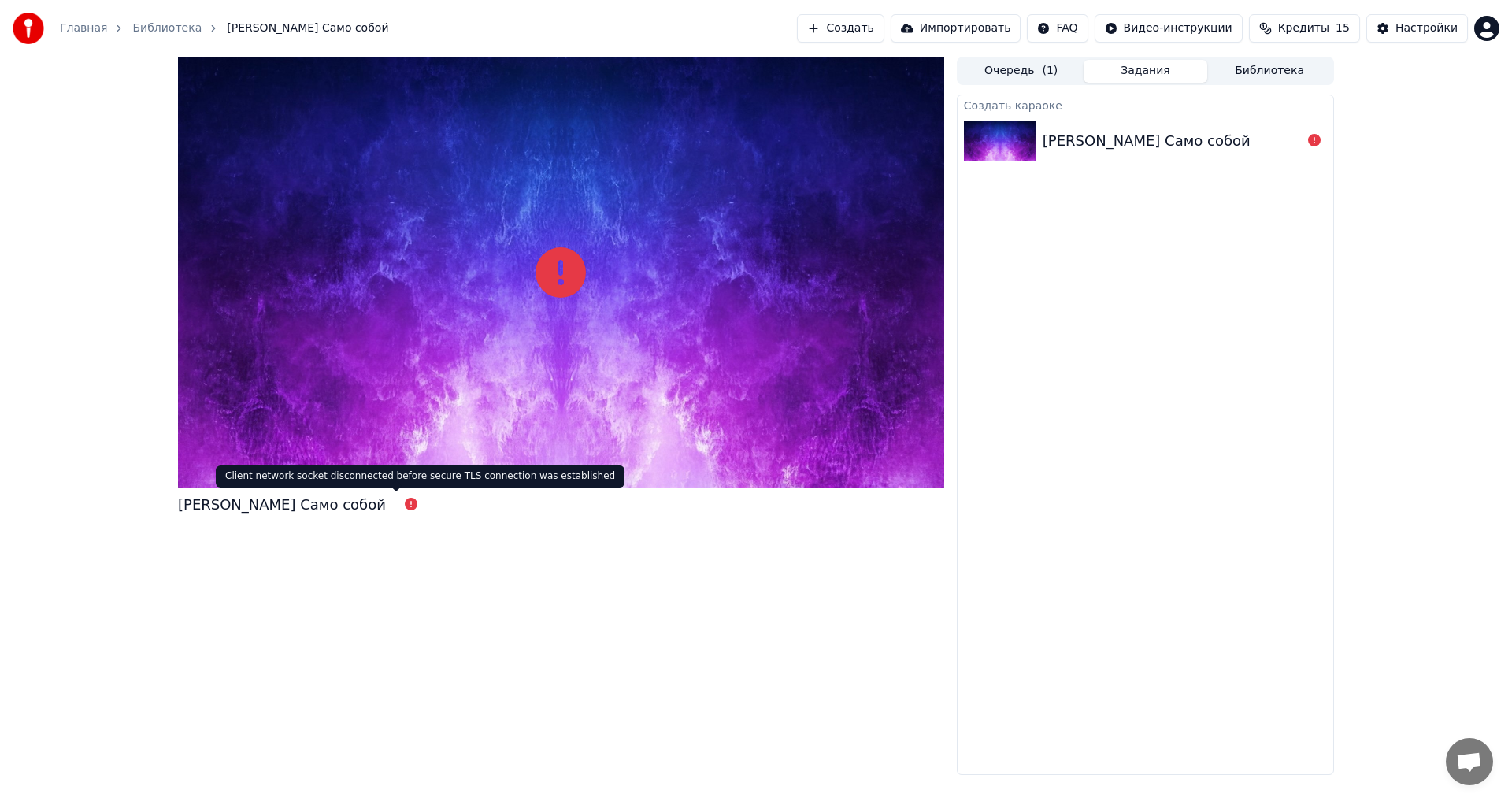
click at [405, 503] on icon at bounding box center [411, 504] width 13 height 13
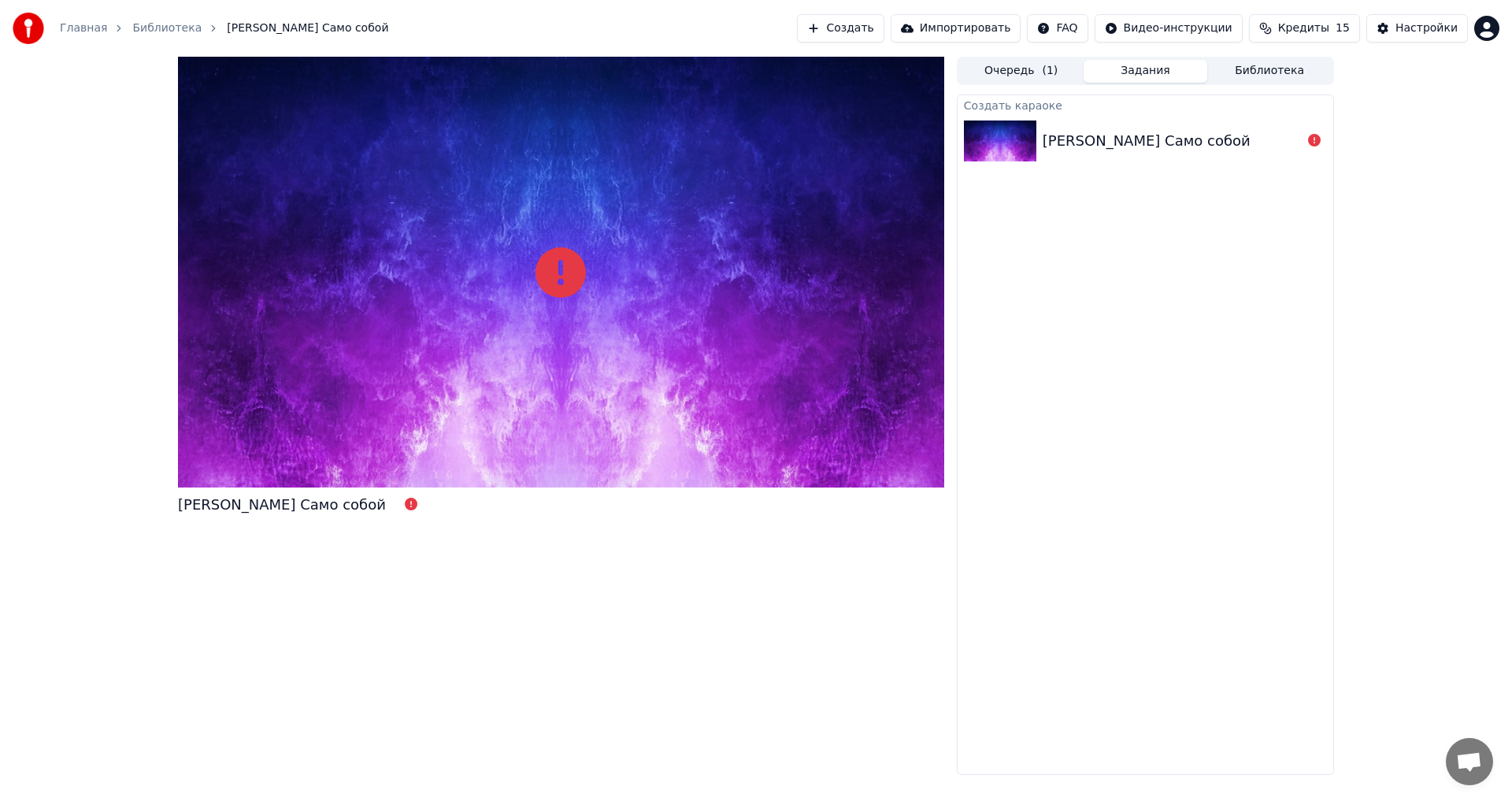
click at [405, 504] on icon at bounding box center [411, 504] width 13 height 13
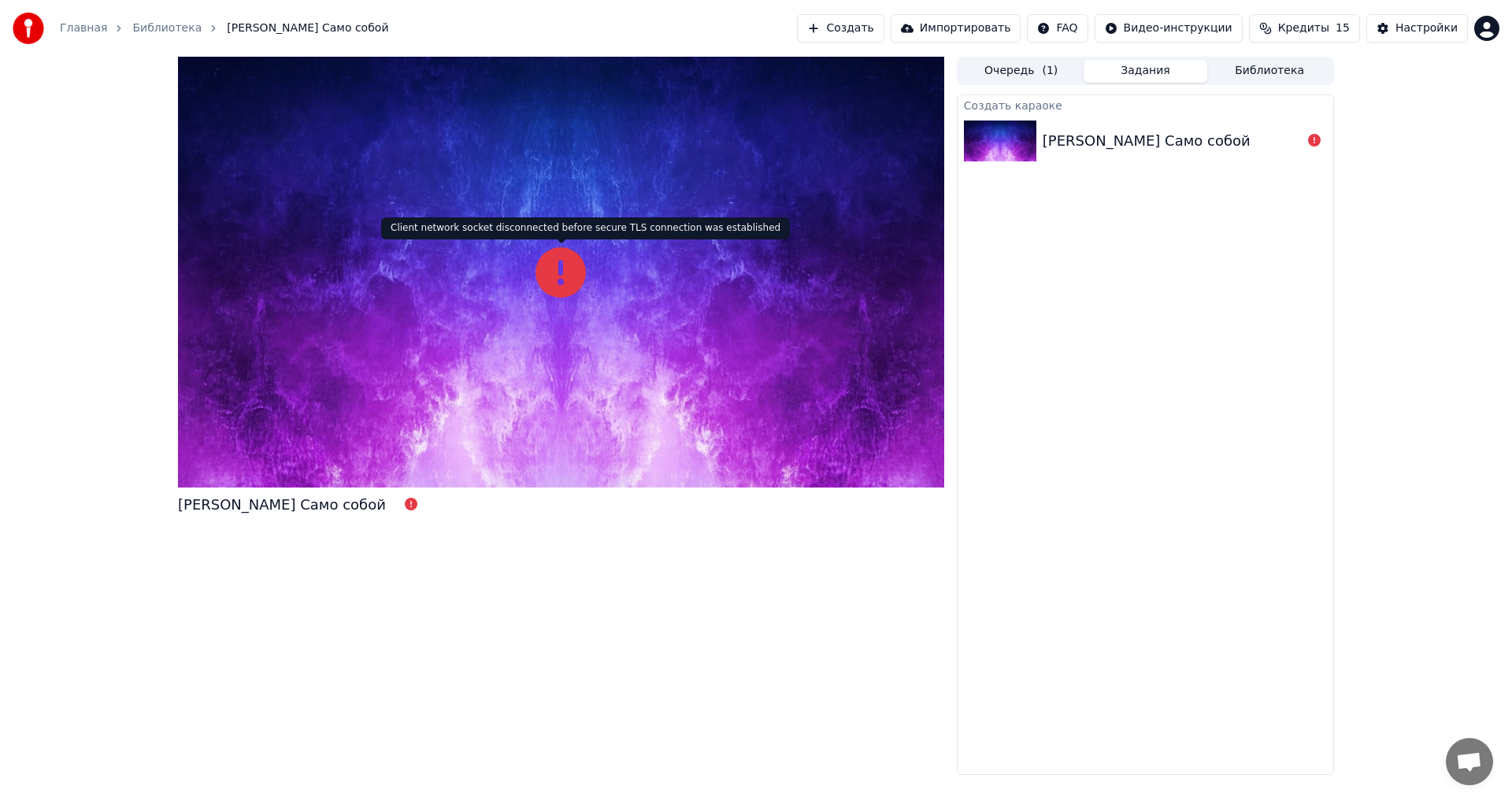
drag, startPoint x: 565, startPoint y: 272, endPoint x: 552, endPoint y: 284, distance: 17.7
click at [564, 272] on icon at bounding box center [560, 271] width 50 height 50
click at [554, 281] on icon at bounding box center [560, 271] width 50 height 50
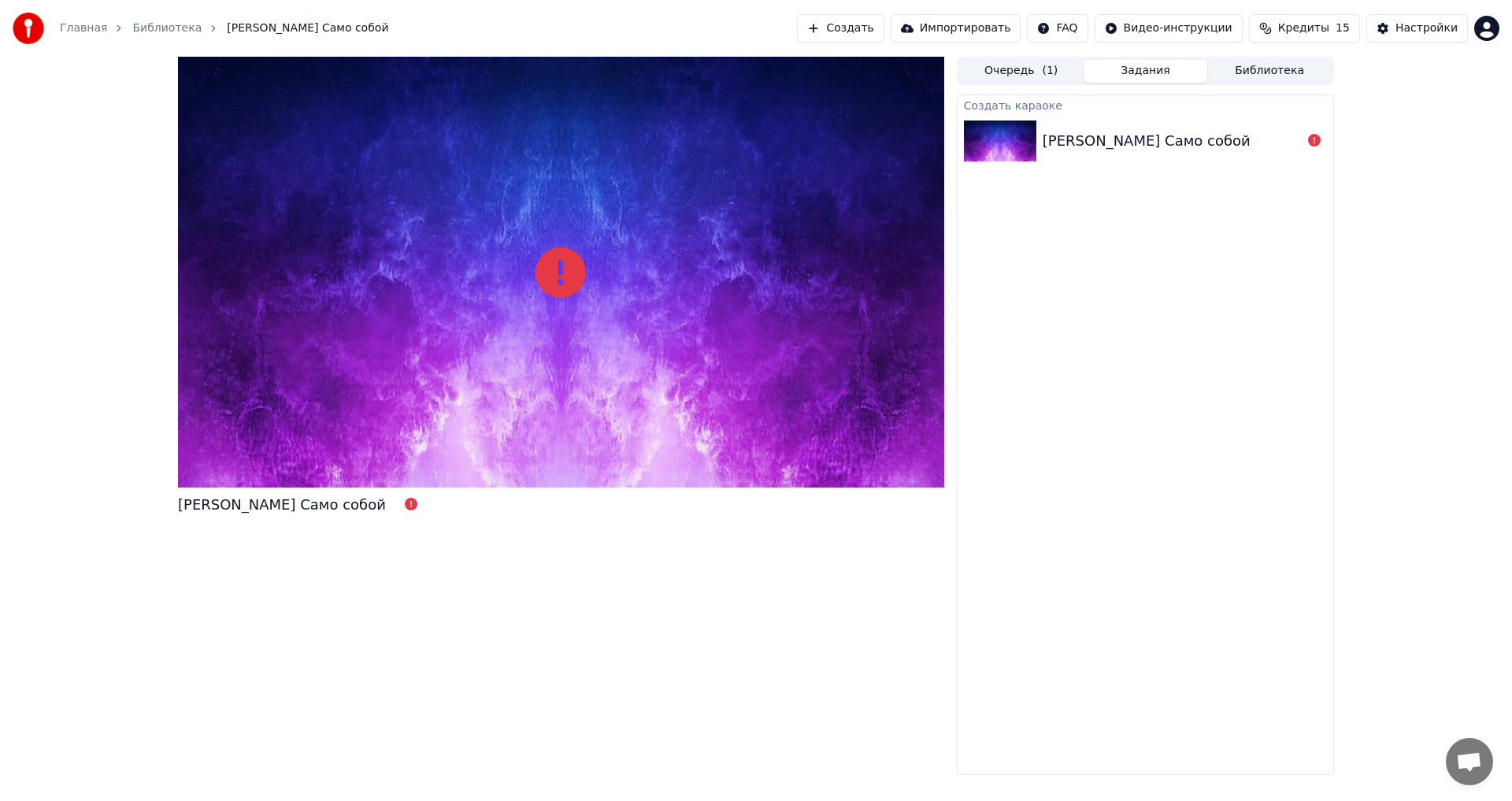
drag, startPoint x: 437, startPoint y: 241, endPoint x: 423, endPoint y: 157, distance: 85.2
click at [269, 28] on span "[PERSON_NAME] Само собой" at bounding box center [307, 29] width 161 height 16
click at [1396, 17] on button "Настройки" at bounding box center [1418, 29] width 102 height 29
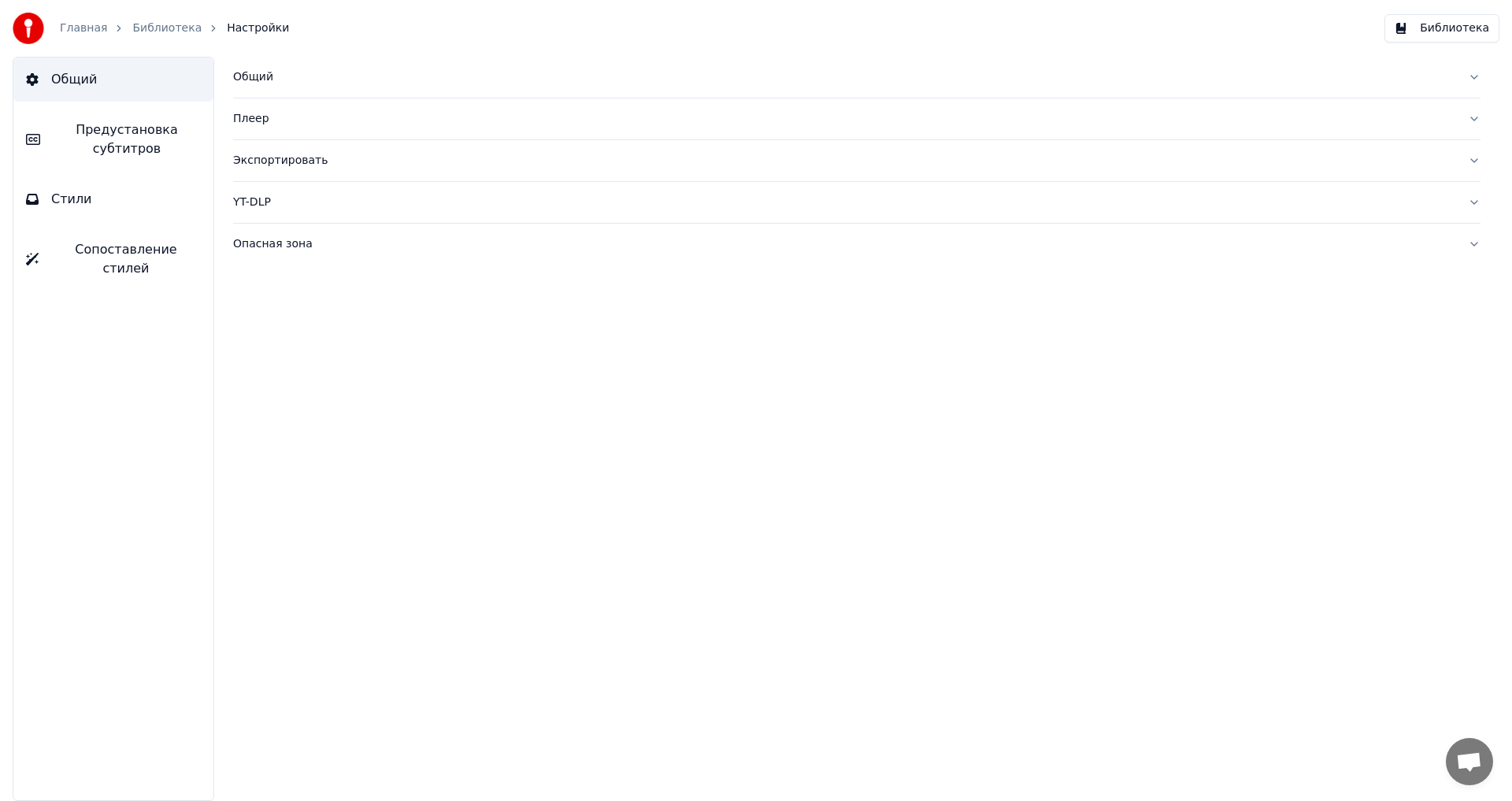
click at [294, 120] on div "Плеер" at bounding box center [844, 119] width 1222 height 16
click at [319, 113] on div "Плеер" at bounding box center [844, 119] width 1222 height 16
click at [326, 73] on div "Общий" at bounding box center [844, 77] width 1222 height 16
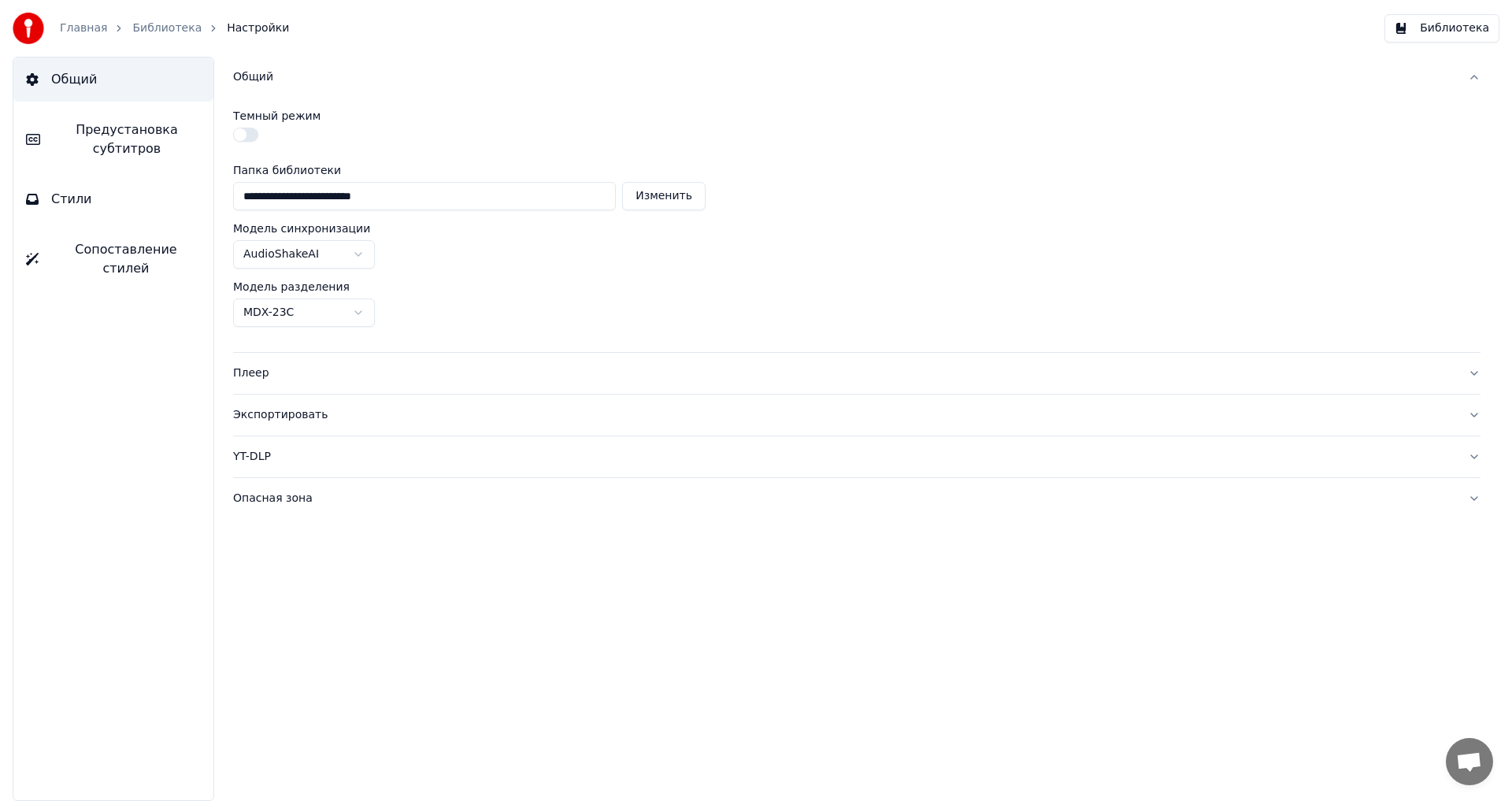
click at [326, 73] on div "Общий" at bounding box center [844, 77] width 1222 height 16
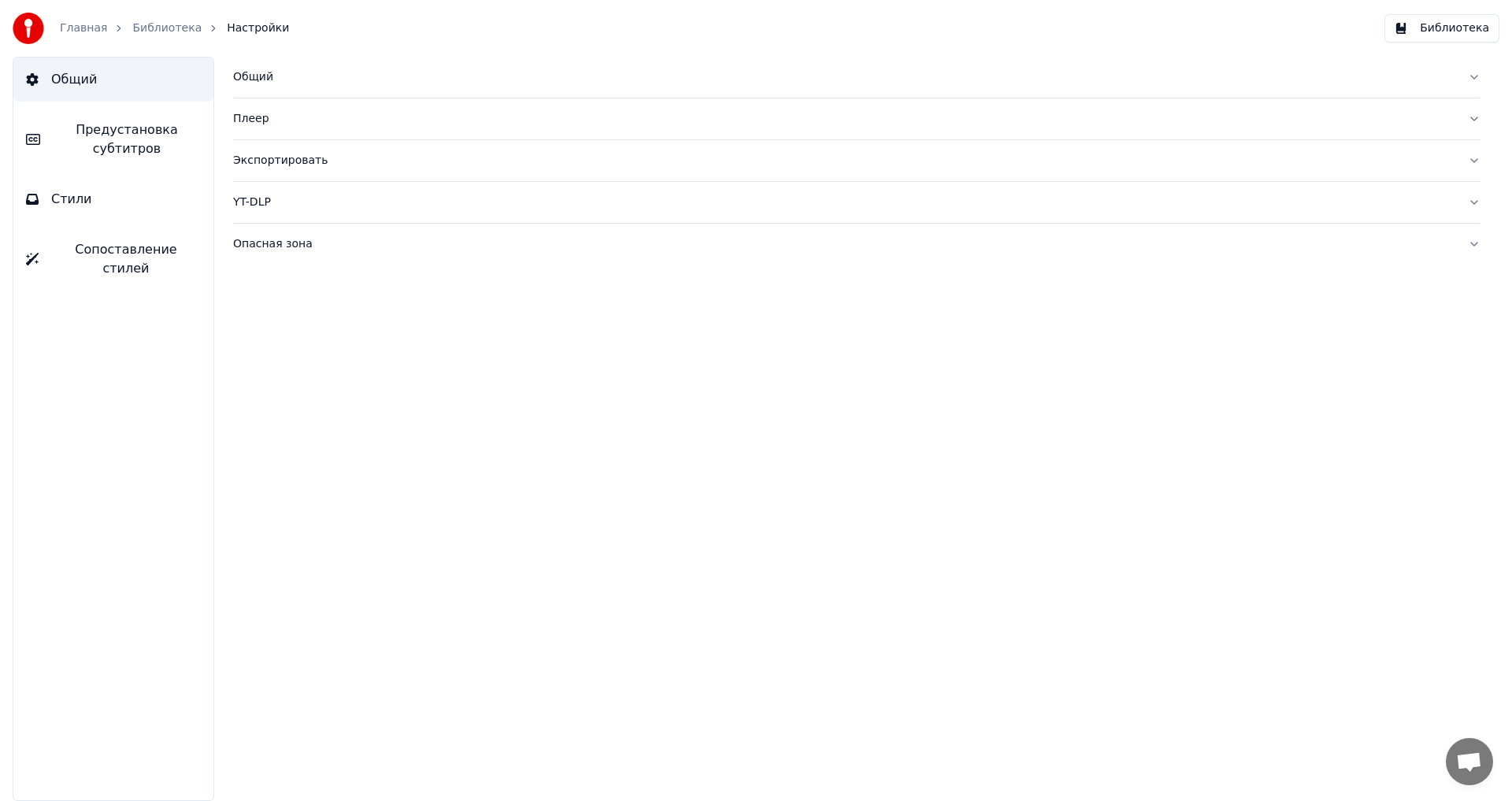
click at [330, 80] on div "Общий" at bounding box center [844, 77] width 1222 height 16
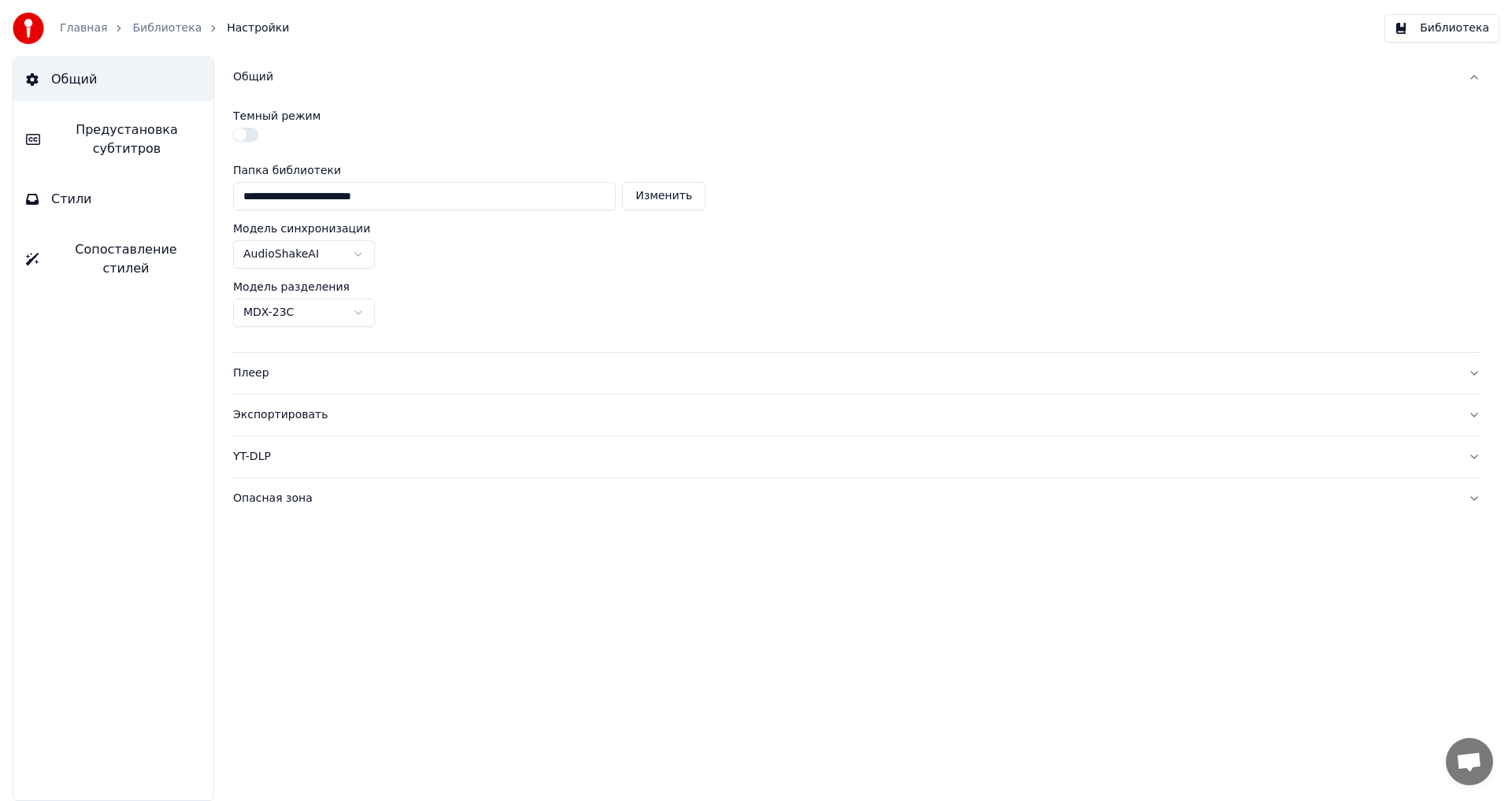
click at [327, 81] on div "Общий" at bounding box center [844, 77] width 1222 height 16
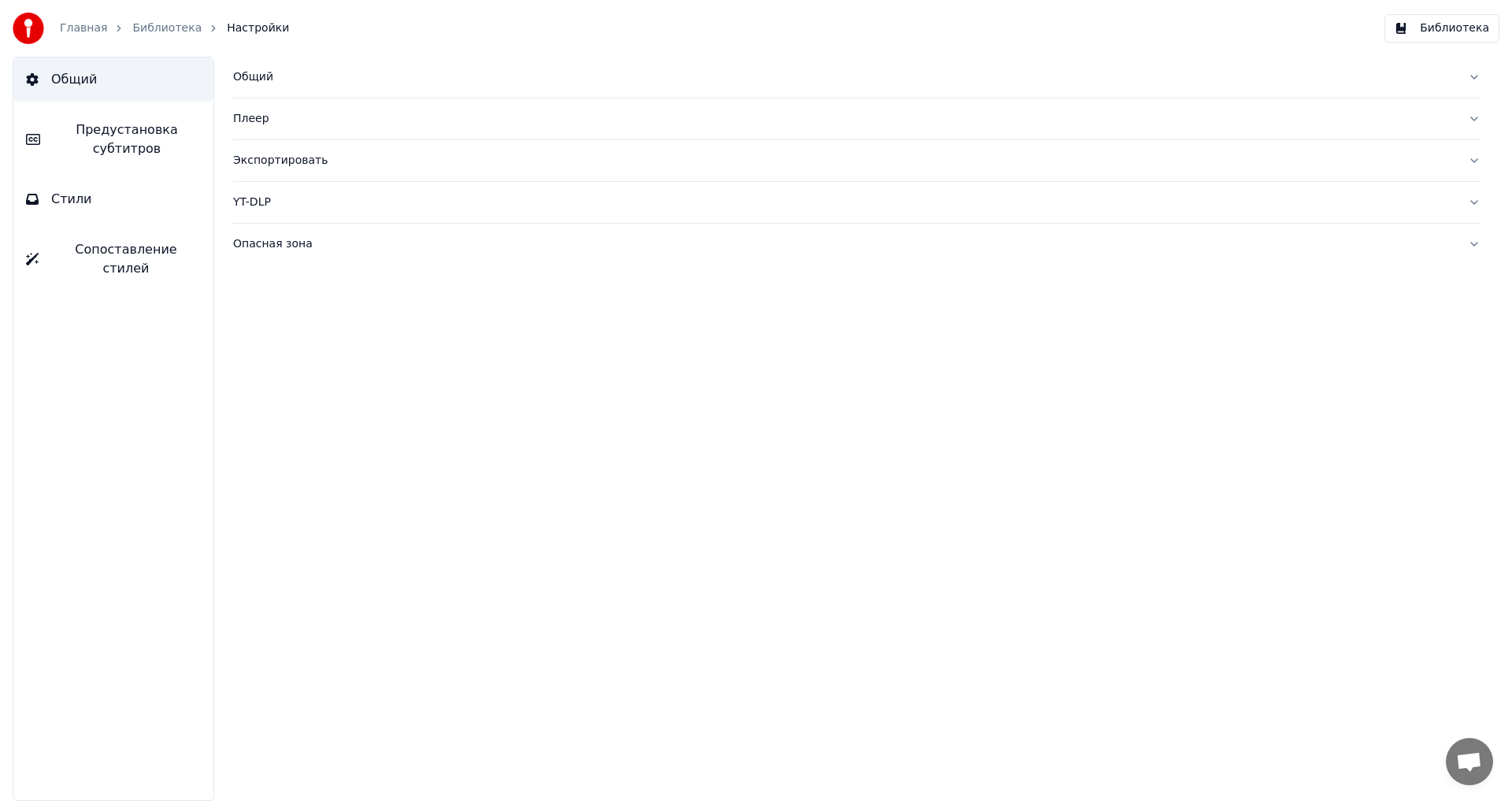
click at [105, 214] on button "Стили" at bounding box center [114, 199] width 200 height 44
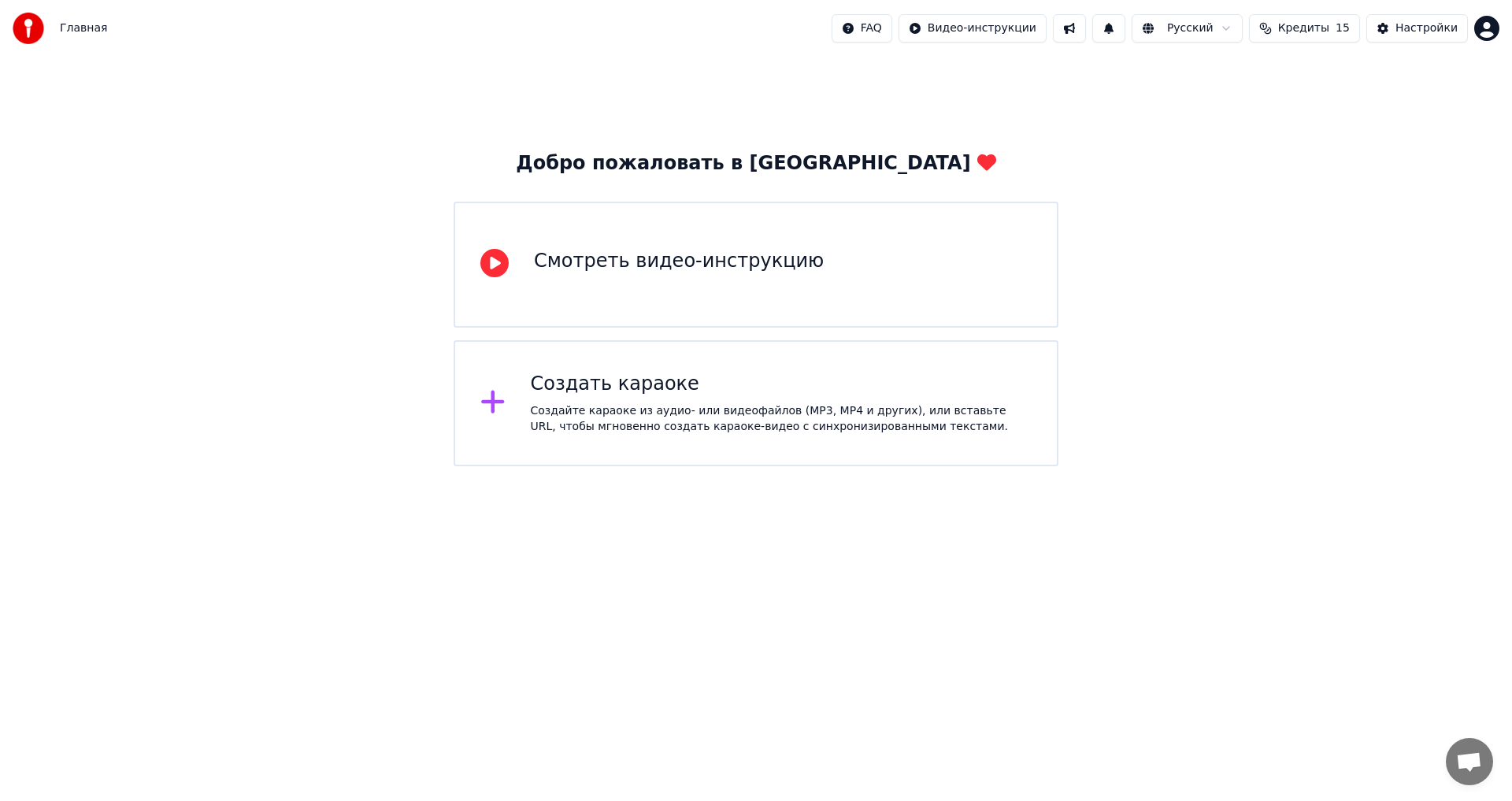
click at [708, 387] on div "Создать караоке" at bounding box center [782, 384] width 502 height 25
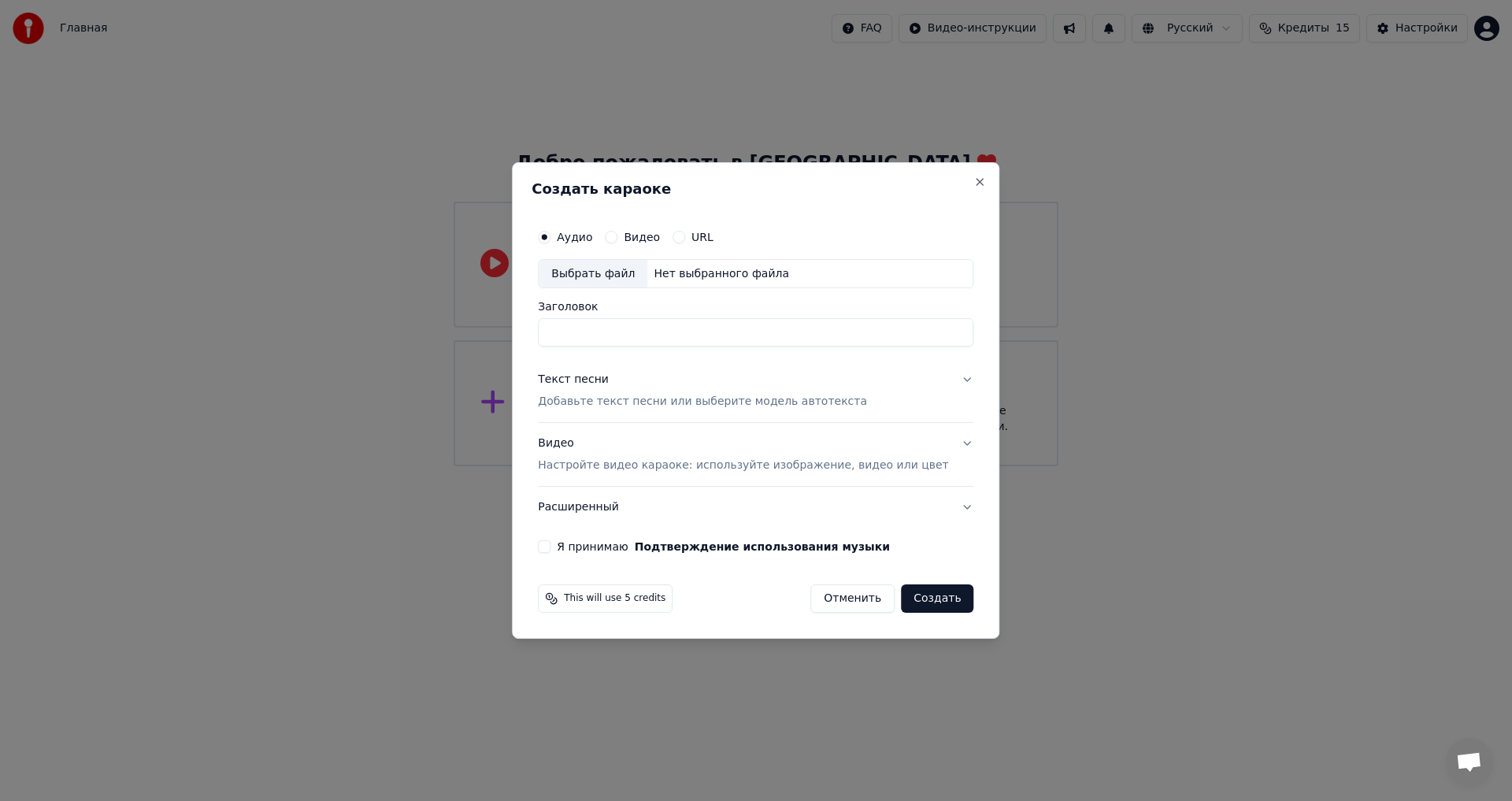
click at [626, 281] on div "Выбрать файл" at bounding box center [592, 274] width 109 height 29
click at [805, 345] on input "**********" at bounding box center [755, 333] width 436 height 29
drag, startPoint x: 798, startPoint y: 345, endPoint x: 390, endPoint y: 391, distance: 410.6
click at [390, 391] on body "**********" at bounding box center [756, 233] width 1512 height 466
type input "**********"
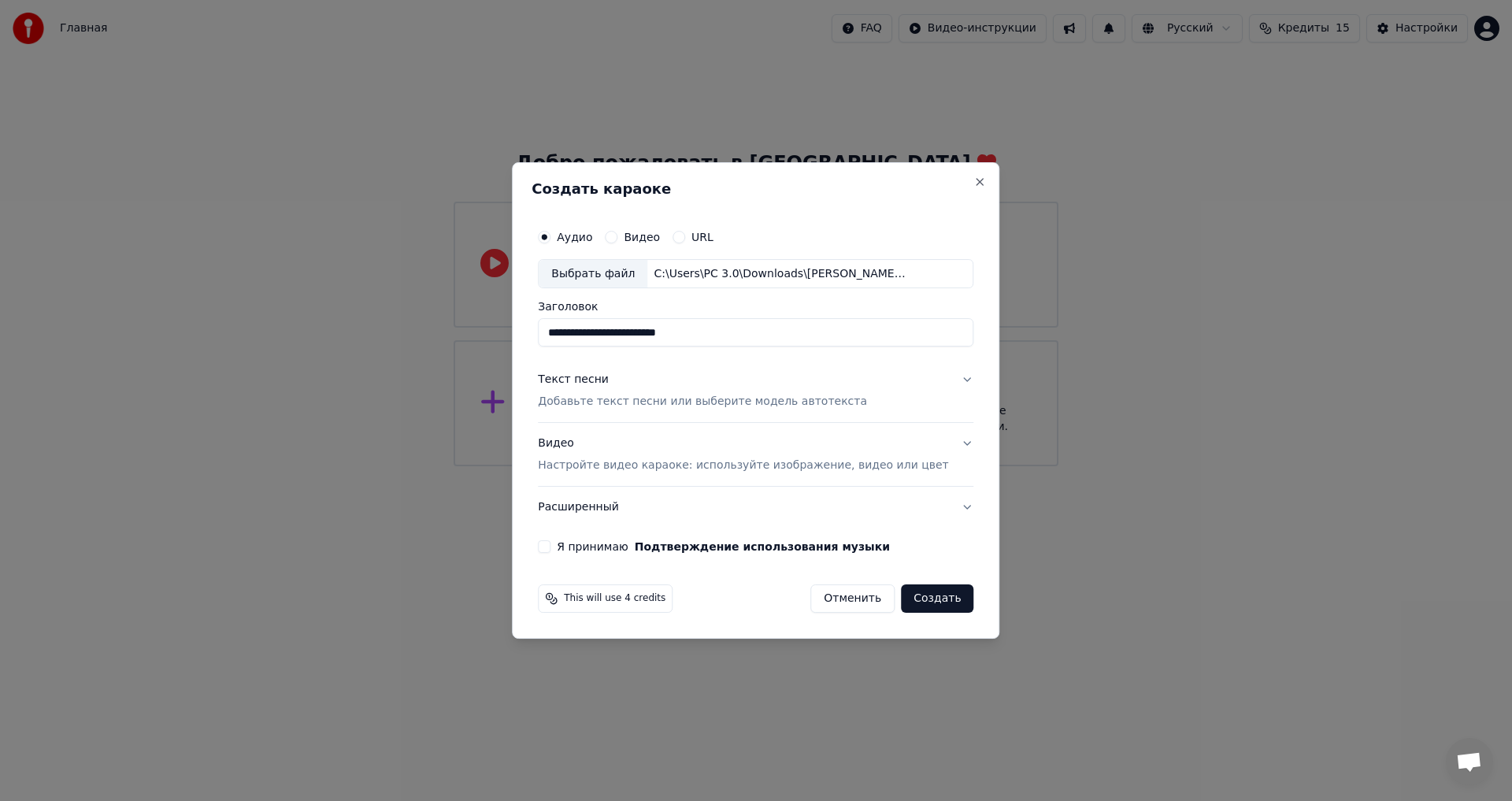
click at [669, 384] on div "Текст песни Добавьте текст песни или выберите модель автотекста" at bounding box center [702, 391] width 330 height 38
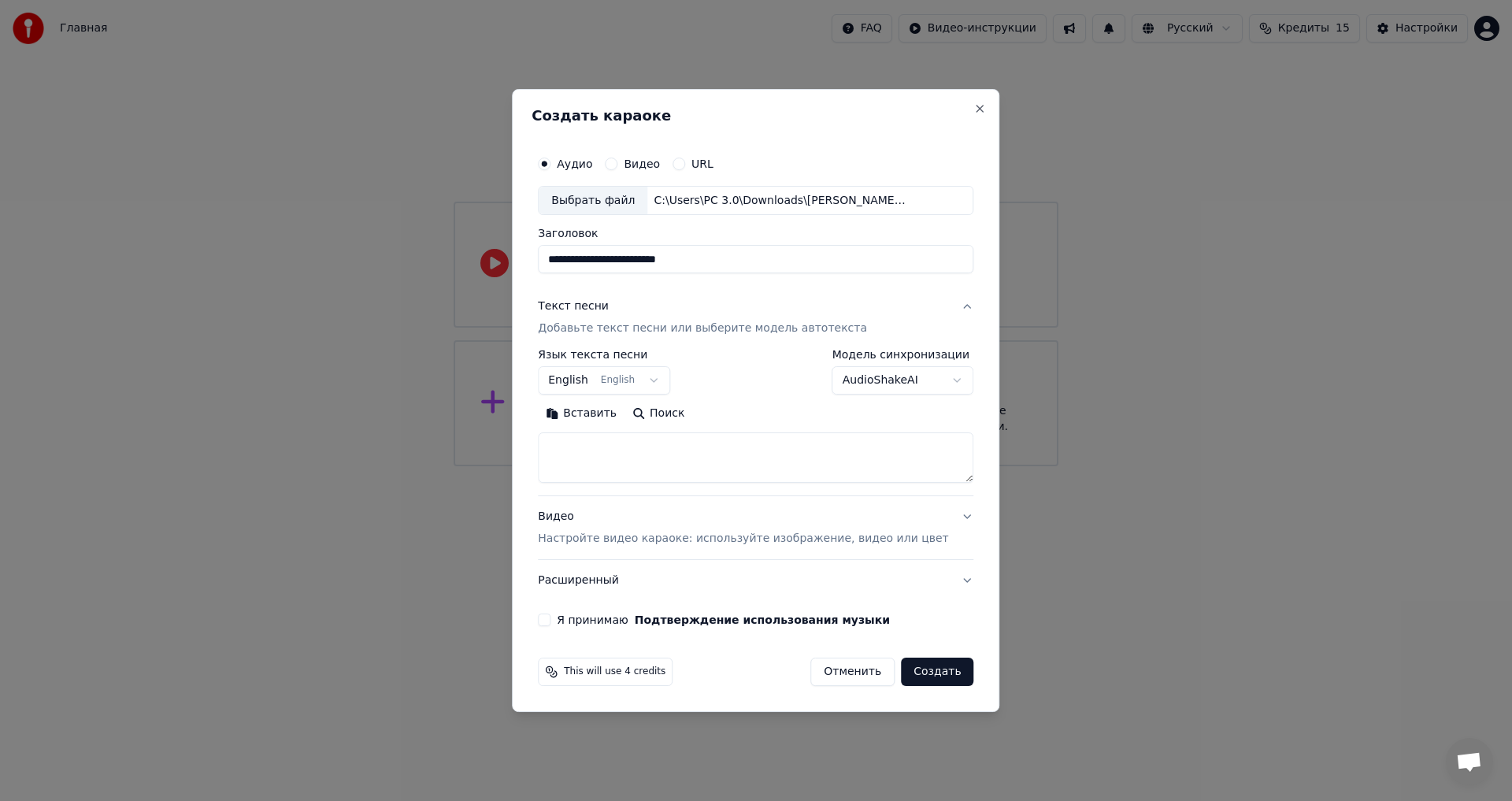
click at [567, 406] on button "Вставить" at bounding box center [580, 414] width 87 height 25
type textarea "**********"
click at [653, 376] on button "English English" at bounding box center [604, 381] width 133 height 29
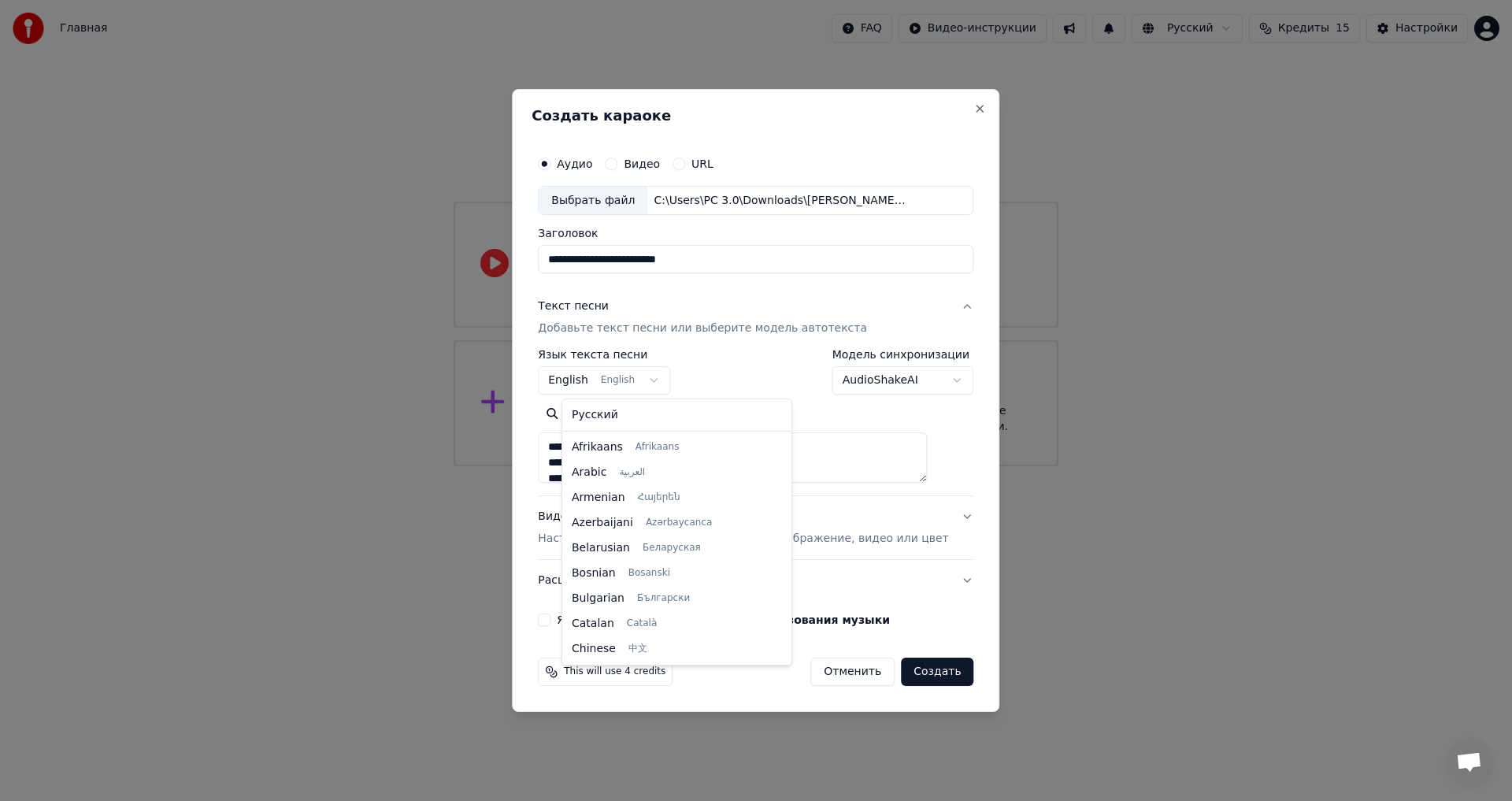
scroll to position [126, 0]
select select "**"
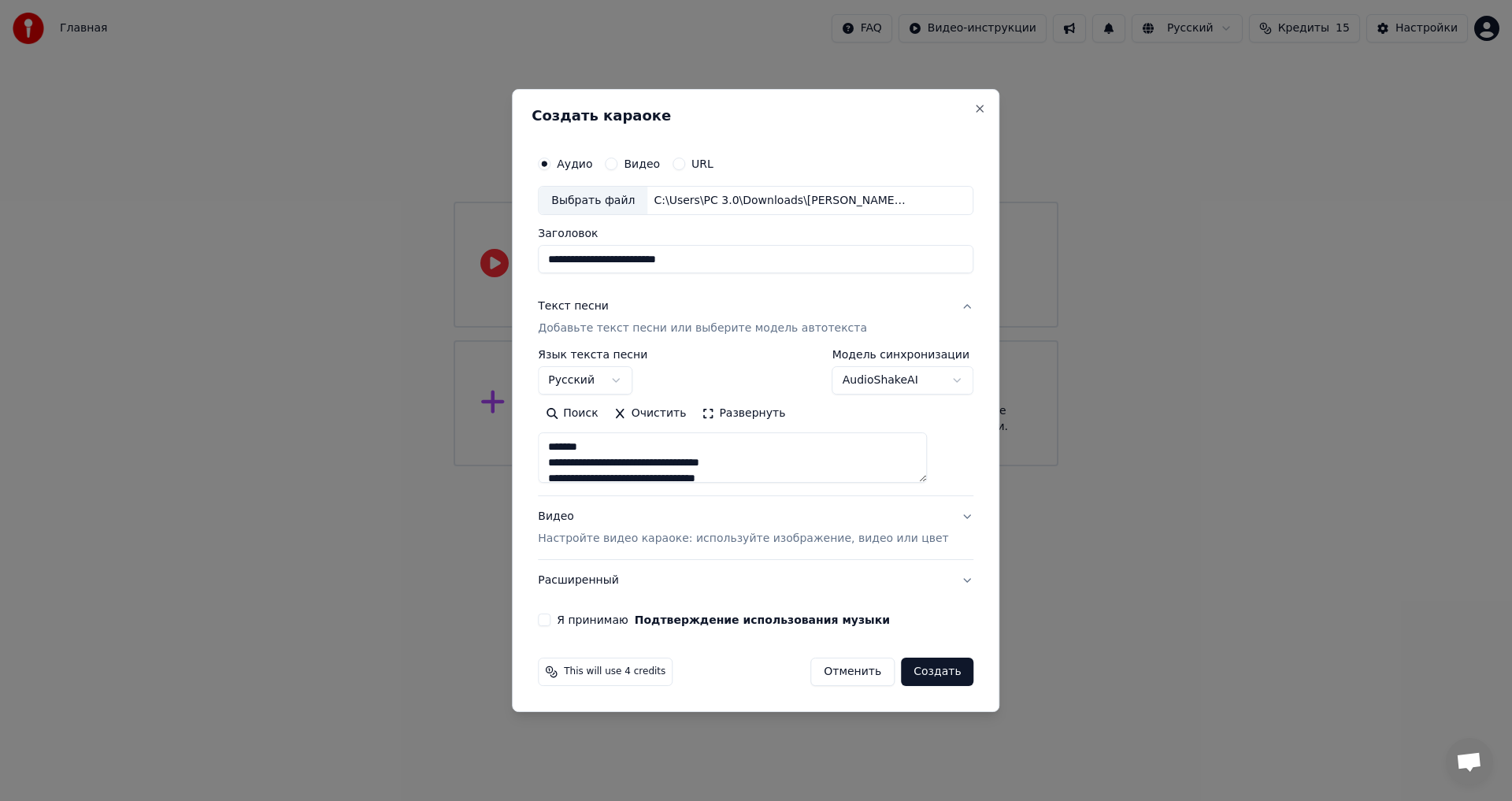
type textarea "**********"
click at [898, 364] on div "**********" at bounding box center [903, 372] width 142 height 46
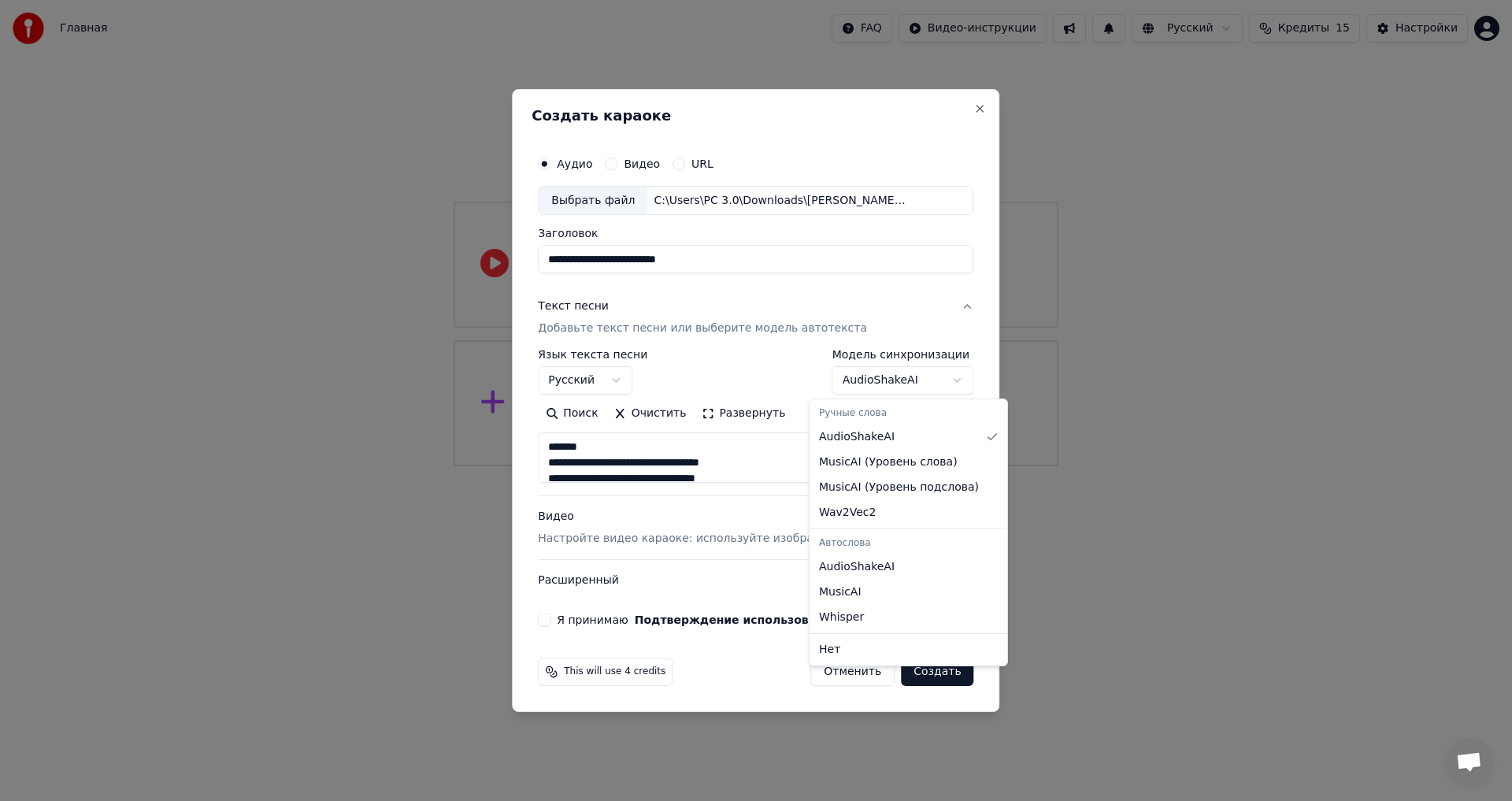
click at [909, 368] on body "**********" at bounding box center [756, 233] width 1512 height 466
select select "********"
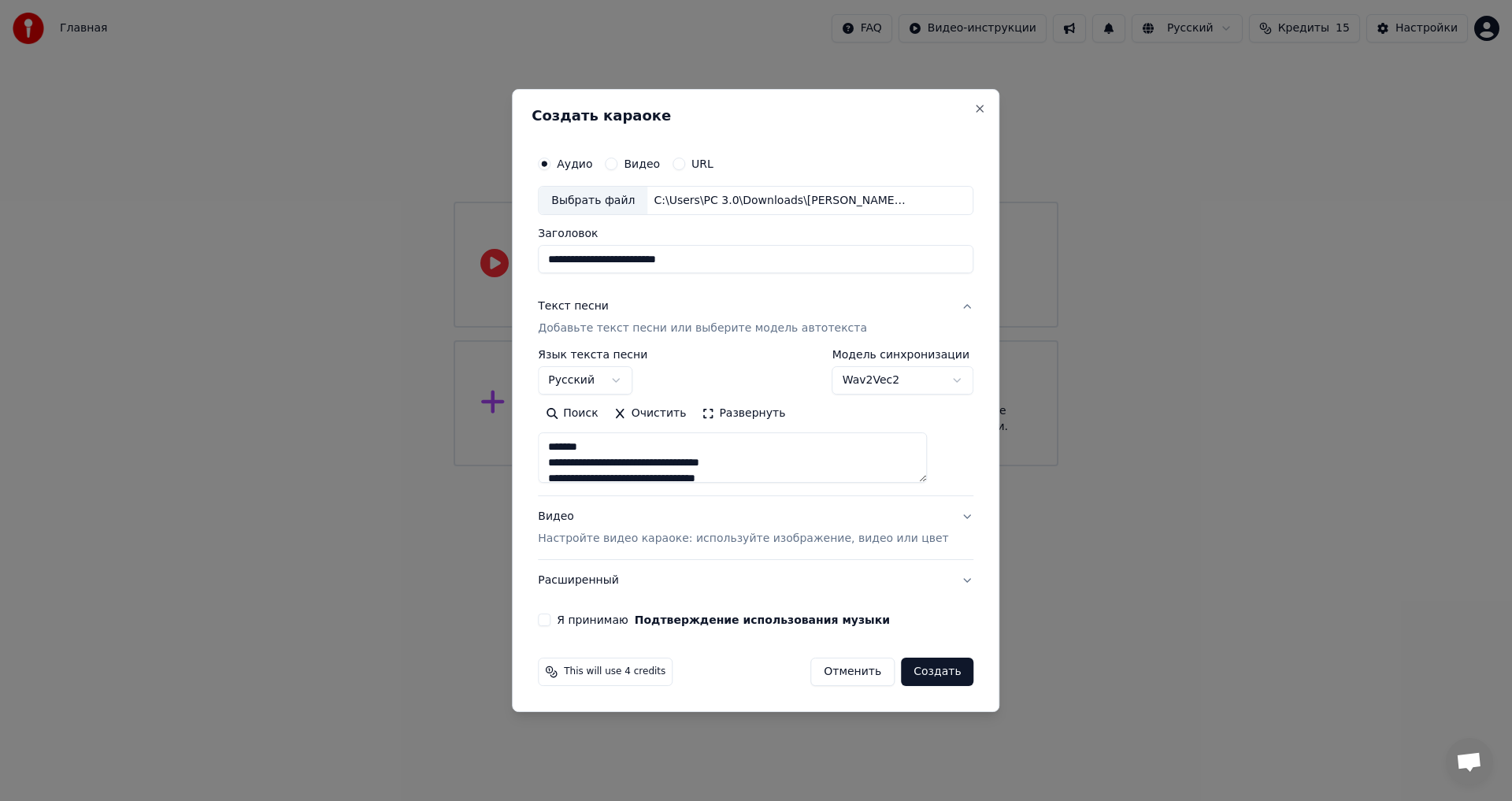
drag, startPoint x: 618, startPoint y: 443, endPoint x: 492, endPoint y: 445, distance: 126.0
click at [492, 445] on body "**********" at bounding box center [756, 233] width 1512 height 466
drag, startPoint x: 631, startPoint y: 466, endPoint x: 548, endPoint y: 467, distance: 83.0
click at [548, 467] on div "**********" at bounding box center [756, 401] width 488 height 624
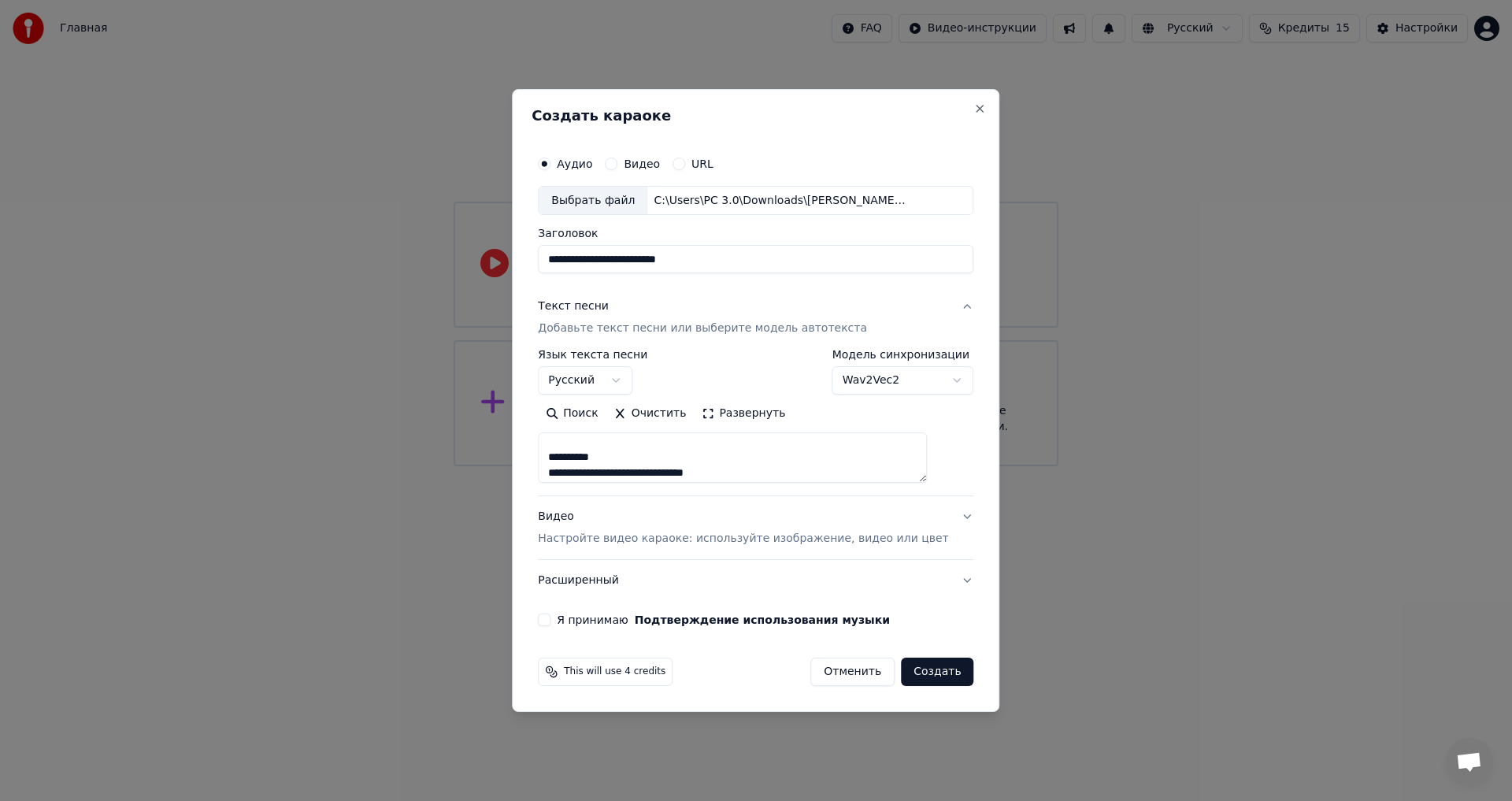
scroll to position [186, 0]
drag, startPoint x: 631, startPoint y: 474, endPoint x: 573, endPoint y: 454, distance: 61.4
click at [573, 454] on textarea at bounding box center [732, 458] width 389 height 50
drag, startPoint x: 648, startPoint y: 463, endPoint x: 570, endPoint y: 463, distance: 78.0
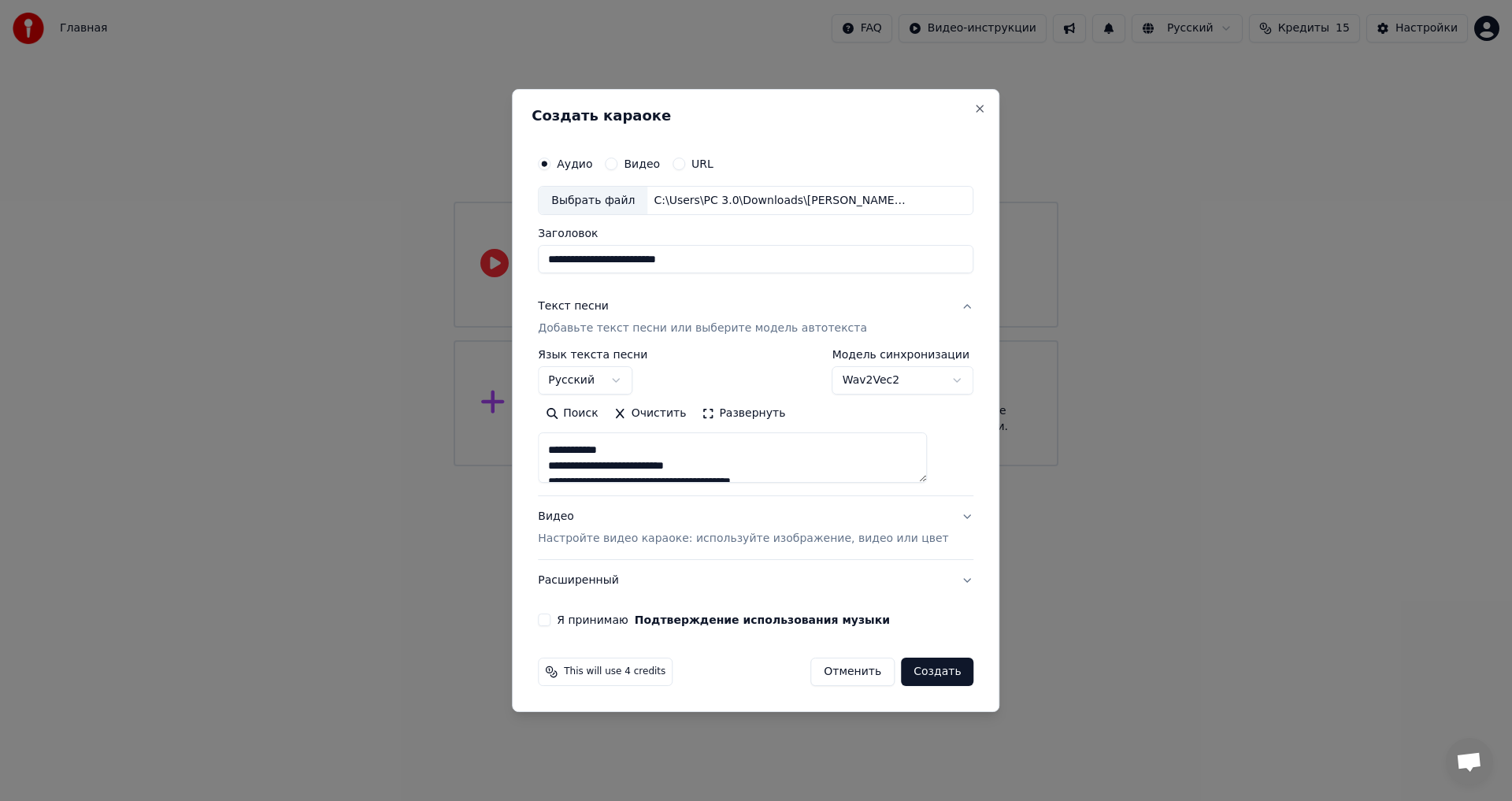
click at [570, 463] on textarea at bounding box center [732, 458] width 389 height 50
drag, startPoint x: 624, startPoint y: 466, endPoint x: 565, endPoint y: 467, distance: 59.0
click at [565, 467] on textarea at bounding box center [732, 458] width 389 height 50
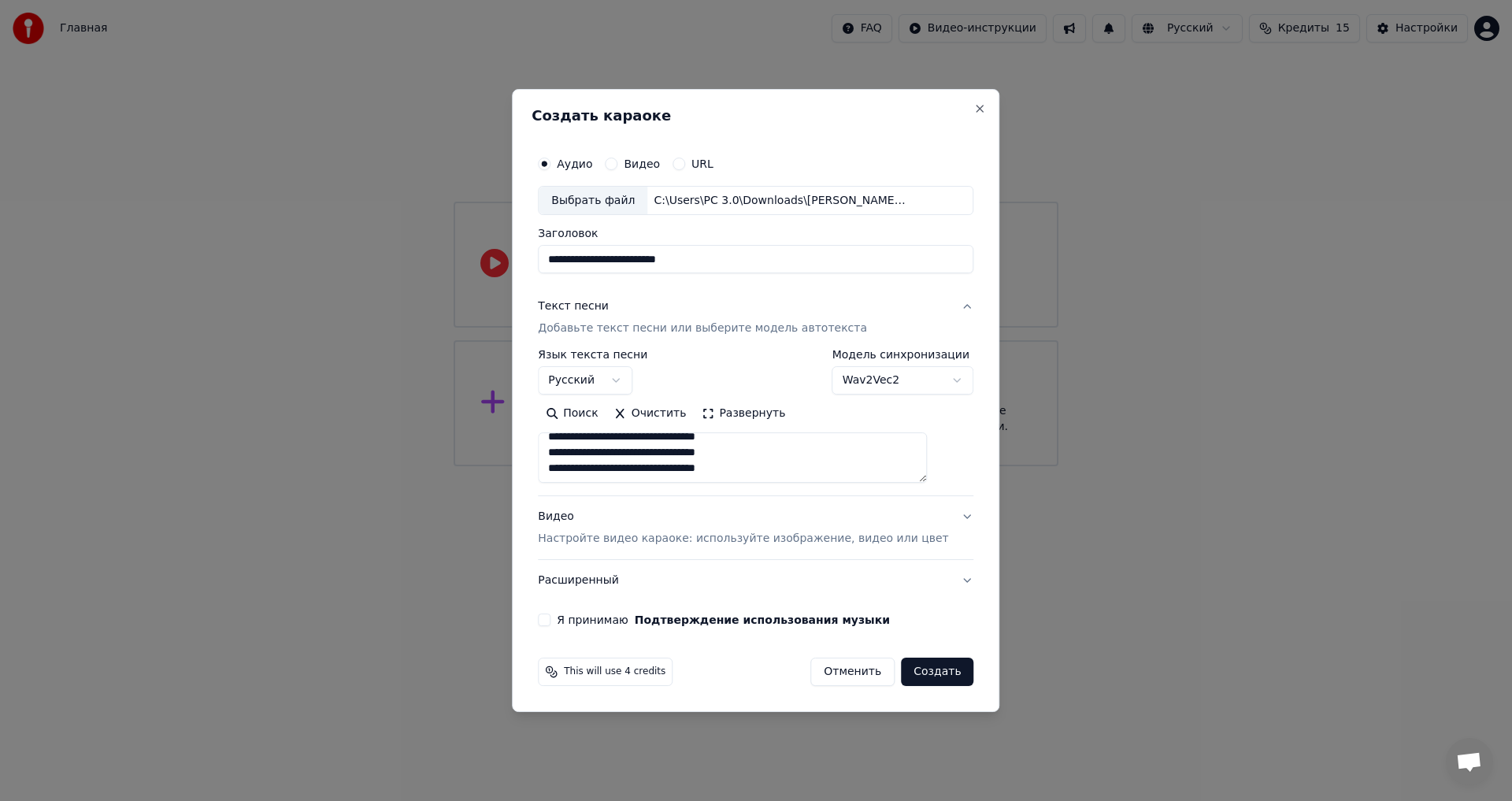
drag, startPoint x: 625, startPoint y: 437, endPoint x: 654, endPoint y: 510, distance: 78.5
click at [654, 510] on div "**********" at bounding box center [755, 444] width 436 height 315
drag, startPoint x: 627, startPoint y: 456, endPoint x: 571, endPoint y: 460, distance: 56.1
click at [571, 460] on textarea at bounding box center [732, 458] width 389 height 50
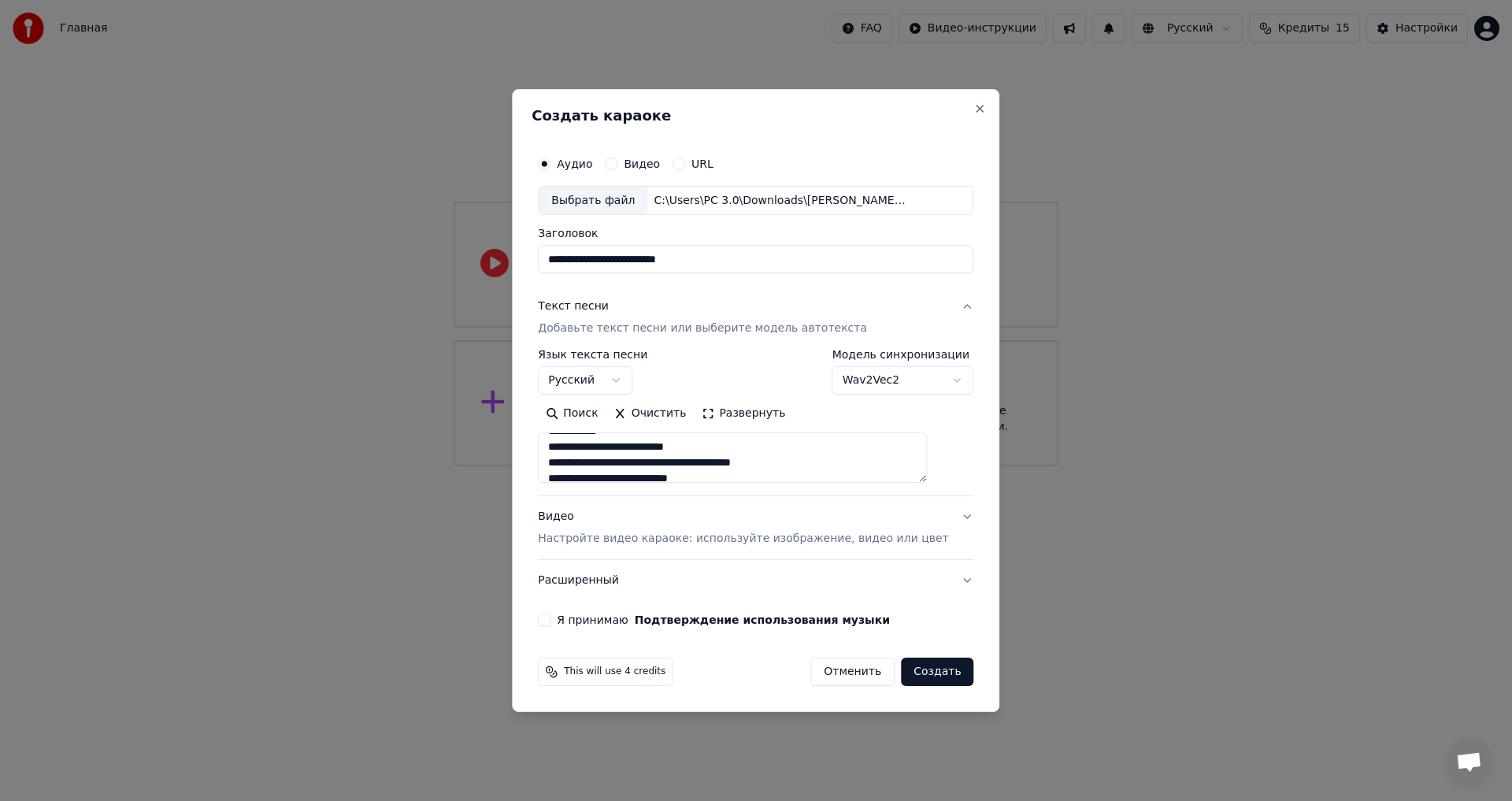
scroll to position [713, 0]
click at [643, 478] on textarea at bounding box center [732, 458] width 389 height 50
drag, startPoint x: 643, startPoint y: 478, endPoint x: 658, endPoint y: 432, distance: 48.4
click at [654, 441] on textarea at bounding box center [732, 458] width 389 height 50
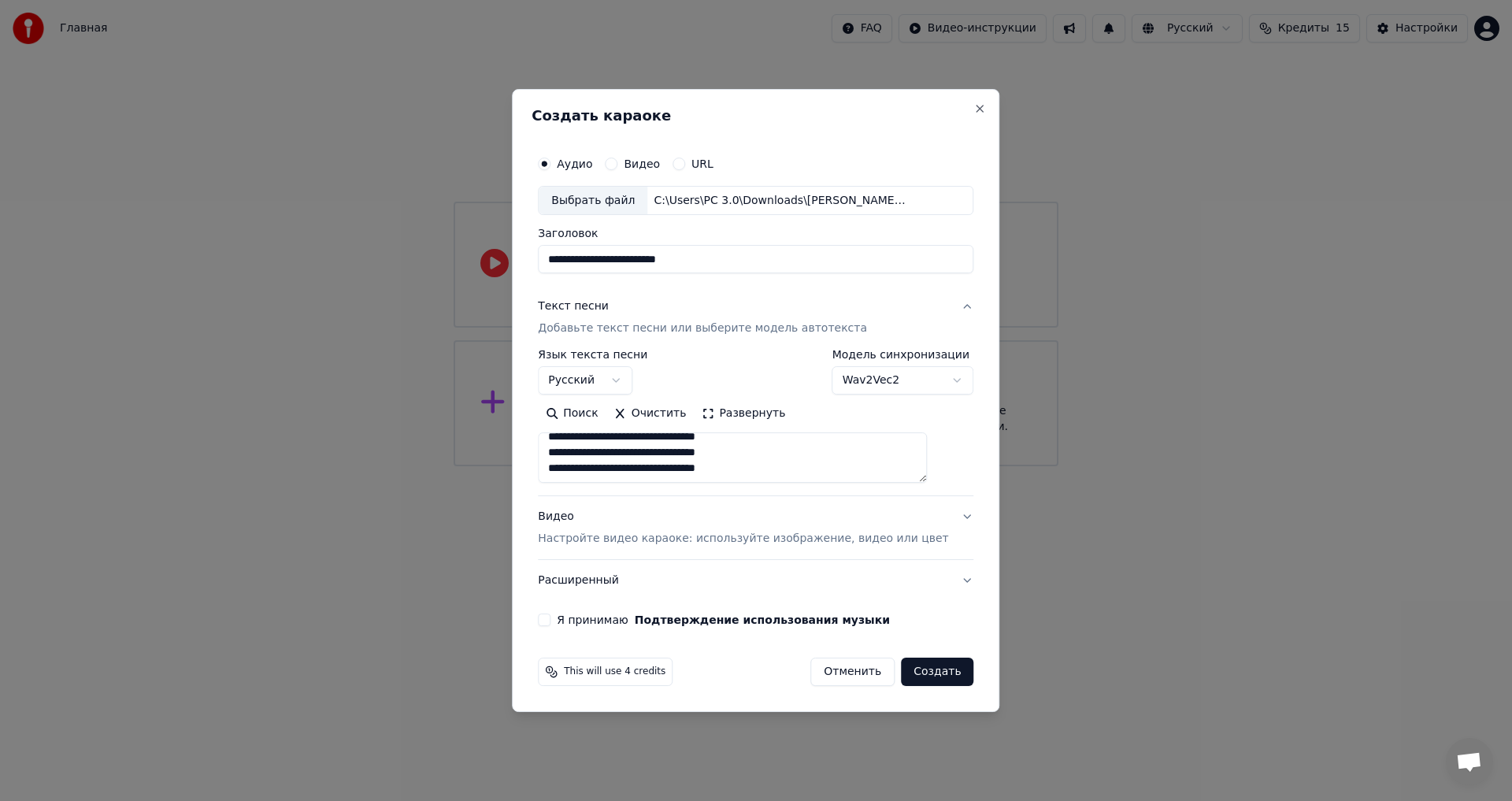
scroll to position [996, 0]
type textarea "**********"
drag, startPoint x: 660, startPoint y: 501, endPoint x: 637, endPoint y: 460, distance: 47.0
click at [654, 368] on div "**********" at bounding box center [755, 444] width 436 height 315
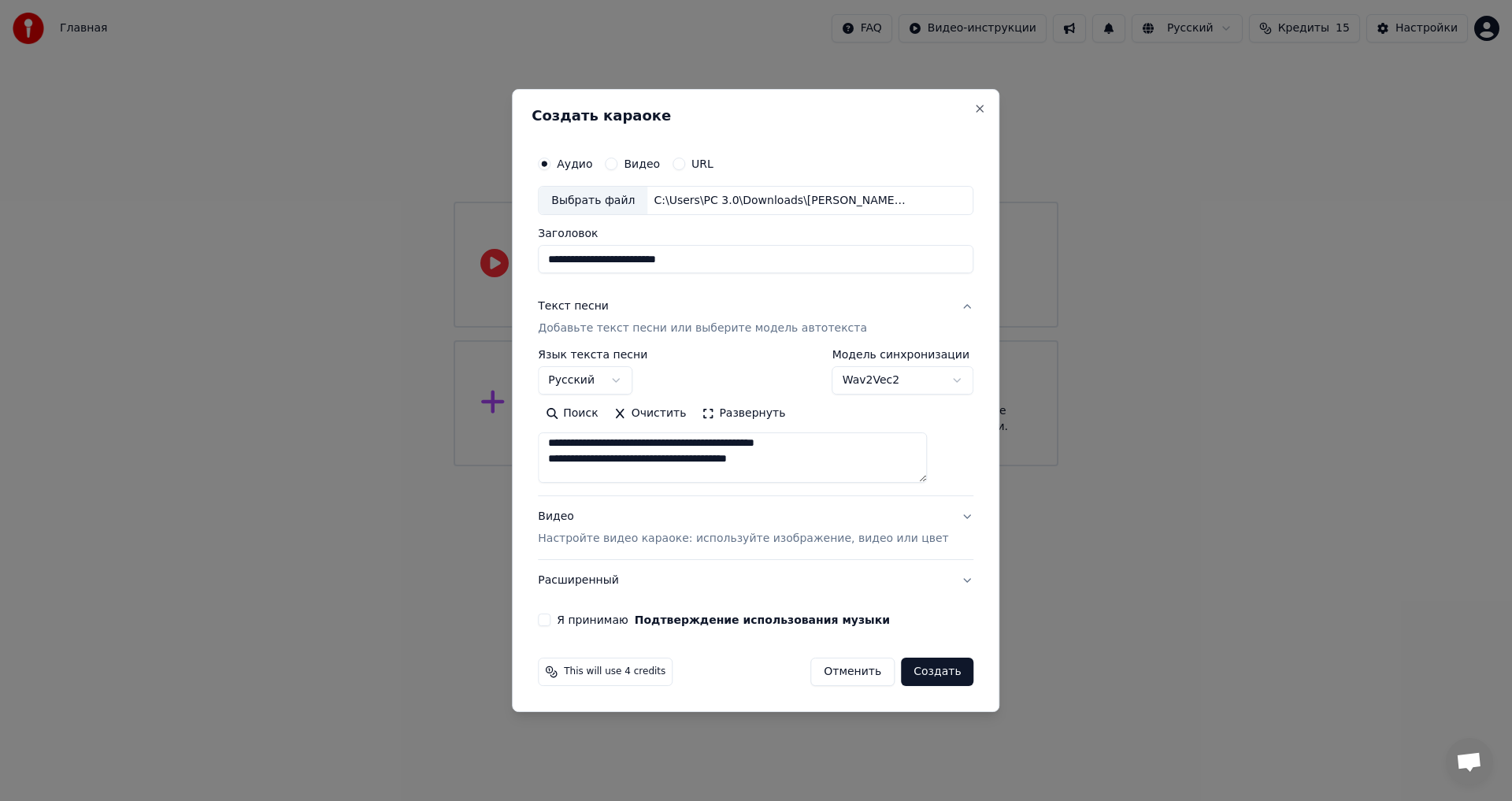
click at [599, 540] on p "Настройте видео караоке: используйте изображение, видео или цвет" at bounding box center [742, 539] width 411 height 16
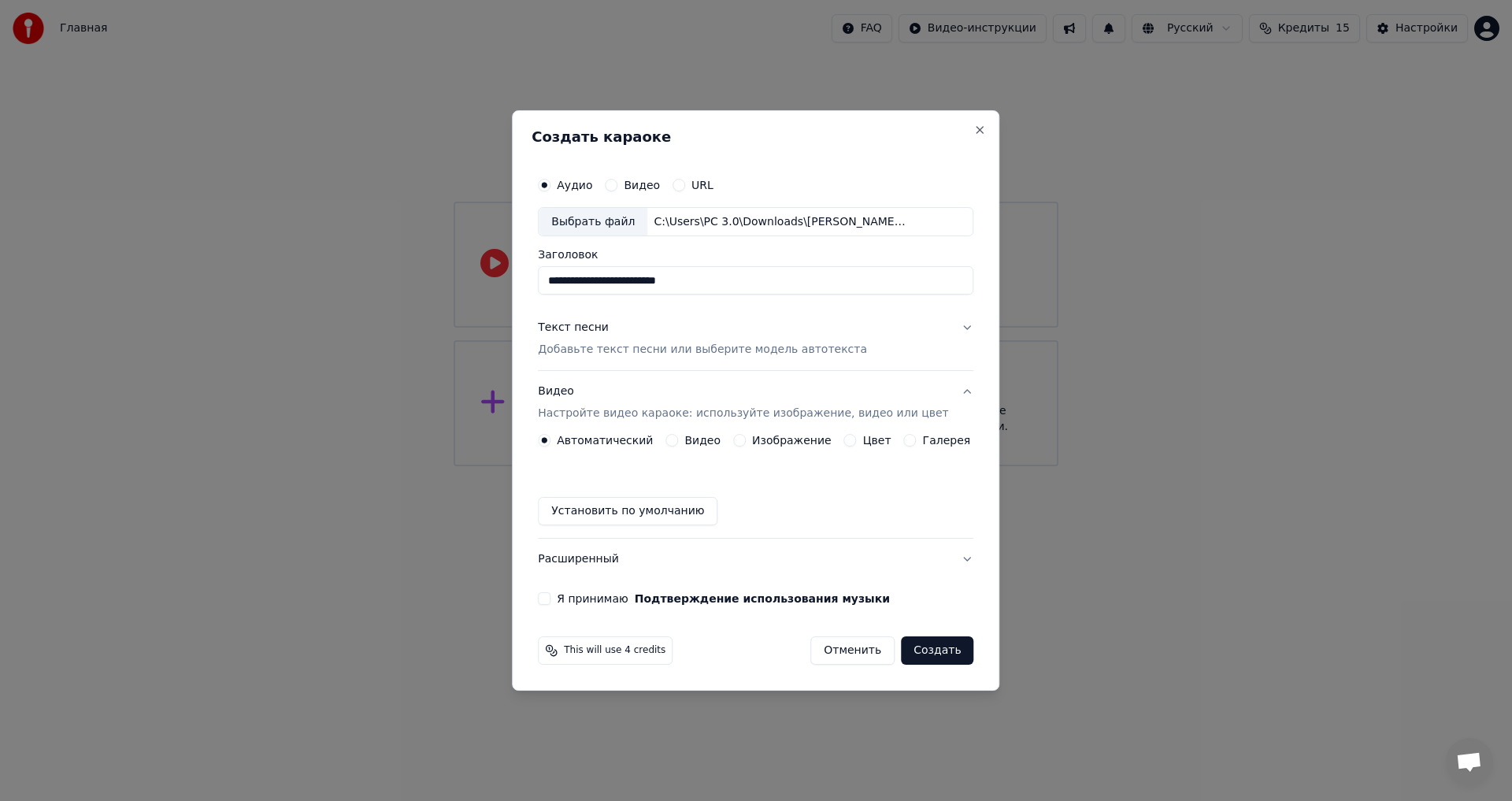
click at [630, 344] on p "Добавьте текст песни или выберите модель автотекста" at bounding box center [702, 350] width 330 height 16
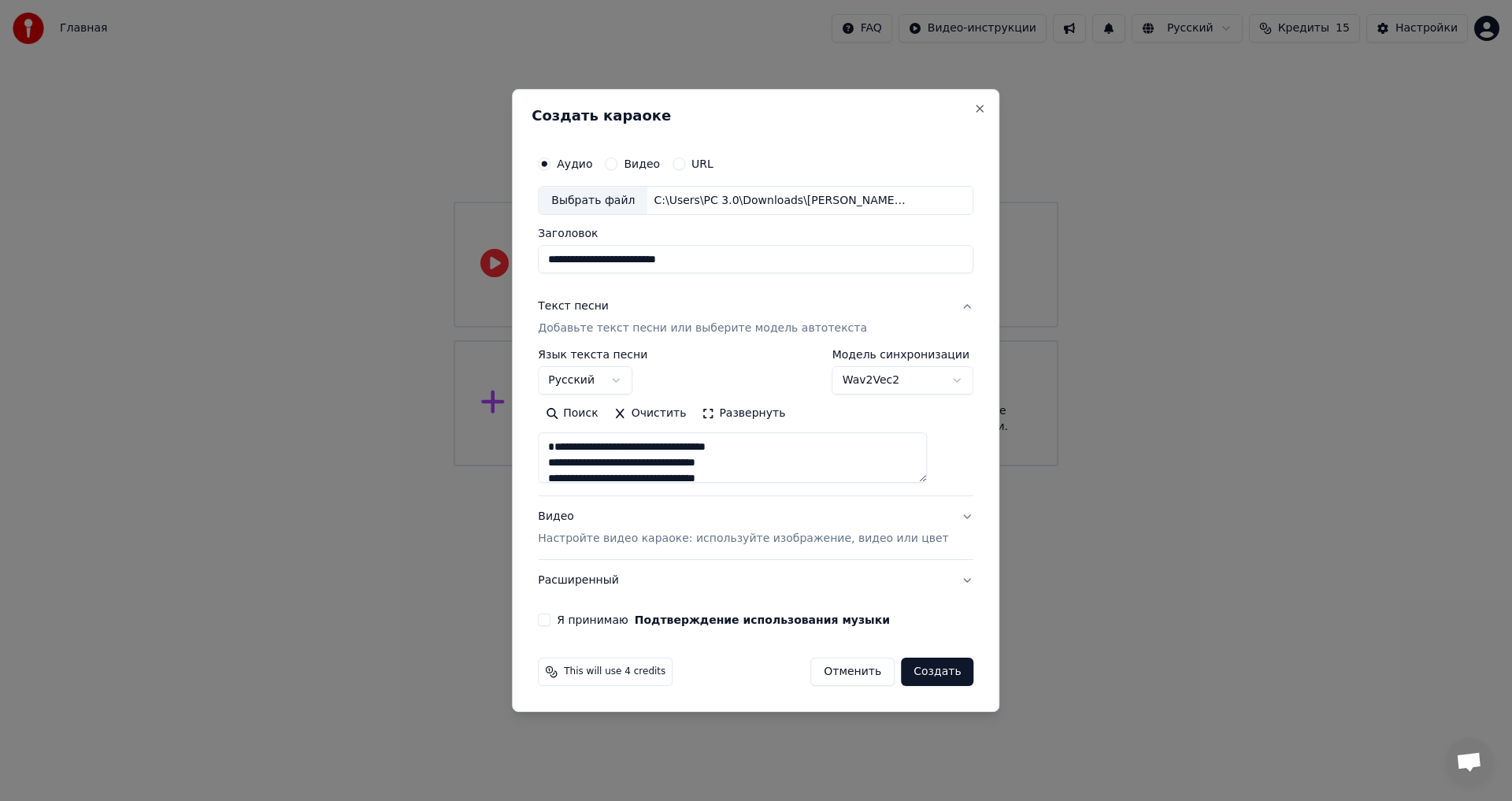
click at [650, 495] on div "**********" at bounding box center [755, 422] width 436 height 146
click at [658, 448] on textarea at bounding box center [732, 458] width 389 height 50
drag, startPoint x: 640, startPoint y: 460, endPoint x: 567, endPoint y: 461, distance: 73.0
click at [567, 461] on textarea at bounding box center [732, 458] width 389 height 50
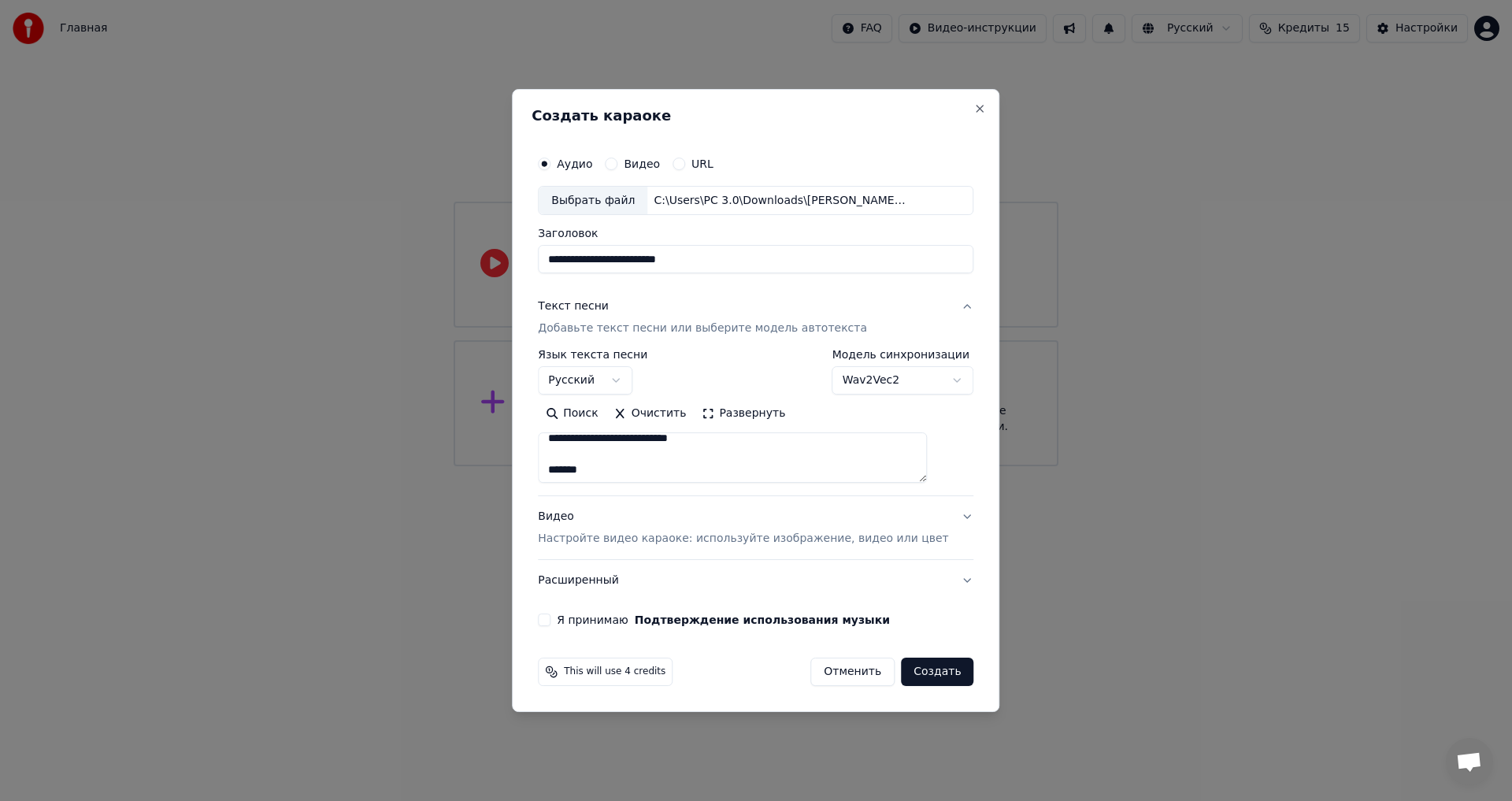
scroll to position [1003, 0]
drag, startPoint x: 616, startPoint y: 438, endPoint x: 585, endPoint y: 471, distance: 45.3
click at [585, 471] on textarea at bounding box center [732, 458] width 389 height 50
click at [589, 476] on textarea at bounding box center [732, 458] width 389 height 50
click at [596, 465] on textarea at bounding box center [732, 458] width 389 height 50
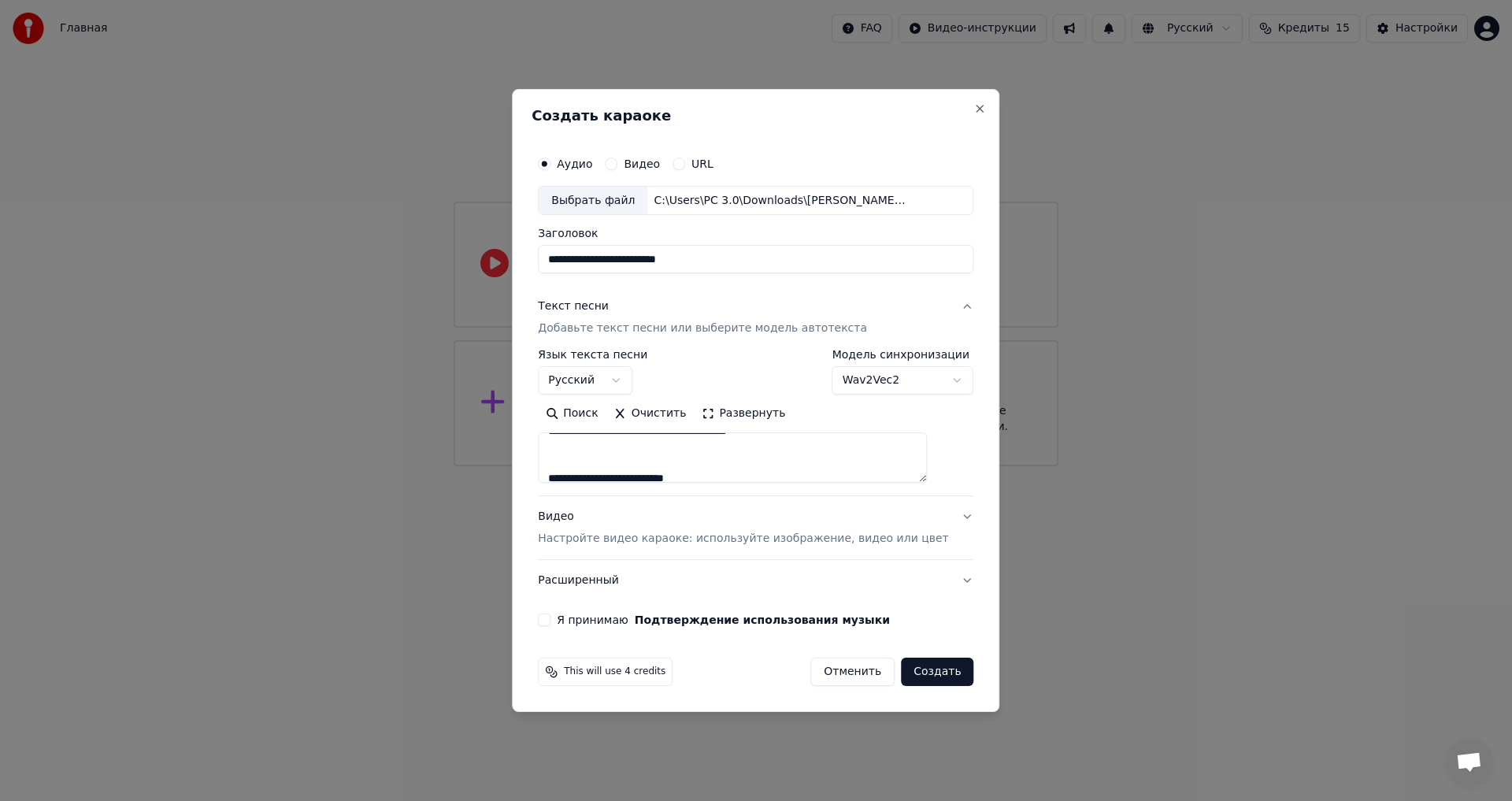
scroll to position [788, 0]
drag, startPoint x: 622, startPoint y: 476, endPoint x: 589, endPoint y: 484, distance: 34.0
click at [591, 487] on div "**********" at bounding box center [755, 422] width 436 height 146
drag, startPoint x: 586, startPoint y: 476, endPoint x: 557, endPoint y: 476, distance: 29.0
click at [557, 476] on div "**********" at bounding box center [756, 387] width 448 height 491
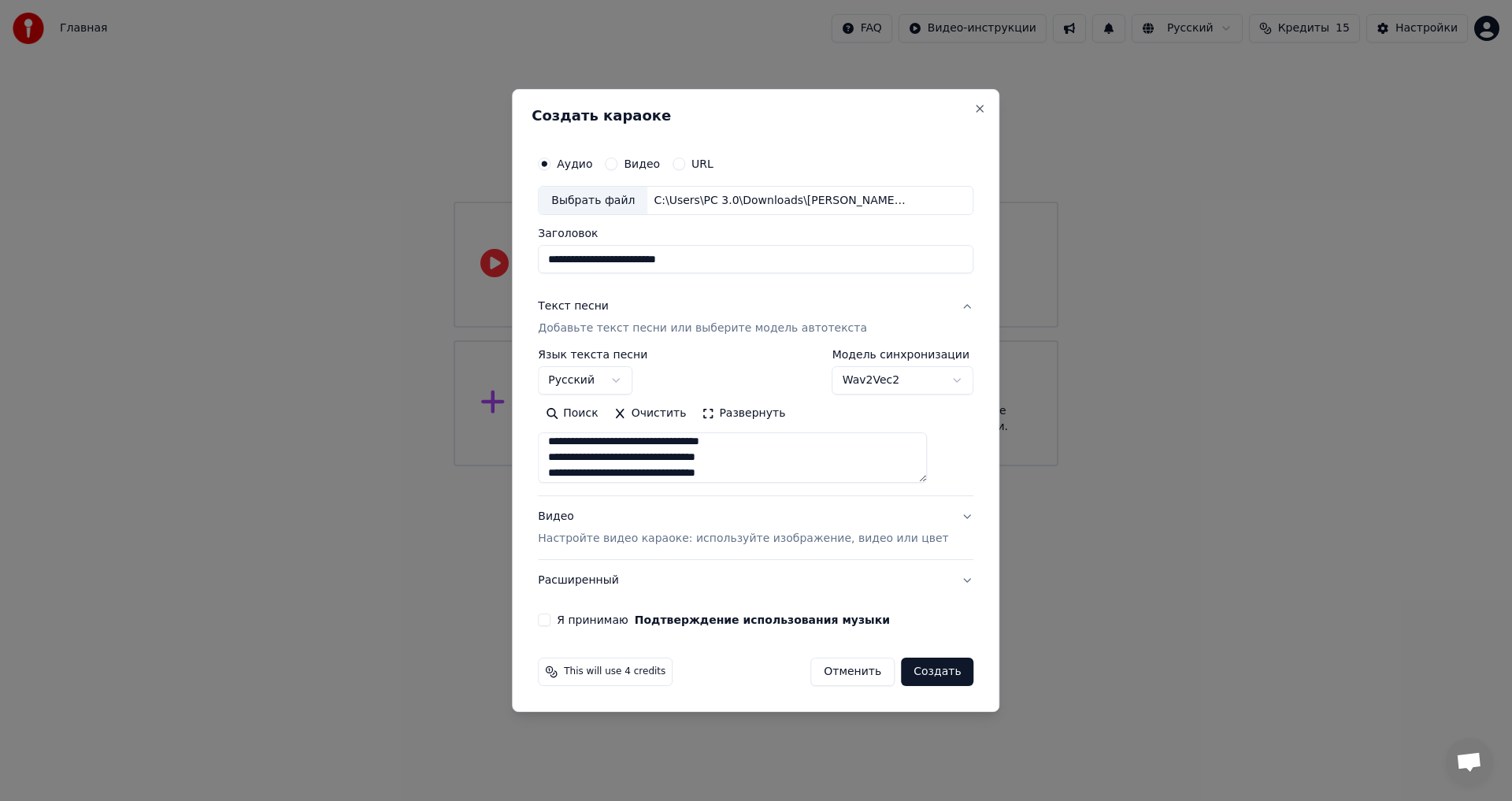
scroll to position [888, 0]
click at [621, 461] on textarea at bounding box center [732, 458] width 389 height 50
drag, startPoint x: 621, startPoint y: 461, endPoint x: 581, endPoint y: 458, distance: 40.1
click at [581, 458] on textarea at bounding box center [732, 458] width 389 height 50
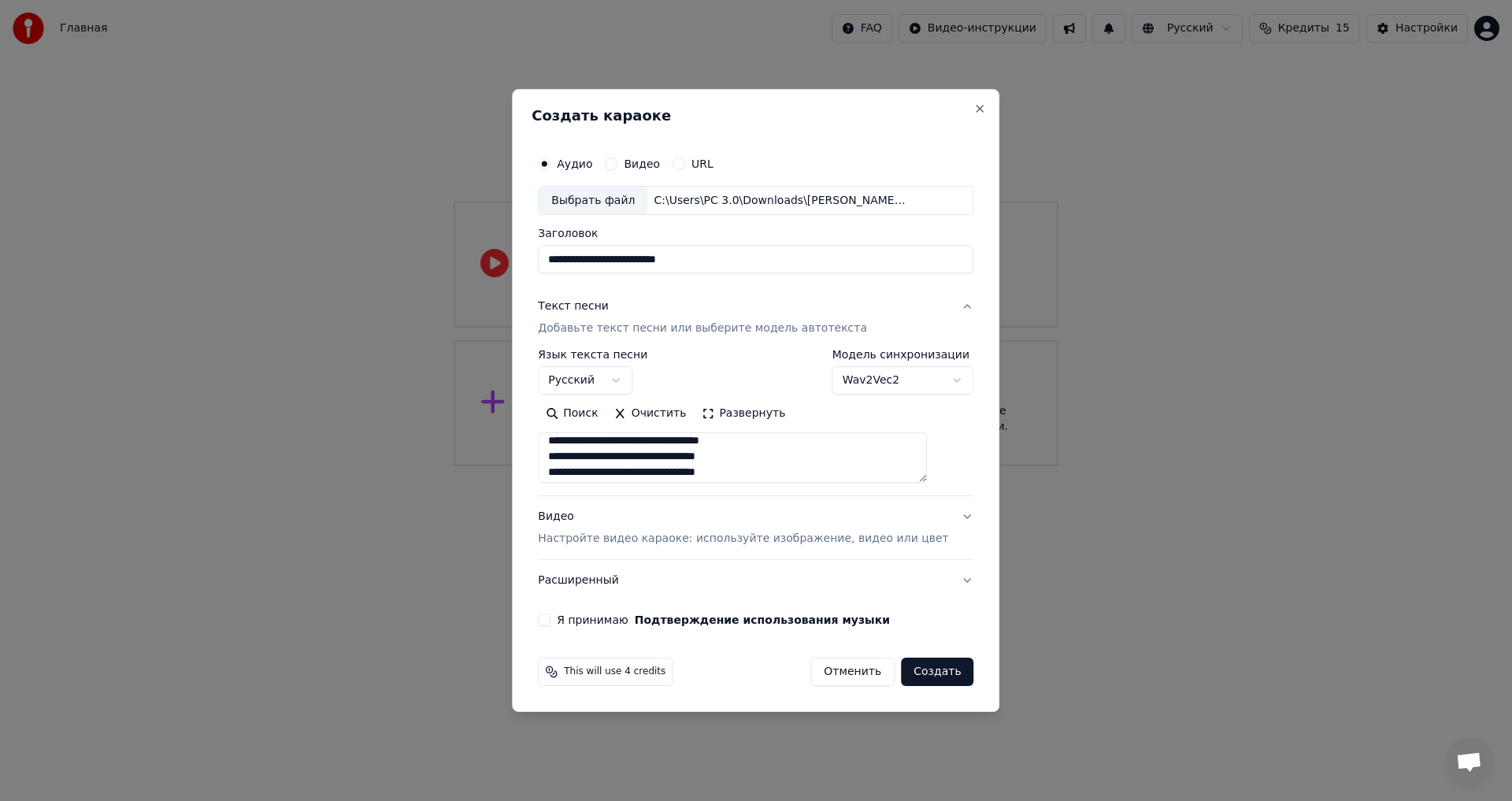
type textarea "**********"
click at [935, 513] on button "Видео Настройте видео караоке: используйте изображение, видео или цвет" at bounding box center [755, 528] width 436 height 63
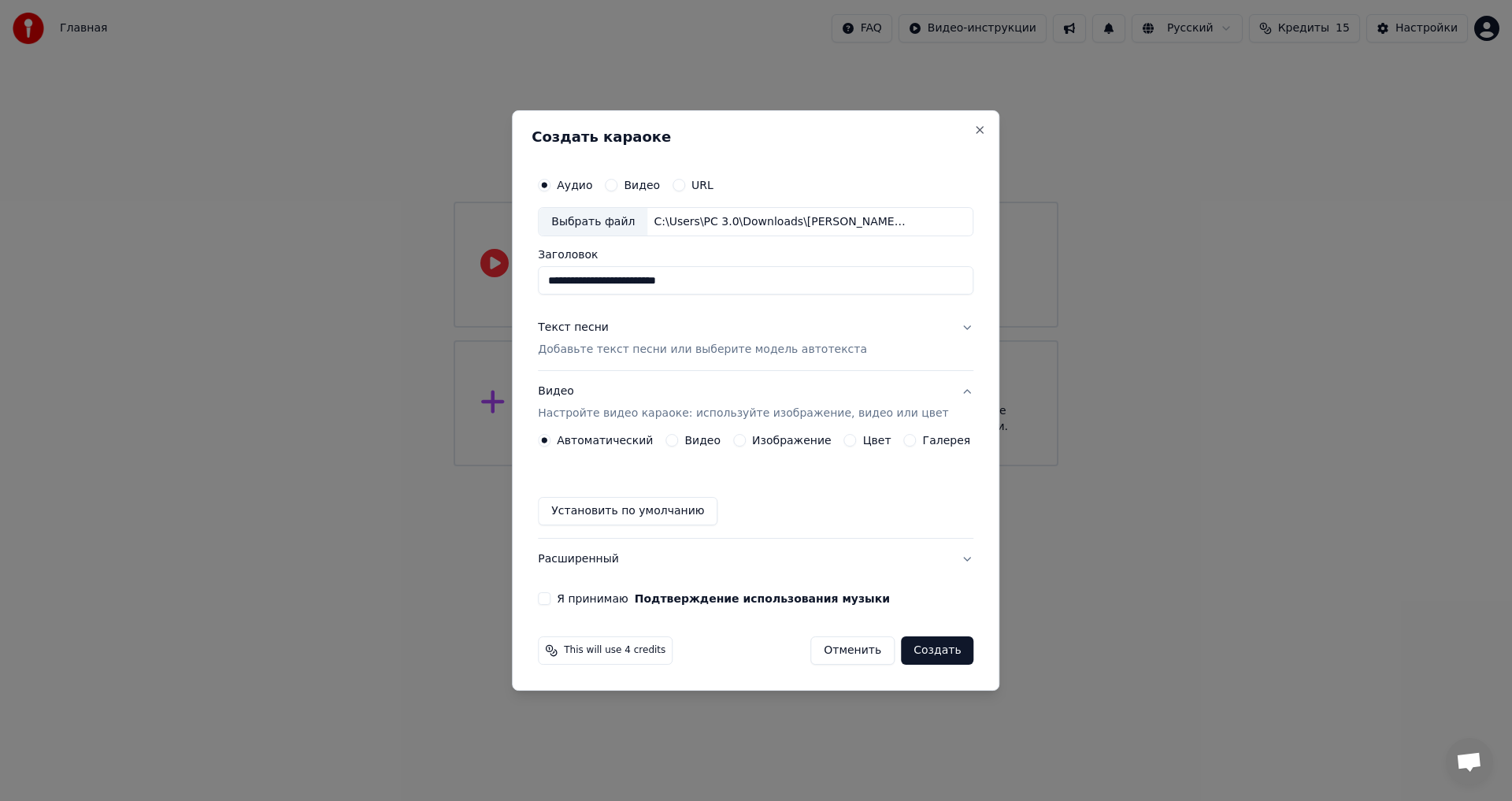
click at [783, 426] on button "Видео Настройте видео караоке: используйте изображение, видео или цвет" at bounding box center [755, 402] width 436 height 63
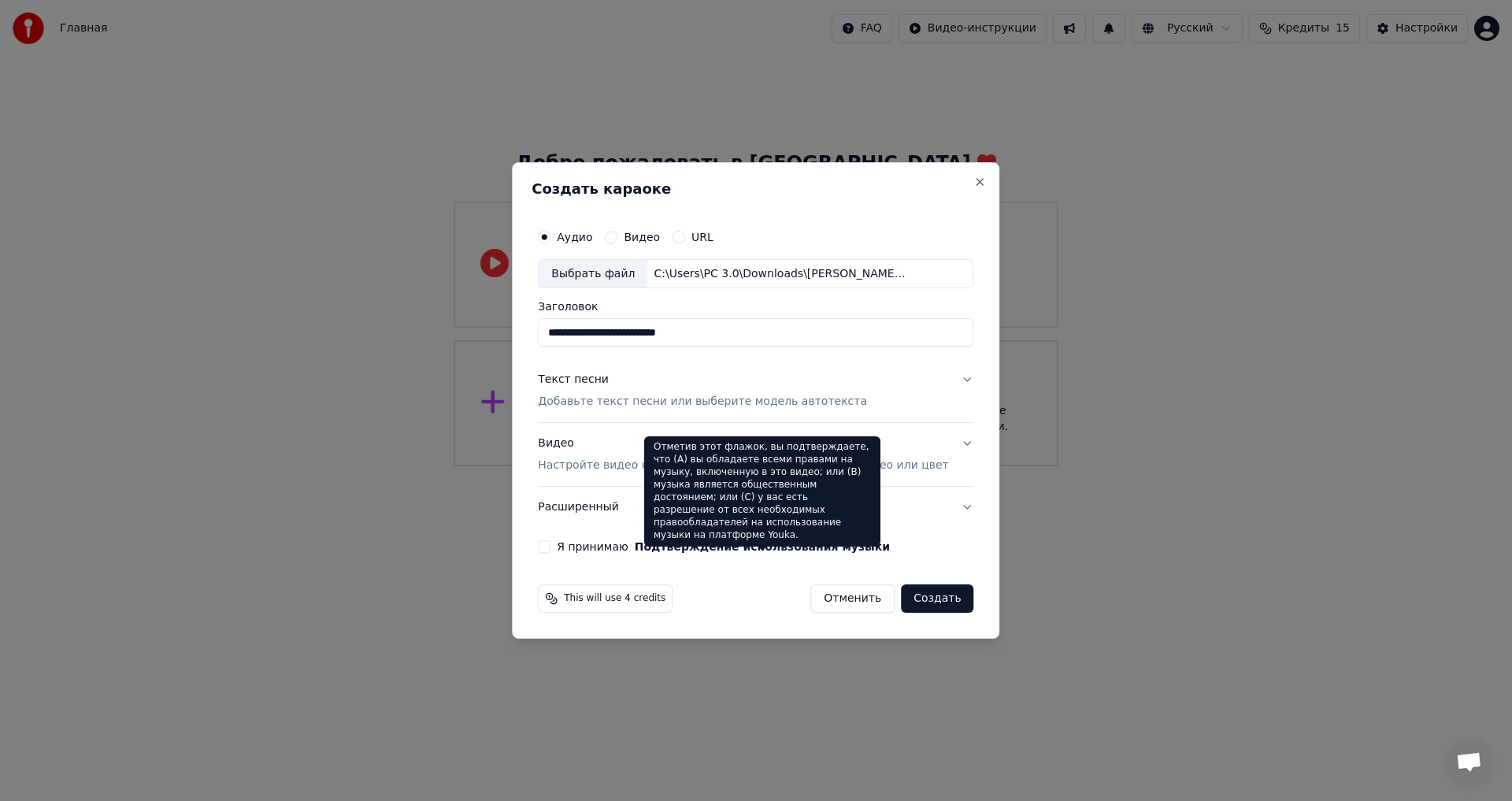
click at [800, 441] on div "Отметив этот флажок, вы подтверждаете, что (A) вы обладаете всеми правами на му…" at bounding box center [762, 491] width 237 height 110
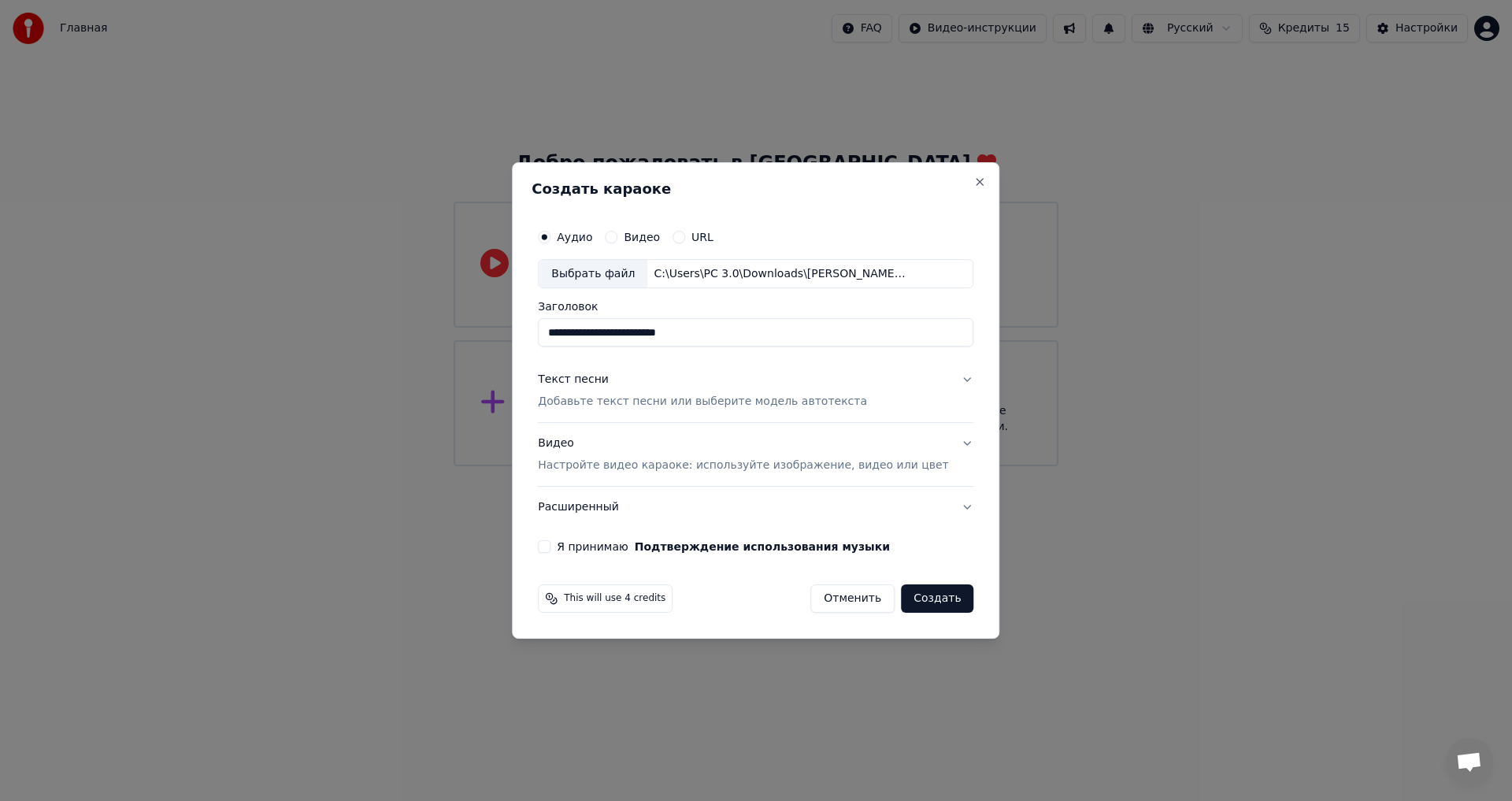
click at [935, 433] on button "Видео Настройте видео караоке: используйте изображение, видео или цвет" at bounding box center [755, 455] width 436 height 63
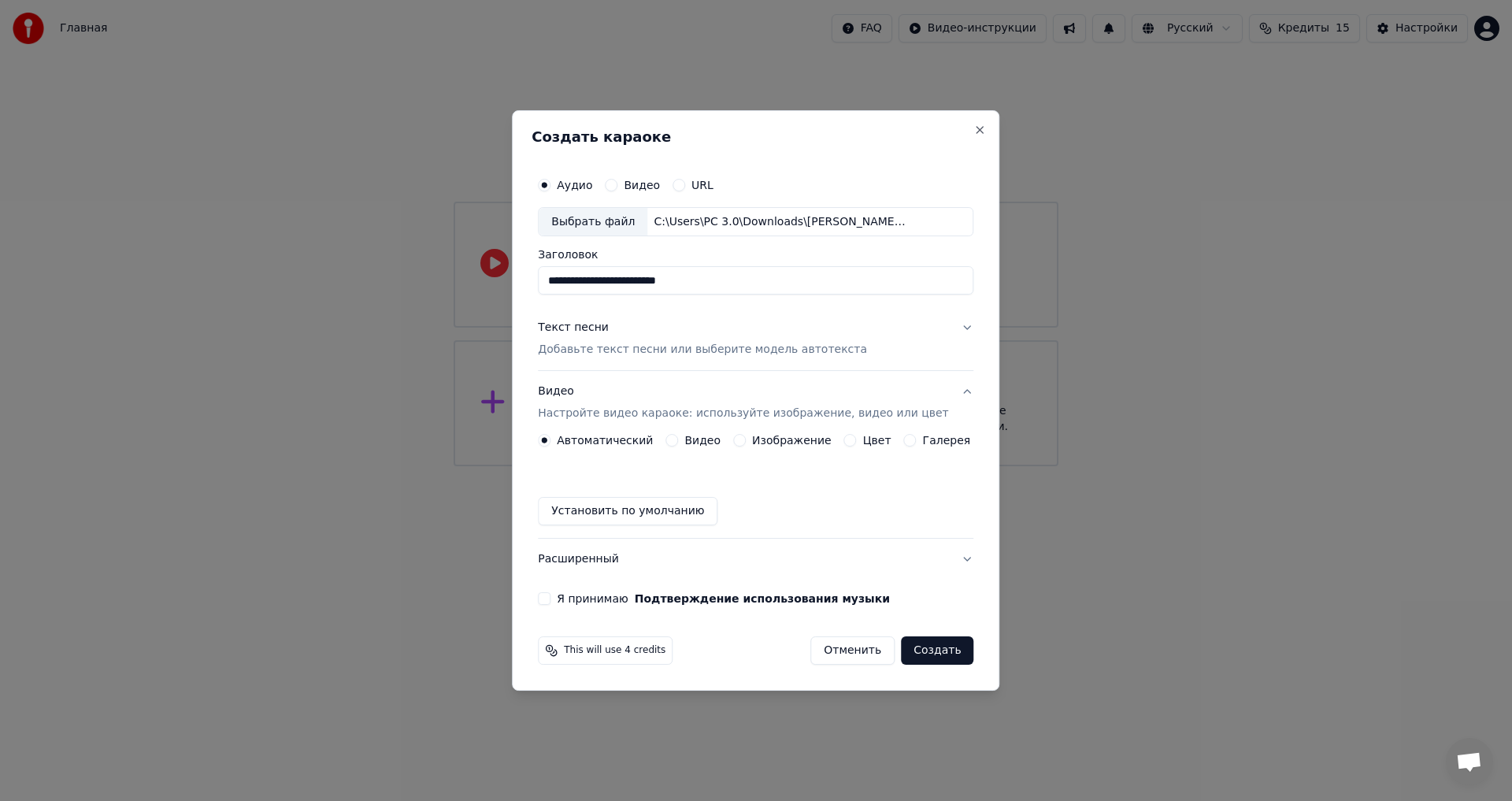
click at [755, 442] on label "Изображение" at bounding box center [792, 441] width 79 height 11
click at [746, 442] on button "Изображение" at bounding box center [739, 441] width 13 height 13
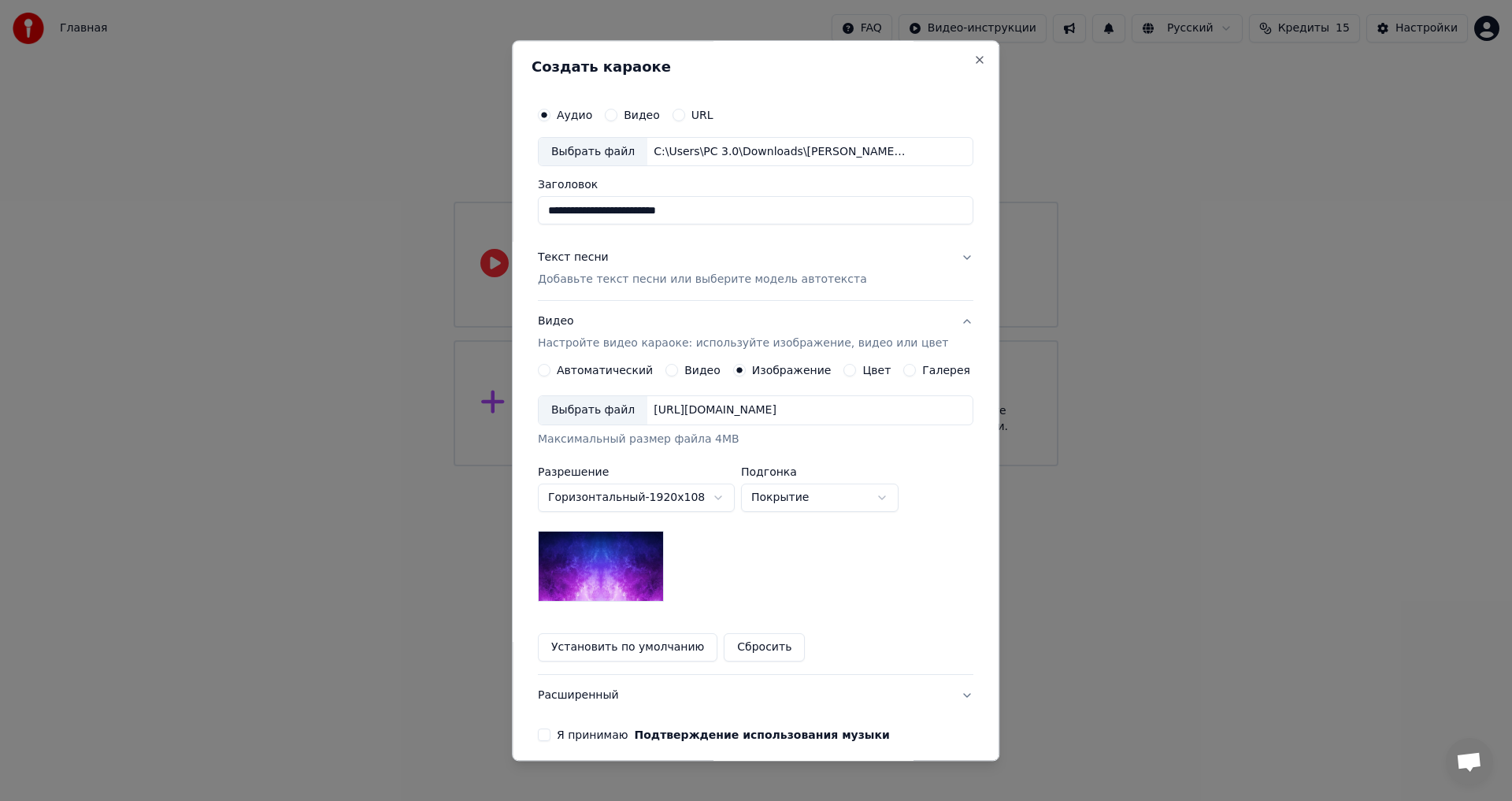
click at [584, 407] on div "Выбрать файл" at bounding box center [592, 411] width 109 height 29
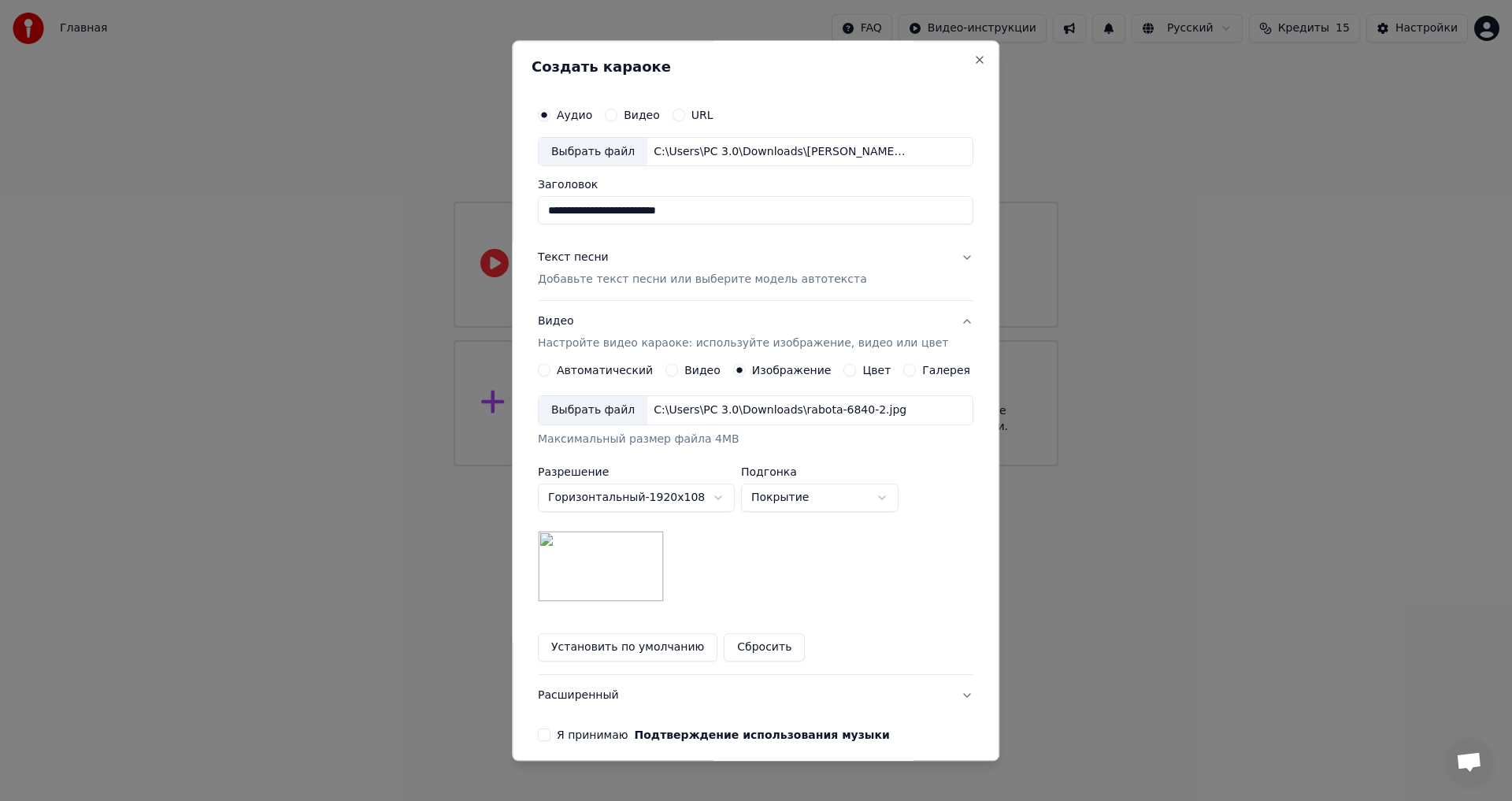
click at [813, 466] on body "**********" at bounding box center [756, 233] width 1512 height 466
click at [820, 466] on body "**********" at bounding box center [756, 233] width 1512 height 466
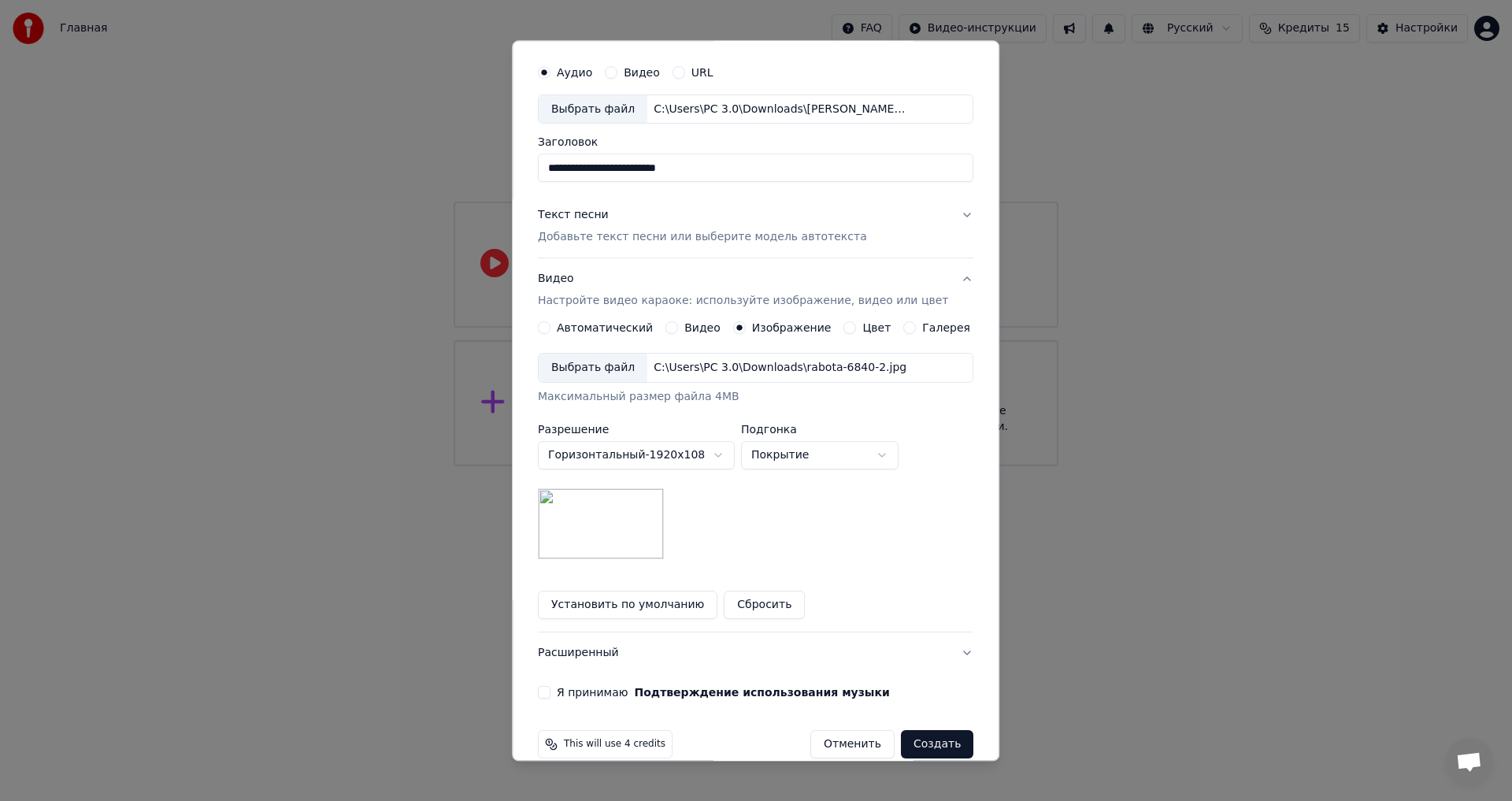
scroll to position [66, 0]
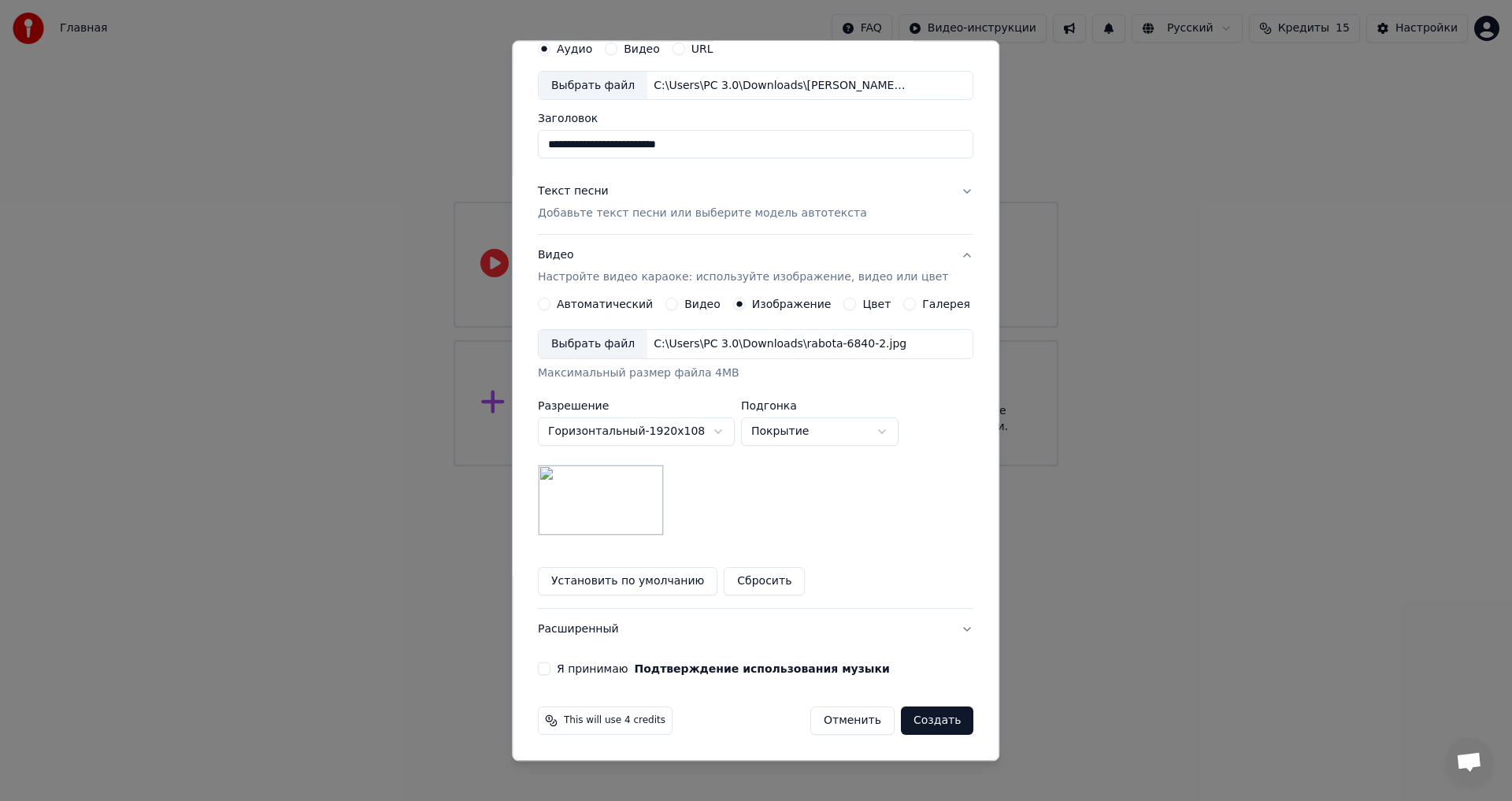
click at [550, 663] on div "Я принимаю Подтверждение использования музыки" at bounding box center [755, 669] width 436 height 13
click at [550, 673] on button "Я принимаю Подтверждение использования музыки" at bounding box center [544, 669] width 13 height 13
click at [937, 726] on button "Создать" at bounding box center [937, 722] width 72 height 29
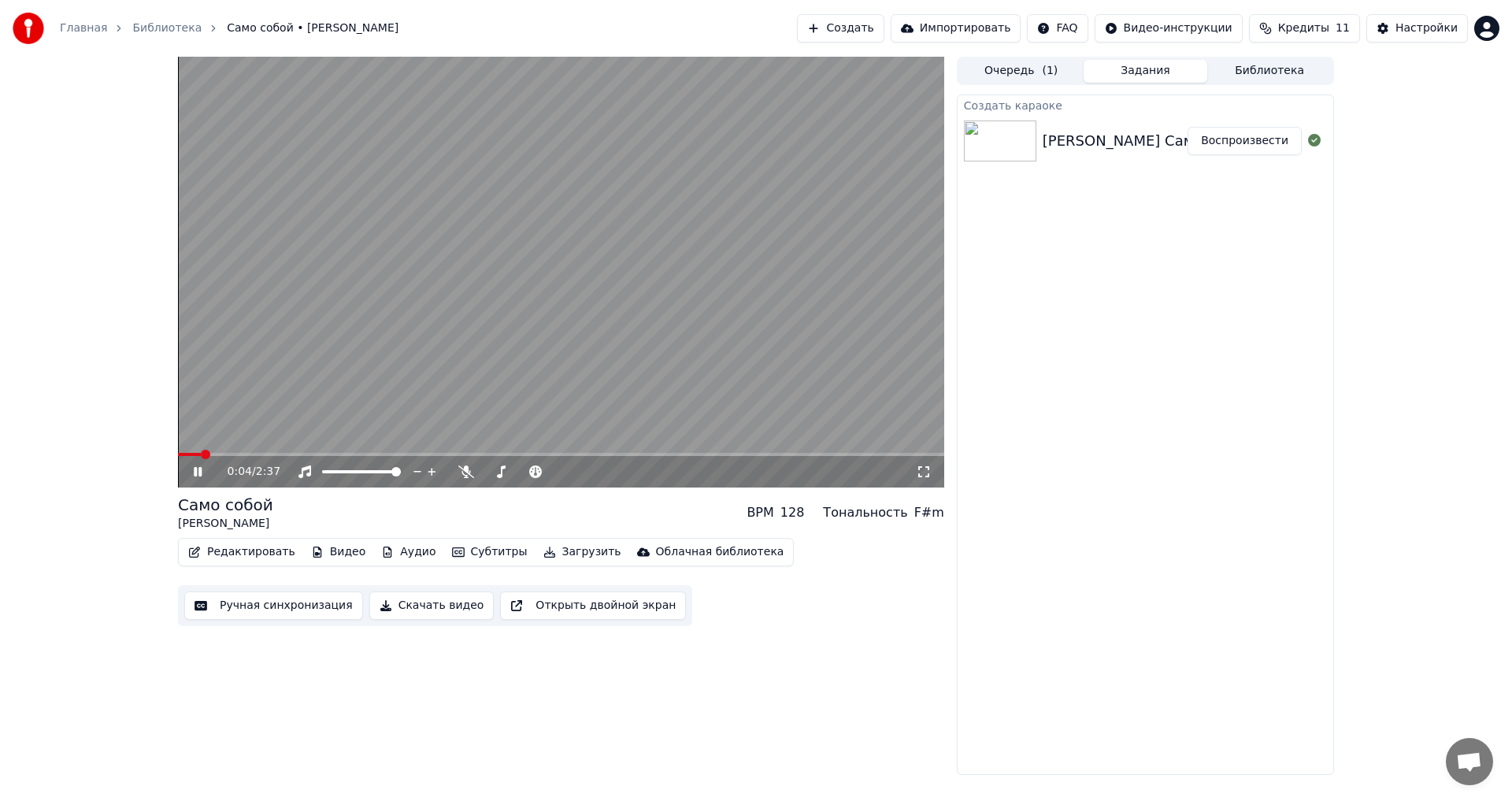
drag, startPoint x: 575, startPoint y: 306, endPoint x: 581, endPoint y: 317, distance: 12.5
click at [574, 306] on video at bounding box center [561, 271] width 766 height 431
click at [399, 614] on button "Скачать видео" at bounding box center [432, 606] width 125 height 29
click at [385, 596] on button "Скачать видео" at bounding box center [432, 606] width 125 height 29
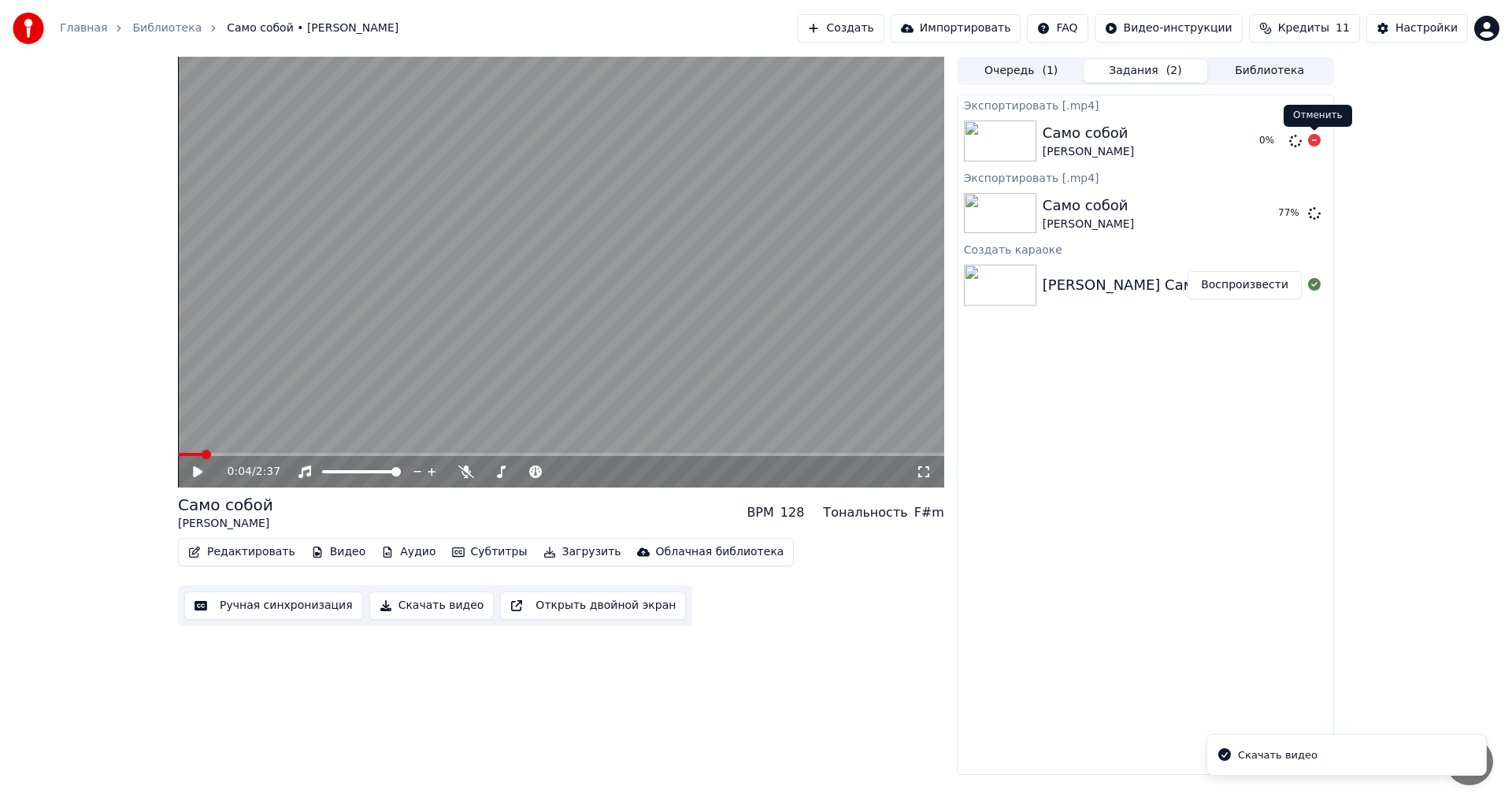
click at [1313, 137] on icon at bounding box center [1315, 141] width 13 height 13
click at [1316, 141] on icon at bounding box center [1315, 141] width 13 height 13
click at [1313, 138] on icon at bounding box center [1315, 141] width 13 height 13
click at [1257, 215] on button "Показать" at bounding box center [1261, 214] width 81 height 29
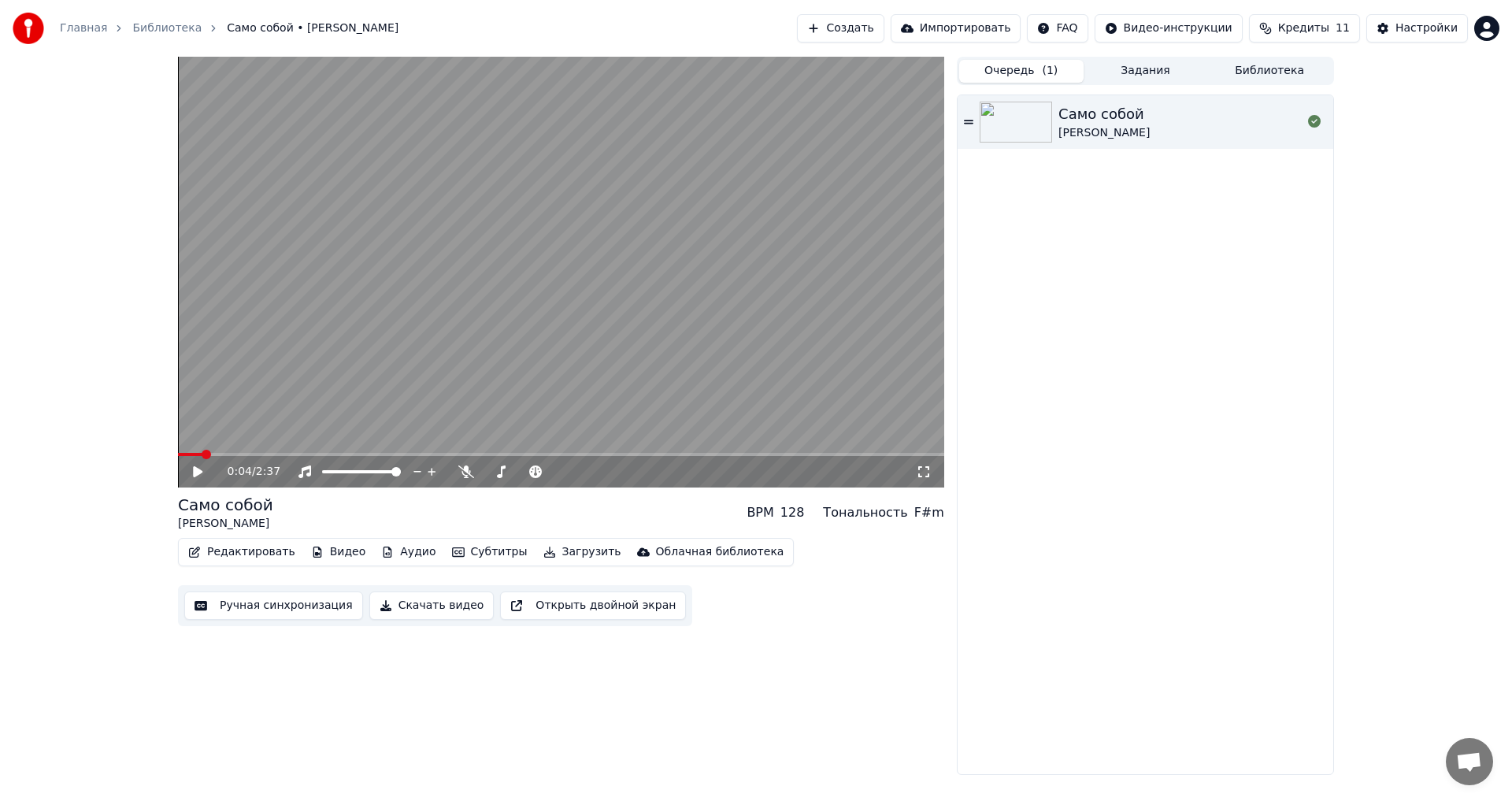
click at [1003, 63] on button "Очередь ( 1 )" at bounding box center [1021, 71] width 125 height 23
click at [884, 29] on button "Создать" at bounding box center [840, 29] width 87 height 29
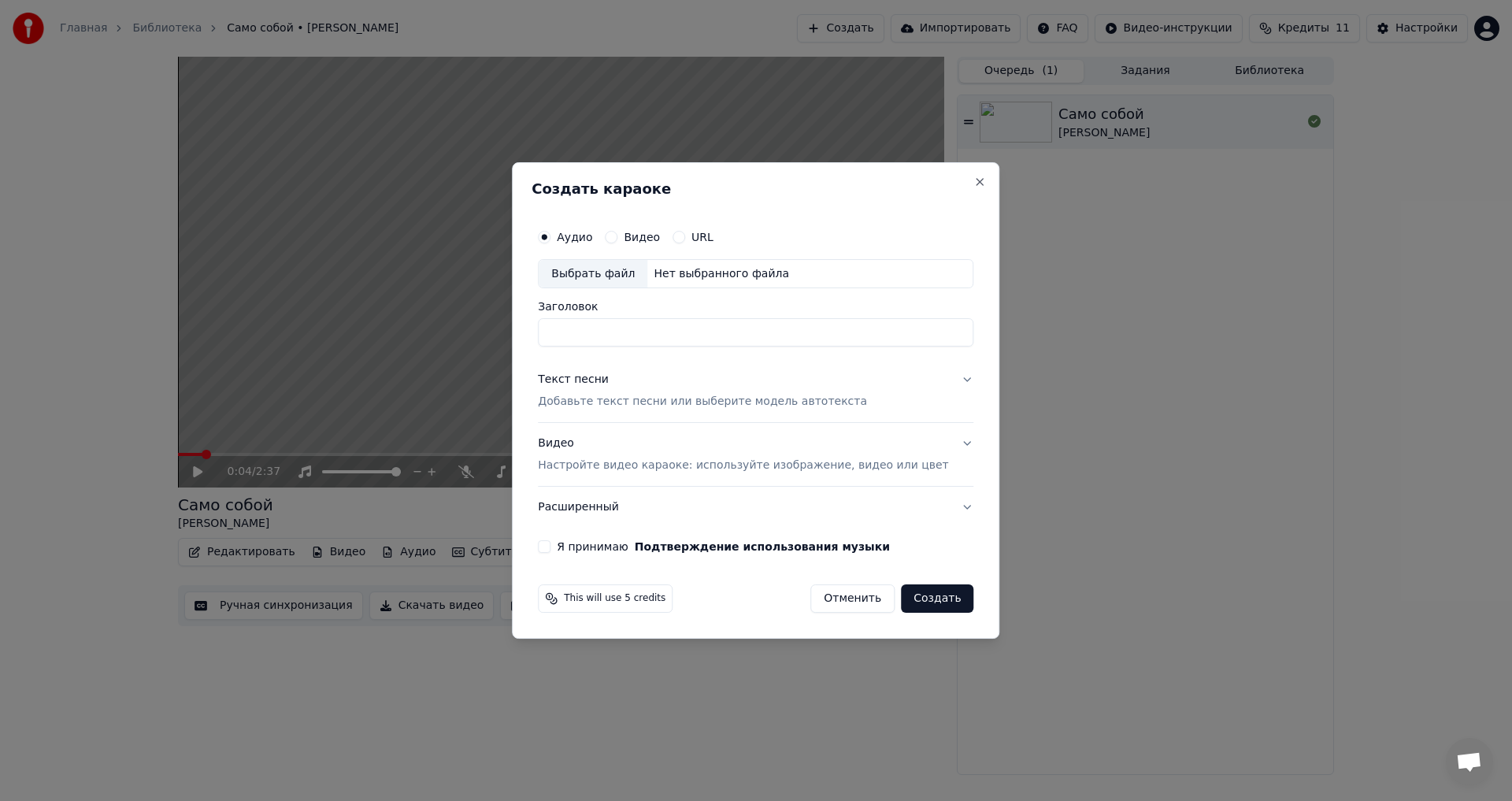
click at [631, 269] on div "Выбрать файл" at bounding box center [592, 274] width 109 height 29
drag, startPoint x: 800, startPoint y: 335, endPoint x: 430, endPoint y: 295, distance: 372.2
click at [430, 295] on body "**********" at bounding box center [756, 400] width 1512 height 801
type input "*"
click at [577, 322] on input "Заголовок" at bounding box center [755, 333] width 436 height 29
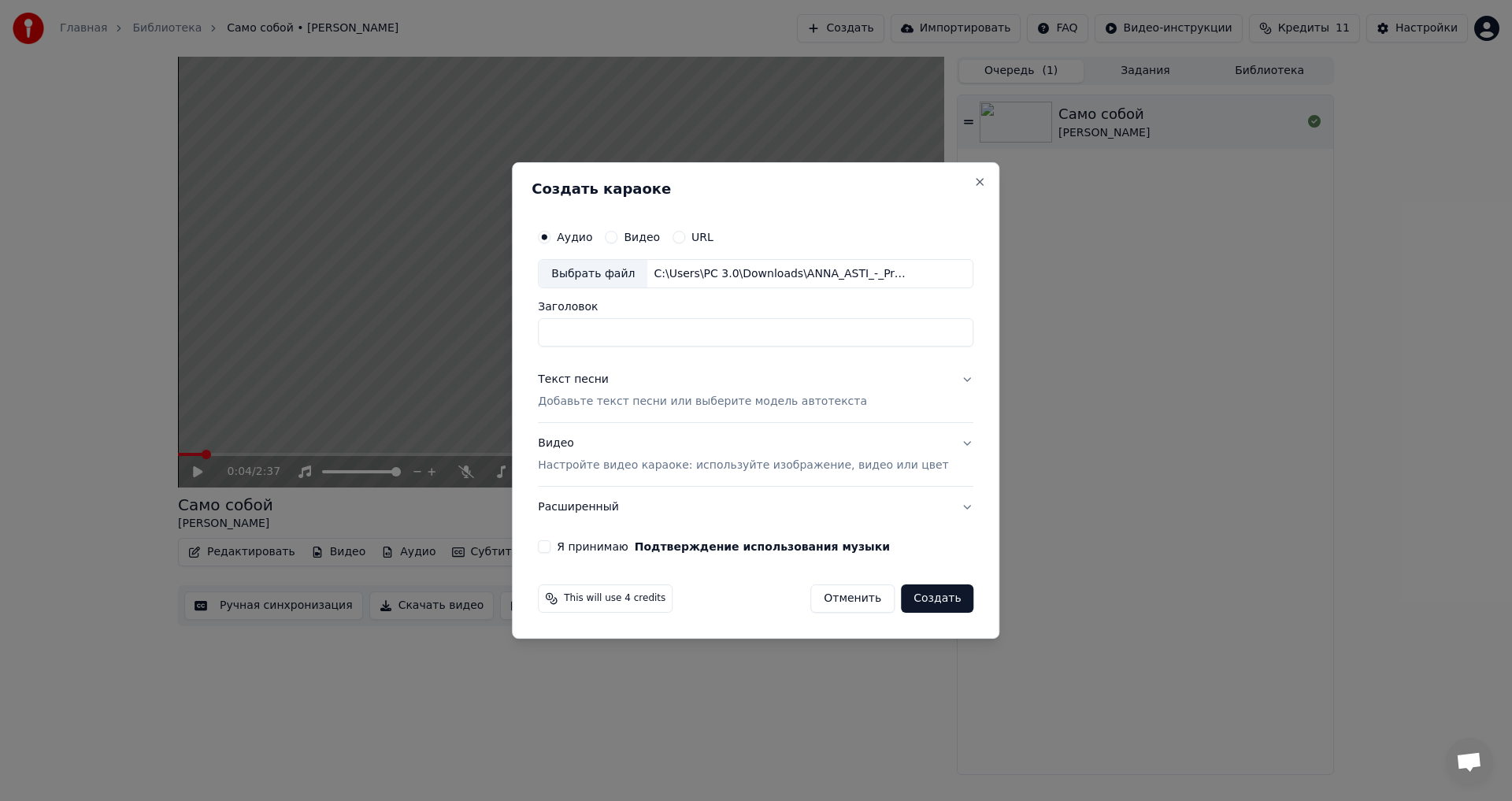
drag, startPoint x: 603, startPoint y: 265, endPoint x: 584, endPoint y: 305, distance: 44.3
drag, startPoint x: 557, startPoint y: 365, endPoint x: 569, endPoint y: 352, distance: 17.7
click at [588, 336] on input "Заголовок" at bounding box center [755, 333] width 436 height 29
type input "**********"
click at [870, 418] on button "Текст песни Добавьте текст песни или выберите модель автотекста" at bounding box center [755, 391] width 436 height 63
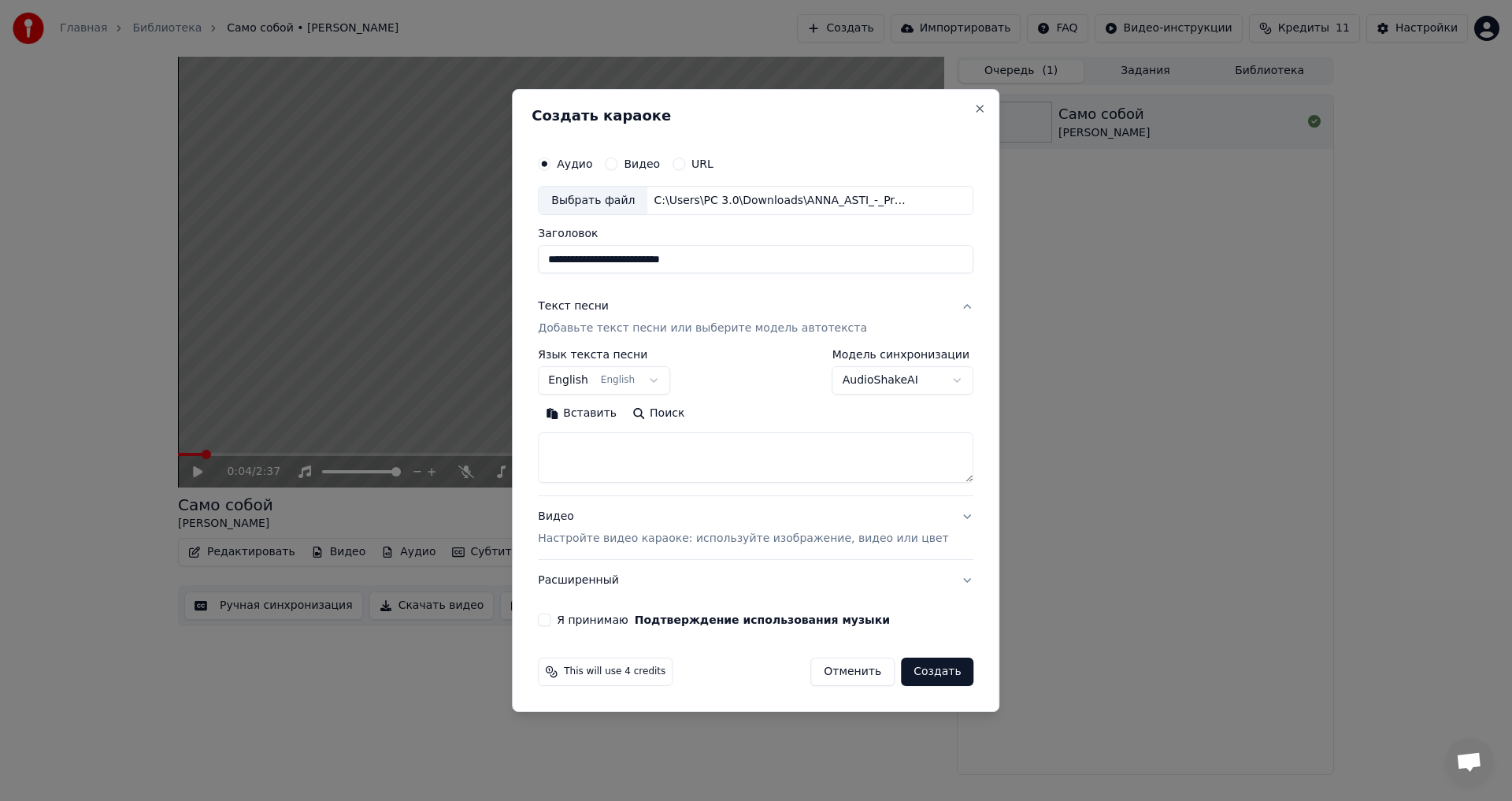
click at [842, 385] on body "**********" at bounding box center [756, 400] width 1512 height 801
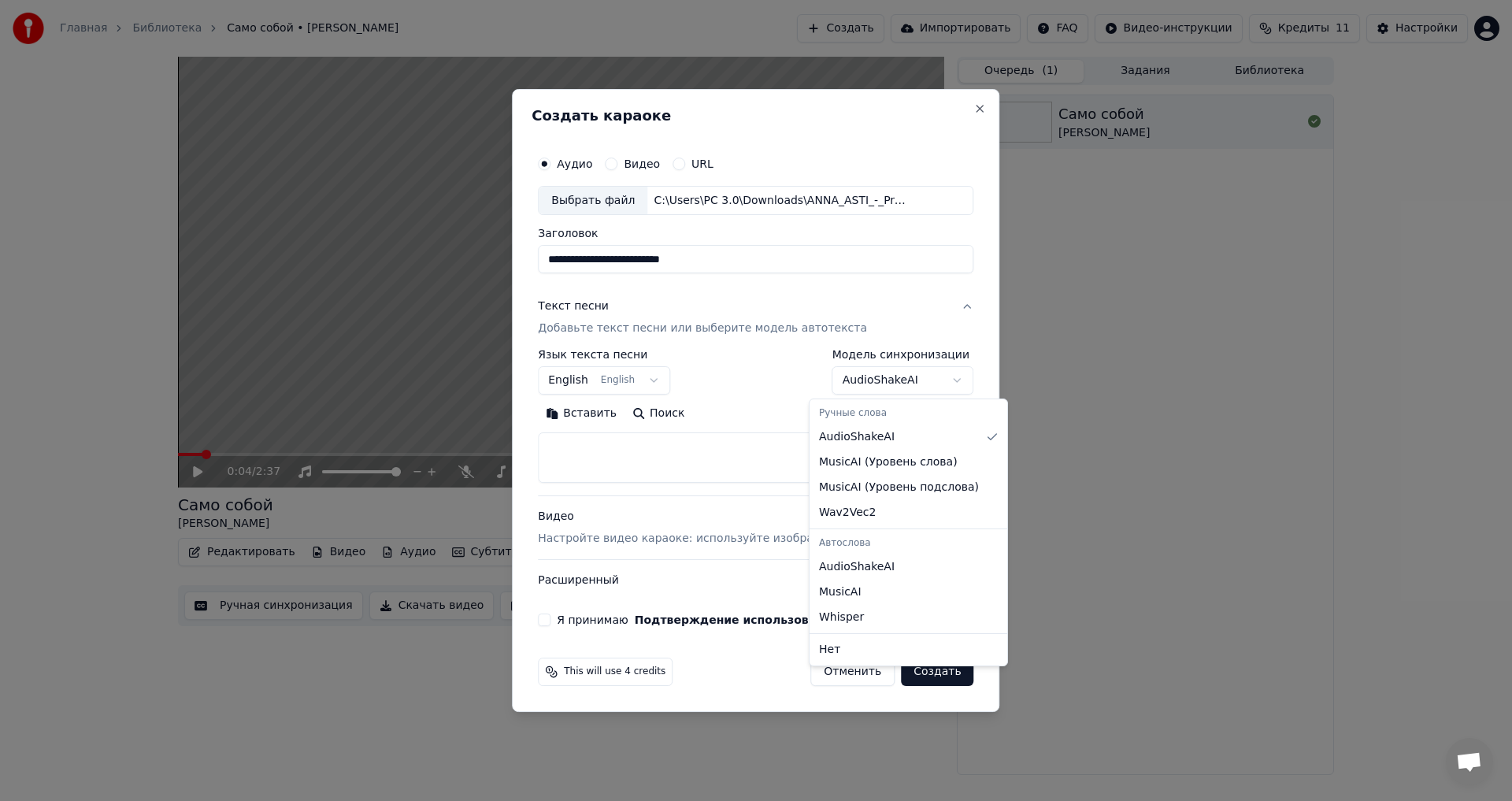
select select "********"
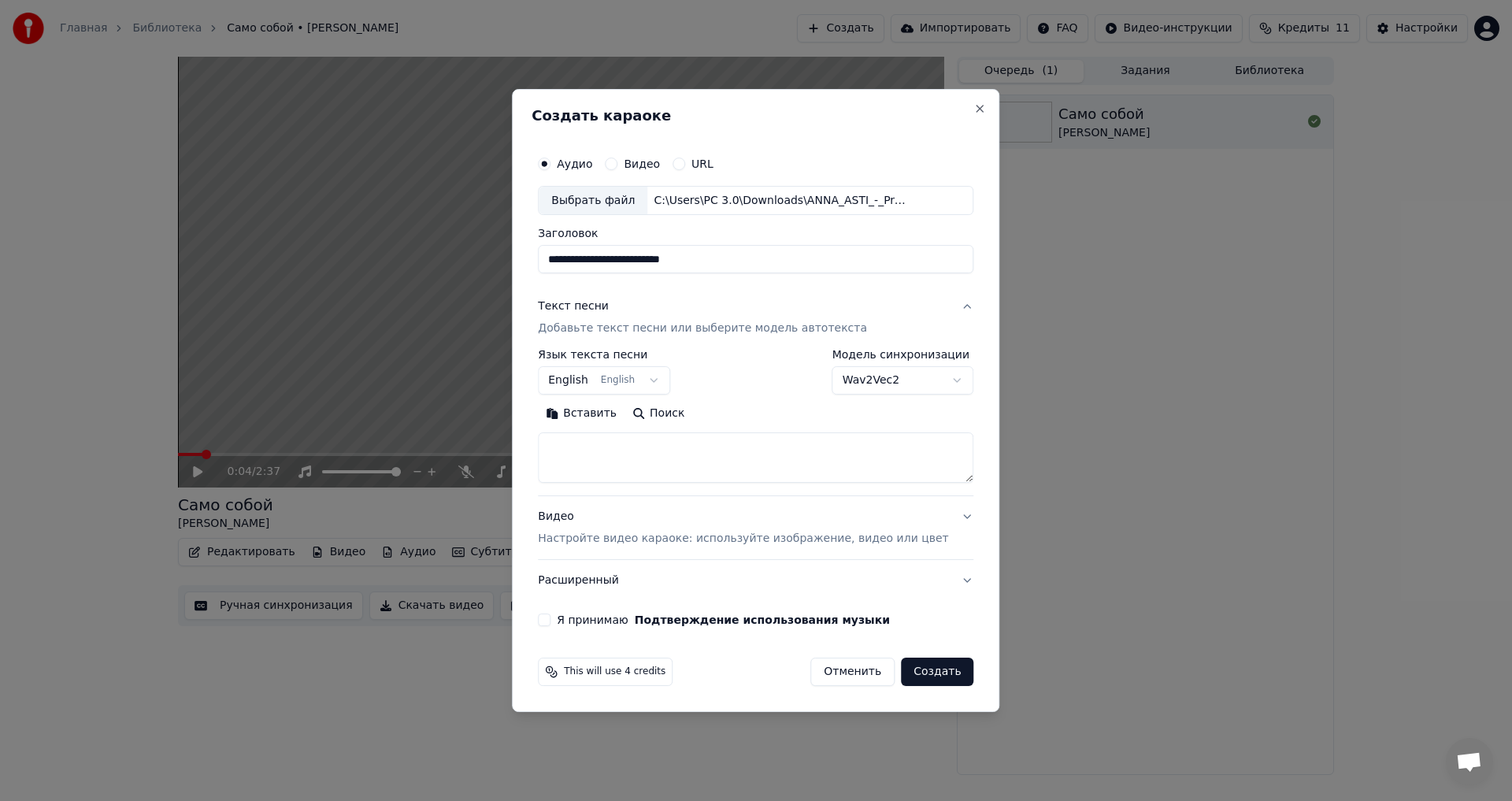
click at [670, 371] on body "**********" at bounding box center [756, 400] width 1512 height 801
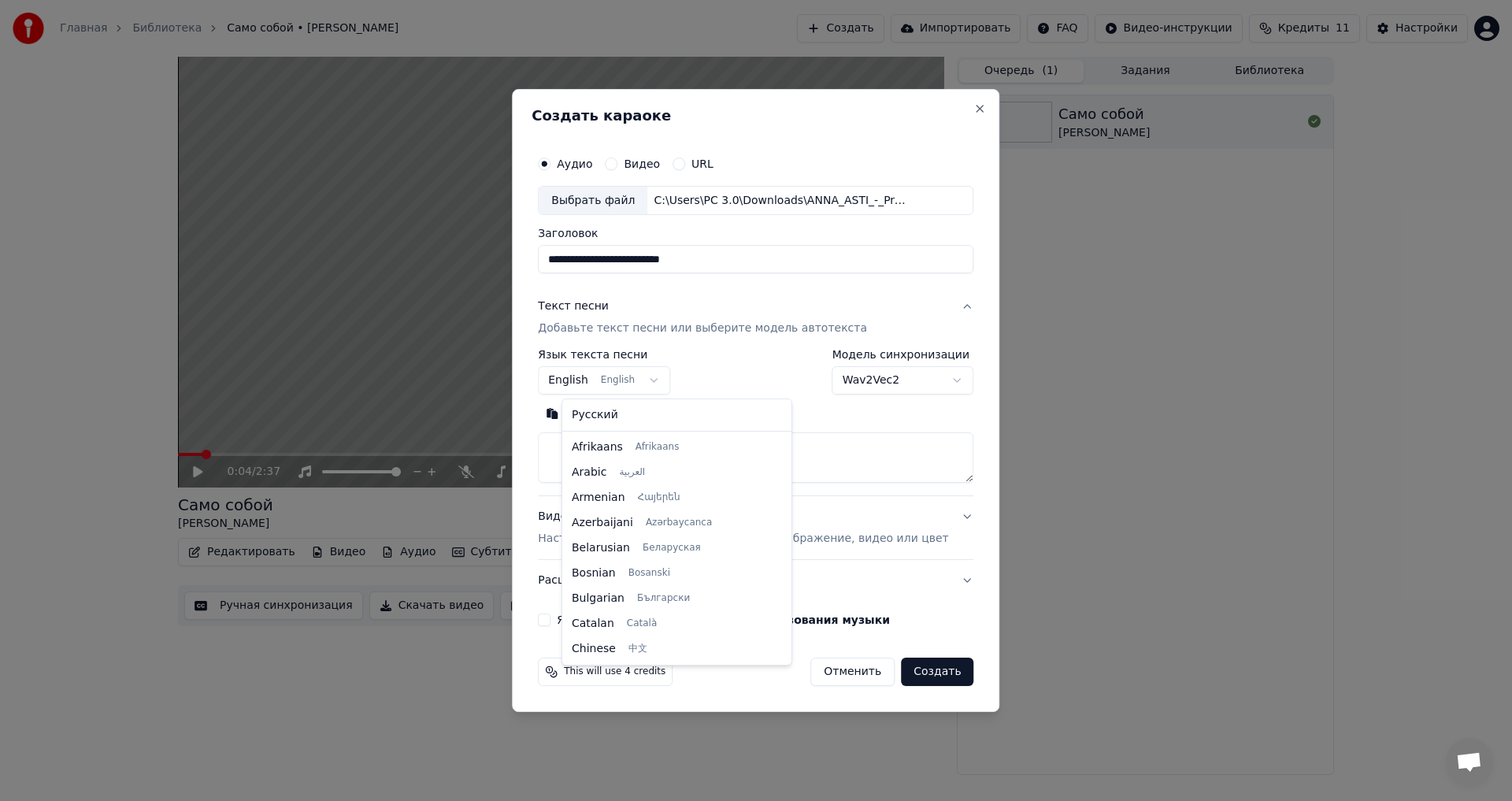
scroll to position [126, 0]
select select "**"
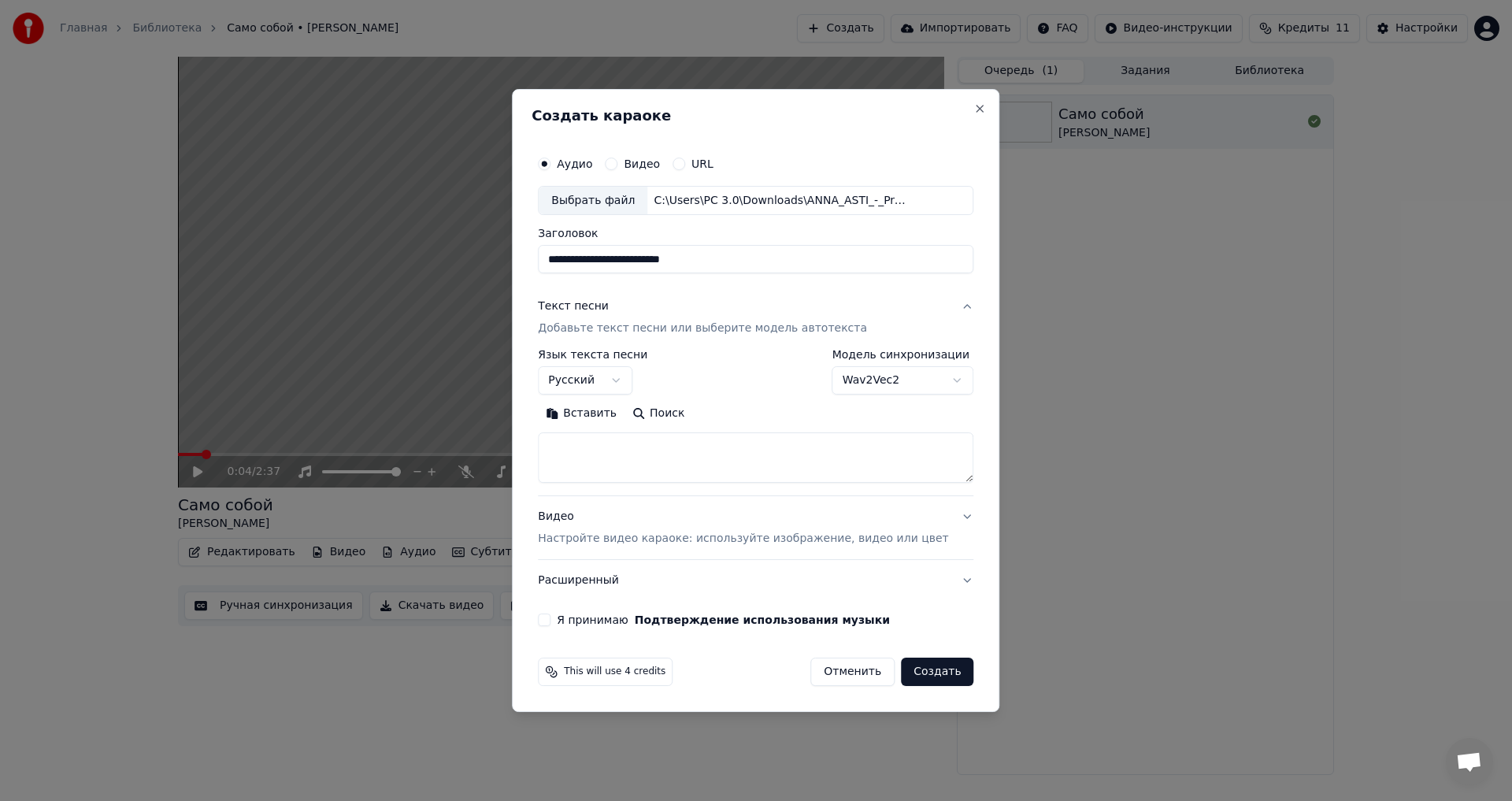
click at [614, 459] on textarea at bounding box center [755, 458] width 436 height 50
paste textarea "**********"
drag, startPoint x: 573, startPoint y: 456, endPoint x: 629, endPoint y: 458, distance: 56.0
click at [629, 458] on textarea at bounding box center [732, 458] width 389 height 50
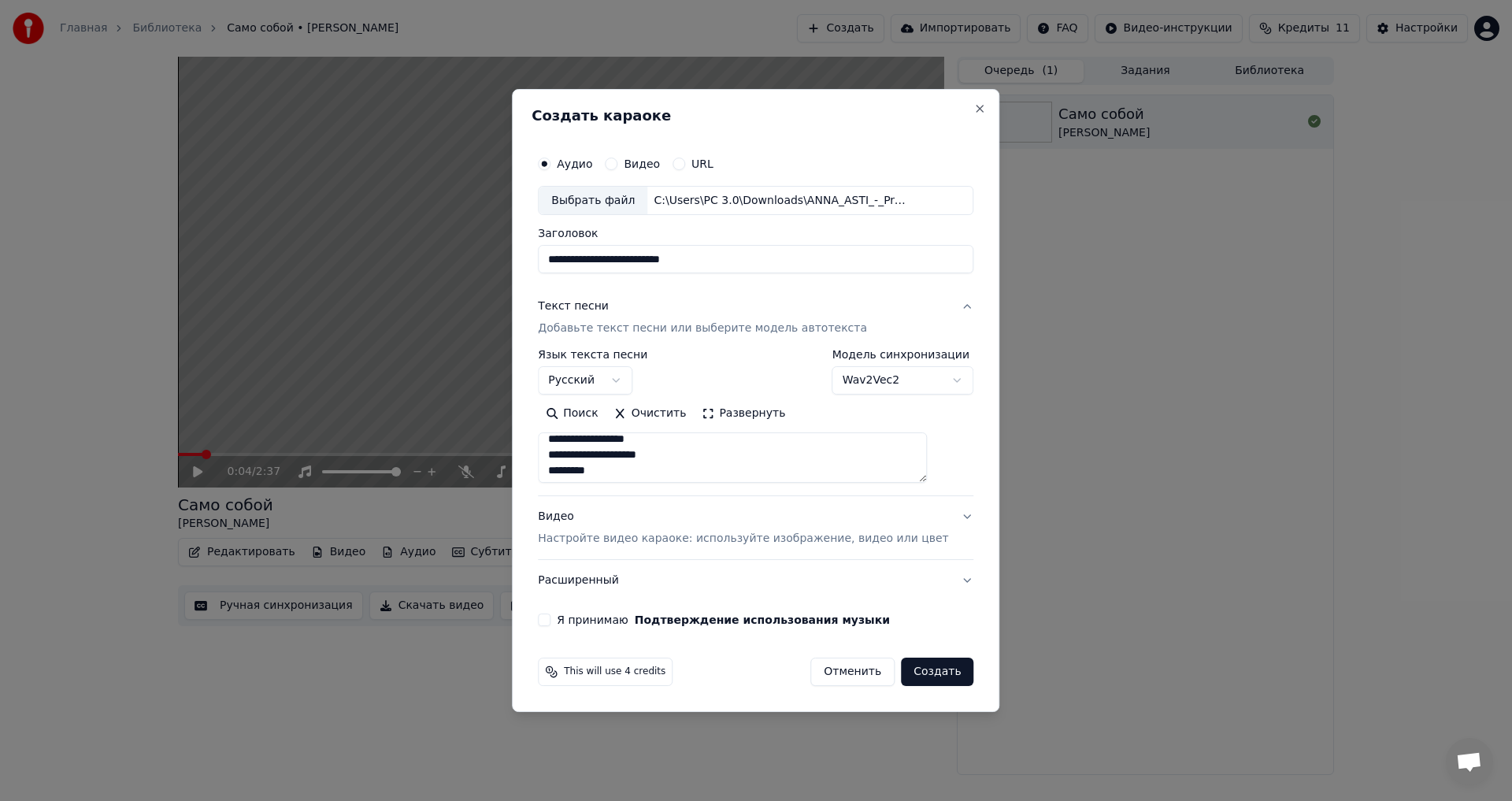
scroll to position [464, 0]
drag, startPoint x: 570, startPoint y: 437, endPoint x: 611, endPoint y: 464, distance: 49.1
click at [669, 416] on div "Поиск Очистить Развернуть" at bounding box center [755, 442] width 436 height 82
click at [669, 452] on textarea at bounding box center [732, 458] width 389 height 50
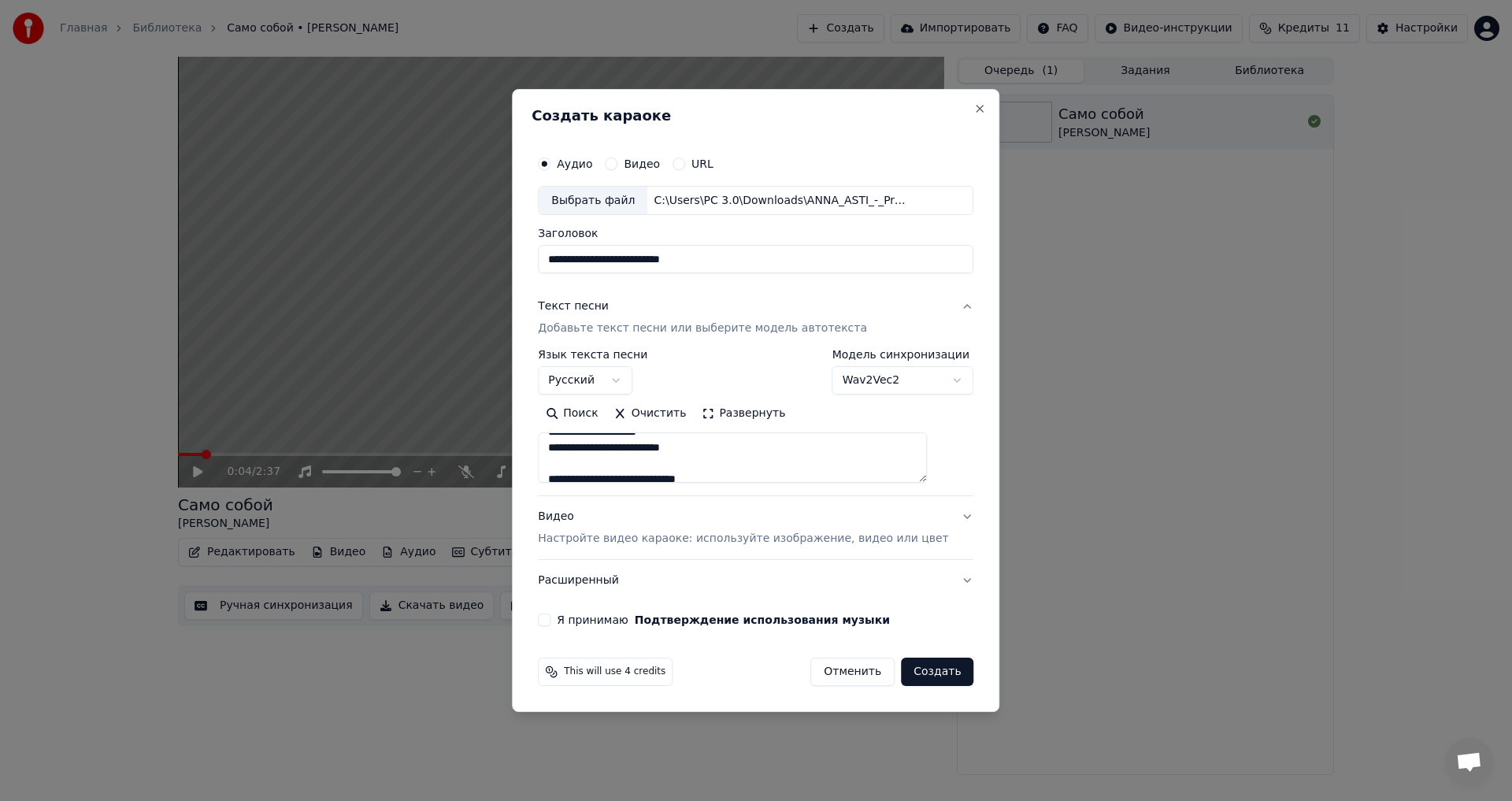
click at [755, 449] on textarea at bounding box center [732, 458] width 389 height 50
click at [785, 114] on h2 "Создать караоке" at bounding box center [756, 116] width 448 height 14
drag, startPoint x: 785, startPoint y: 114, endPoint x: 793, endPoint y: 70, distance: 44.7
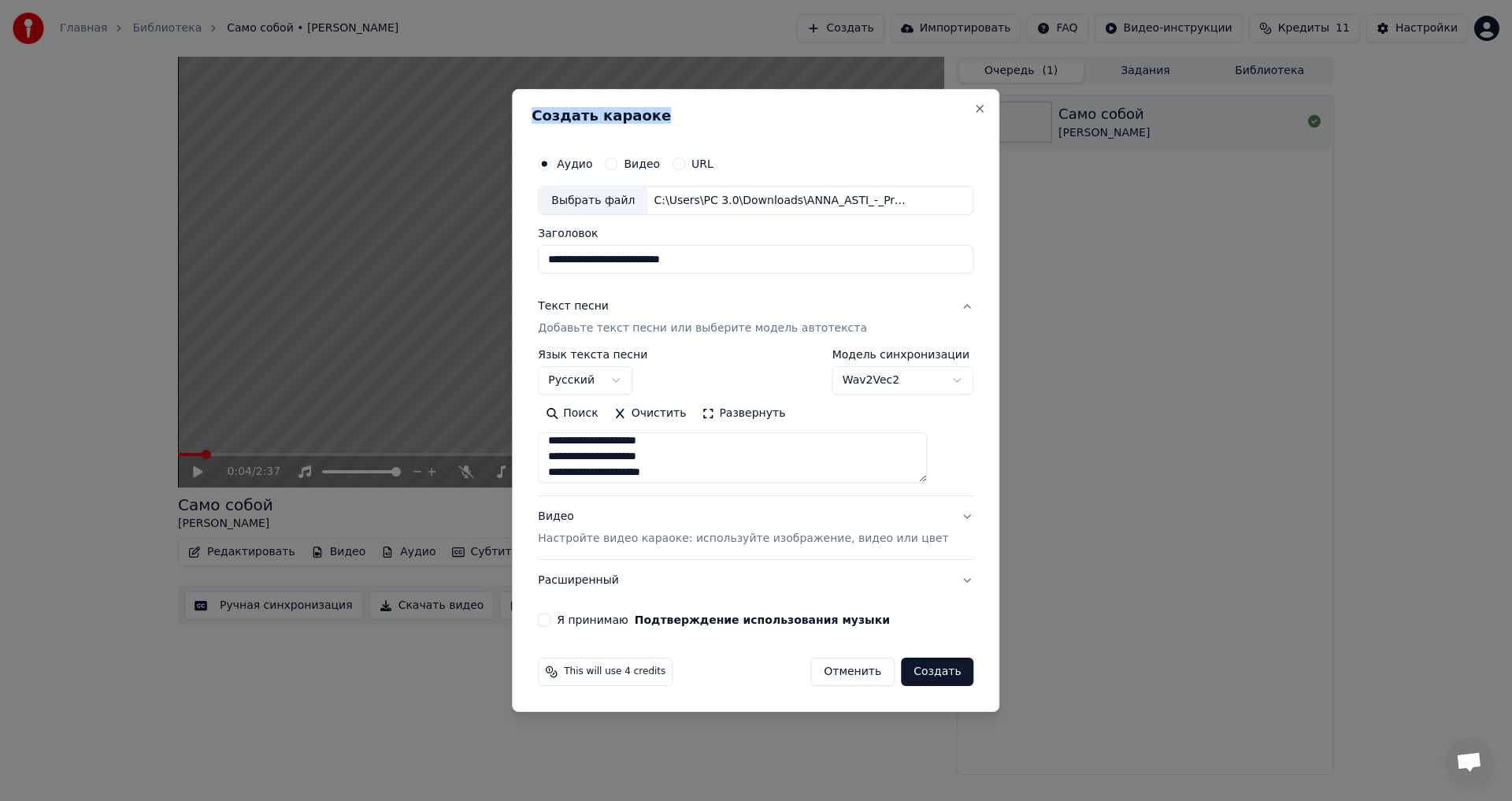
click at [793, 70] on body "**********" at bounding box center [756, 400] width 1512 height 801
click at [782, 97] on div "**********" at bounding box center [756, 401] width 488 height 624
click at [774, 410] on button "Развернуть" at bounding box center [743, 414] width 99 height 25
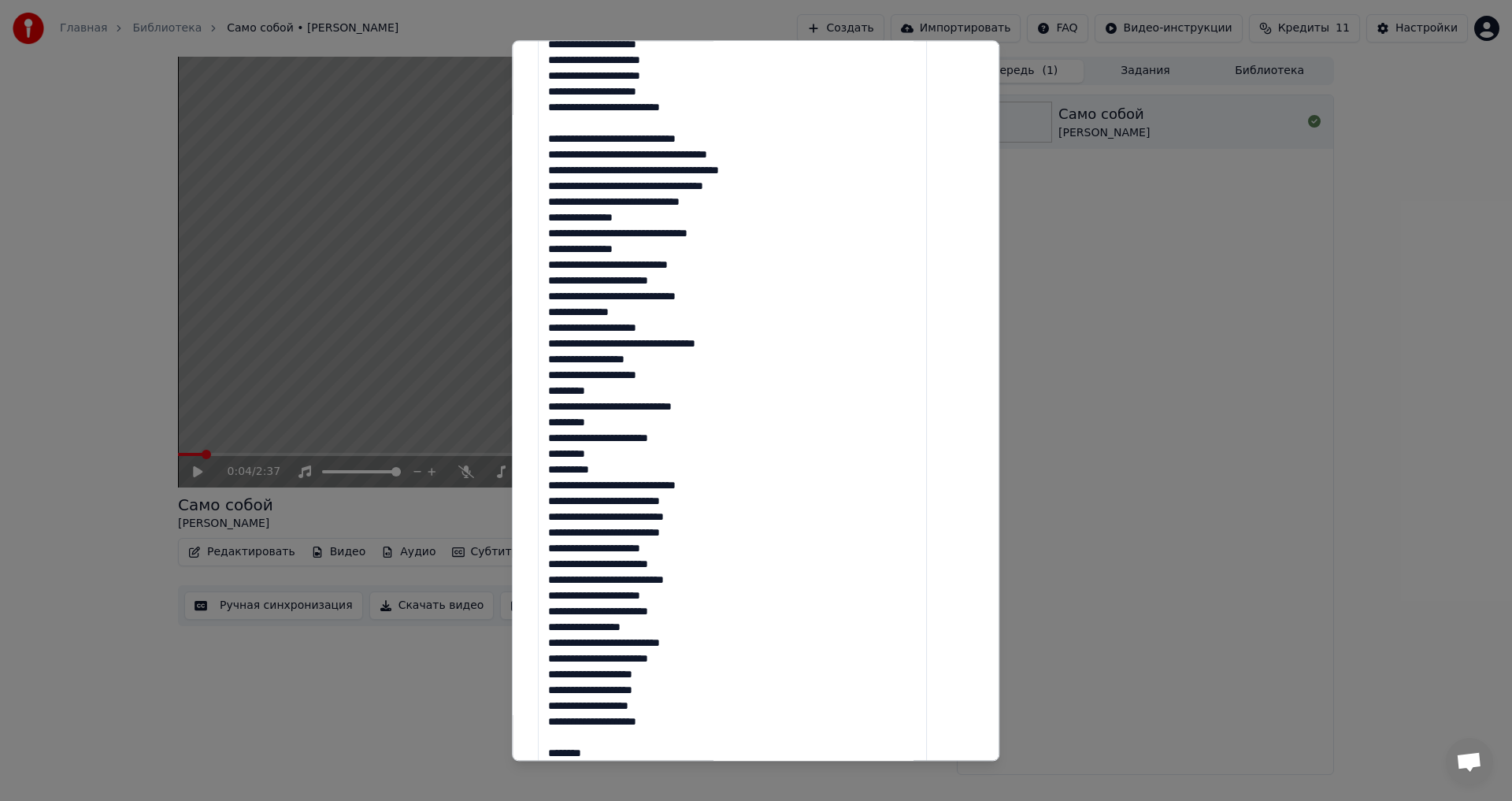
scroll to position [551, 0]
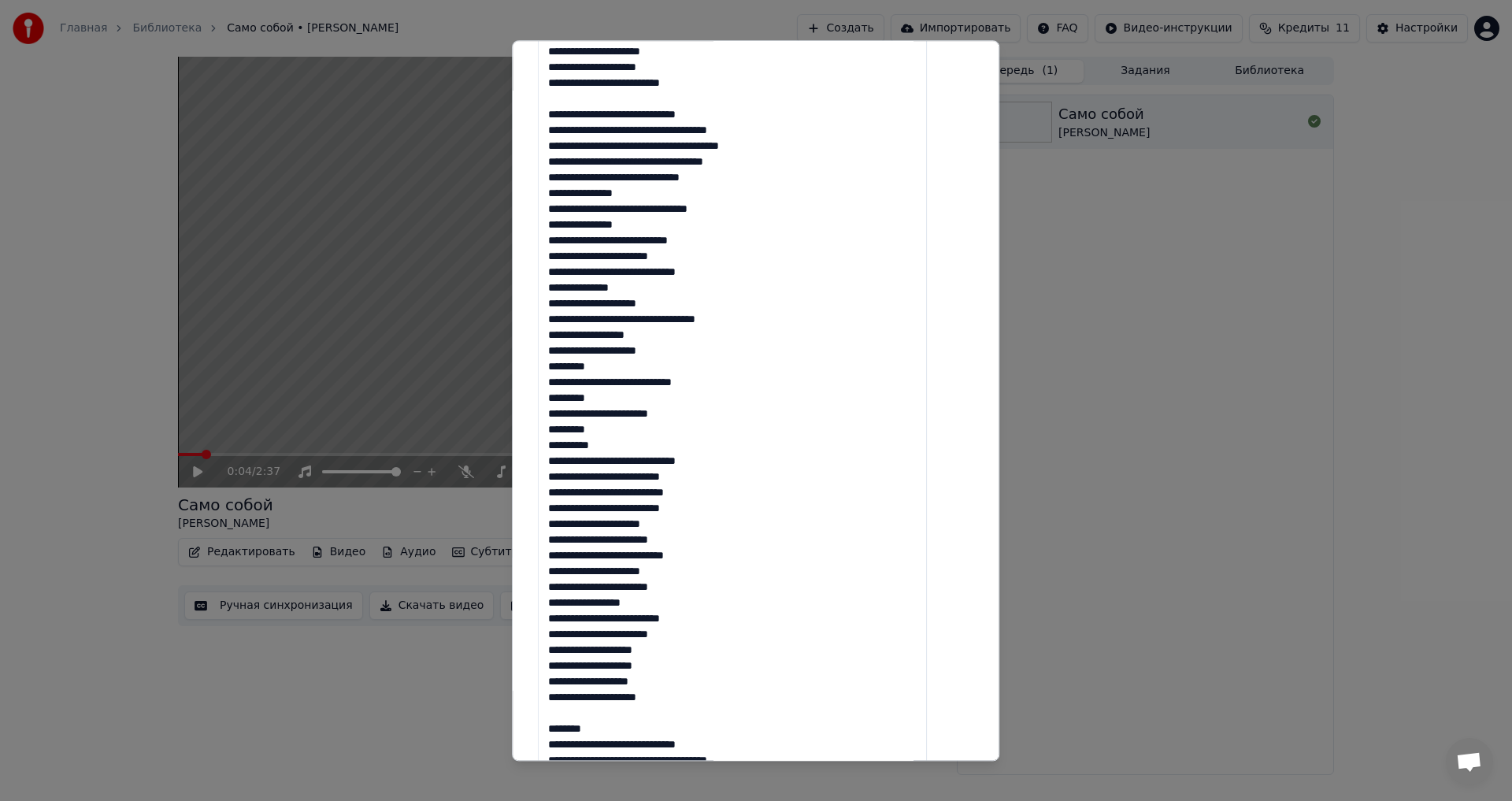
drag, startPoint x: 616, startPoint y: 437, endPoint x: 564, endPoint y: 440, distance: 52.1
click at [564, 440] on textarea at bounding box center [732, 453] width 389 height 1240
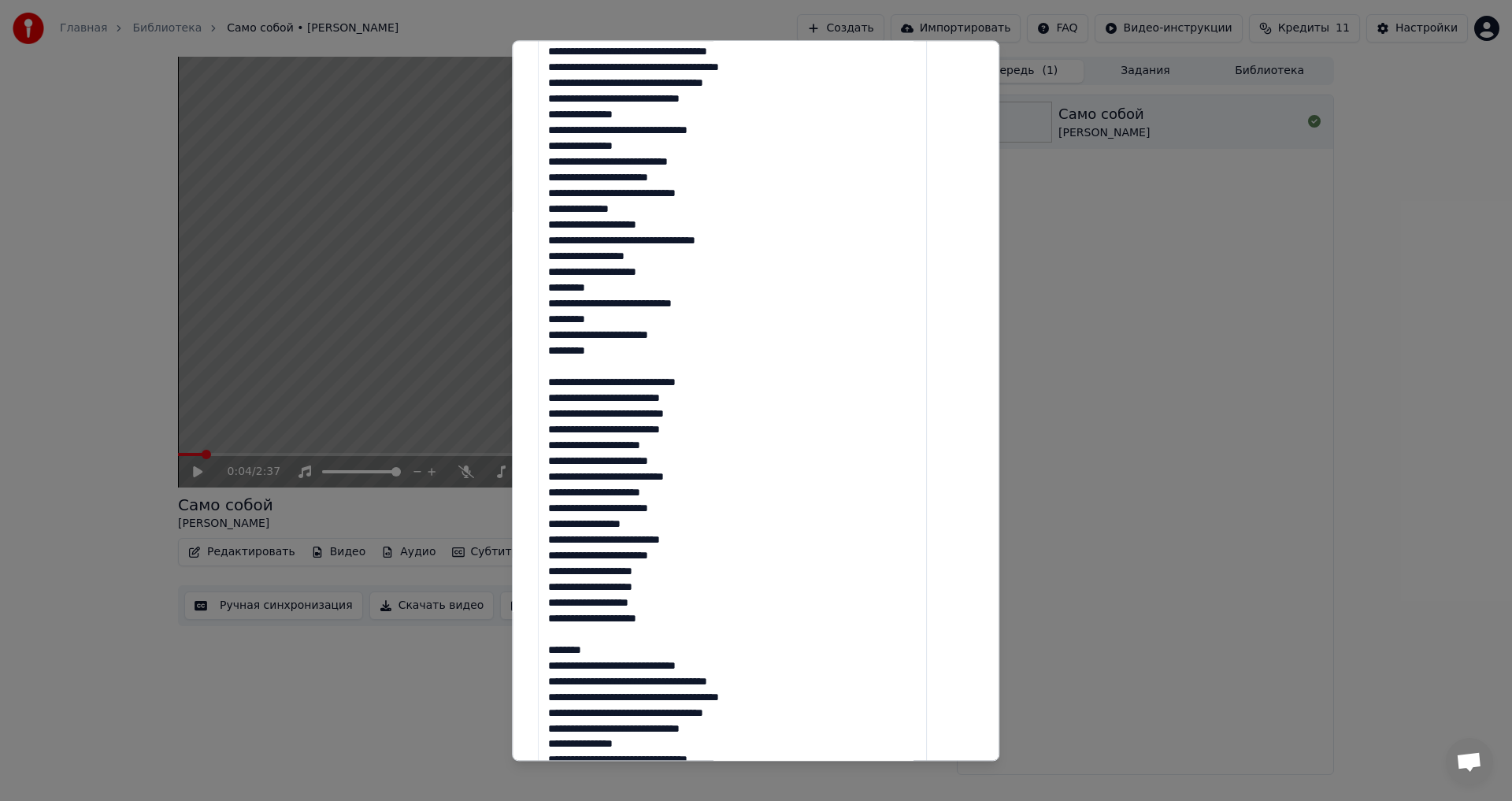
drag, startPoint x: 610, startPoint y: 645, endPoint x: 564, endPoint y: 644, distance: 46.0
click at [564, 644] on textarea at bounding box center [732, 375] width 389 height 1240
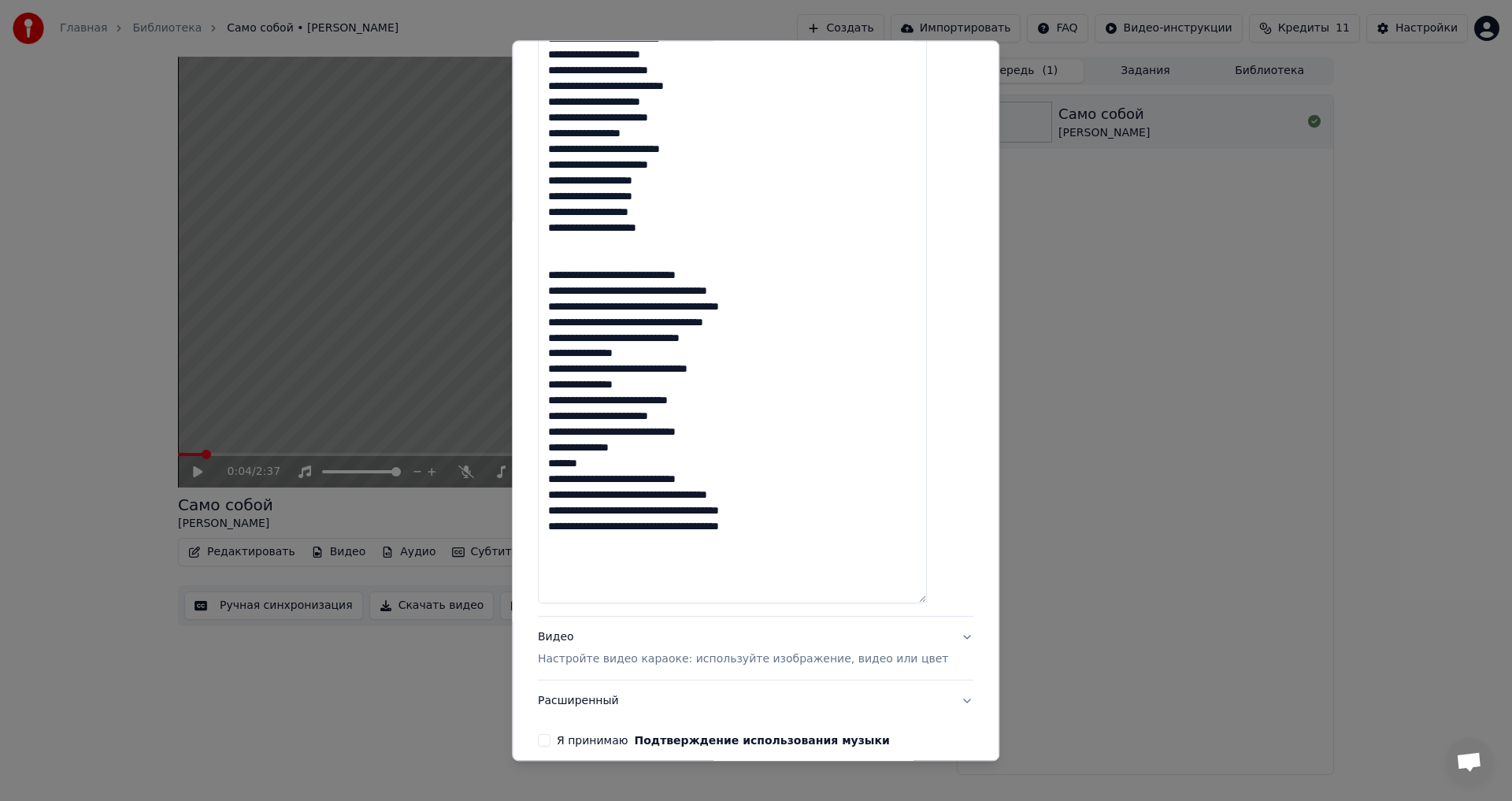
scroll to position [1023, 0]
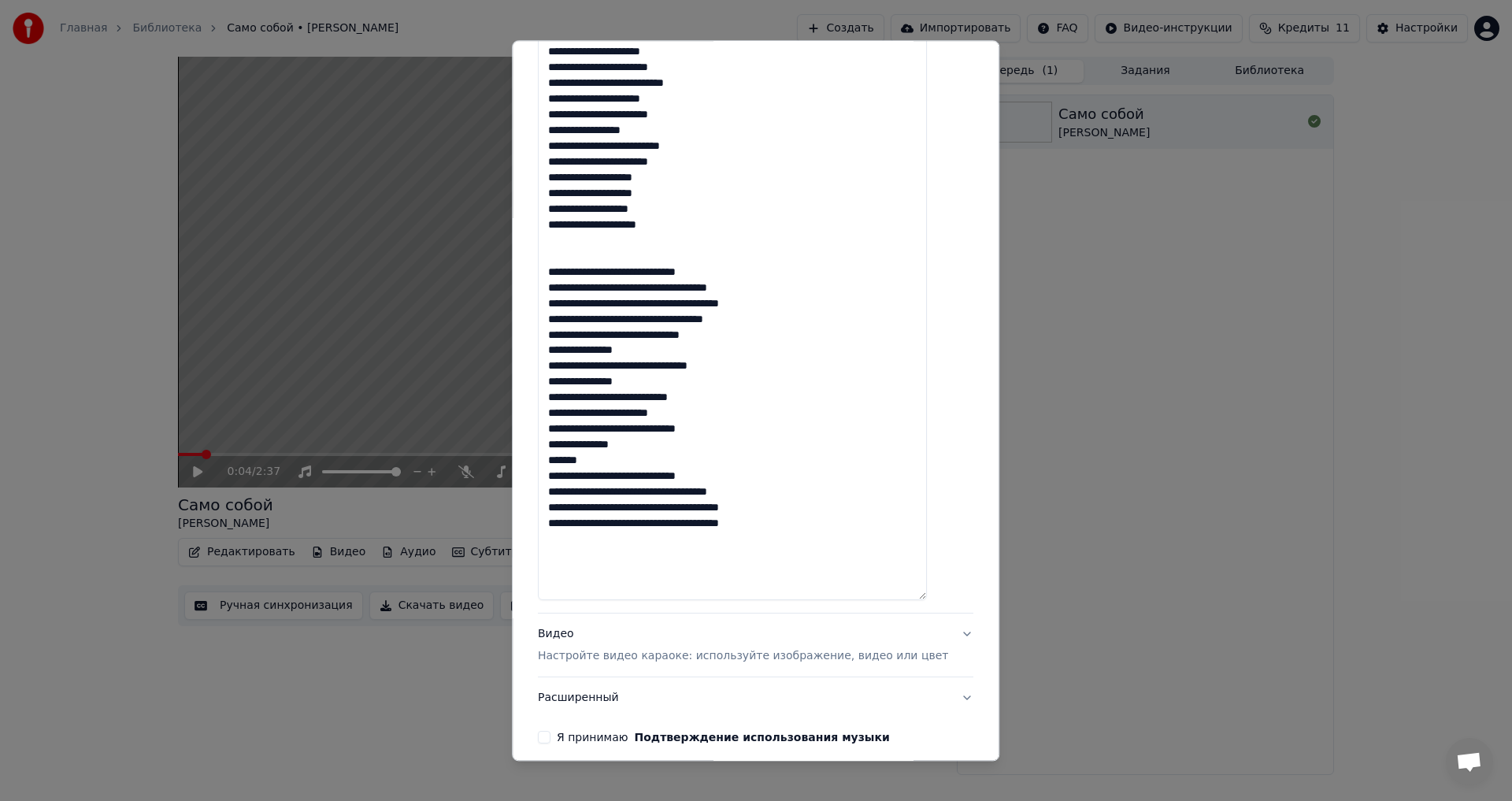
drag, startPoint x: 610, startPoint y: 460, endPoint x: 544, endPoint y: 452, distance: 66.5
click at [544, 452] on div "**********" at bounding box center [756, 401] width 488 height 721
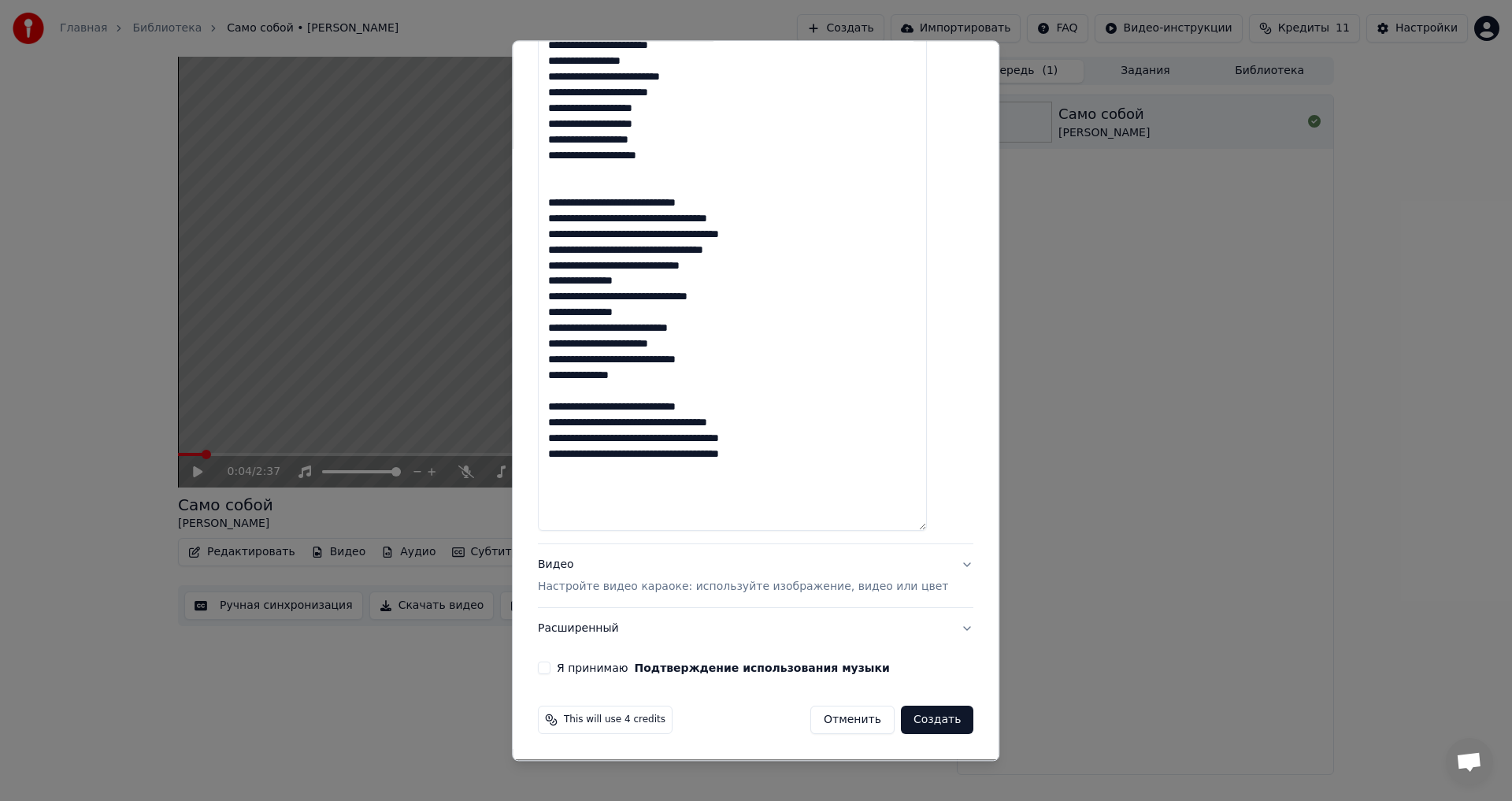
type textarea "**********"
click at [725, 545] on button "Видео Настройте видео караоке: используйте изображение, видео или цвет" at bounding box center [755, 576] width 436 height 63
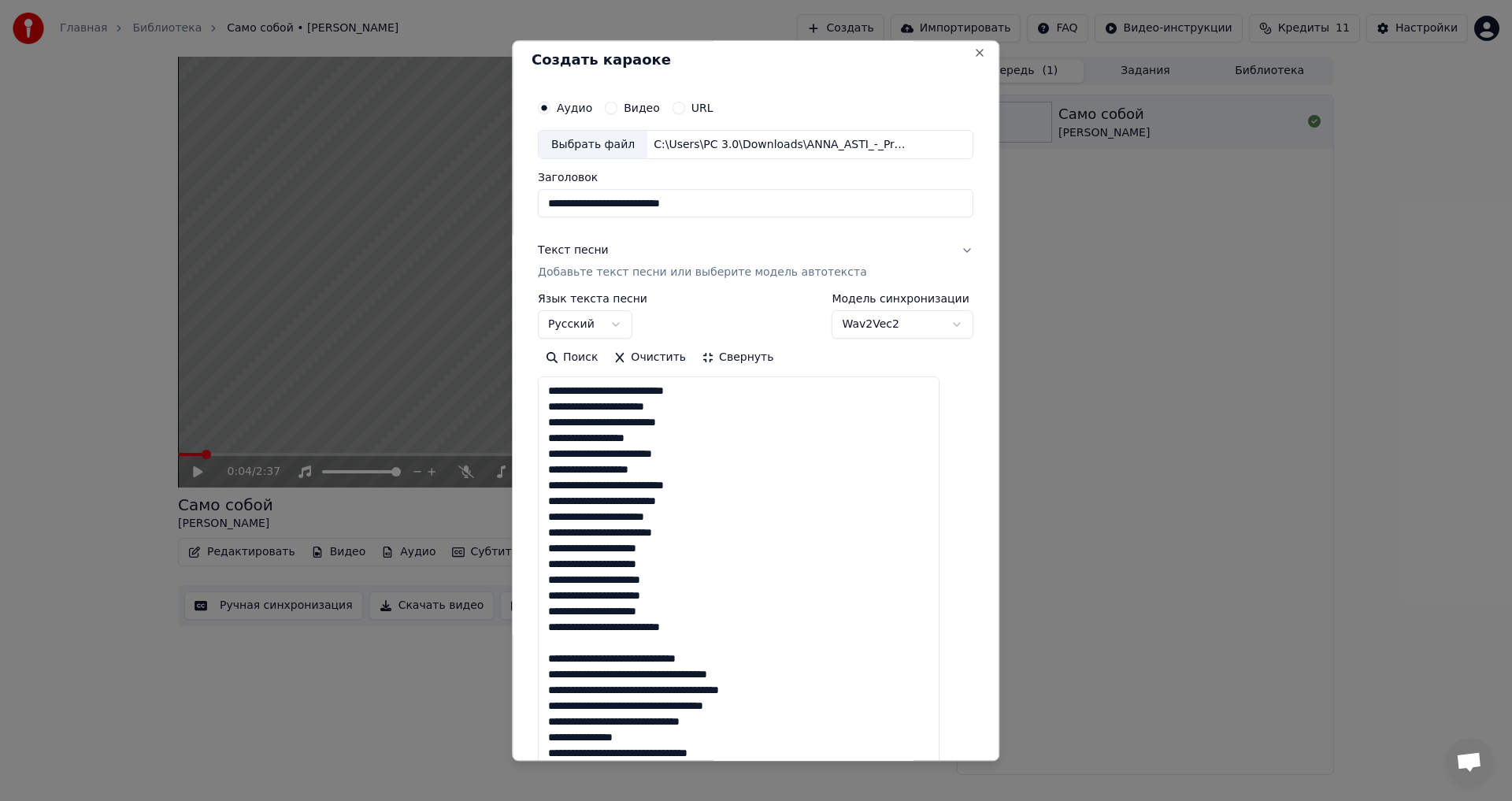
scroll to position [0, 0]
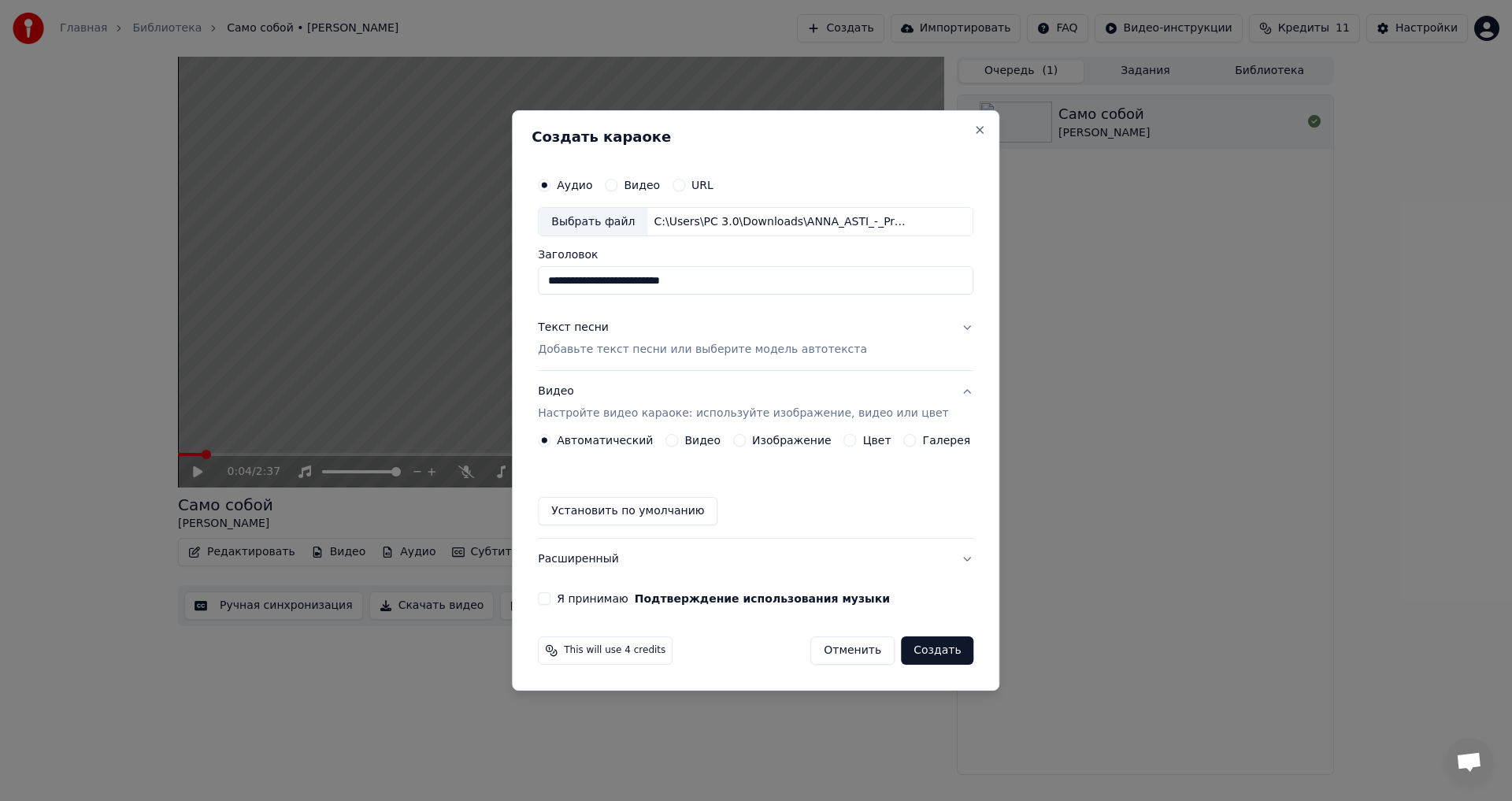
click at [740, 439] on button "Изображение" at bounding box center [739, 441] width 13 height 13
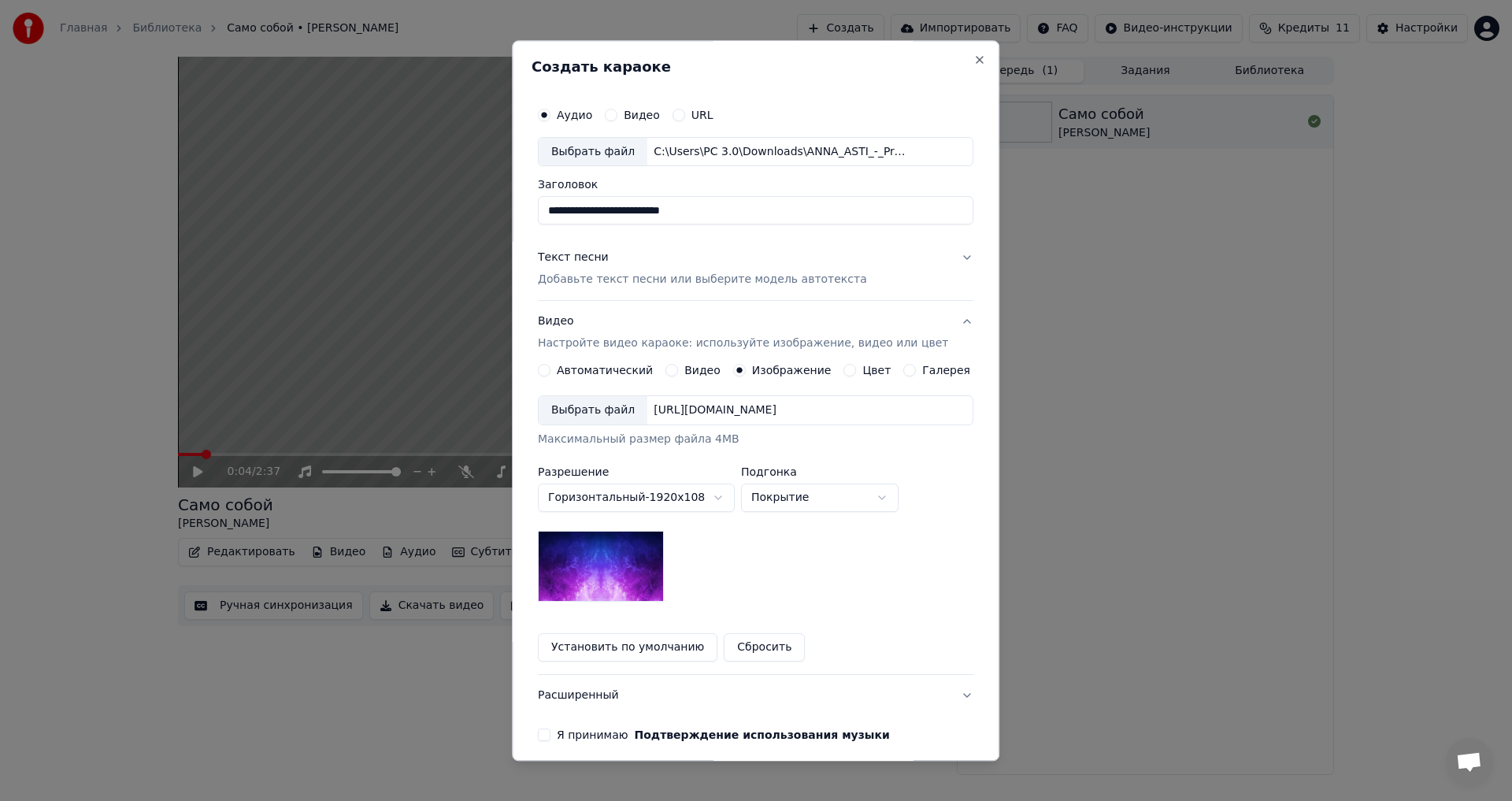
click at [627, 402] on div "Выбрать файл" at bounding box center [592, 411] width 109 height 29
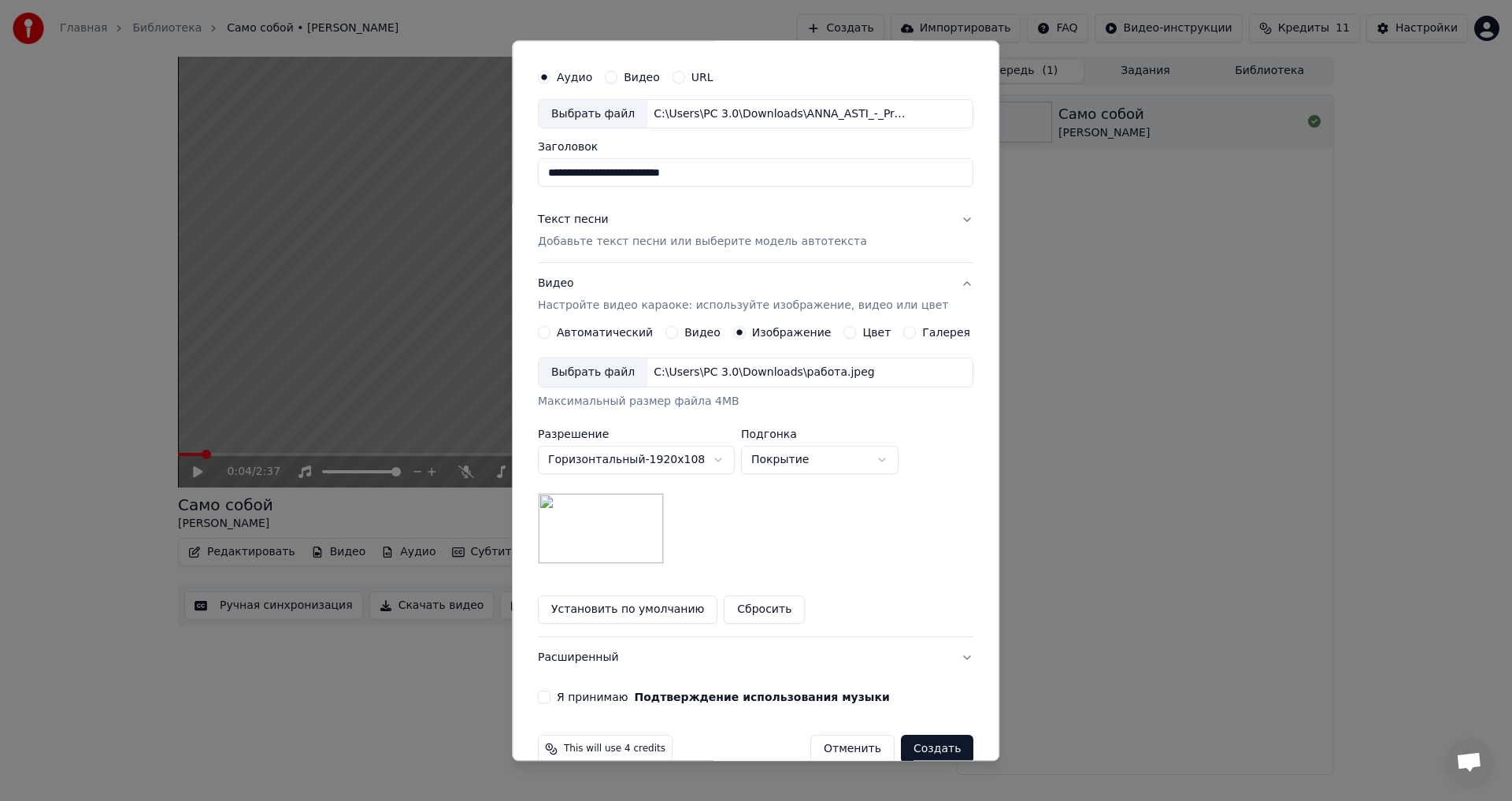
scroll to position [66, 0]
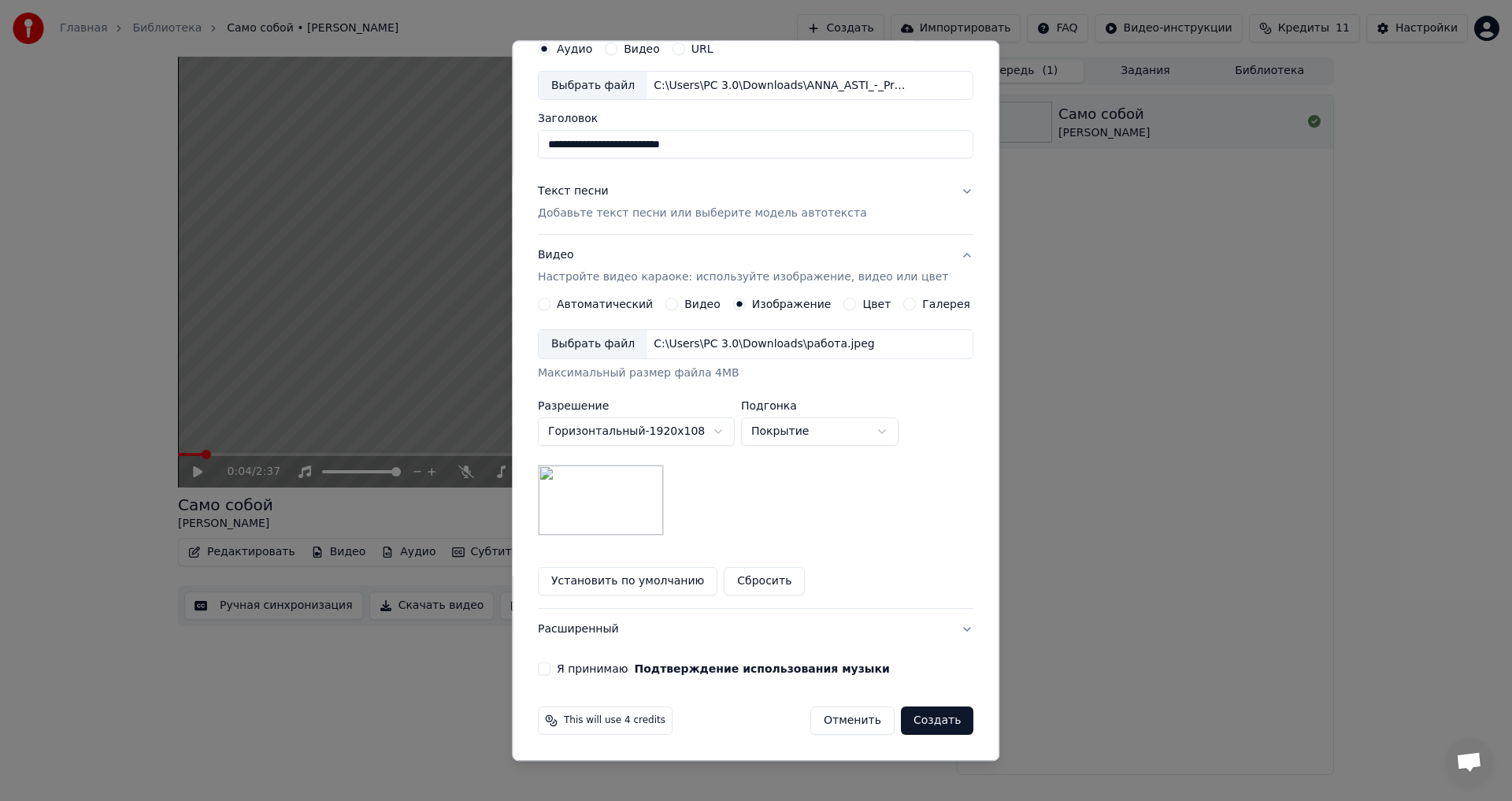
click at [550, 671] on button "Я принимаю Подтверждение использования музыки" at bounding box center [544, 669] width 13 height 13
click at [901, 721] on button "Создать" at bounding box center [937, 722] width 72 height 29
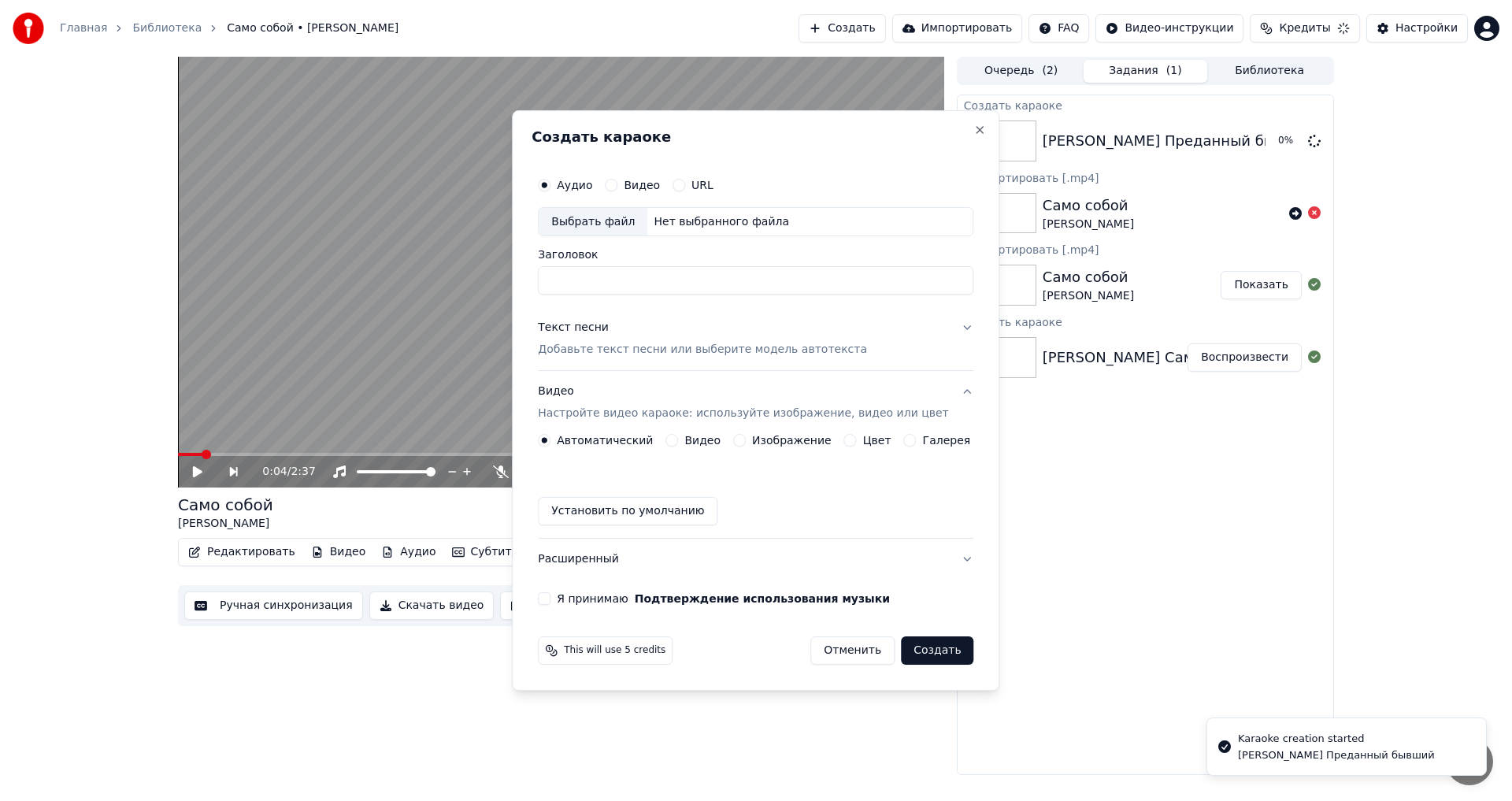
scroll to position [0, 0]
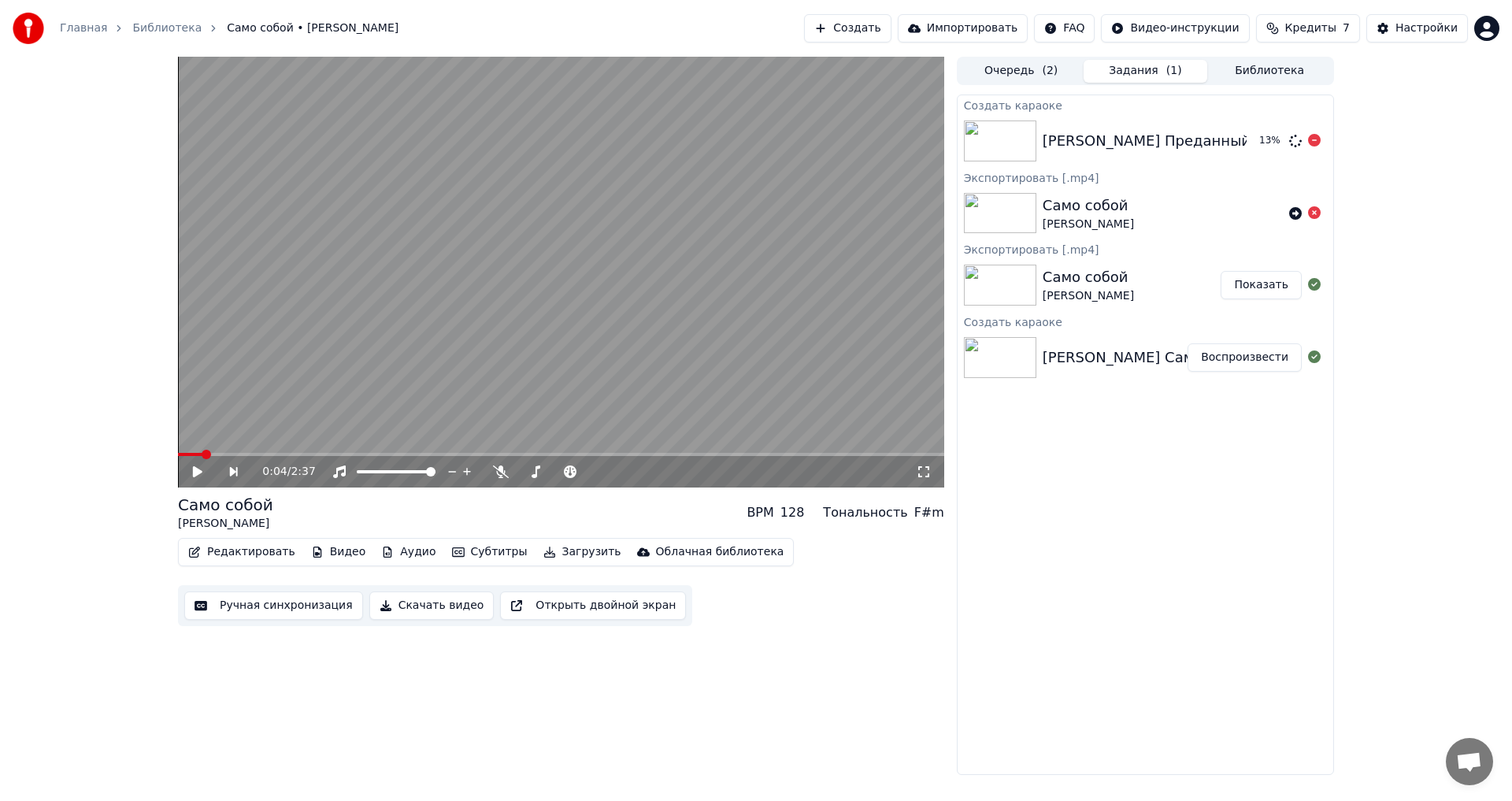
click at [1252, 137] on div "13 %" at bounding box center [1286, 141] width 80 height 19
click at [1096, 138] on div "[PERSON_NAME] Преданный бывший" at bounding box center [1178, 141] width 272 height 22
click at [999, 138] on img at bounding box center [1000, 141] width 72 height 41
click at [1118, 151] on div "[PERSON_NAME] Преданный бывший" at bounding box center [1178, 141] width 272 height 22
click at [1167, 157] on div "[PERSON_NAME] Преданный бывший Воспроизвести" at bounding box center [1145, 141] width 376 height 53
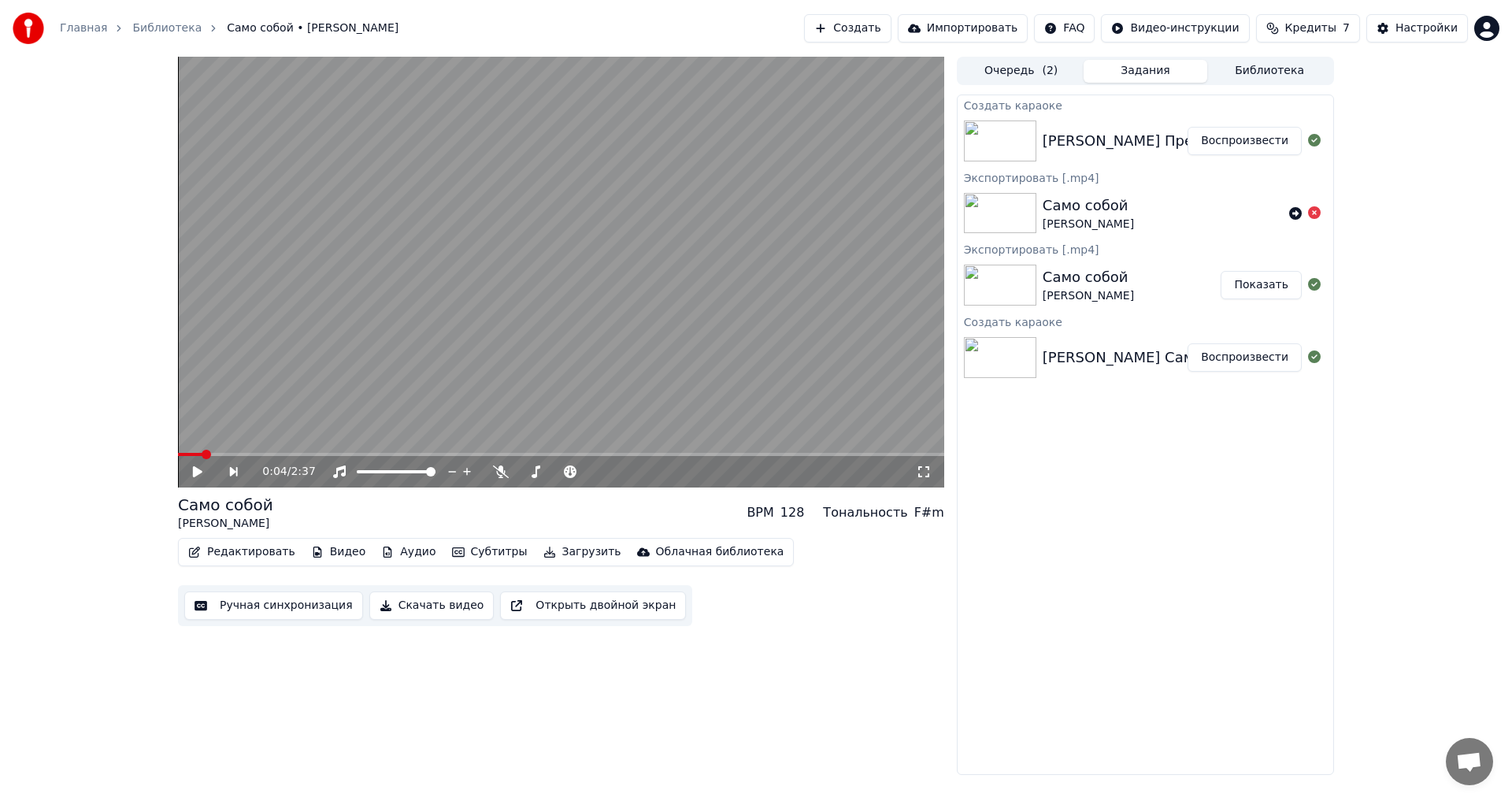
click at [1010, 134] on img at bounding box center [1000, 141] width 72 height 41
click at [1000, 60] on button "Очередь ( 2 )" at bounding box center [1021, 71] width 125 height 23
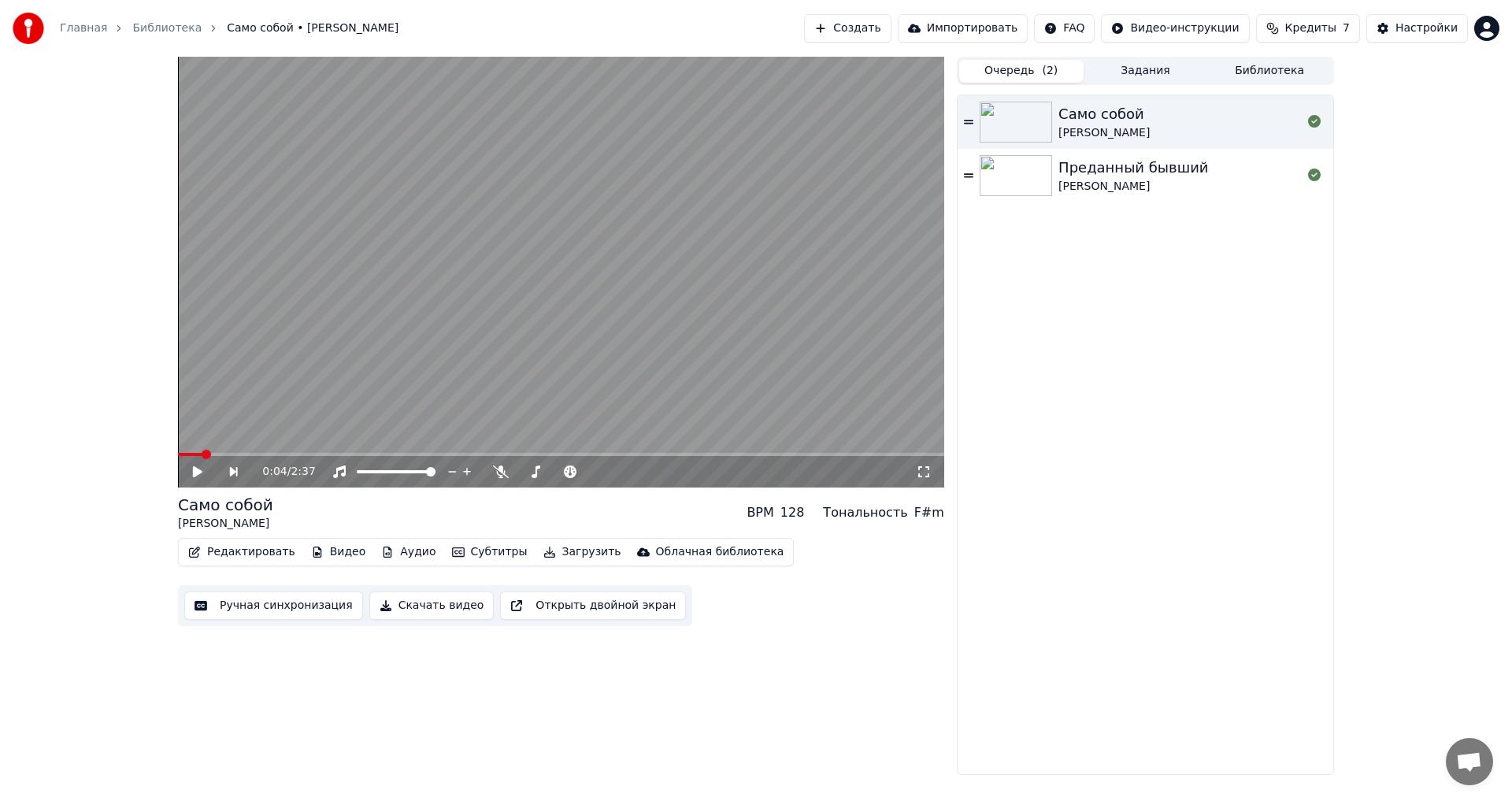
click at [1014, 170] on img at bounding box center [1016, 175] width 72 height 41
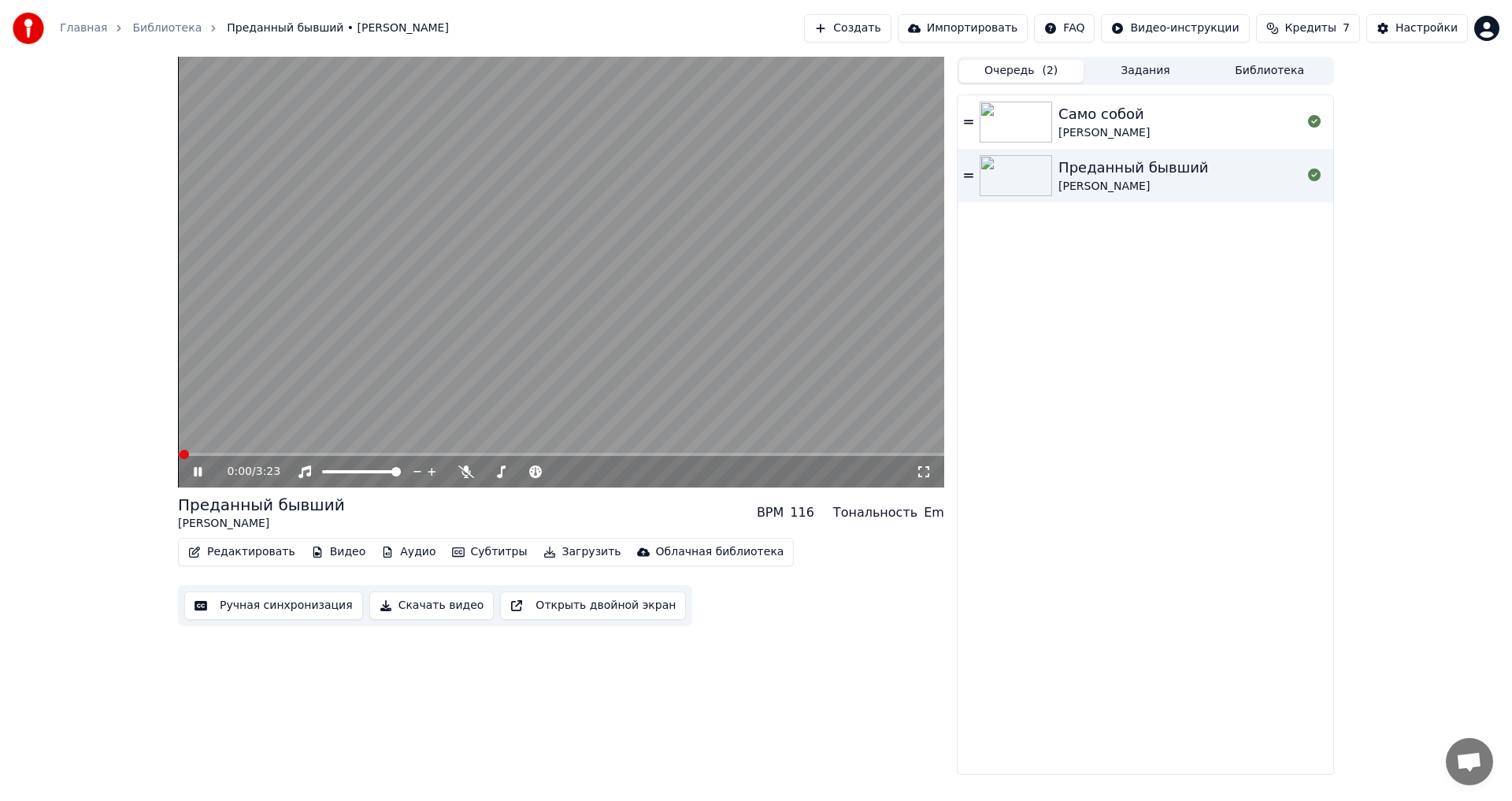
click at [429, 329] on video at bounding box center [561, 271] width 766 height 431
click at [547, 542] on button "Загрузить" at bounding box center [582, 552] width 91 height 22
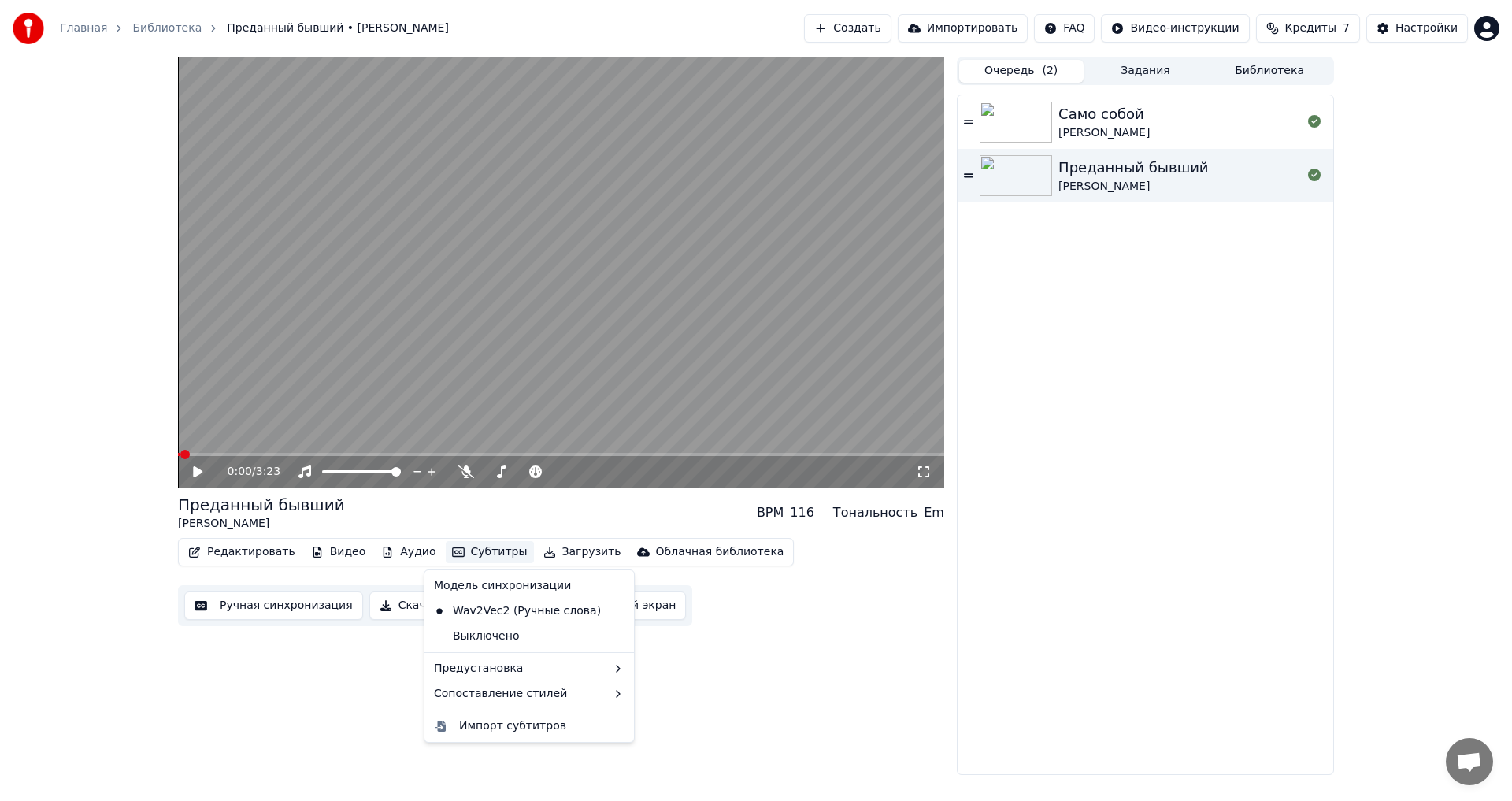
click at [380, 637] on div "0:00 / 3:23 Преданный бывший [PERSON_NAME] BPM 116 Тональность Em Редактировать…" at bounding box center [561, 415] width 766 height 718
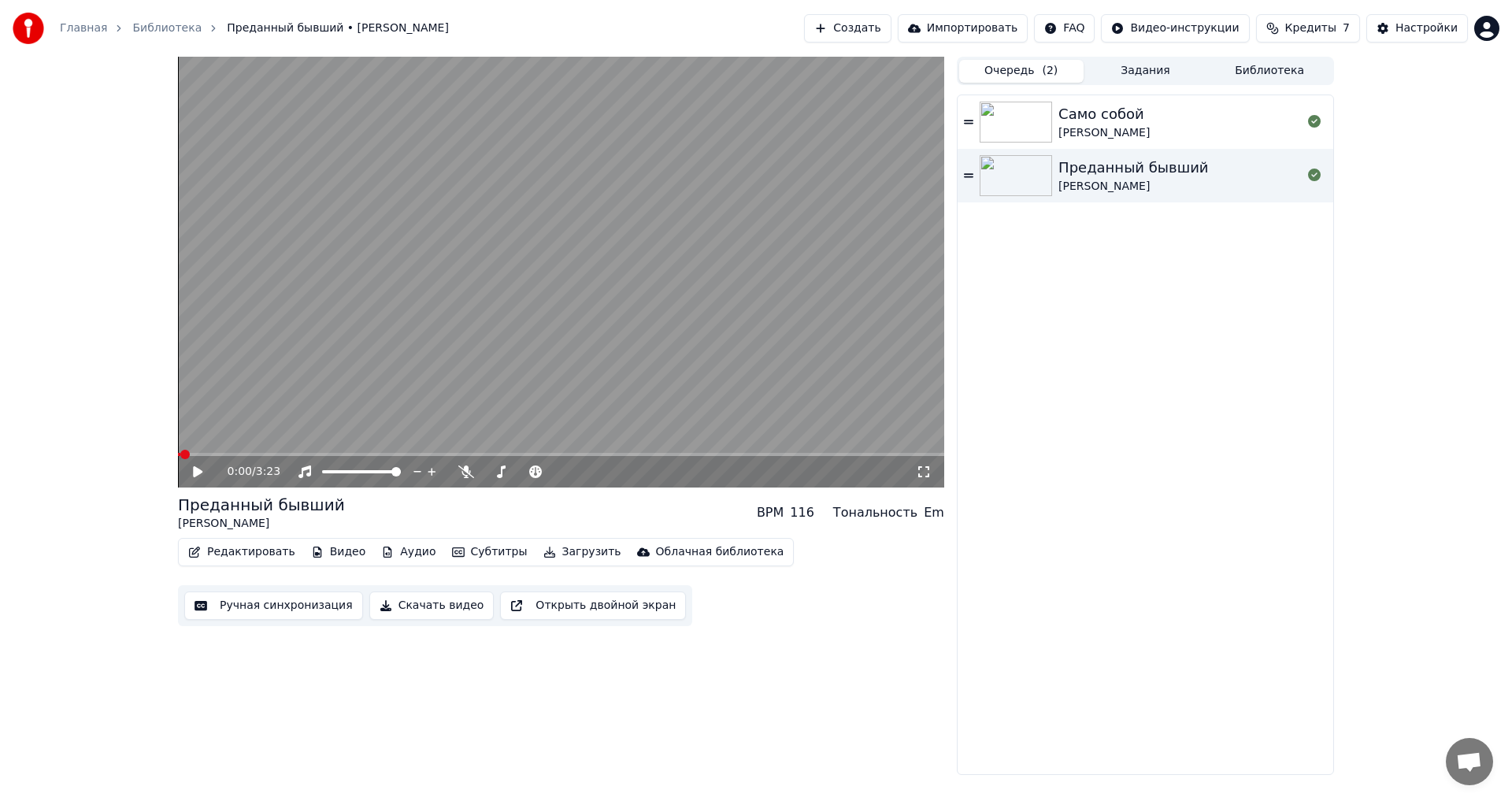
click at [385, 595] on button "Скачать видео" at bounding box center [432, 606] width 125 height 29
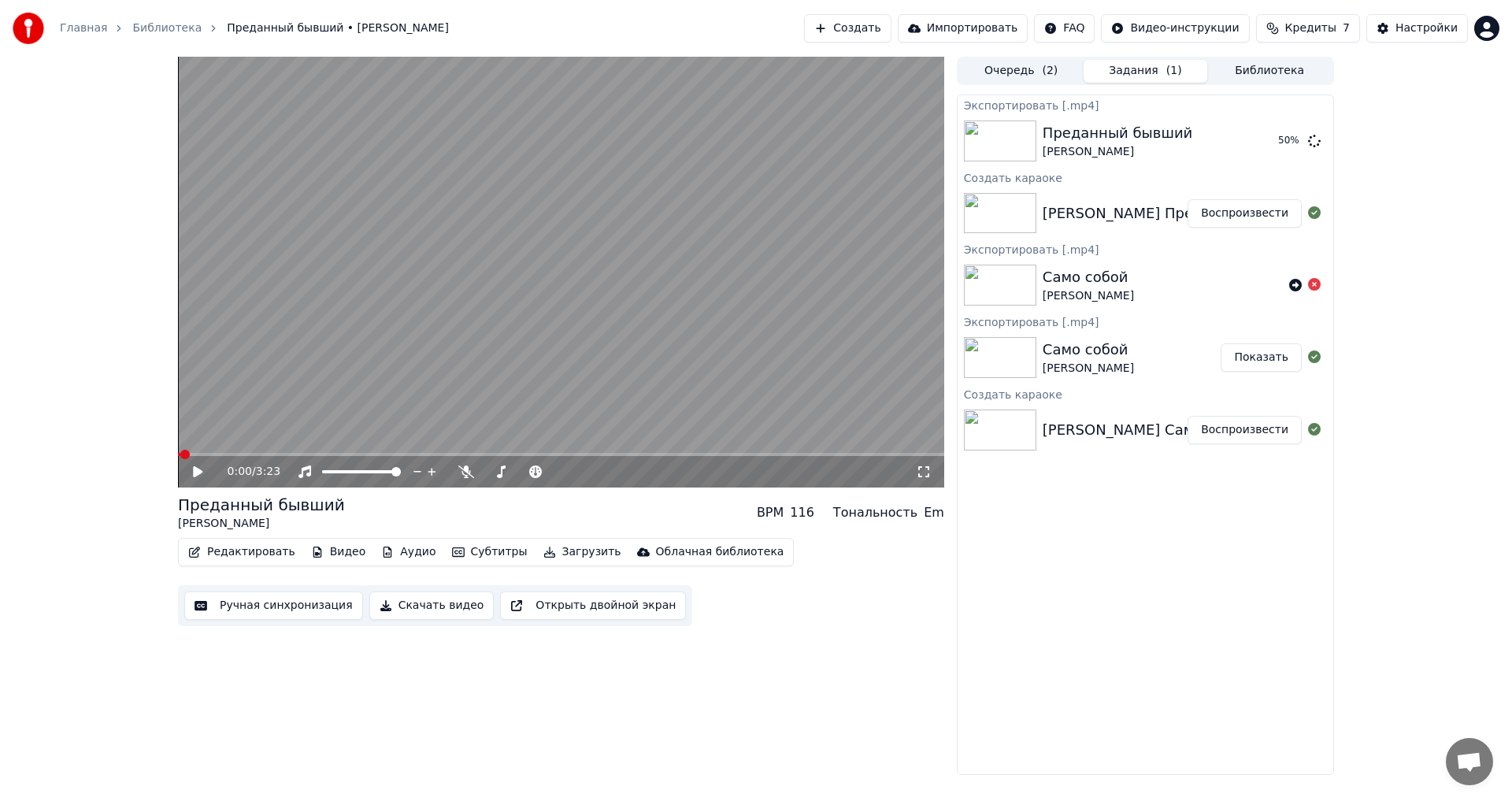
click at [986, 78] on button "Очередь ( 2 )" at bounding box center [1021, 71] width 125 height 23
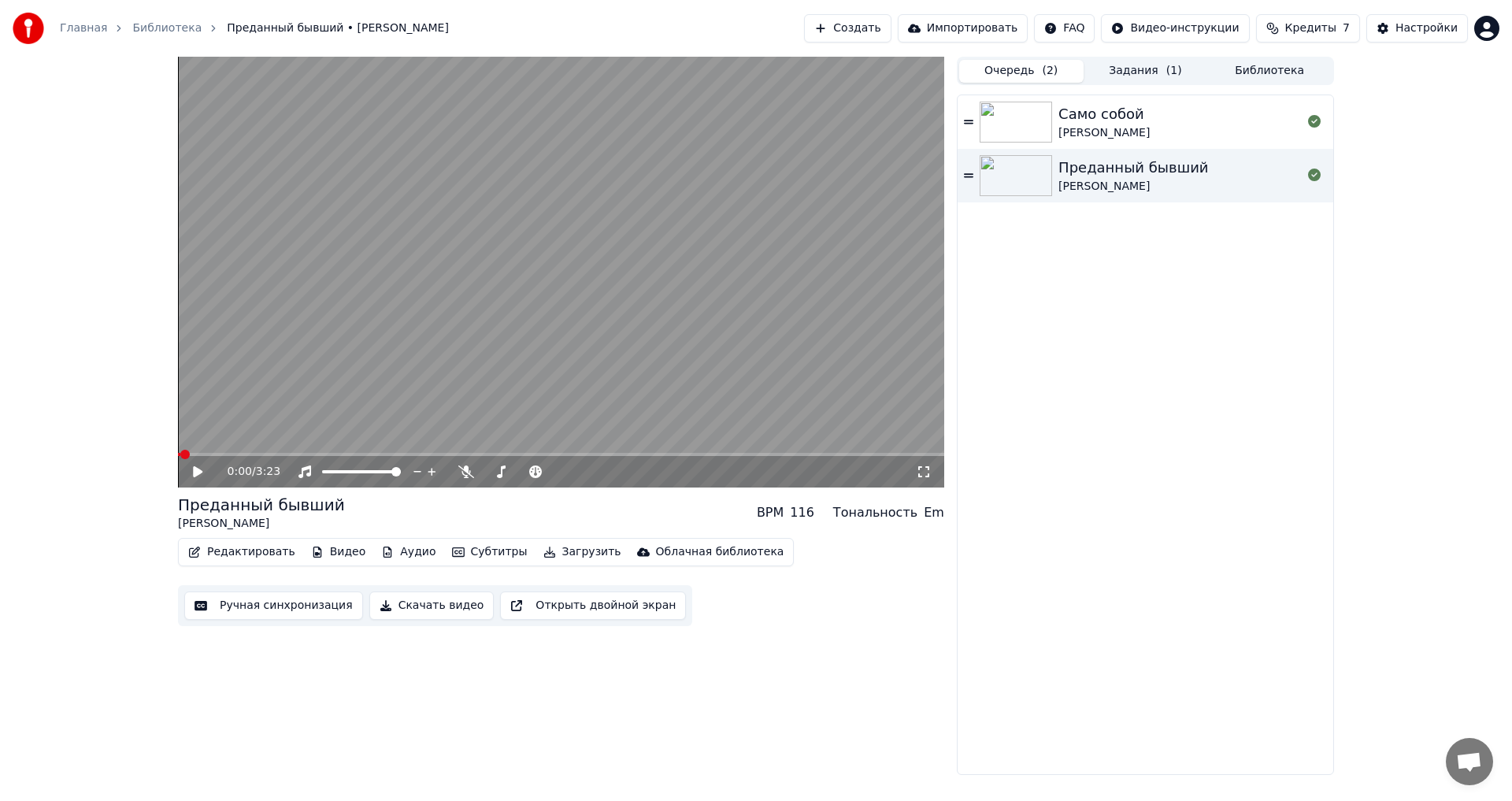
click at [847, 11] on div "Главная Библиотека Преданный бывший • [PERSON_NAME] Создать Импортировать FAQ В…" at bounding box center [756, 28] width 1512 height 56
click at [858, 24] on button "Создать" at bounding box center [847, 29] width 87 height 29
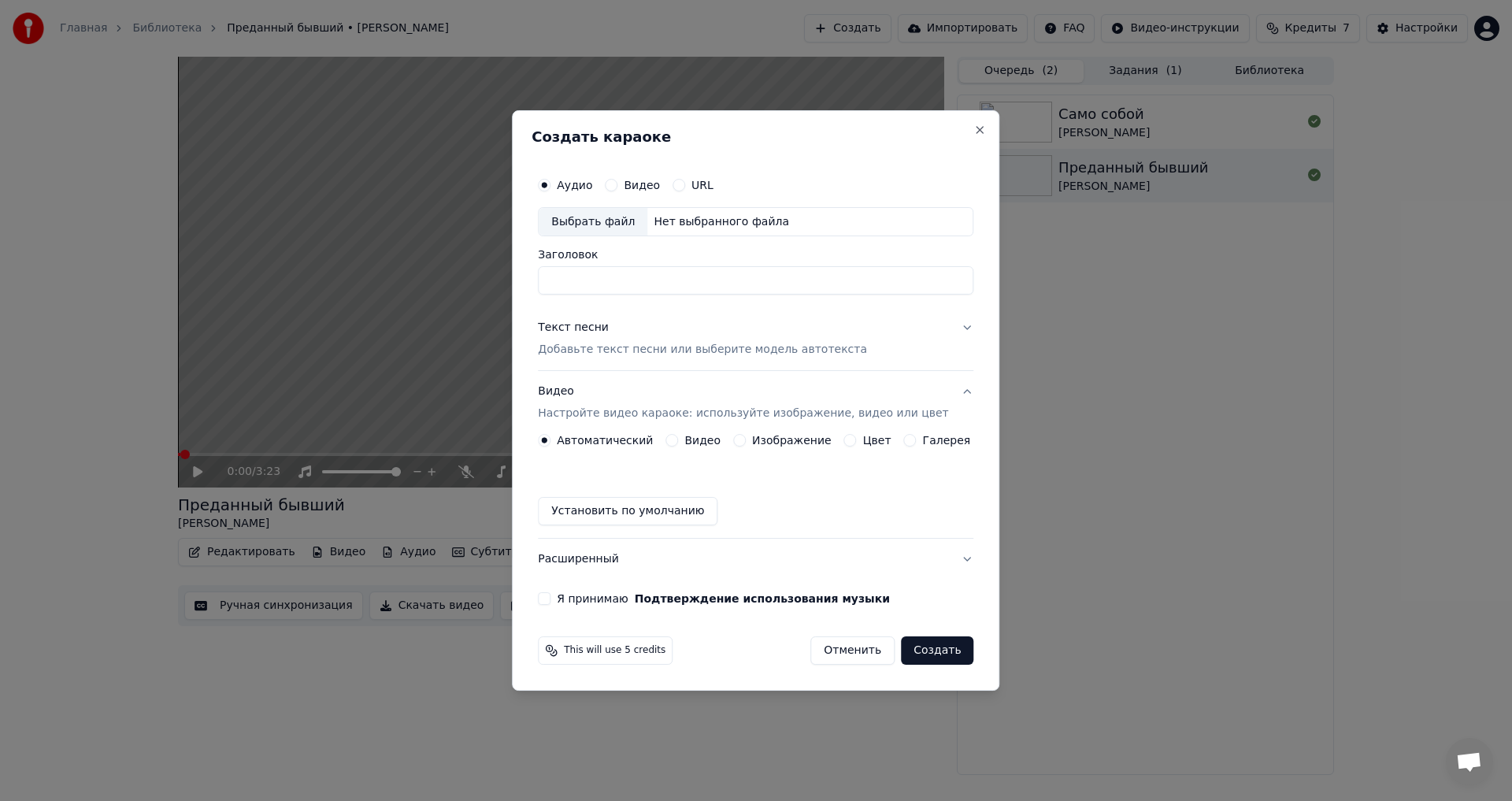
click at [637, 225] on div "Выбрать файл" at bounding box center [592, 222] width 109 height 29
drag, startPoint x: 720, startPoint y: 275, endPoint x: 759, endPoint y: 275, distance: 39.0
click at [721, 275] on input "**********" at bounding box center [755, 281] width 436 height 29
drag, startPoint x: 759, startPoint y: 277, endPoint x: 492, endPoint y: 302, distance: 268.2
click at [492, 302] on body "**********" at bounding box center [756, 400] width 1512 height 801
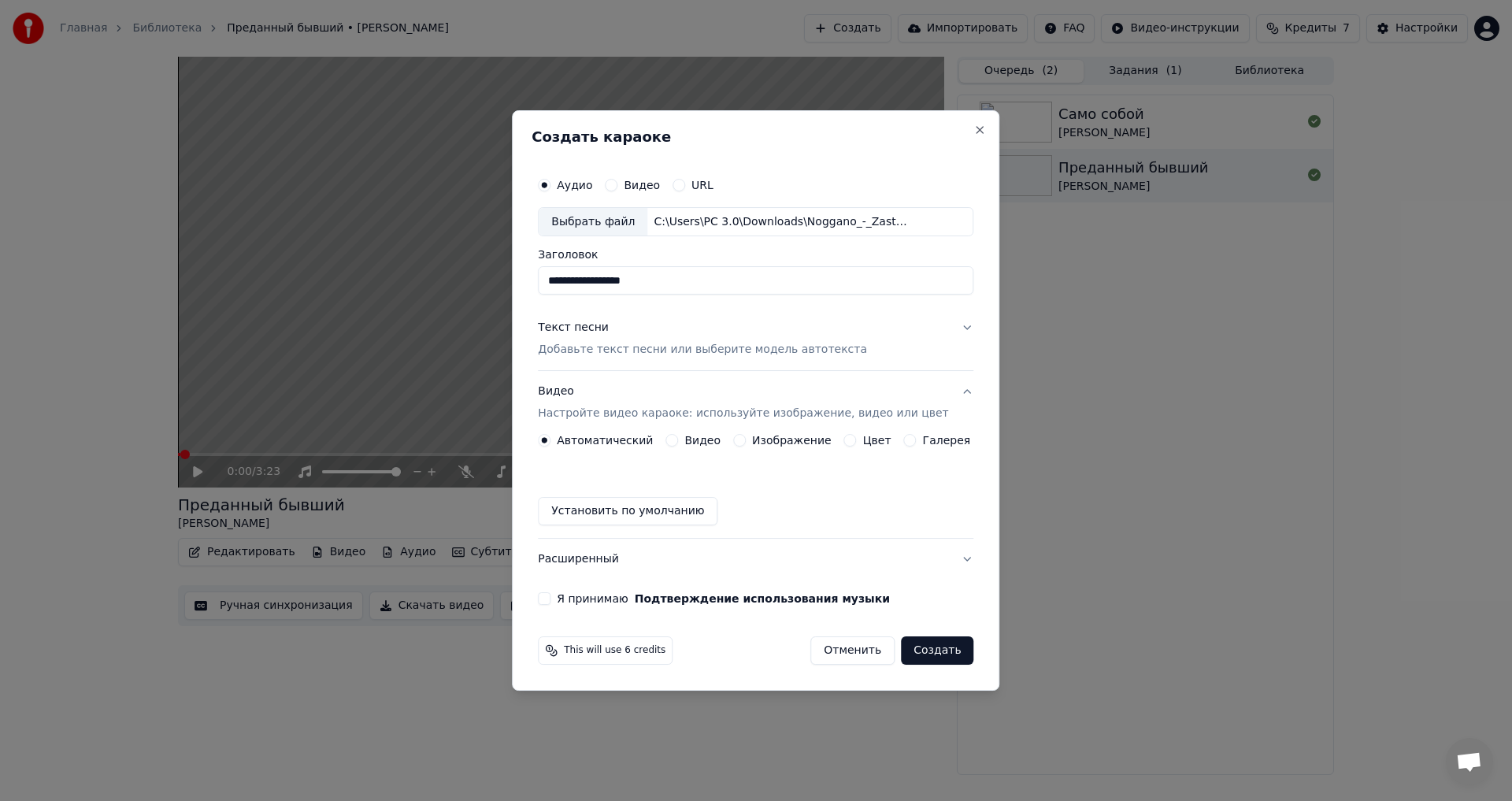
click at [584, 285] on input "**********" at bounding box center [755, 281] width 436 height 29
click at [688, 279] on input "**********" at bounding box center [755, 281] width 436 height 29
type input "**********"
click at [745, 321] on div "Текст песни Добавьте текст песни или выберите модель автотекста" at bounding box center [702, 340] width 330 height 38
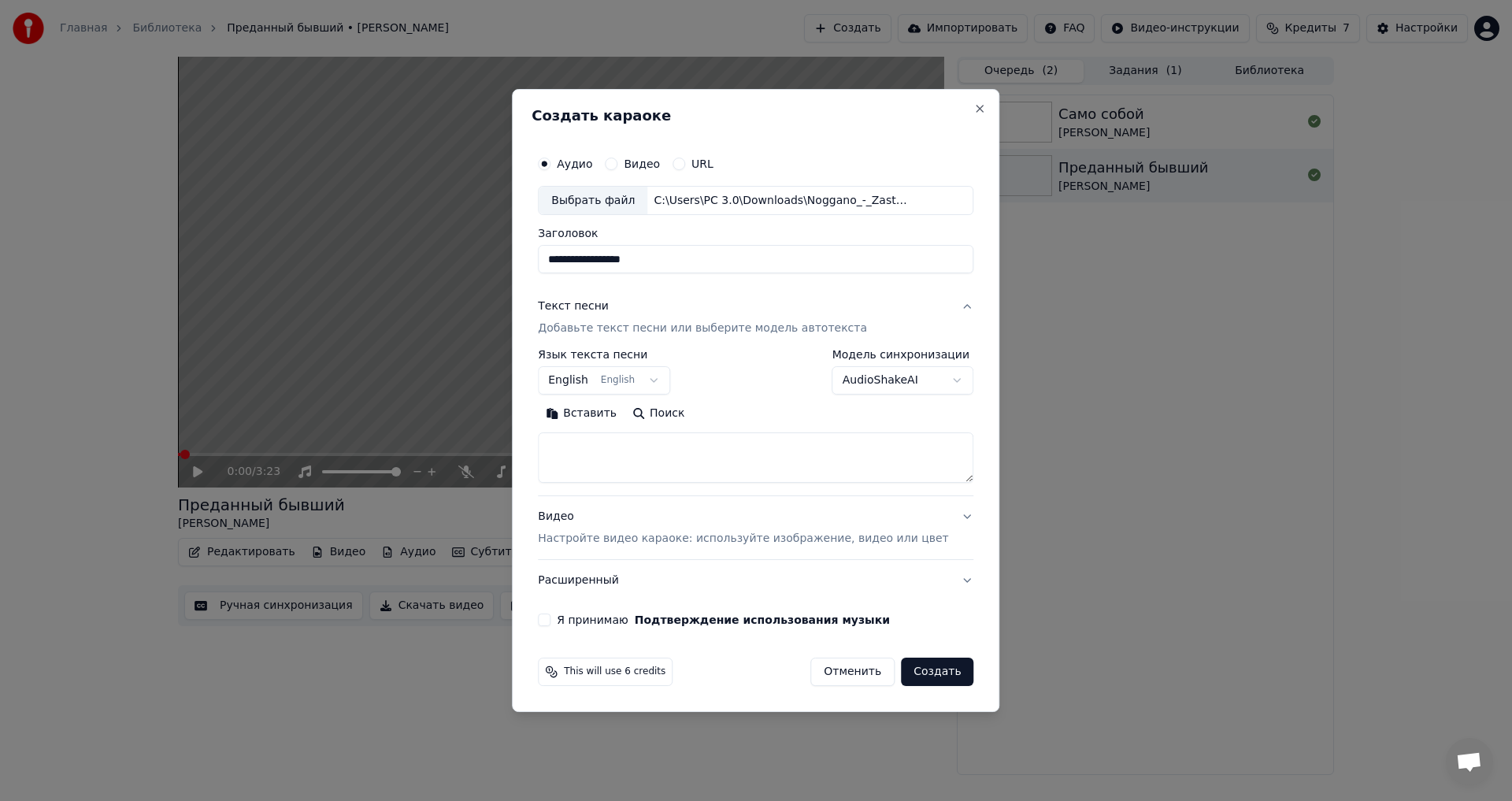
click at [642, 379] on body "**********" at bounding box center [756, 400] width 1512 height 801
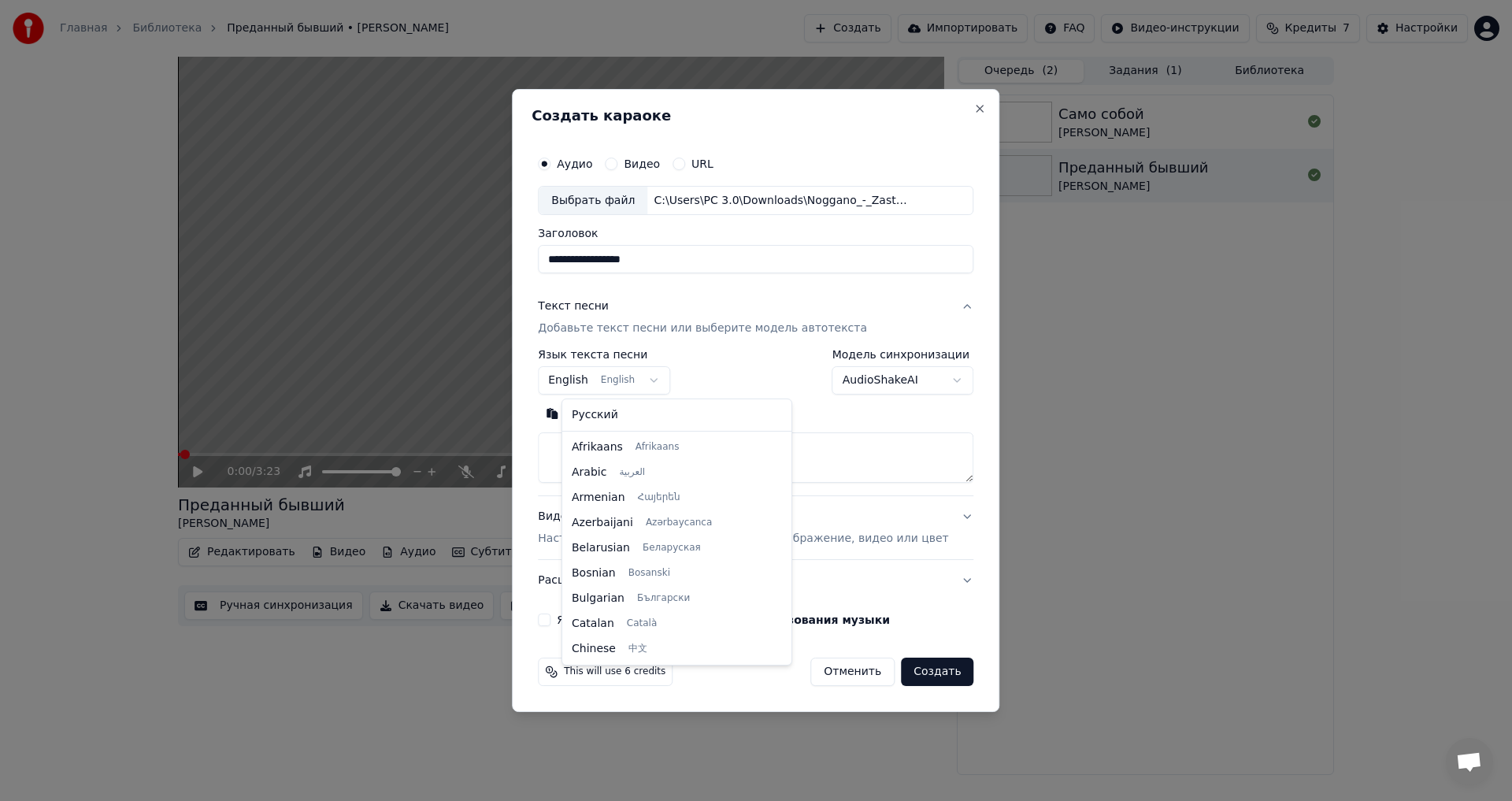
scroll to position [126, 0]
select select "**"
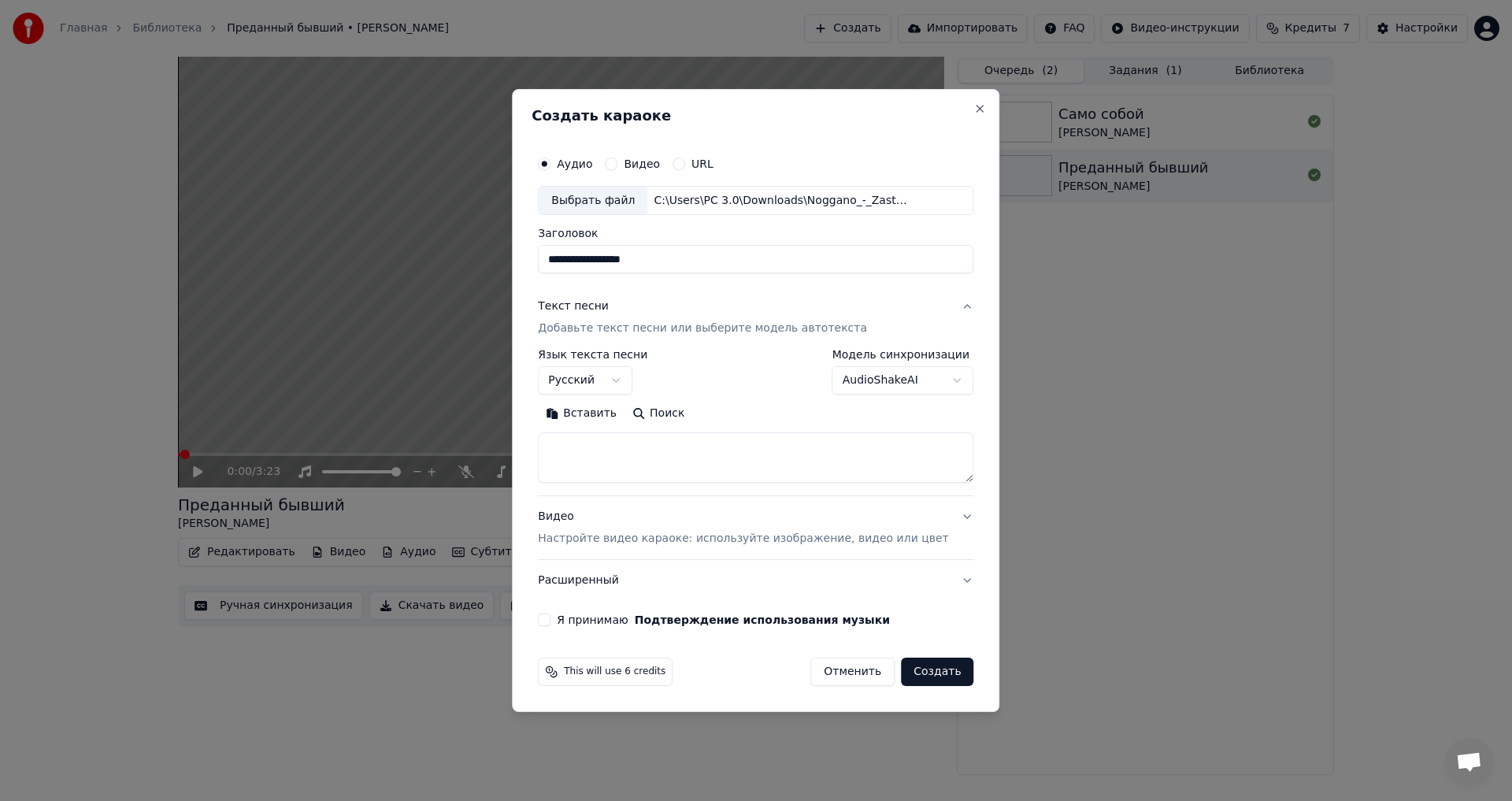
click at [731, 456] on textarea at bounding box center [755, 458] width 436 height 50
click at [611, 413] on button "Вставить" at bounding box center [580, 414] width 87 height 25
click at [885, 389] on body "**********" at bounding box center [756, 400] width 1512 height 801
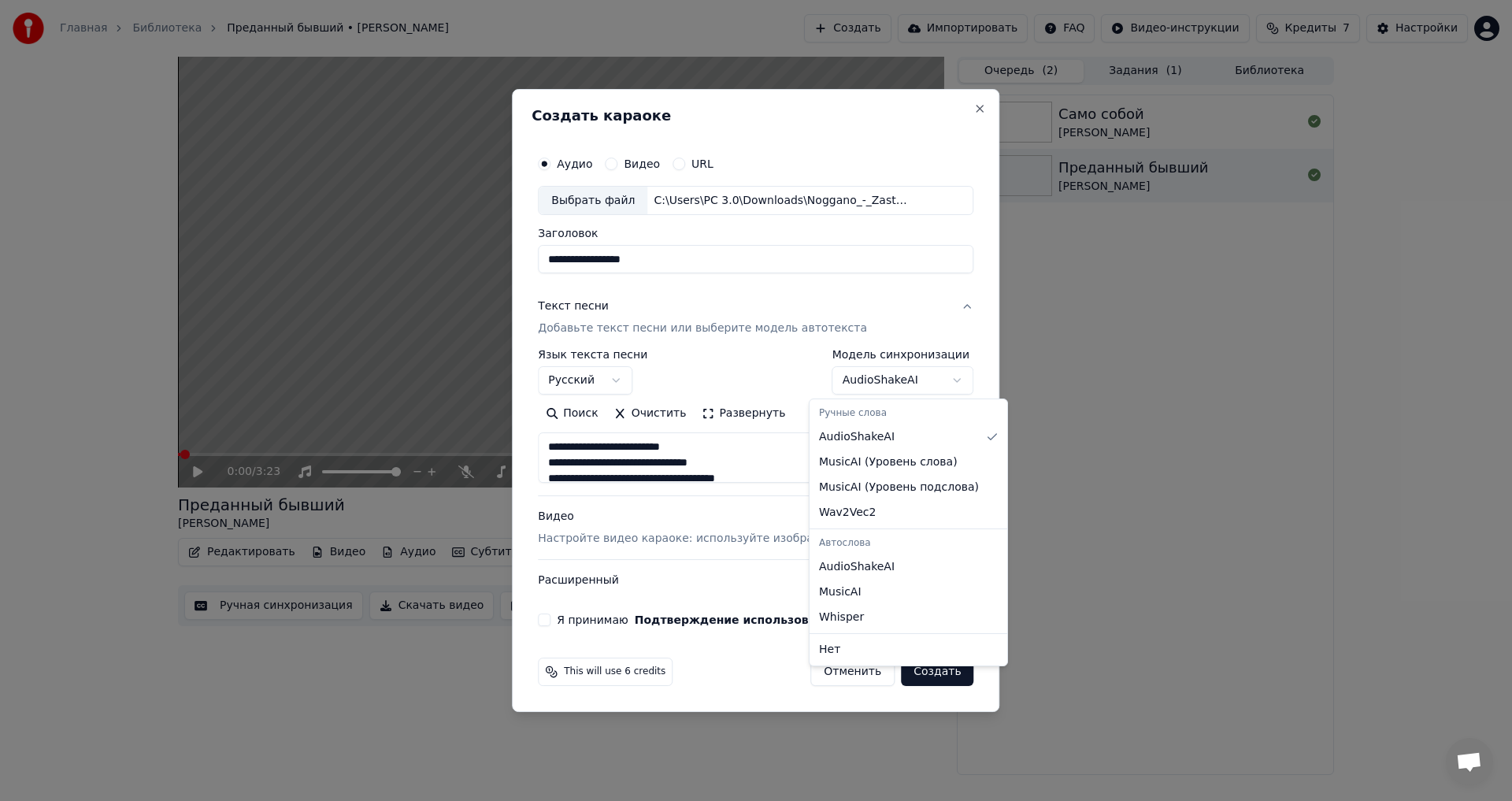
type textarea "**********"
select select "********"
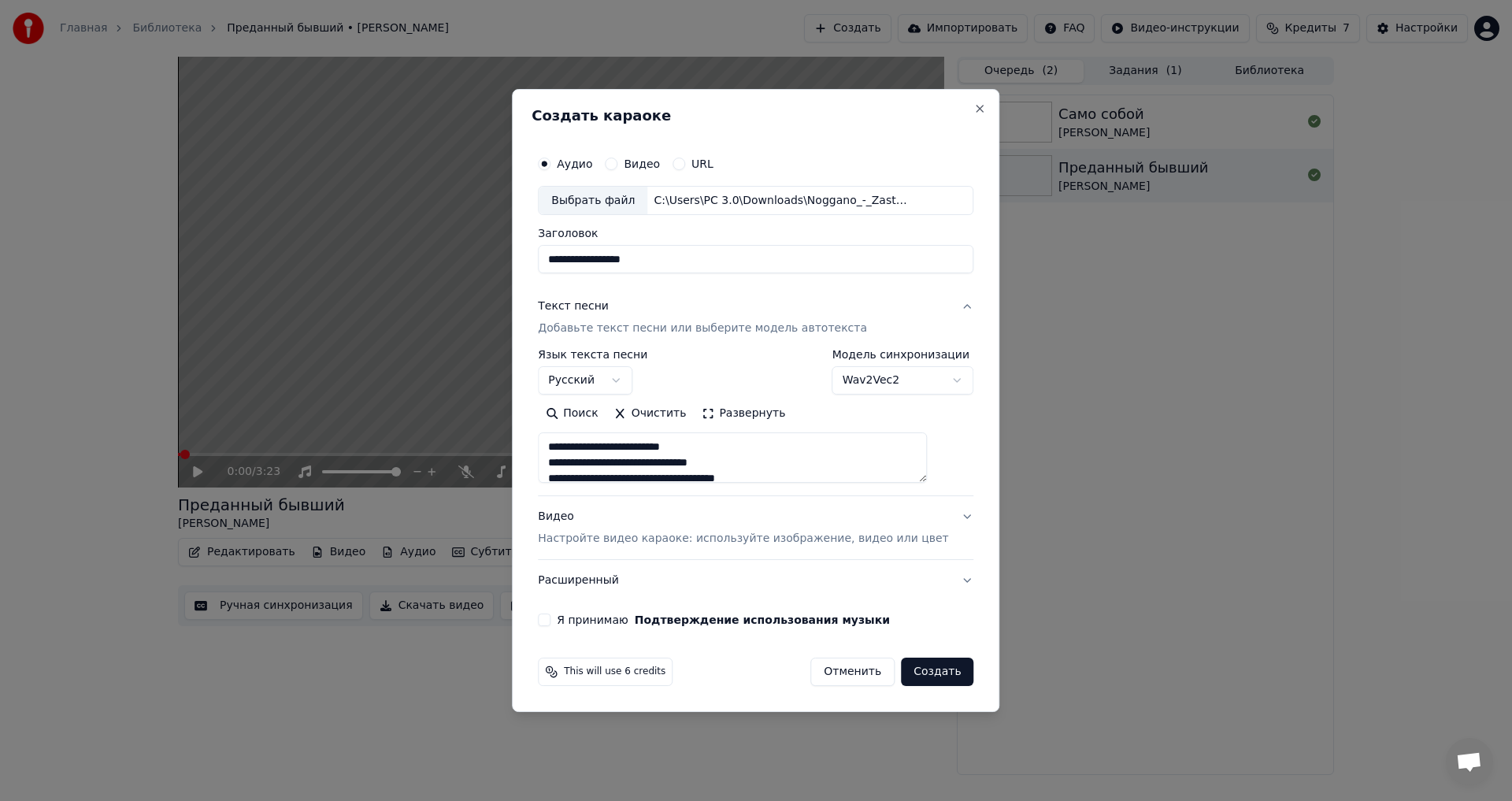
click at [594, 514] on div "Видео Настройте видео караоке: используйте изображение, видео или цвет" at bounding box center [742, 529] width 411 height 38
type textarea "**********"
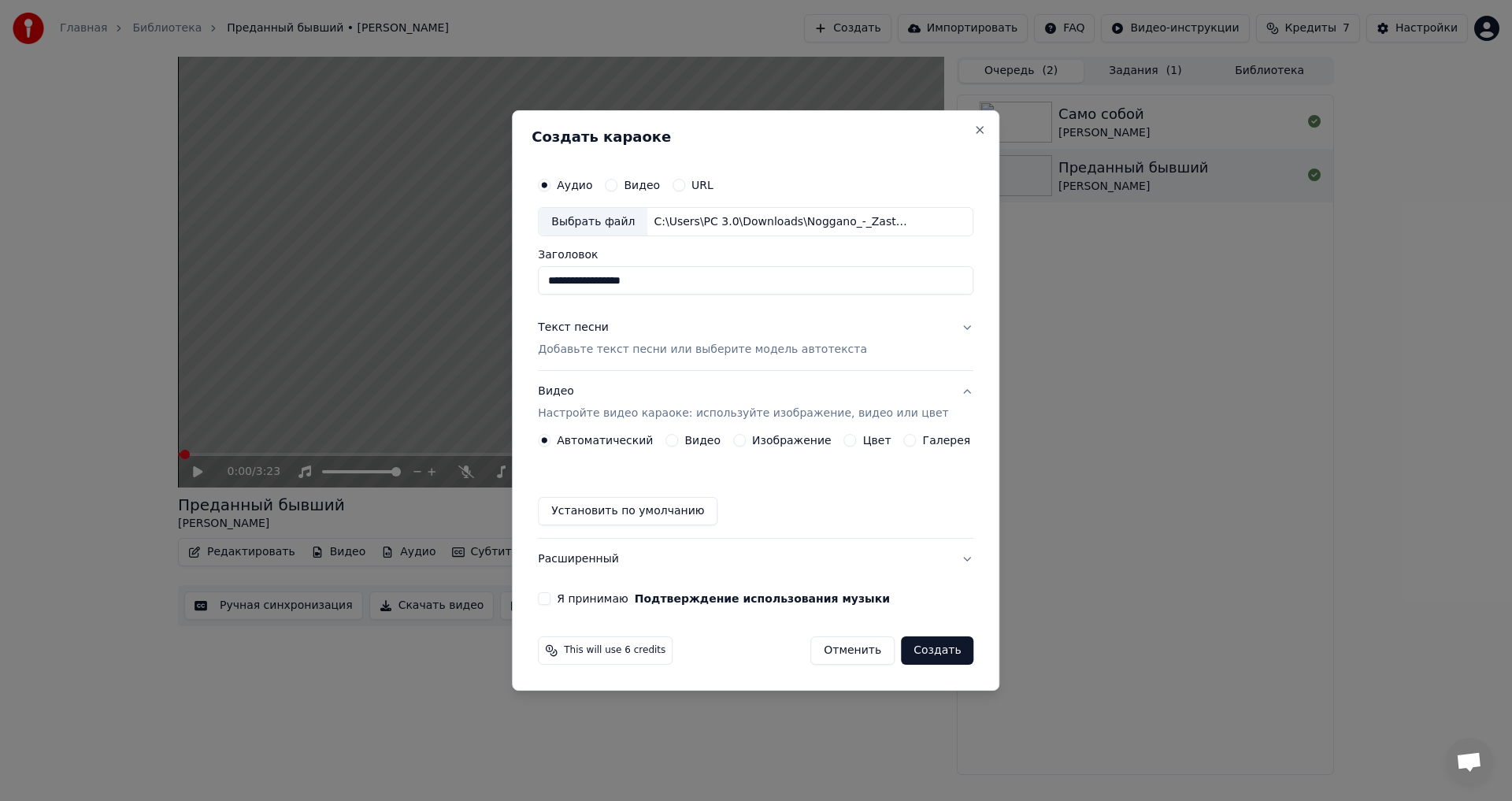
click at [746, 444] on button "Изображение" at bounding box center [739, 441] width 13 height 13
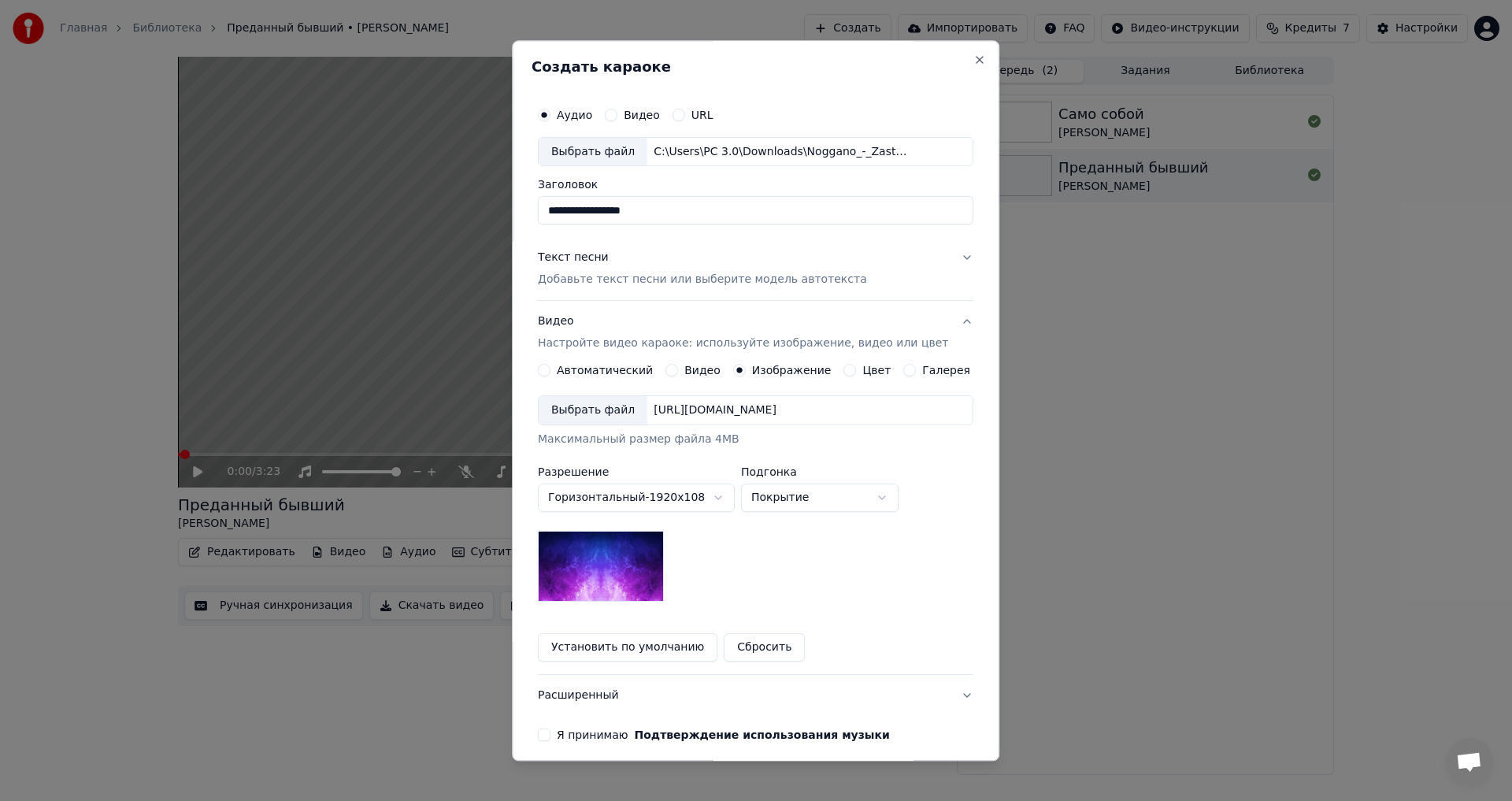
click at [623, 411] on div "Выбрать файл" at bounding box center [592, 411] width 109 height 29
click at [545, 735] on div "**********" at bounding box center [756, 420] width 448 height 655
click at [550, 734] on button "Я принимаю Подтверждение использования музыки" at bounding box center [544, 735] width 13 height 13
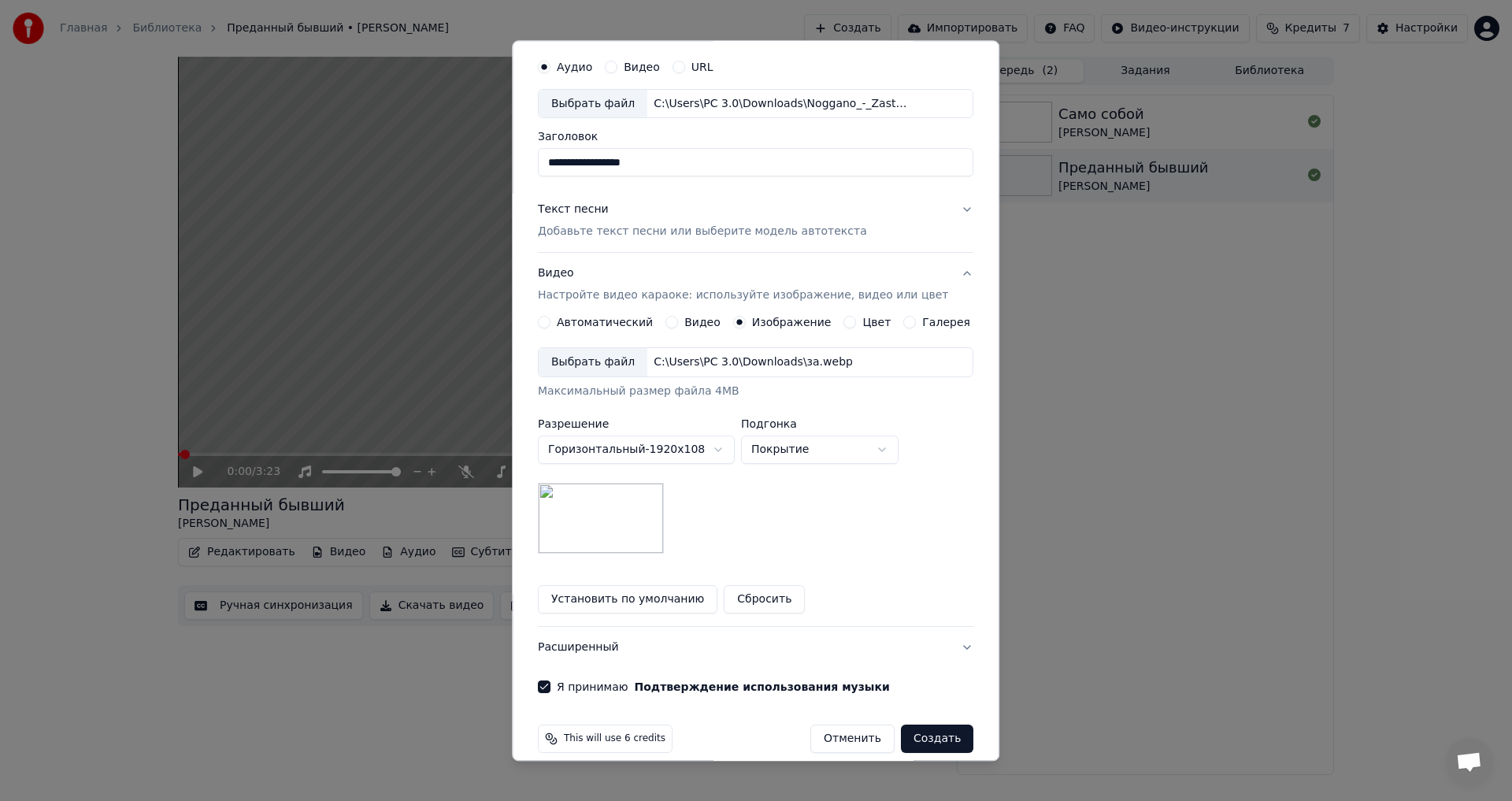
scroll to position [66, 0]
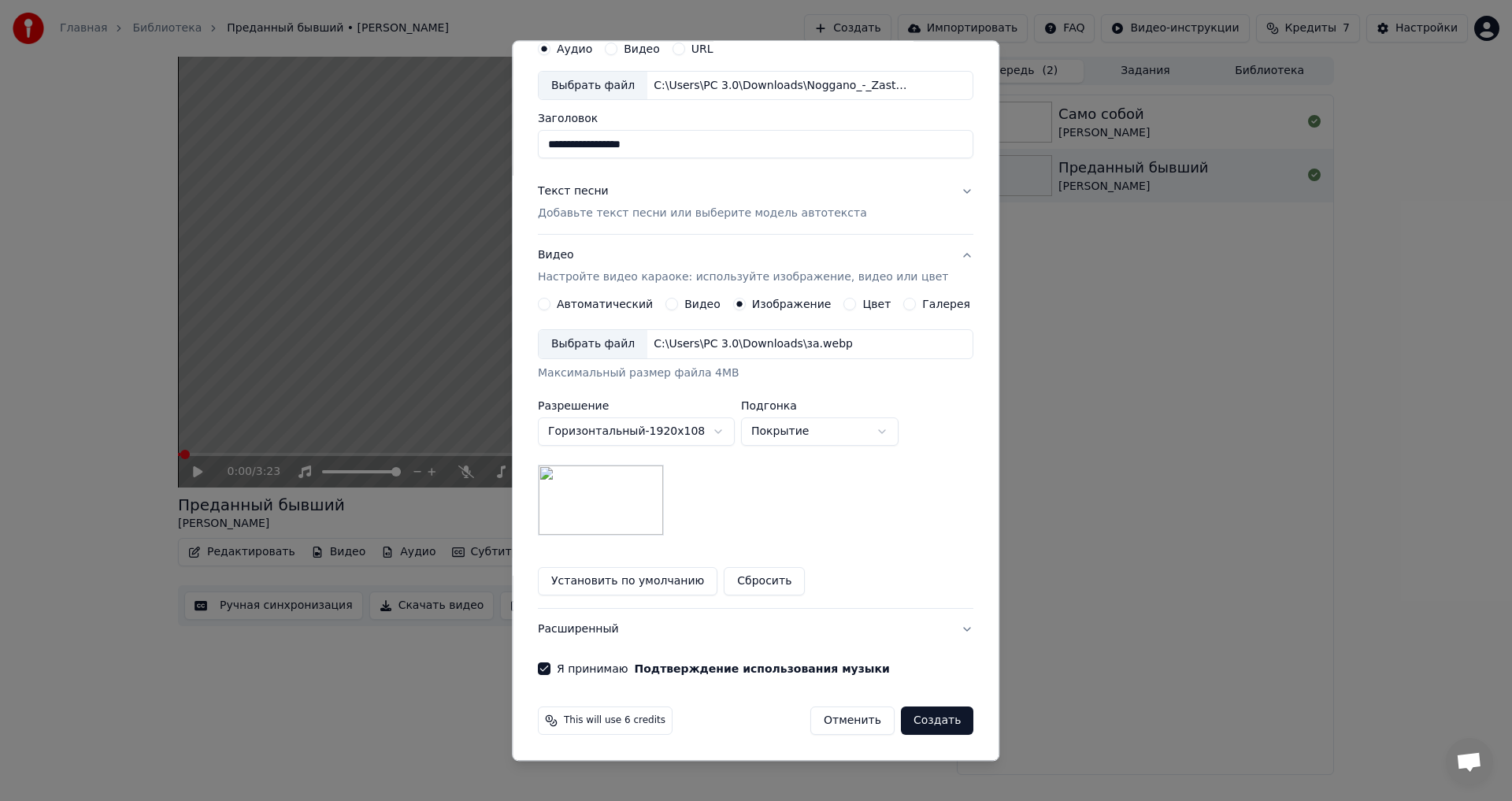
click at [910, 721] on button "Создать" at bounding box center [937, 722] width 72 height 29
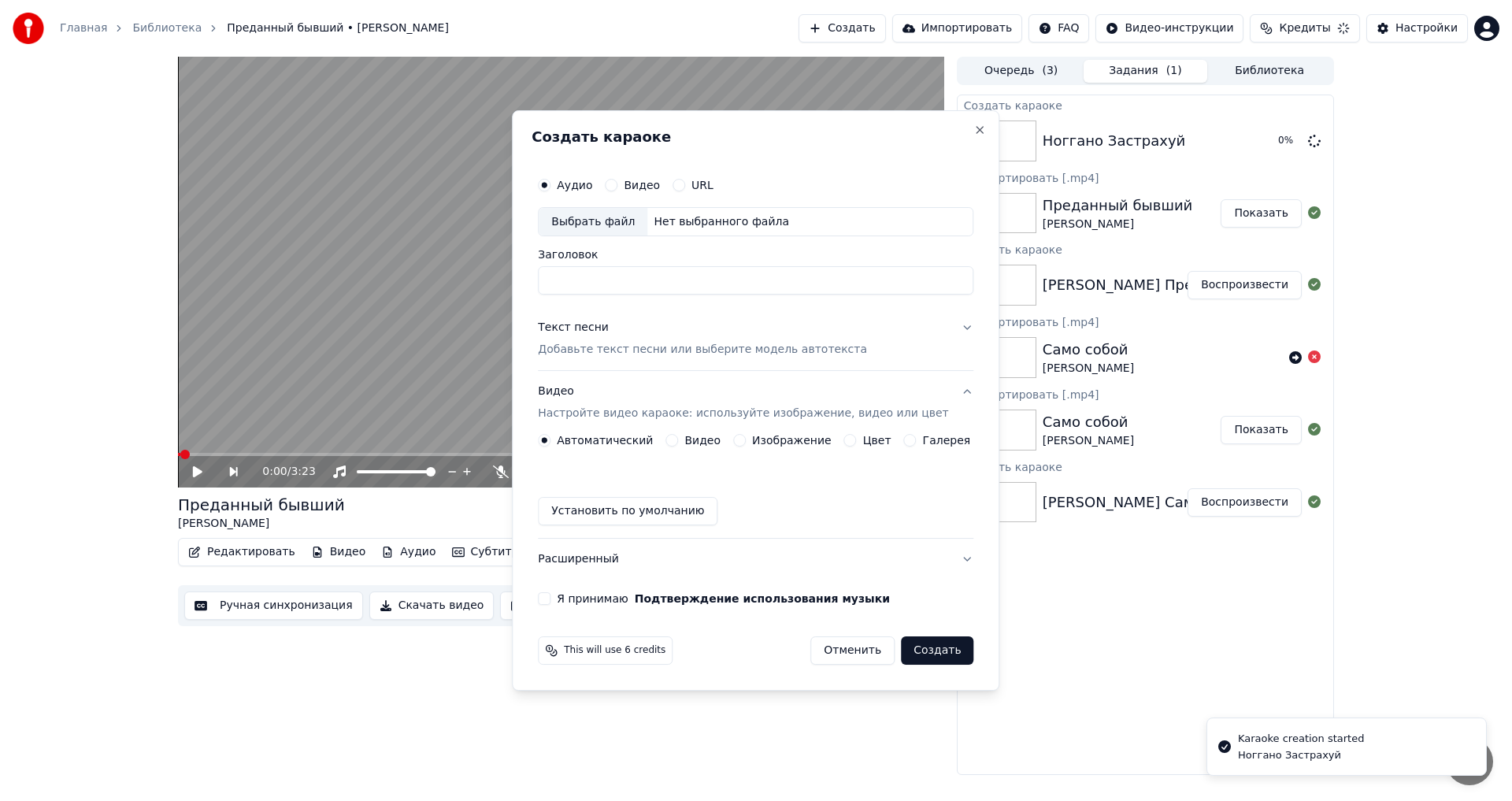
scroll to position [0, 0]
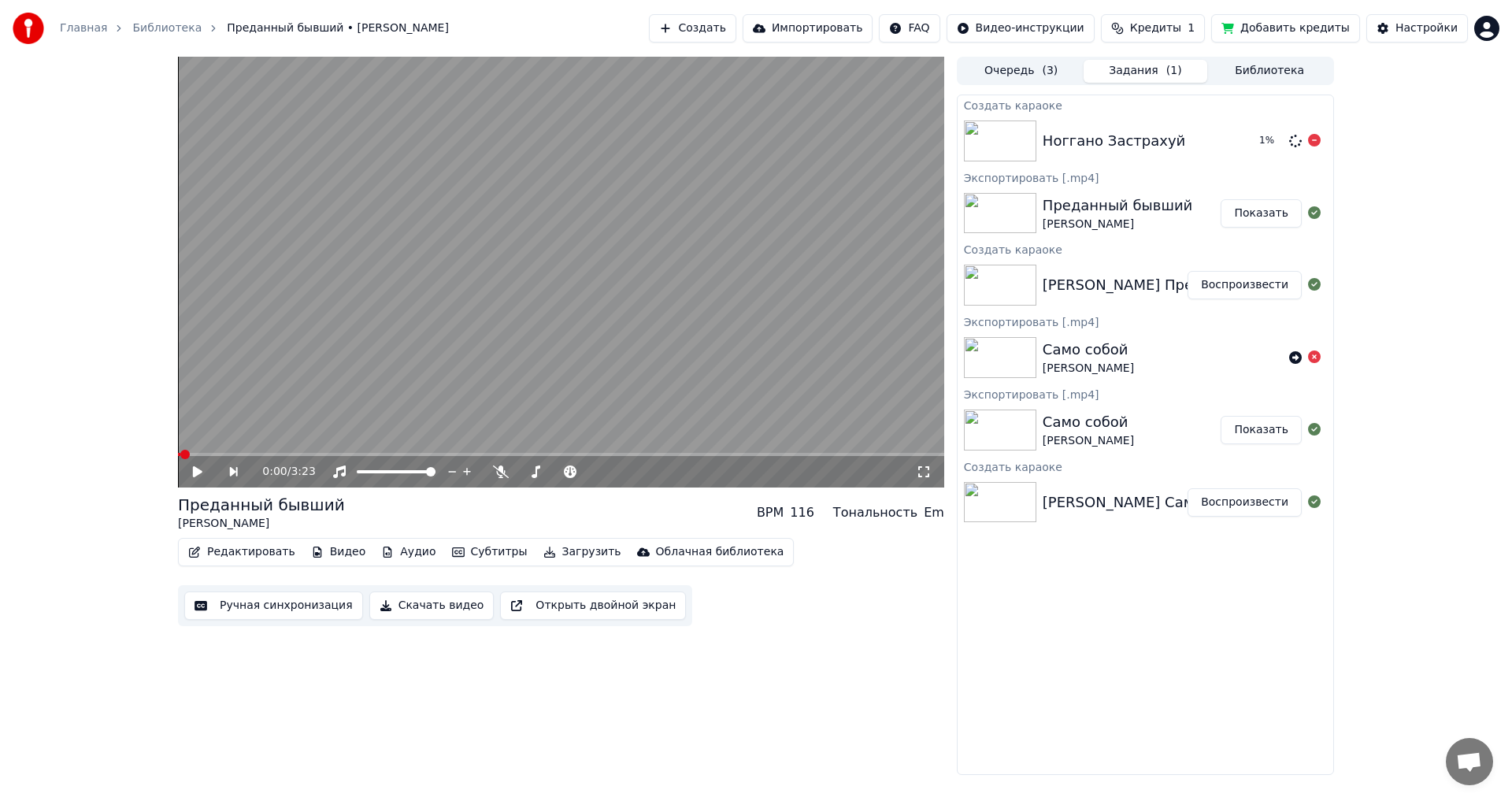
drag, startPoint x: 1183, startPoint y: 133, endPoint x: 1179, endPoint y: 144, distance: 11.7
click at [1182, 136] on div "Ноггано Застрахуй" at bounding box center [1144, 141] width 204 height 22
click at [1012, 130] on img at bounding box center [1000, 141] width 72 height 41
click at [1025, 54] on div "Главная Библиотека Преданный бывший • [PERSON_NAME] Создать Импортировать FAQ В…" at bounding box center [756, 28] width 1512 height 56
click at [1032, 87] on div "Очередь ( 3 ) Задания ( 1 ) Библиотека Создать караоке Ноггано Застрахуй 1 % Эк…" at bounding box center [1145, 415] width 377 height 718
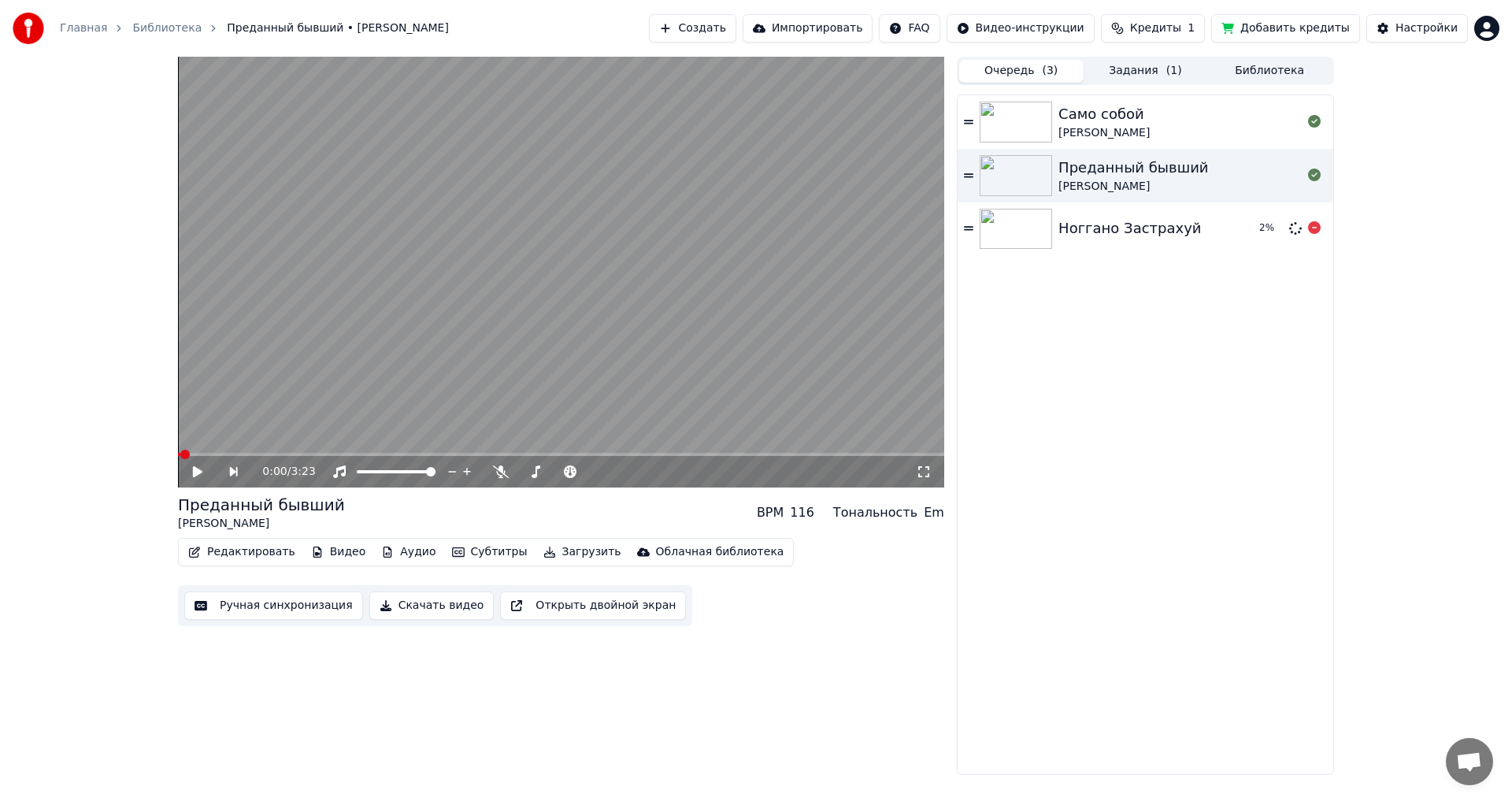
click at [1033, 225] on img at bounding box center [1016, 229] width 72 height 41
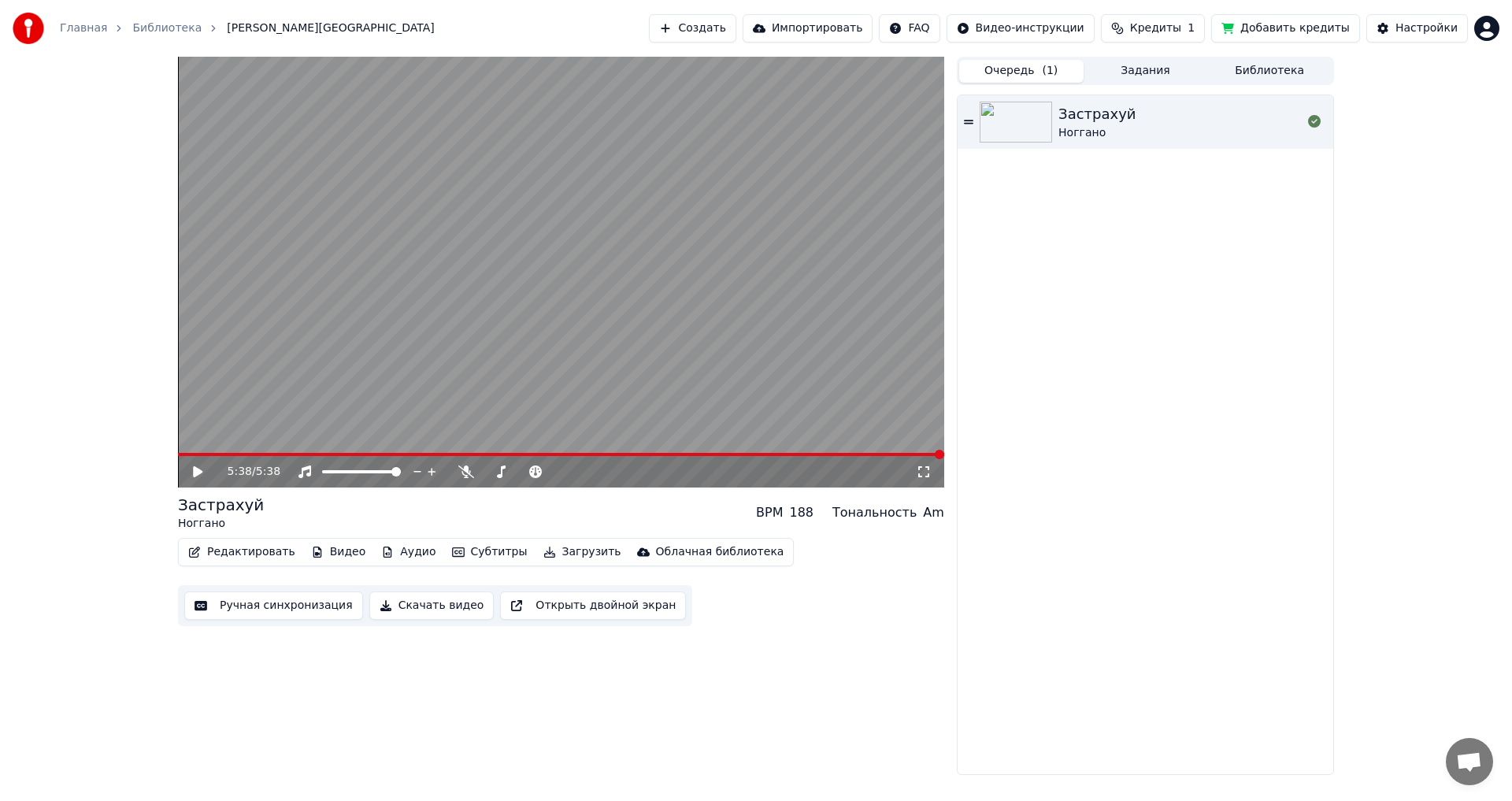
click at [1125, 116] on div "[PERSON_NAME]" at bounding box center [1180, 122] width 243 height 38
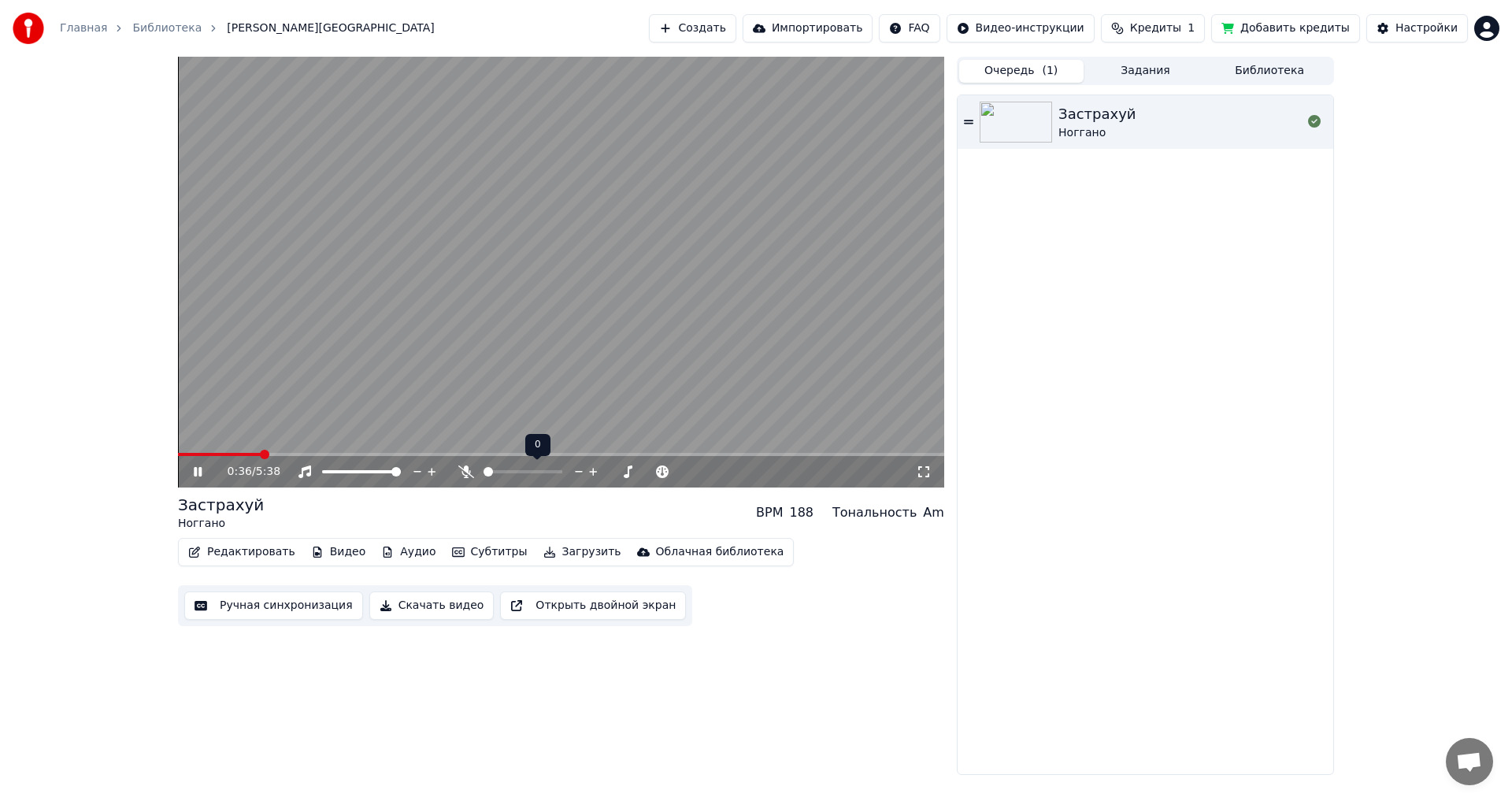
click at [484, 476] on span at bounding box center [488, 472] width 10 height 10
click at [516, 467] on span at bounding box center [517, 472] width 10 height 10
click at [646, 470] on icon at bounding box center [648, 472] width 15 height 16
click at [484, 473] on span at bounding box center [523, 472] width 79 height 3
click at [557, 556] on button "Загрузить" at bounding box center [582, 552] width 91 height 22
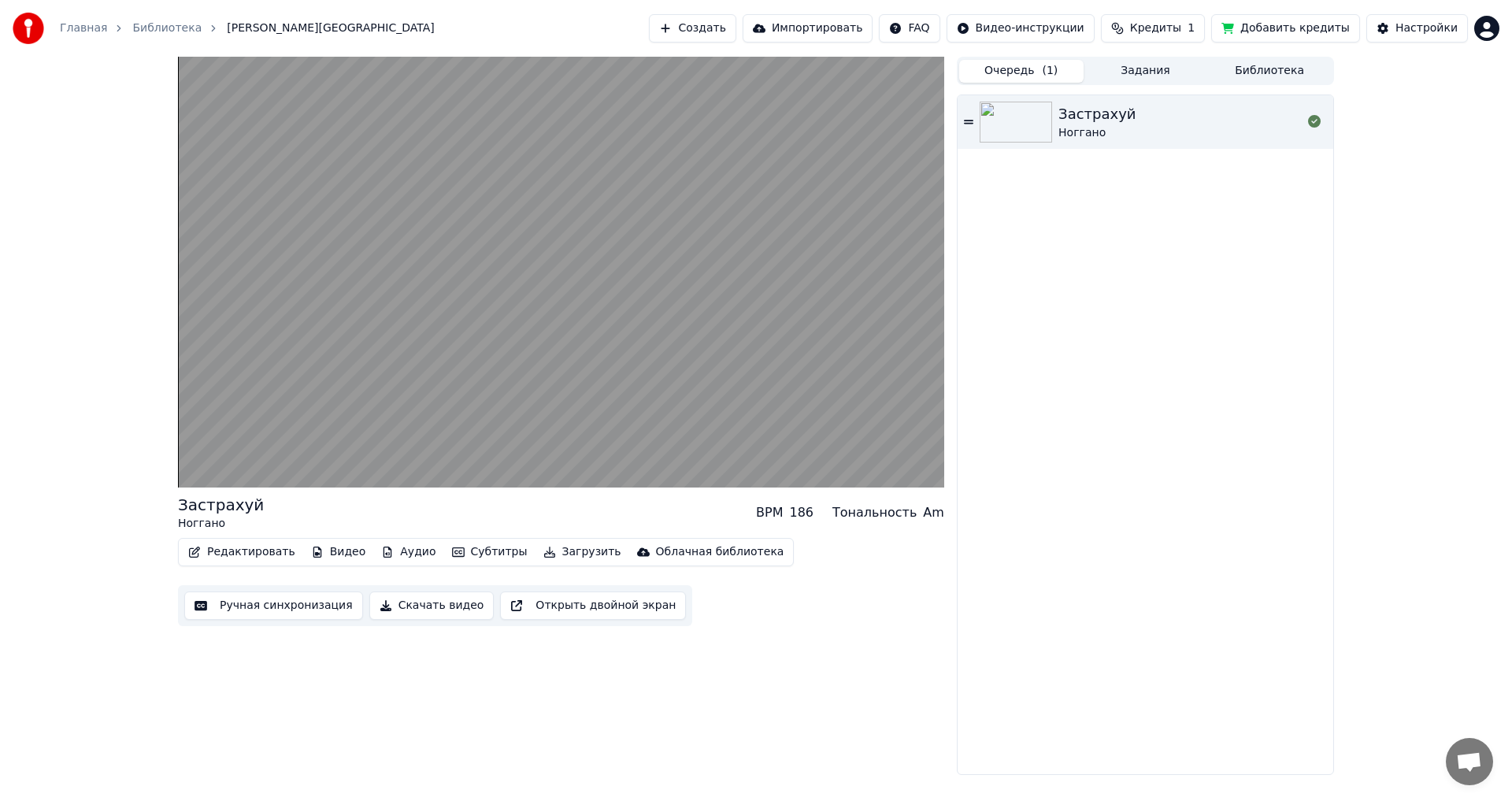
click at [384, 609] on button "Скачать видео" at bounding box center [432, 606] width 125 height 29
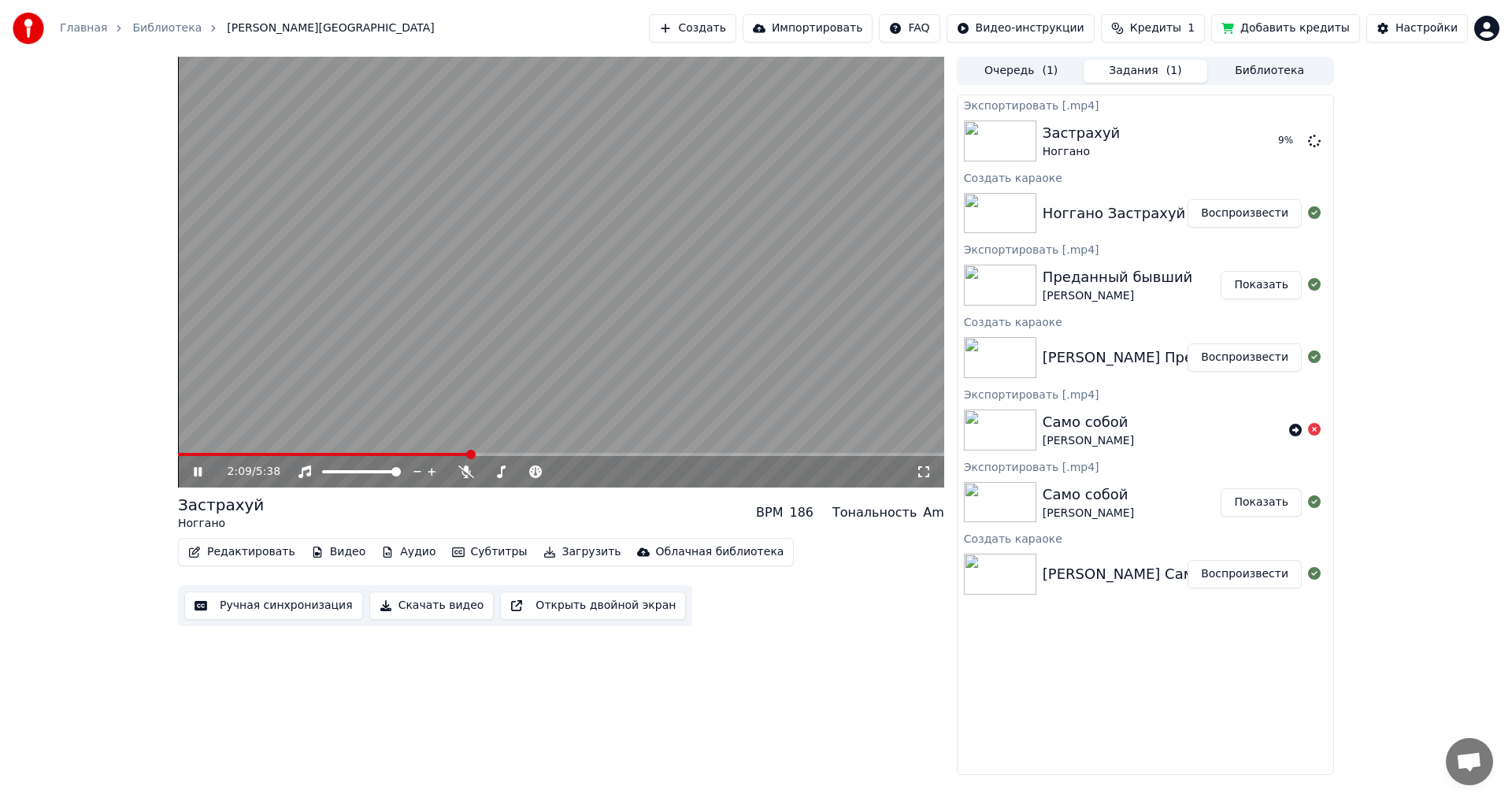
click at [621, 323] on video at bounding box center [561, 271] width 766 height 431
click at [190, 477] on div "2:09 / 5:38" at bounding box center [561, 472] width 754 height 16
drag, startPoint x: 204, startPoint y: 469, endPoint x: 199, endPoint y: 476, distance: 8.6
click at [199, 476] on icon at bounding box center [209, 472] width 37 height 13
click at [178, 459] on span at bounding box center [183, 454] width 10 height 10
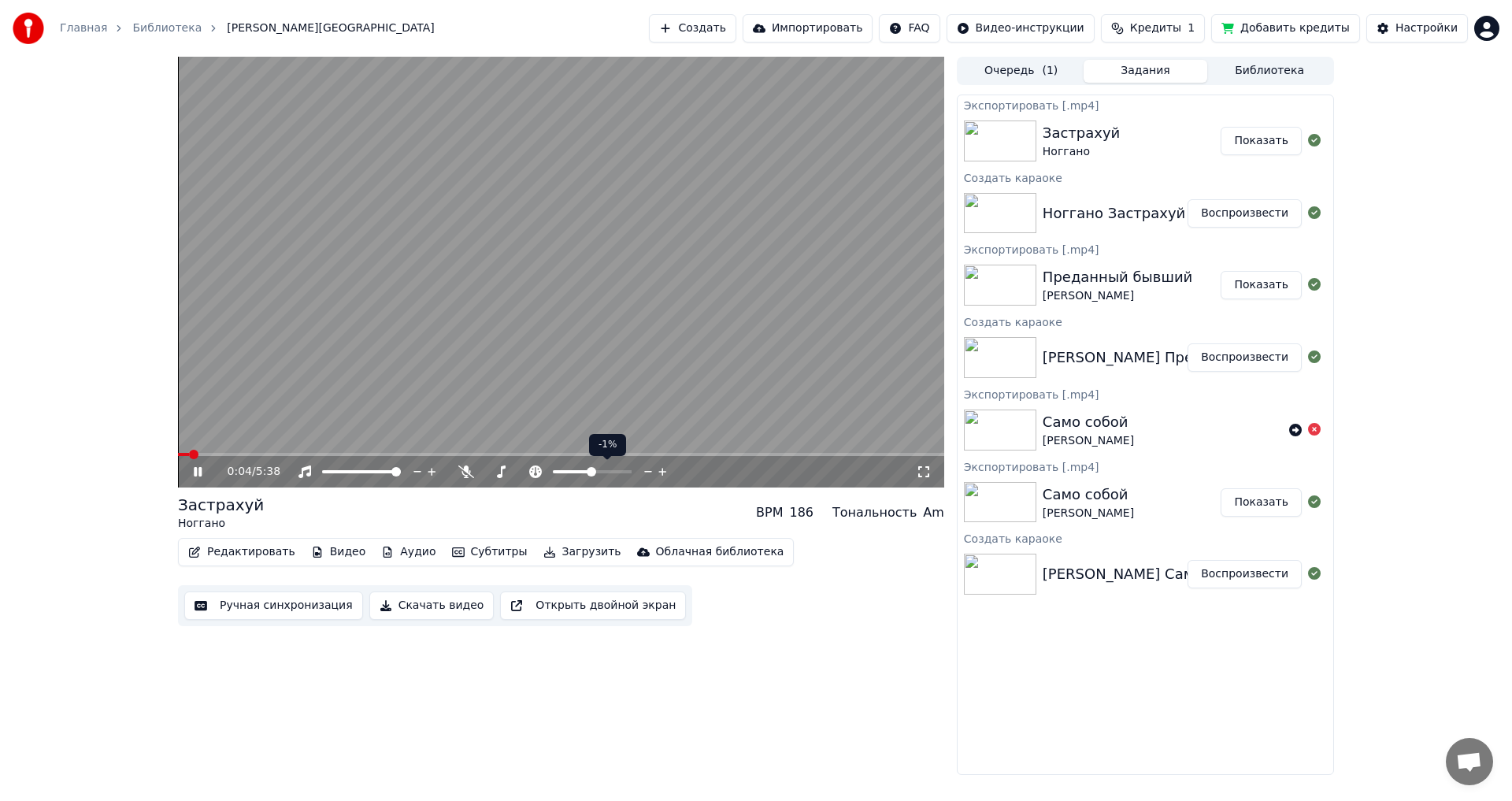
click at [641, 471] on icon at bounding box center [648, 472] width 15 height 16
click at [643, 471] on icon at bounding box center [648, 472] width 15 height 16
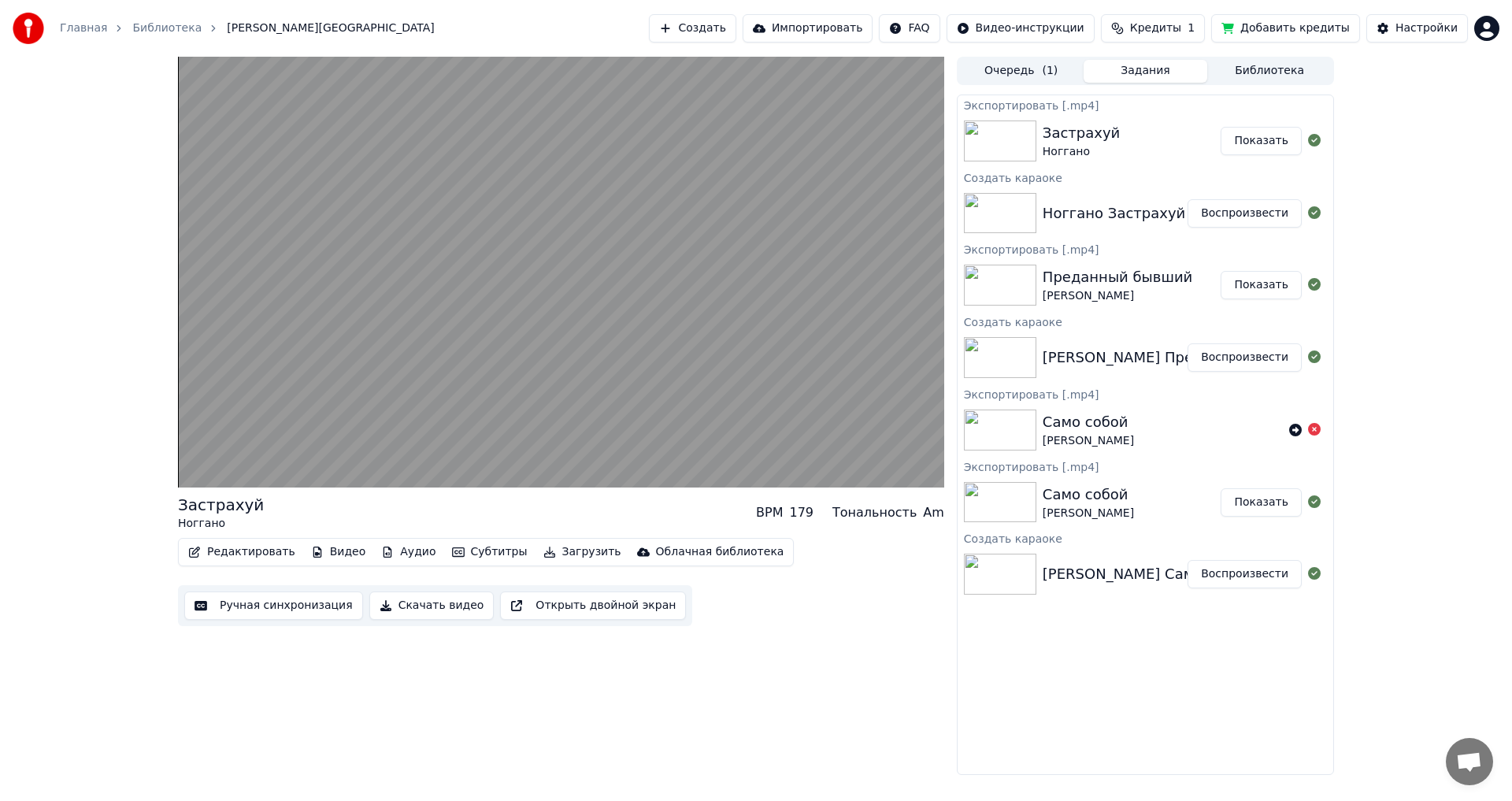
click at [408, 598] on button "Скачать видео" at bounding box center [432, 606] width 125 height 29
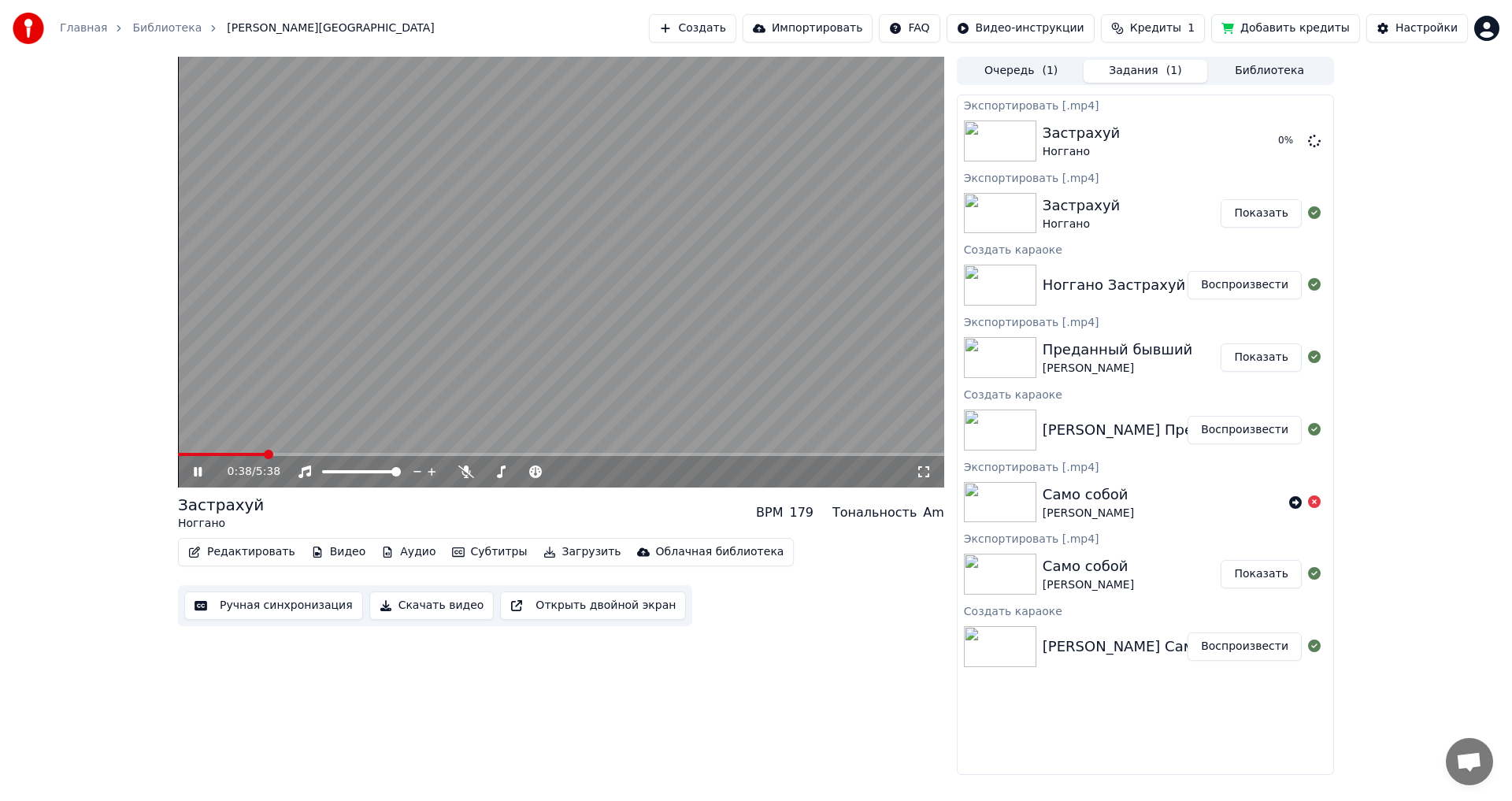
click at [448, 617] on button "Скачать видео" at bounding box center [432, 606] width 125 height 29
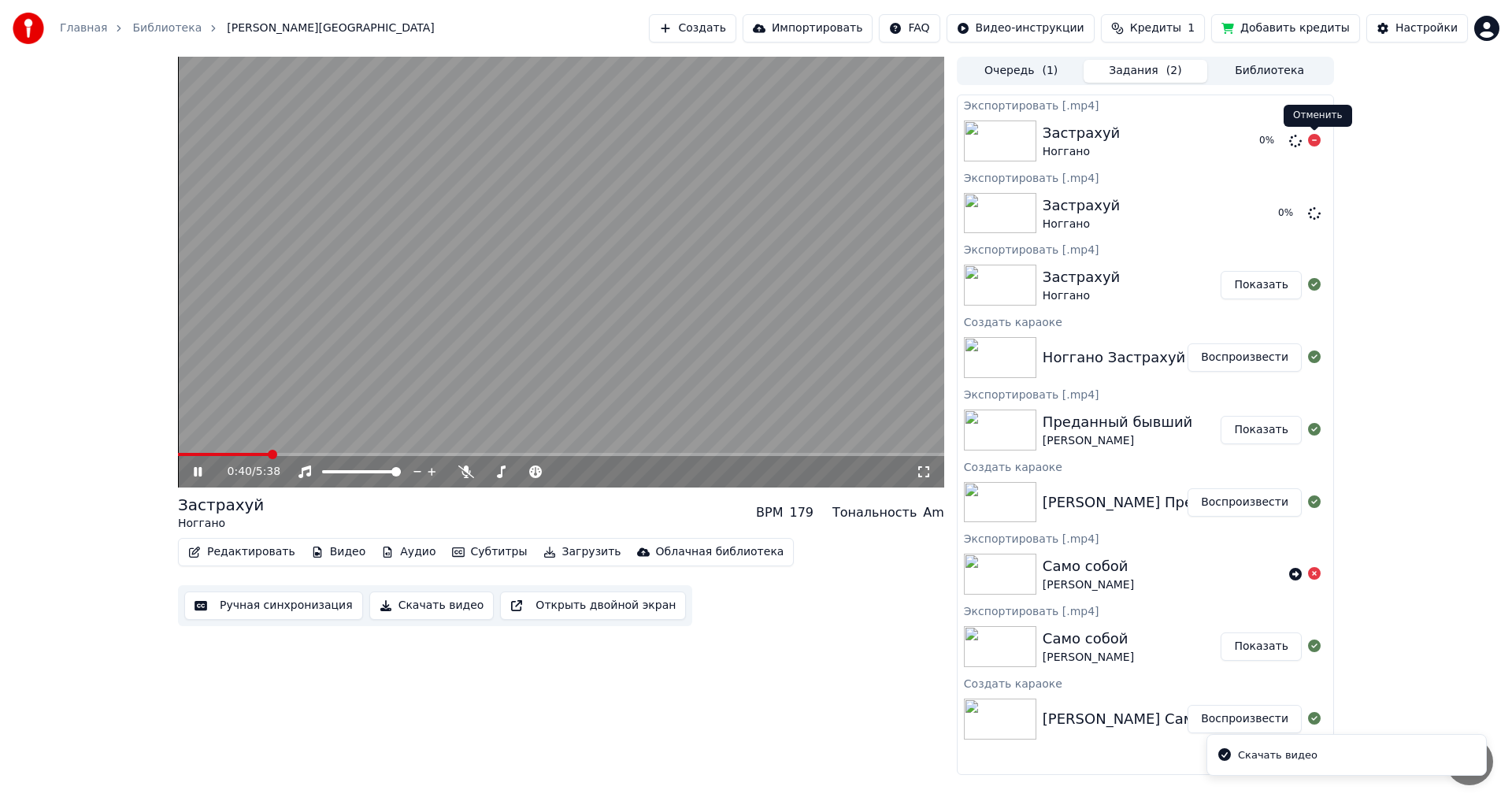
click at [1313, 135] on icon at bounding box center [1315, 141] width 13 height 13
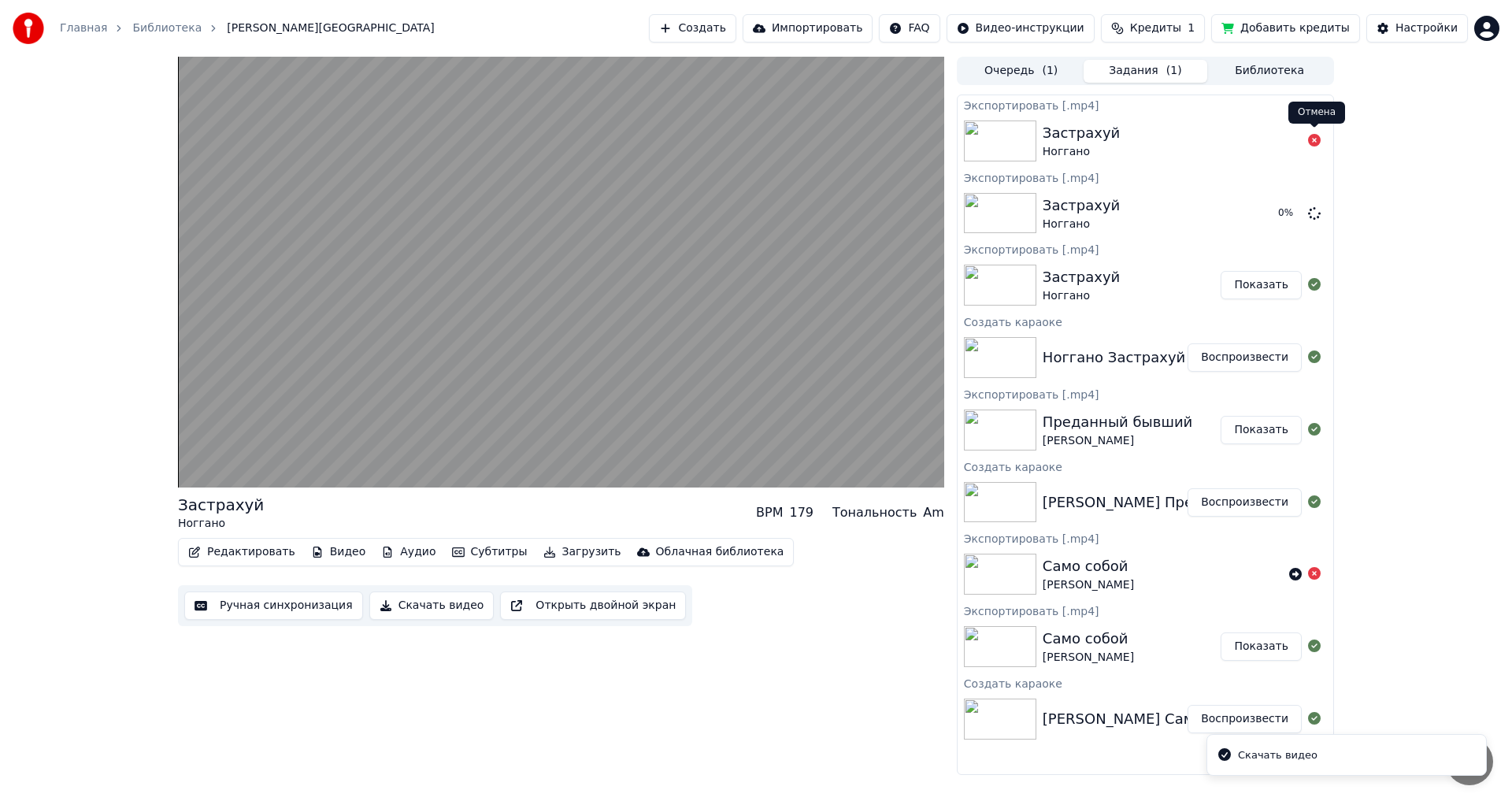
click at [1313, 145] on icon at bounding box center [1315, 141] width 13 height 13
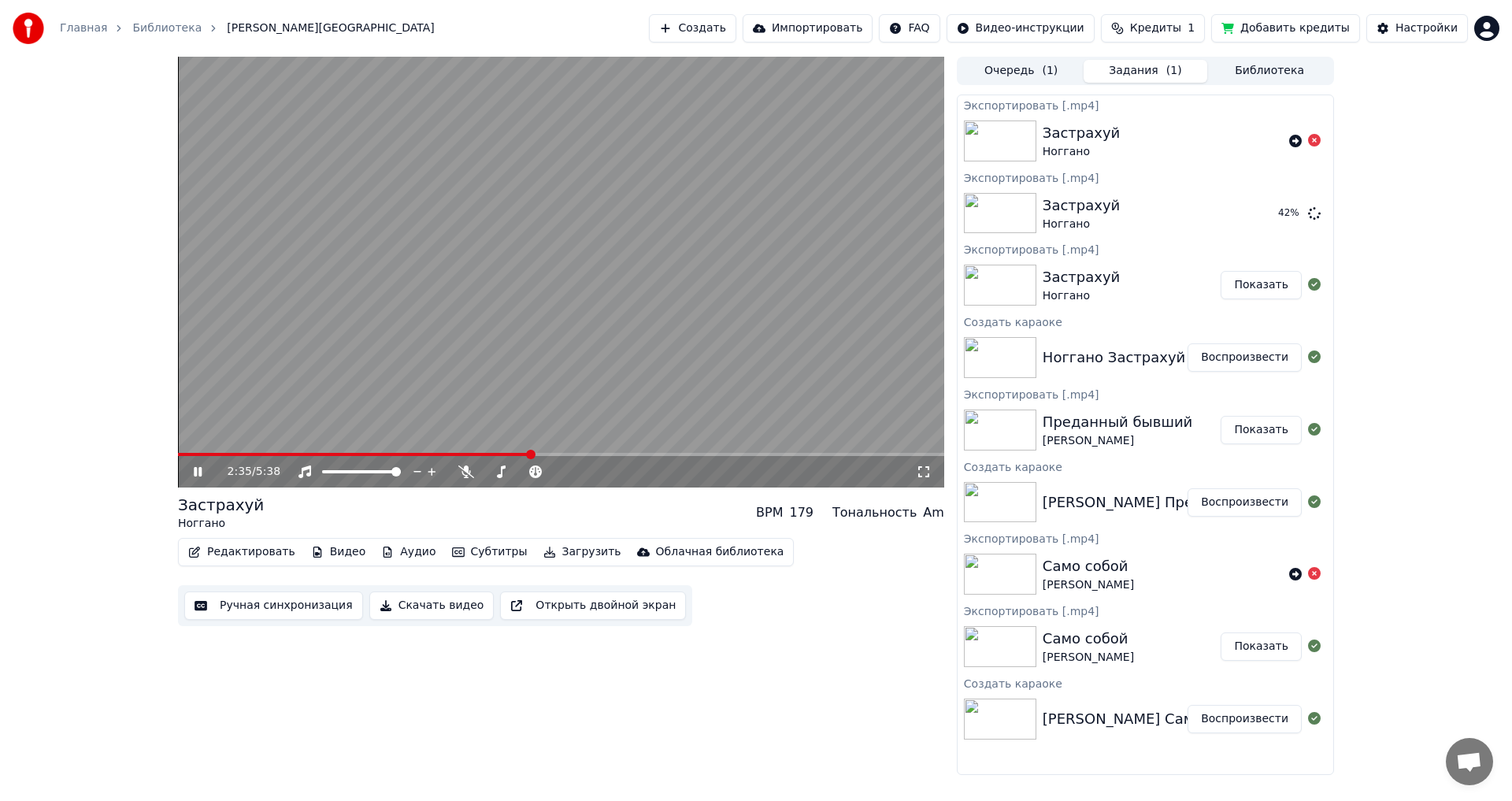
click at [616, 222] on video at bounding box center [561, 271] width 766 height 431
drag, startPoint x: 1325, startPoint y: 171, endPoint x: 1511, endPoint y: 306, distance: 229.8
click at [1420, 330] on div "2:35 / 5:38 Застрахуй Ноггано BPM 179 Тональность Am Редактировать Видео Аудио …" at bounding box center [756, 415] width 1512 height 718
drag, startPoint x: 40, startPoint y: 214, endPoint x: 67, endPoint y: 204, distance: 28.8
click at [67, 206] on div "2:35 / 5:38 Застрахуй Ноггано BPM 179 Тональность Am Редактировать Видео Аудио …" at bounding box center [756, 415] width 1512 height 718
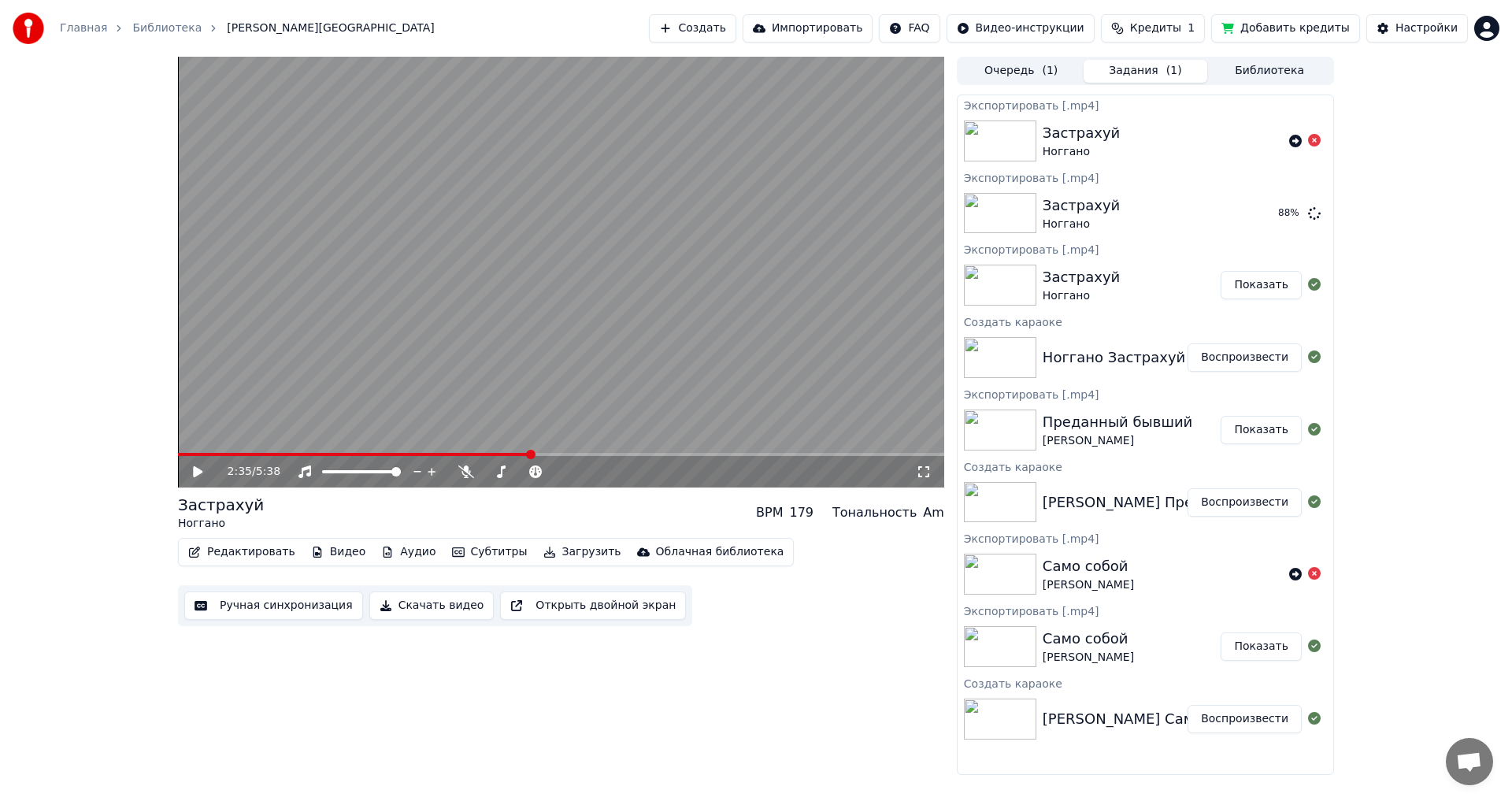
click at [134, 610] on div "2:35 / 5:38 Застрахуй Ноггано BPM 179 Тональность Am Редактировать Видео Аудио …" at bounding box center [756, 415] width 1512 height 718
drag, startPoint x: 134, startPoint y: 610, endPoint x: 398, endPoint y: 762, distance: 304.6
click at [298, 800] on html "Главная Библиотека Застрахуй • Ноггано Создать Импортировать FAQ Видео-инструкц…" at bounding box center [756, 400] width 1512 height 801
click at [921, 476] on icon at bounding box center [924, 472] width 16 height 13
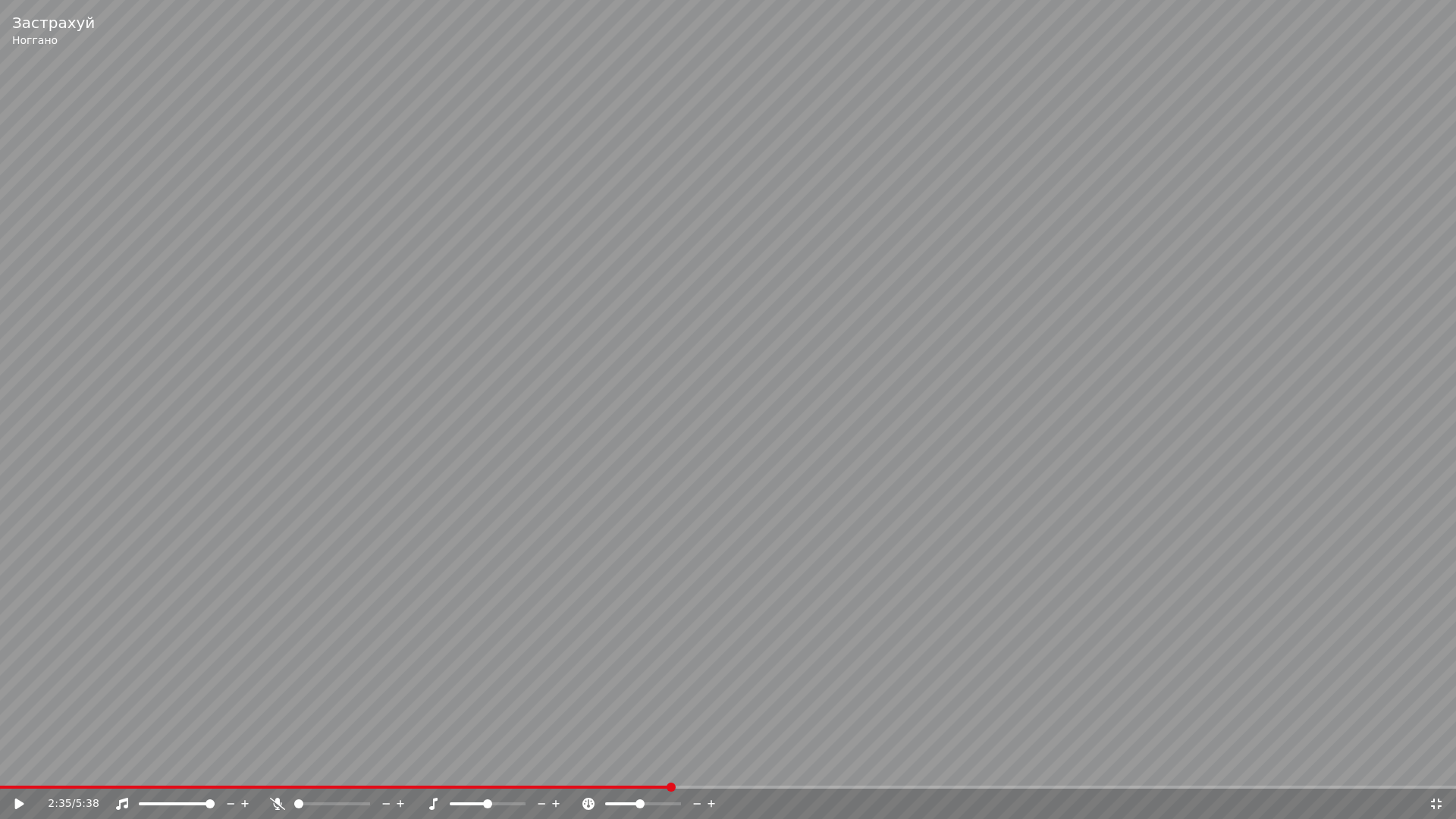
drag, startPoint x: 890, startPoint y: 476, endPoint x: 1120, endPoint y: 471, distance: 230.1
click at [1439, 771] on video at bounding box center [728, 409] width 1456 height 819
click at [1416, 685] on video at bounding box center [728, 409] width 1456 height 819
click at [1439, 771] on div "2:35 / 5:38" at bounding box center [728, 804] width 1456 height 31
click at [1442, 771] on icon at bounding box center [1437, 804] width 15 height 12
